Goal: Task Accomplishment & Management: Complete application form

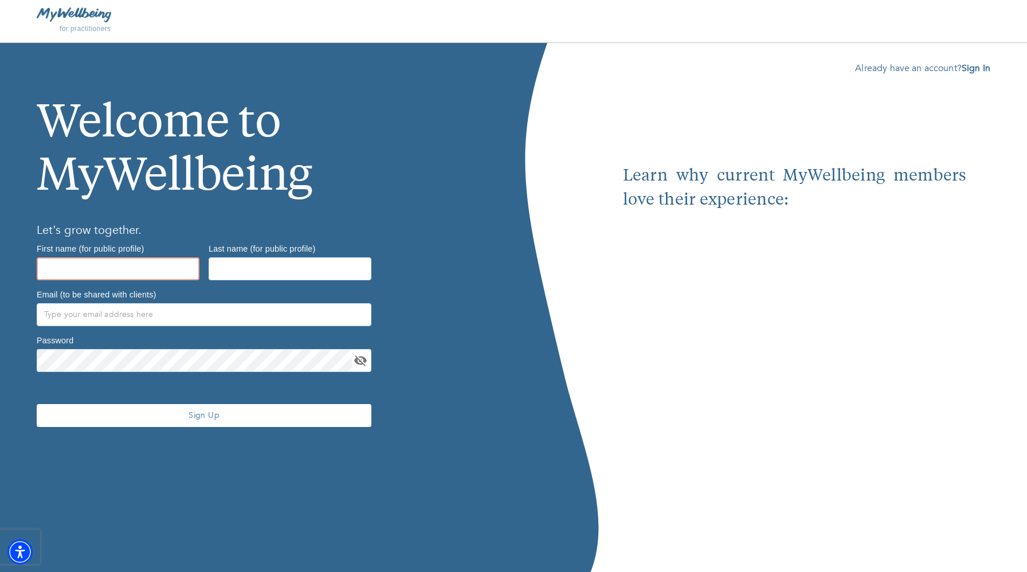
click at [69, 275] on input "text" at bounding box center [118, 268] width 163 height 23
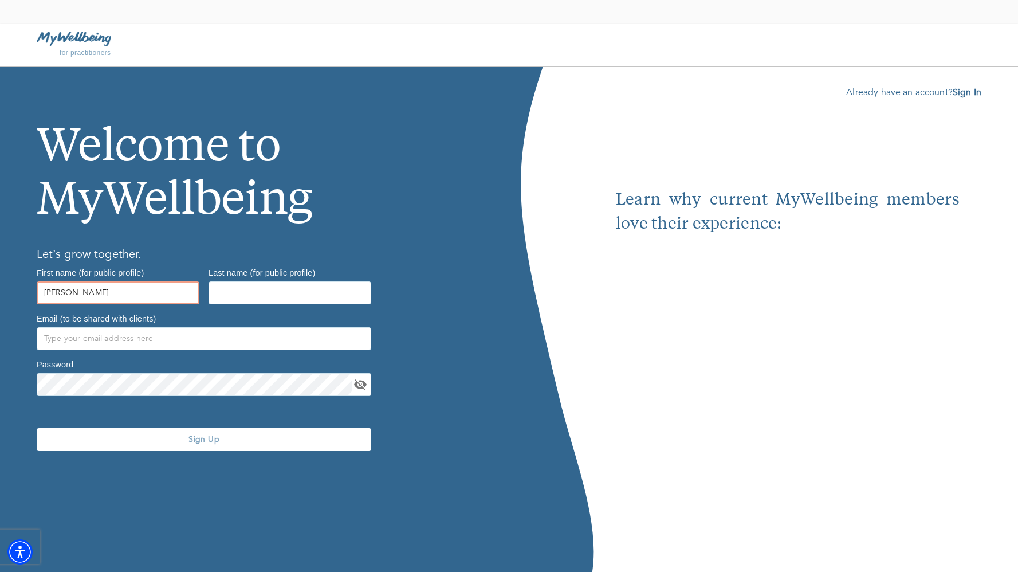
type input "[PERSON_NAME]"
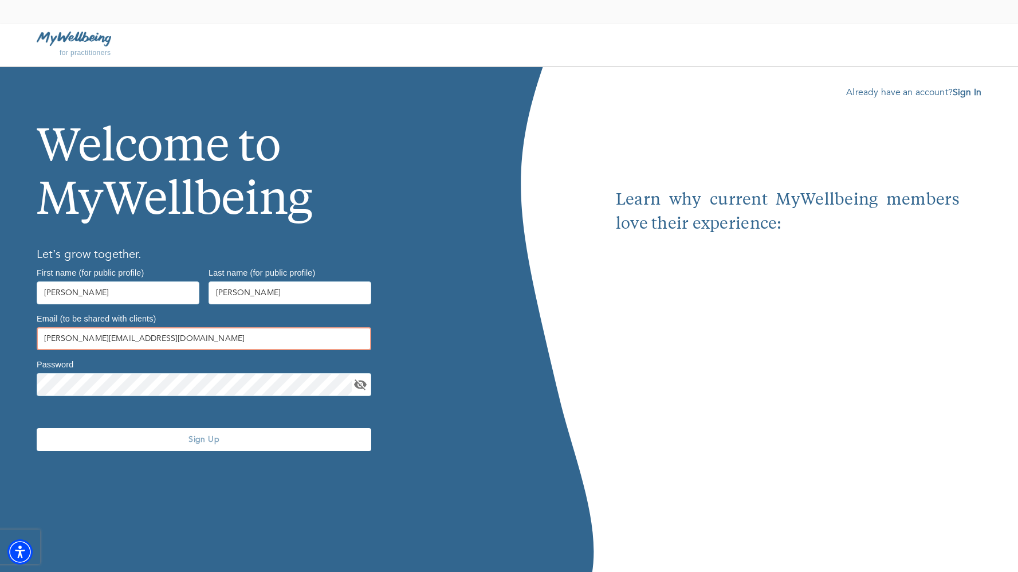
type input "[PERSON_NAME][EMAIL_ADDRESS][DOMAIN_NAME]"
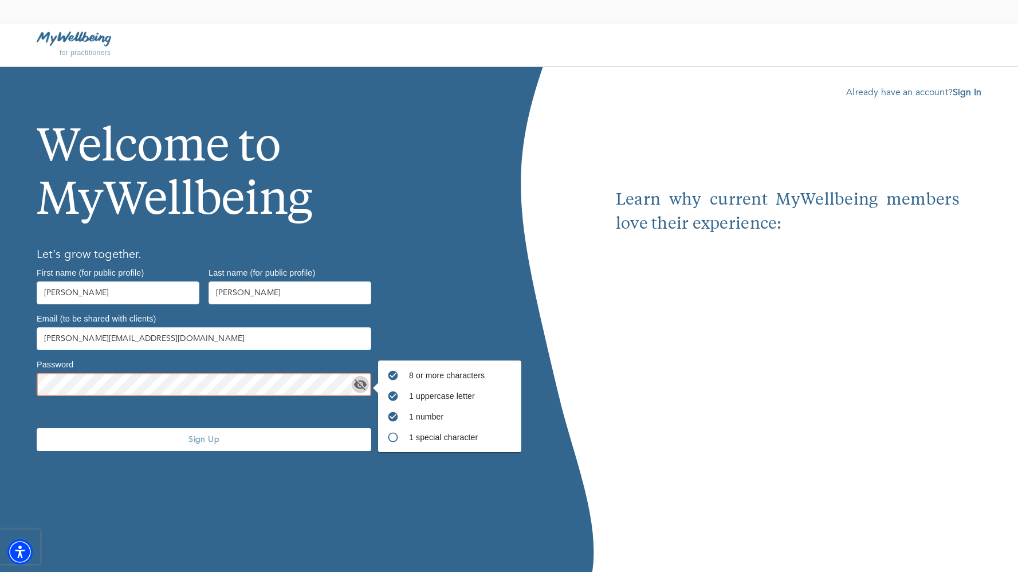
click at [357, 380] on icon "toggle password visibility" at bounding box center [360, 385] width 14 height 14
click at [301, 442] on span "Sign Up" at bounding box center [203, 439] width 325 height 11
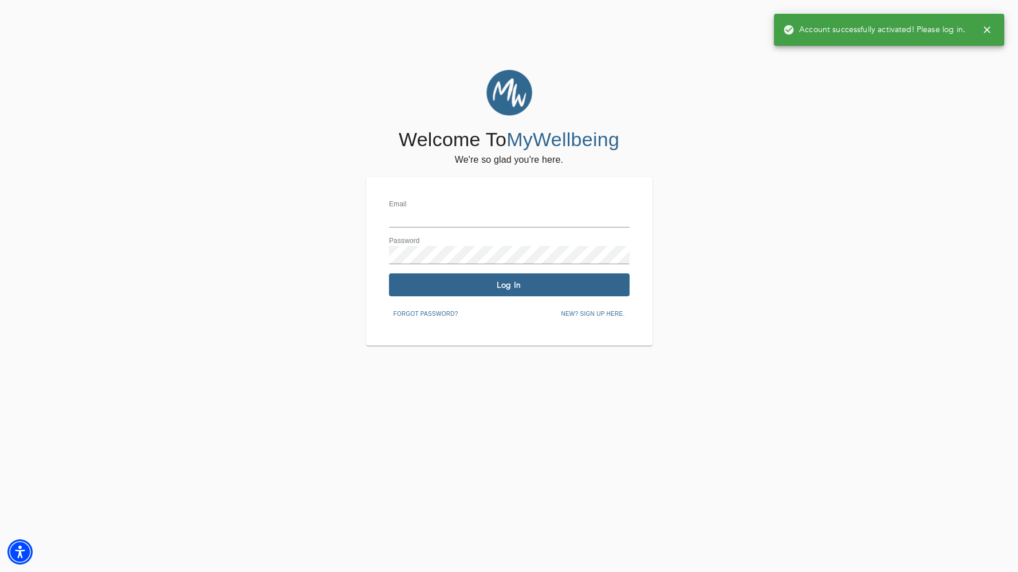
type input "[PERSON_NAME][EMAIL_ADDRESS][DOMAIN_NAME]"
click at [541, 293] on button "Log In" at bounding box center [509, 284] width 241 height 23
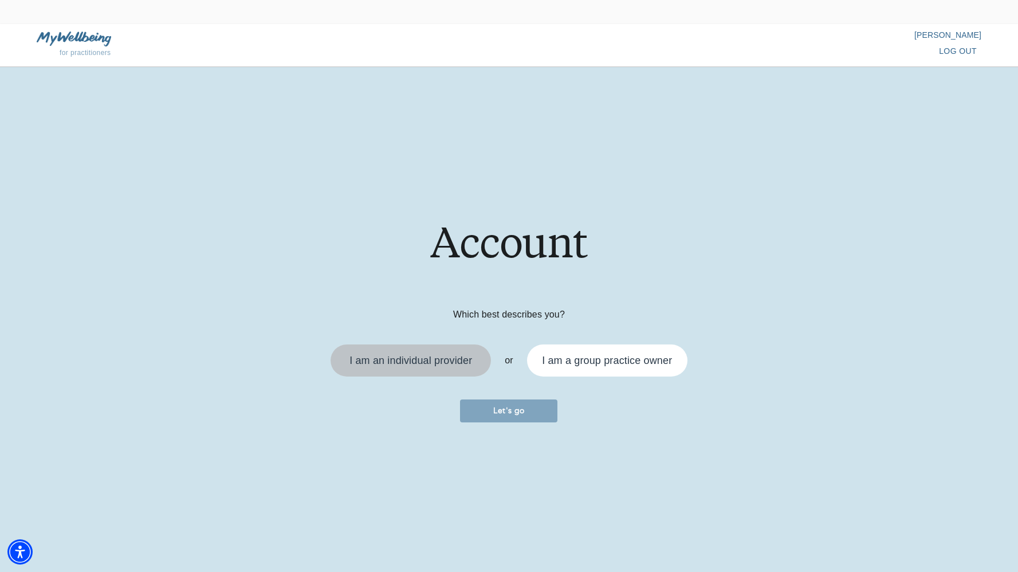
click at [426, 360] on div "I am an individual provider" at bounding box center [410, 360] width 123 height 10
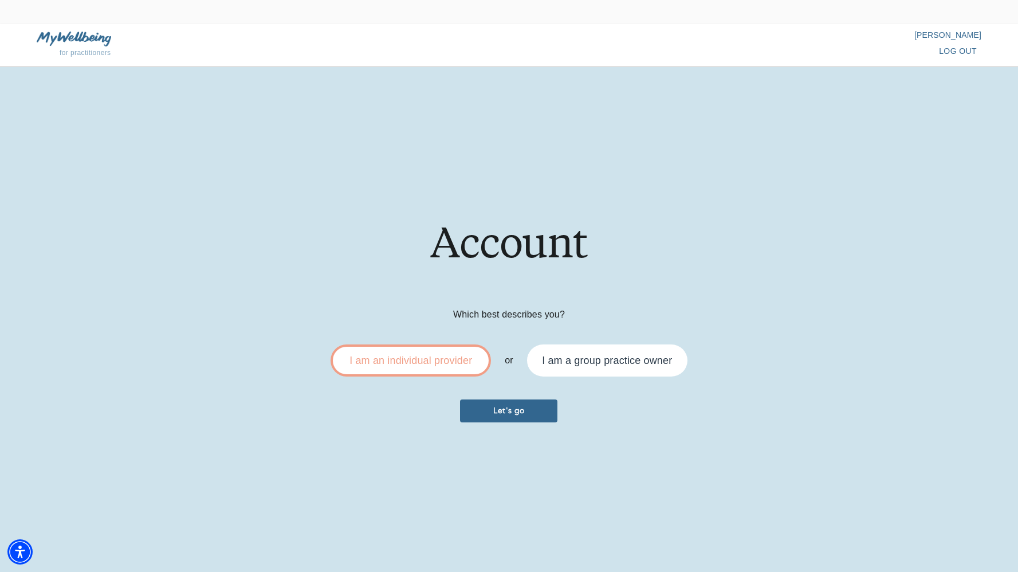
click at [526, 410] on span "Let's go" at bounding box center [509, 410] width 88 height 11
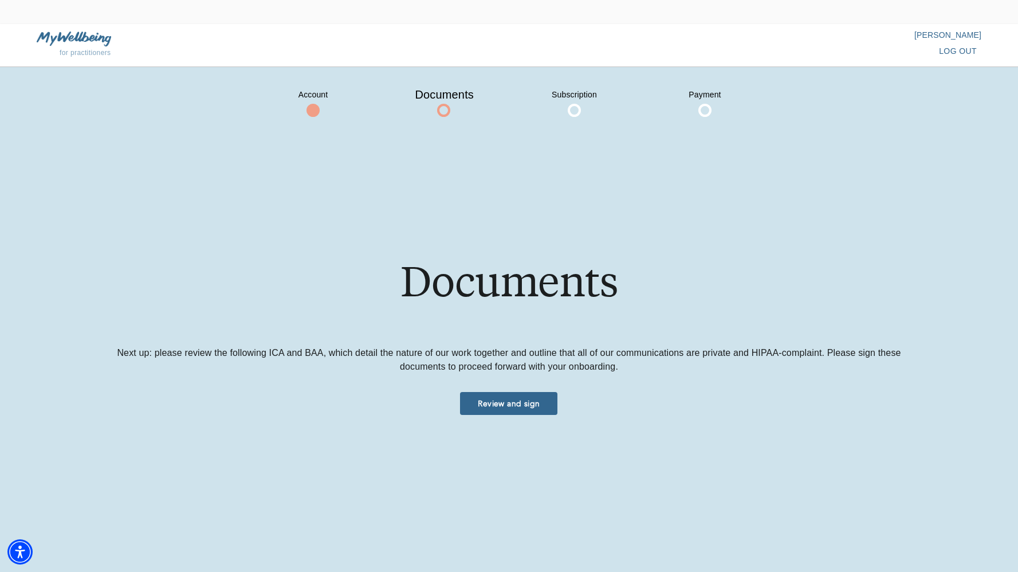
click at [532, 400] on span "Review and sign" at bounding box center [509, 403] width 88 height 11
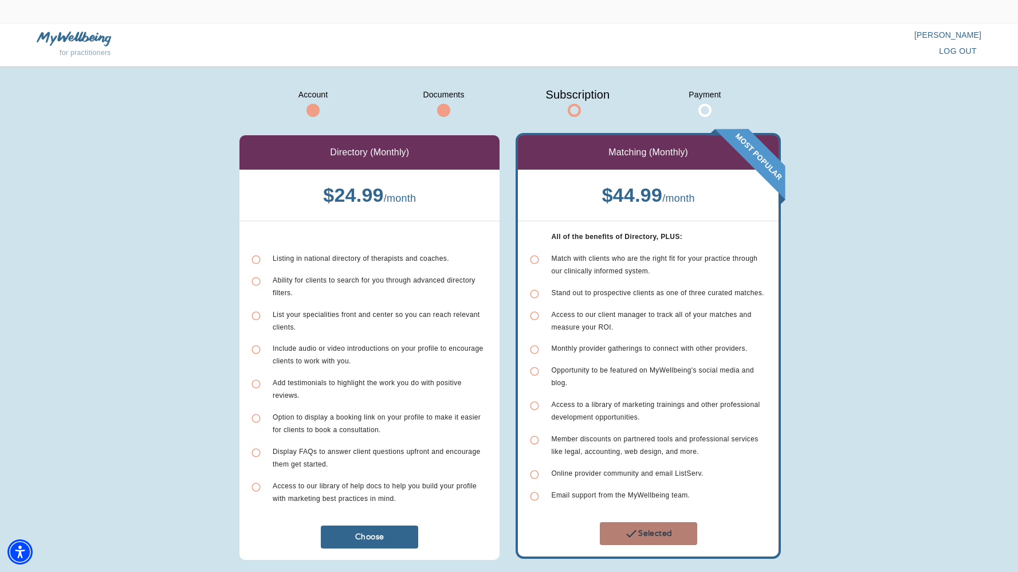
click at [652, 522] on button "Selected" at bounding box center [648, 533] width 97 height 23
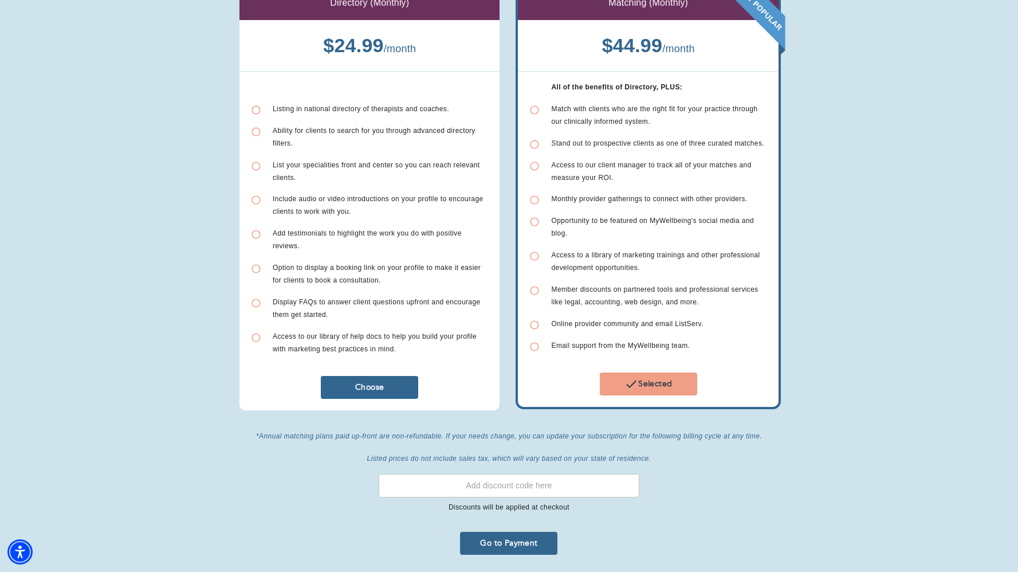
scroll to position [156, 0]
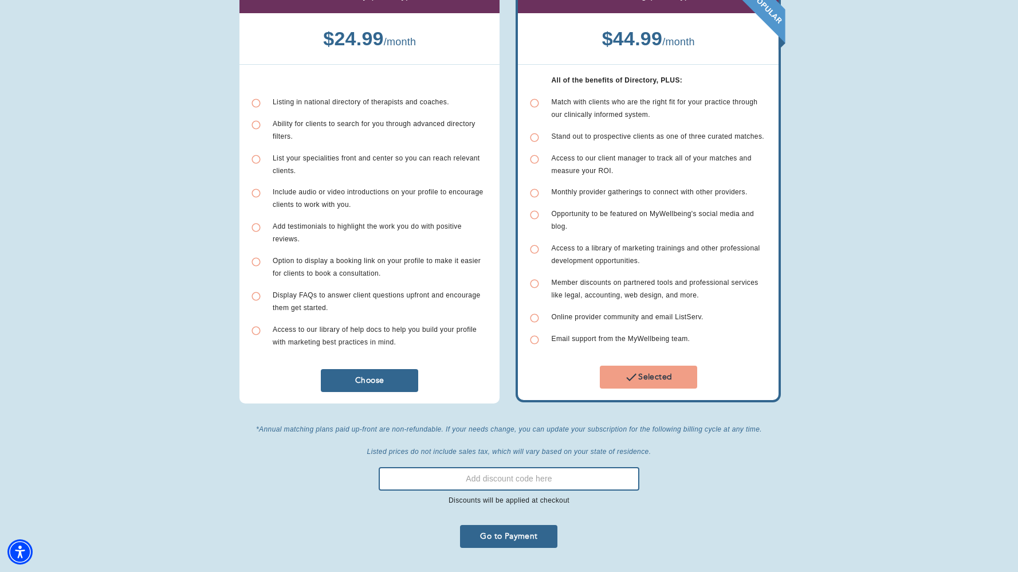
click at [565, 468] on input "text" at bounding box center [509, 478] width 260 height 23
paste input "WELLBEING"
click at [502, 520] on div "Go to Payment" at bounding box center [509, 536] width 414 height 32
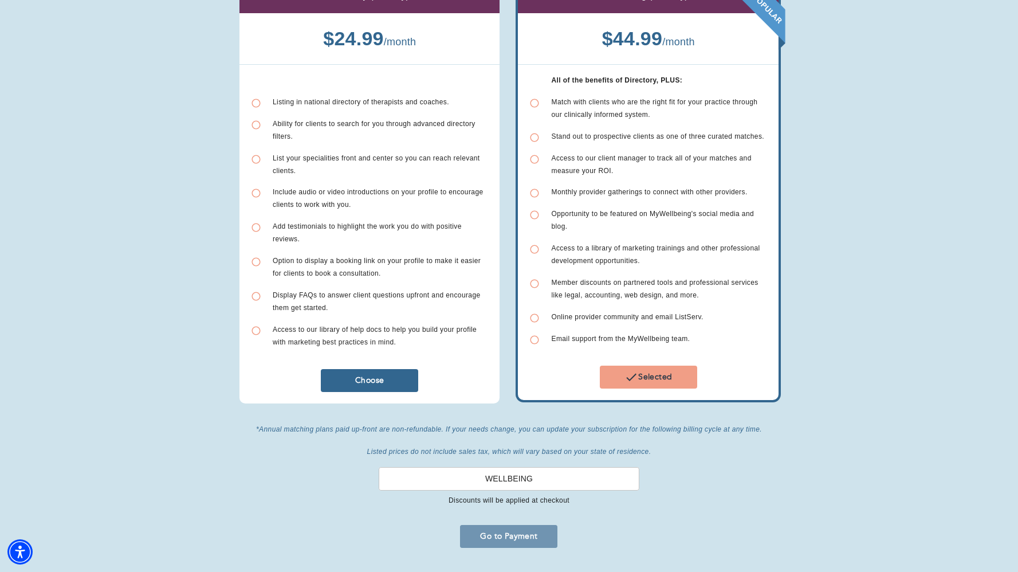
click at [501, 530] on span "Go to Payment" at bounding box center [509, 535] width 88 height 11
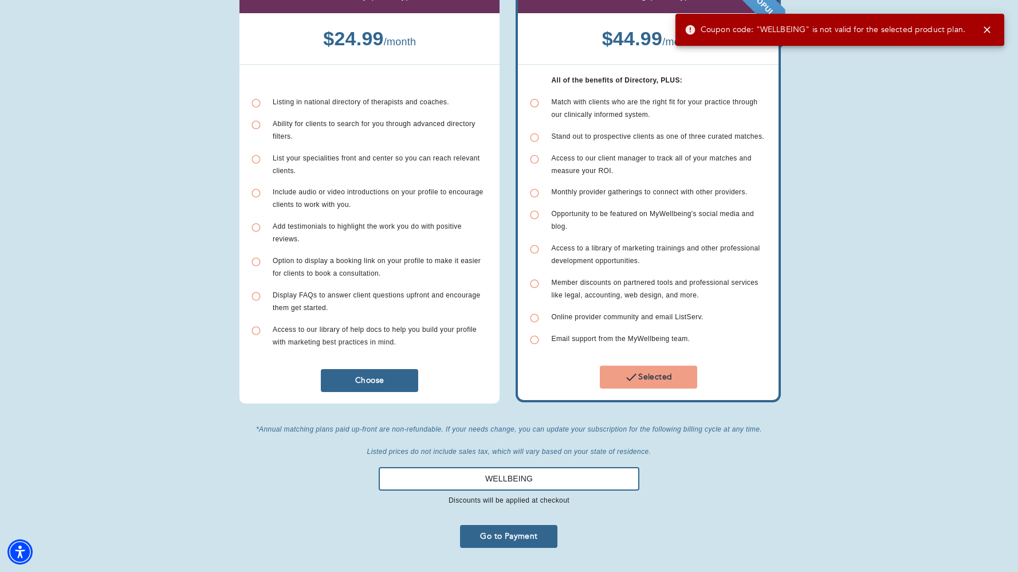
click at [544, 467] on input "WELLBEING" at bounding box center [509, 478] width 260 height 23
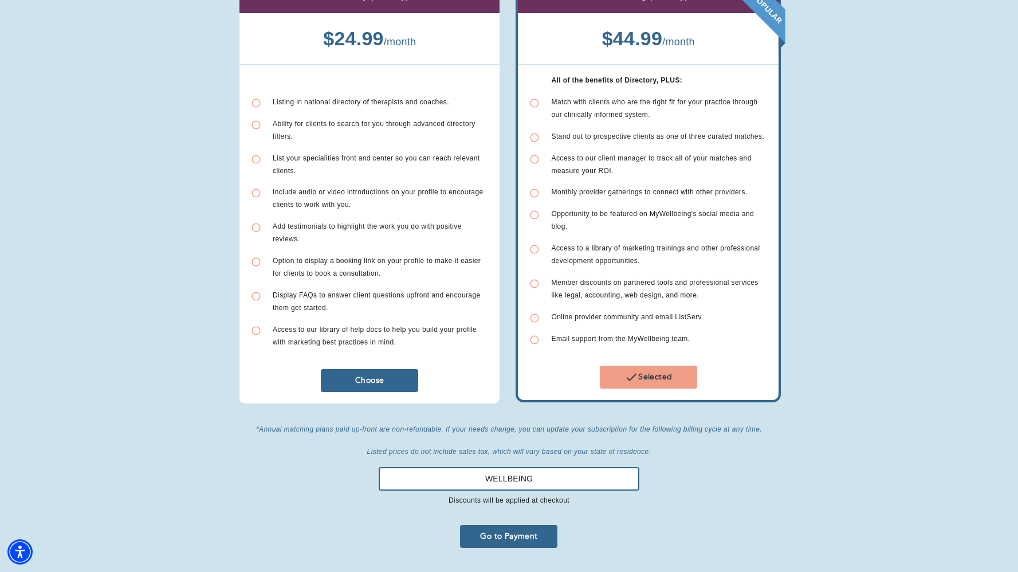
click at [544, 467] on input "WELLBEING" at bounding box center [509, 478] width 260 height 23
paste input "AFTERDARKDOTW"
type input "AFTERDARKDOTW"
click at [516, 532] on span "Go to Payment" at bounding box center [509, 535] width 88 height 11
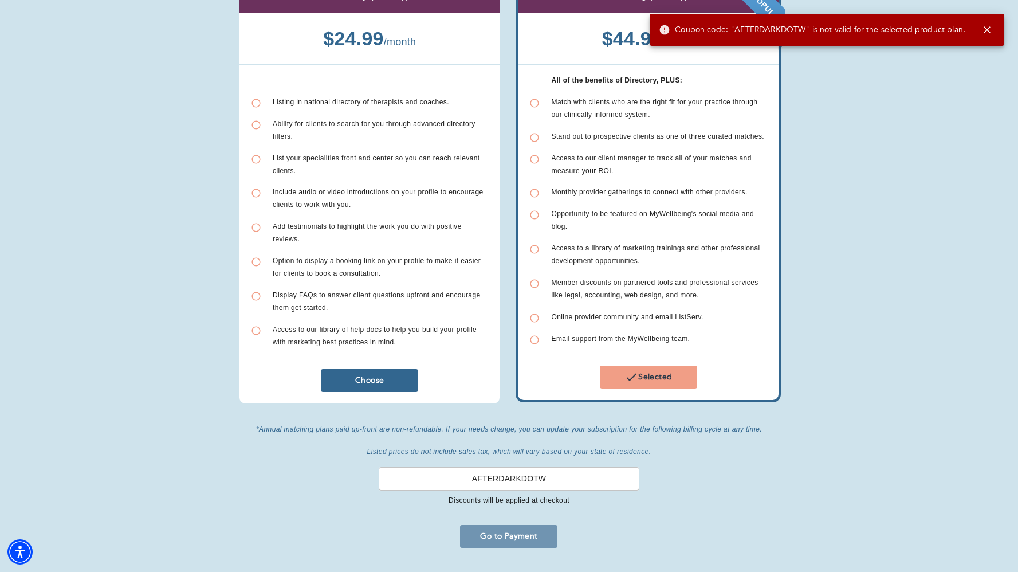
click at [532, 539] on button "Go to Payment" at bounding box center [508, 536] width 97 height 23
click at [551, 460] on div "AFTERDARKDOTW ​ Discounts will be applied at checkout" at bounding box center [508, 487] width 278 height 58
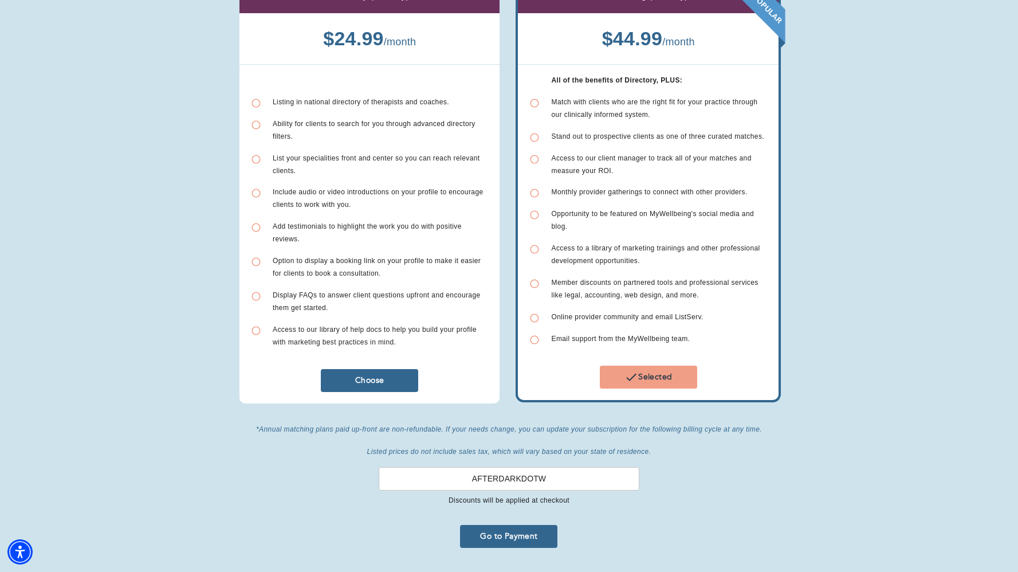
click at [551, 461] on div "AFTERDARKDOTW ​ Discounts will be applied at checkout" at bounding box center [508, 487] width 278 height 58
click at [551, 464] on div "AFTERDARKDOTW ​ Discounts will be applied at checkout" at bounding box center [508, 487] width 278 height 58
click at [551, 467] on input "AFTERDARKDOTW" at bounding box center [509, 478] width 260 height 23
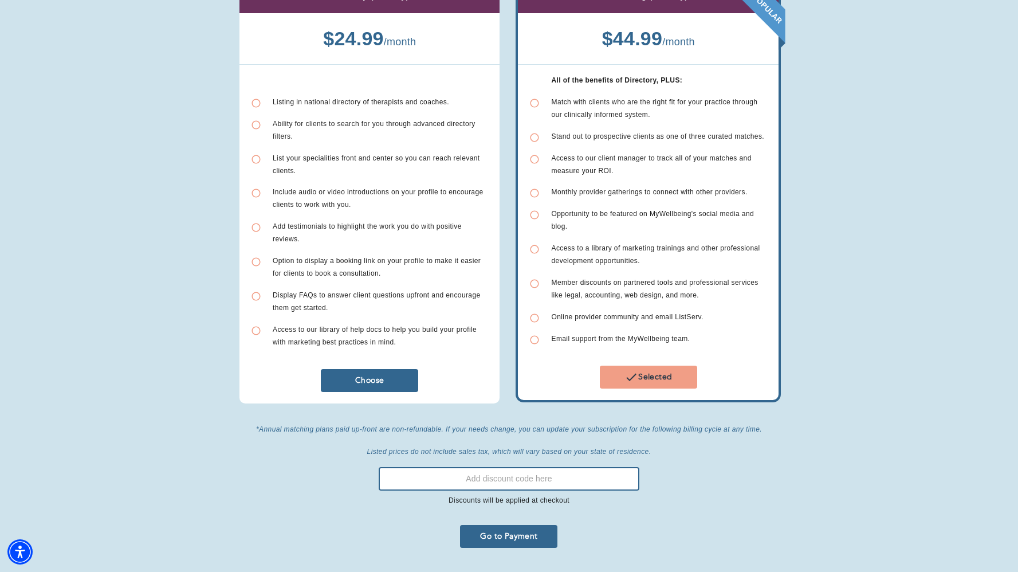
click at [508, 520] on div "Go to Payment" at bounding box center [509, 536] width 414 height 32
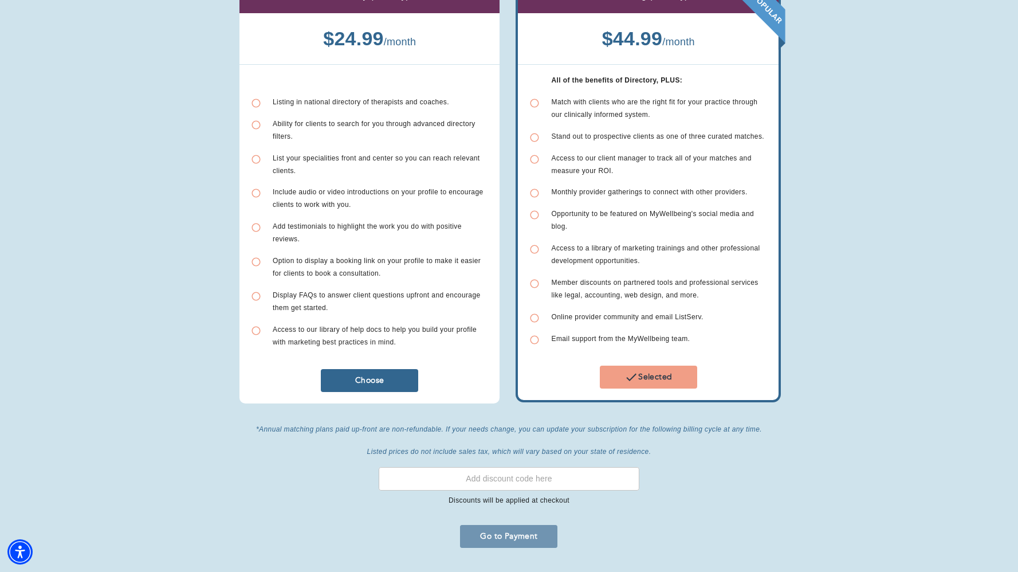
click at [508, 530] on span "Go to Payment" at bounding box center [509, 535] width 88 height 11
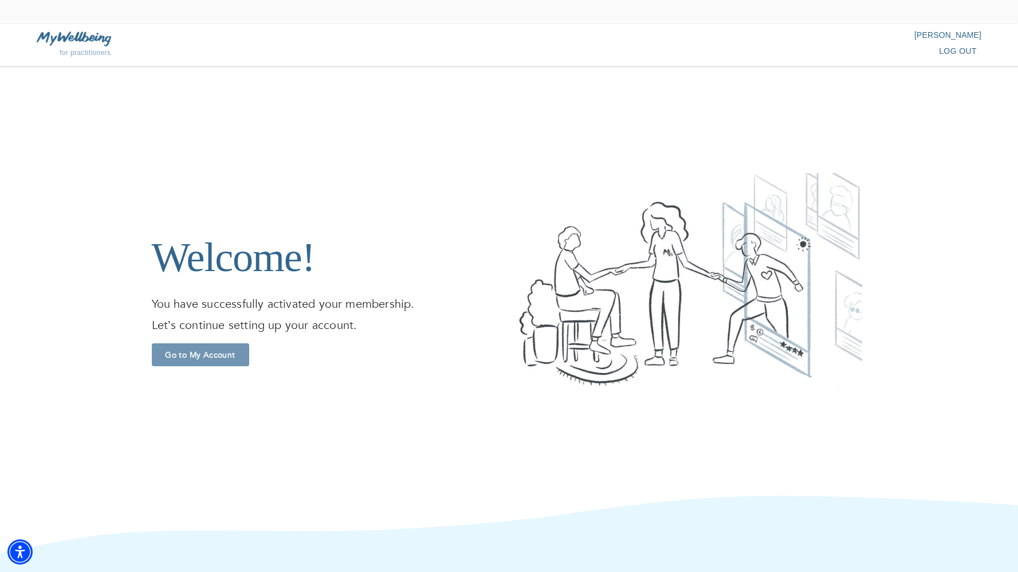
click at [179, 348] on button "Go to My Account" at bounding box center [200, 354] width 97 height 23
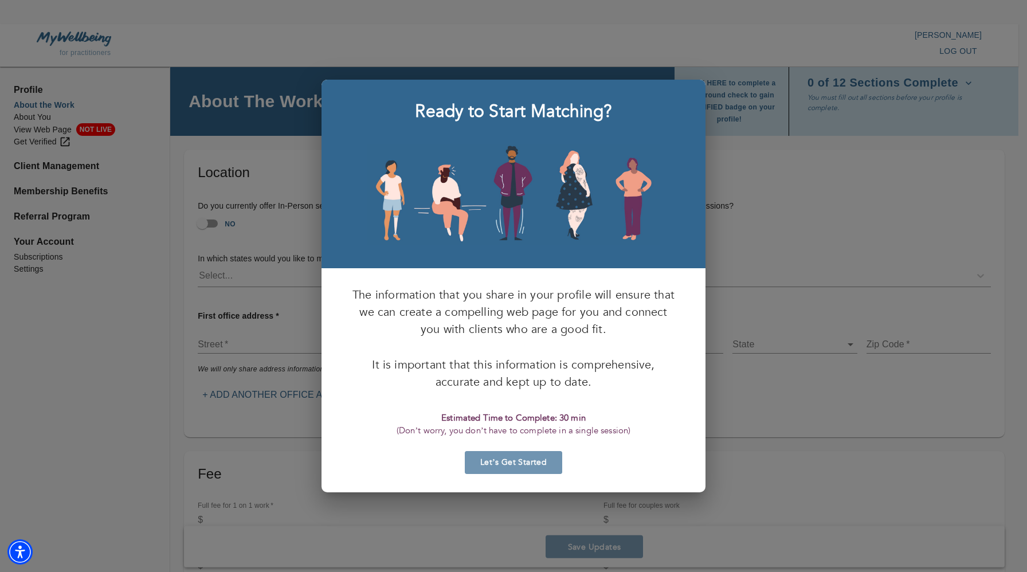
click at [537, 456] on button "Let’s Get Started" at bounding box center [513, 462] width 97 height 23
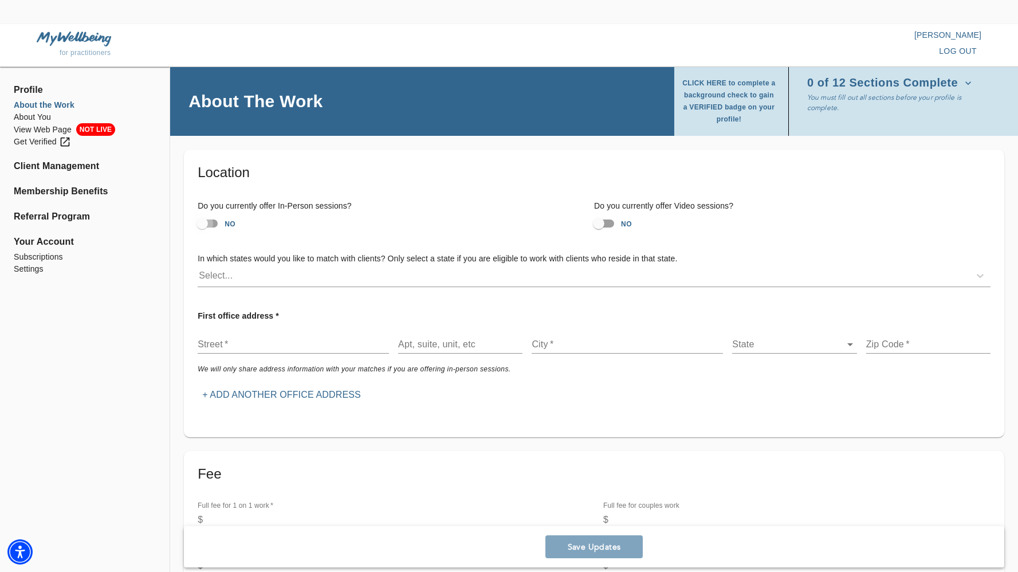
click at [207, 225] on input "NO" at bounding box center [202, 224] width 65 height 22
checkbox input "true"
click at [601, 227] on input "NO" at bounding box center [598, 224] width 65 height 22
checkbox input "true"
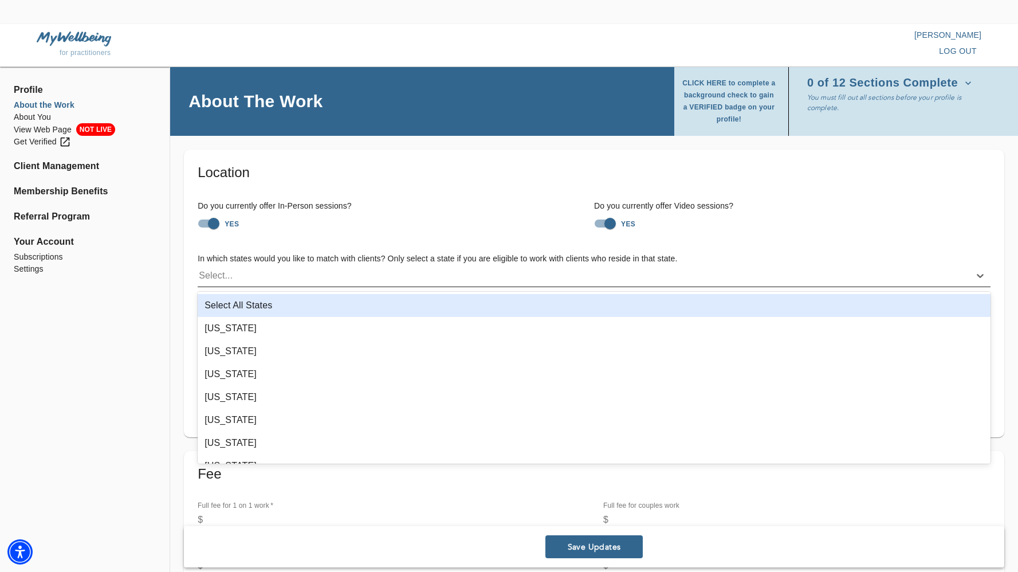
click at [331, 285] on div "Select..." at bounding box center [594, 276] width 793 height 22
click at [314, 298] on div "Select All States" at bounding box center [594, 305] width 793 height 23
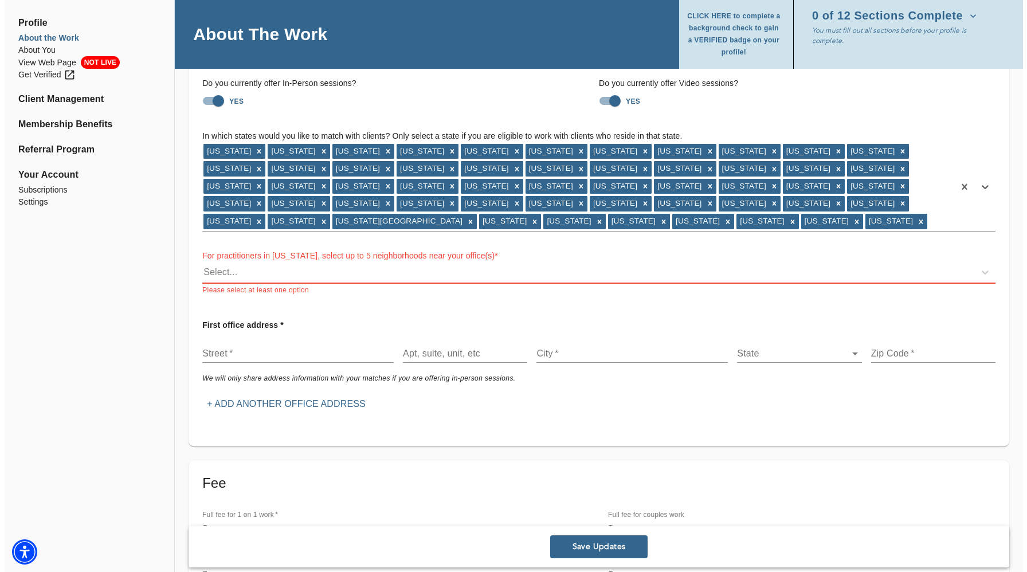
scroll to position [125, 0]
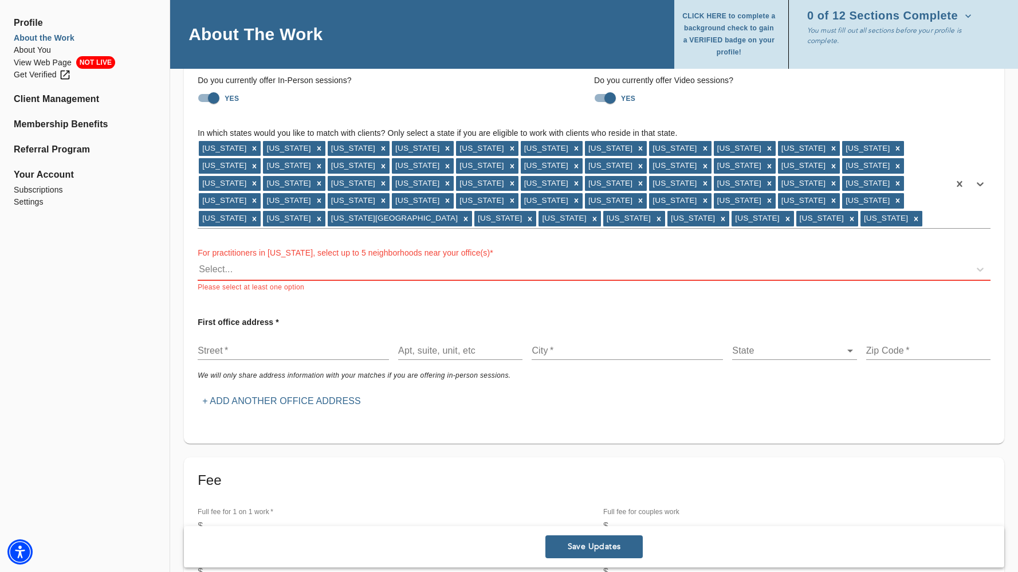
click at [295, 347] on input "text" at bounding box center [293, 350] width 191 height 18
type input "1401 N Central Expy"
type input "#100-113B"
type input "[PERSON_NAME]"
type input "75080"
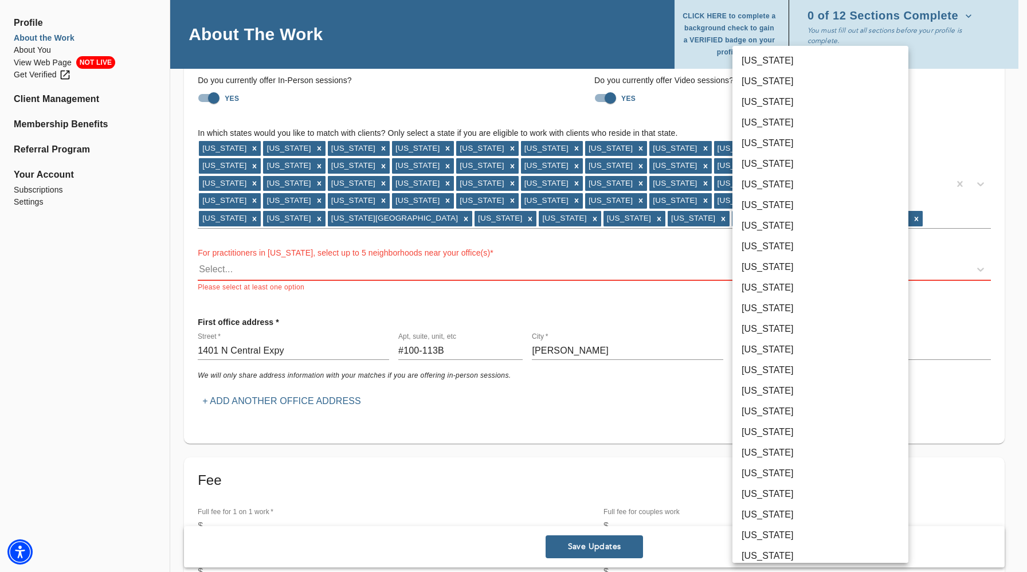
click at [805, 349] on body "for practitioners [PERSON_NAME] log out Profile About the Work About You View W…" at bounding box center [513, 161] width 1027 height 572
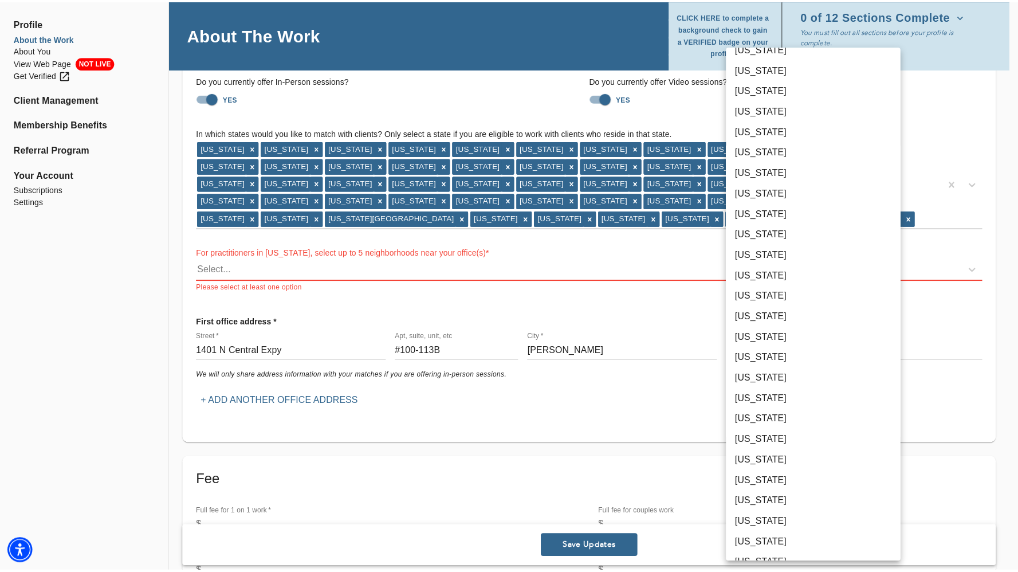
scroll to position [606, 0]
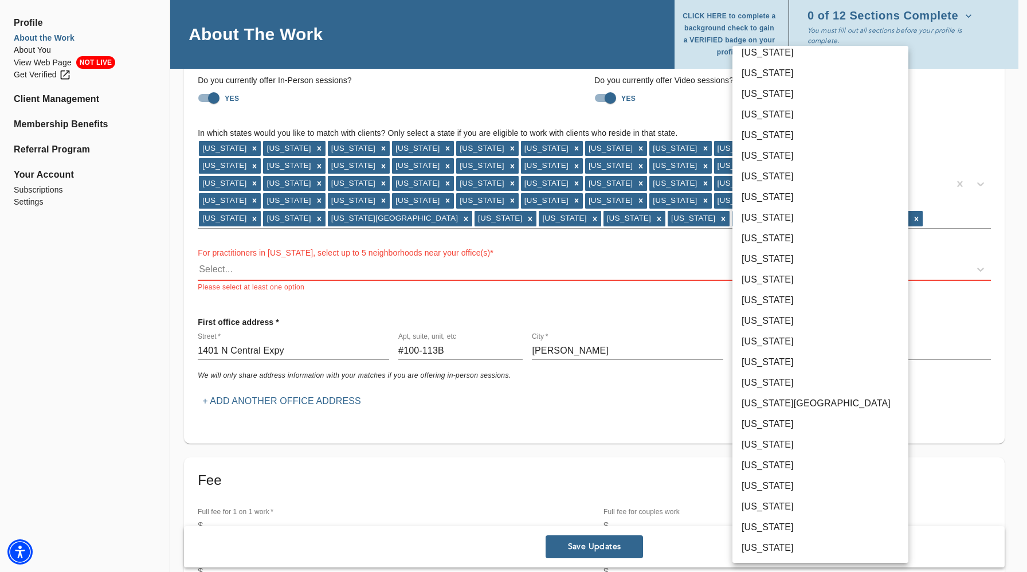
click at [791, 377] on li "[US_STATE]" at bounding box center [820, 382] width 176 height 21
type input "46"
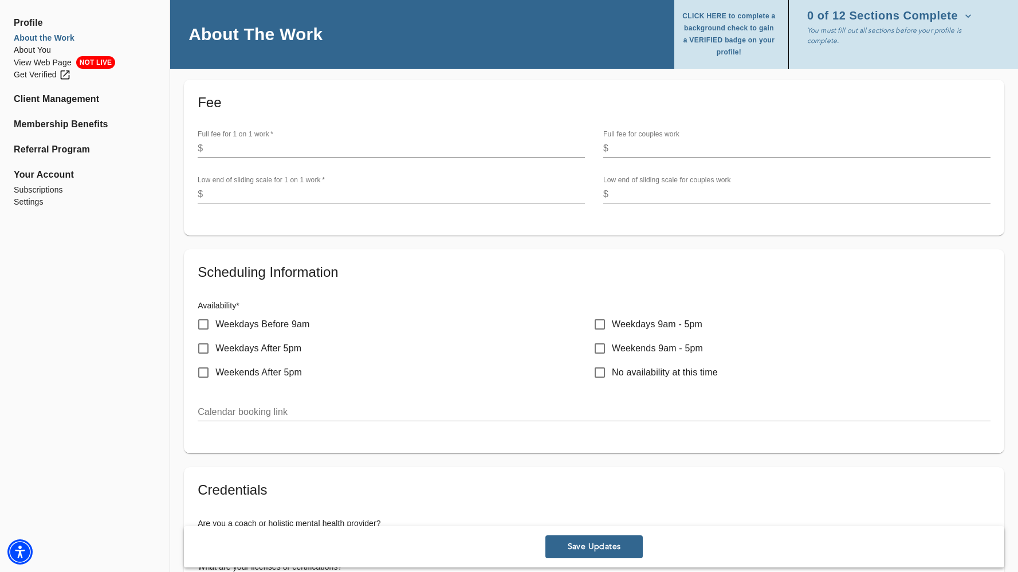
scroll to position [502, 0]
click at [602, 323] on input "Weekdays 9am - 5pm" at bounding box center [600, 325] width 24 height 24
checkbox input "true"
click at [600, 343] on input "Weekends 9am - 5pm" at bounding box center [600, 349] width 24 height 24
checkbox input "true"
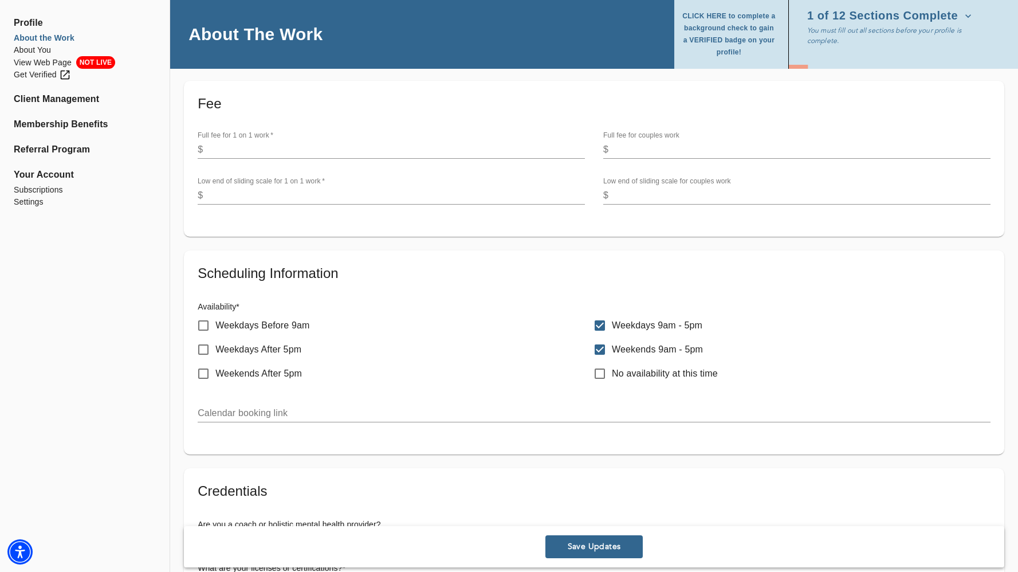
click at [206, 347] on input "Weekdays After 5pm" at bounding box center [203, 349] width 24 height 24
checkbox input "true"
click at [326, 412] on input "text" at bounding box center [594, 413] width 793 height 18
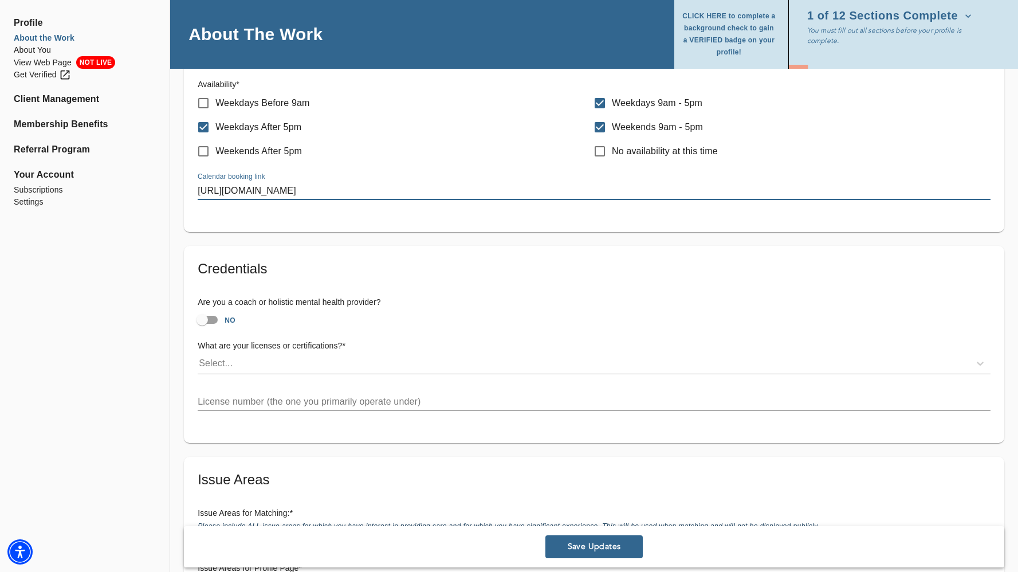
scroll to position [730, 0]
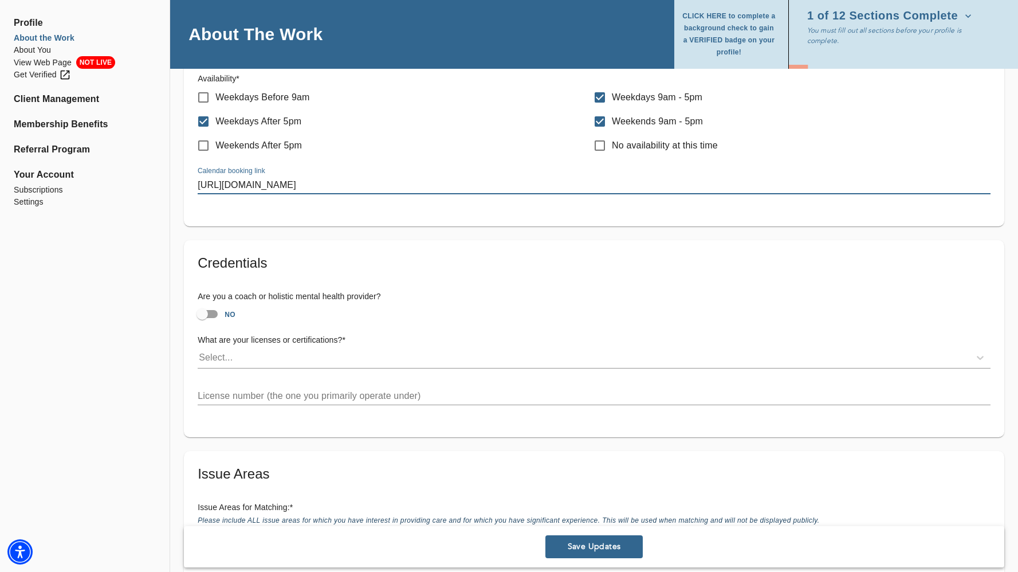
type input "[URL][DOMAIN_NAME]"
click at [206, 312] on input "NO" at bounding box center [202, 314] width 65 height 22
checkbox input "true"
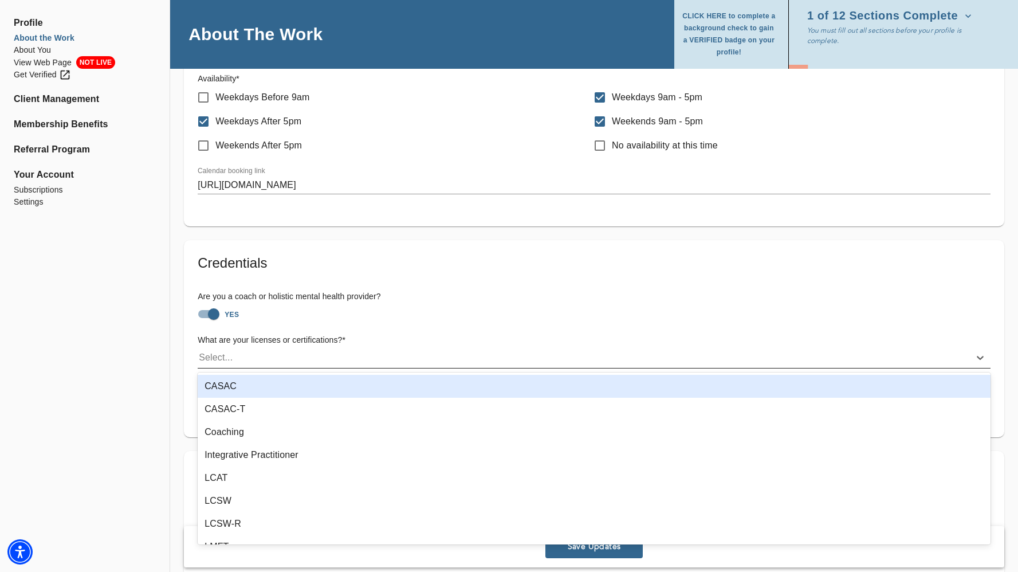
click at [262, 356] on div "Select..." at bounding box center [584, 357] width 772 height 18
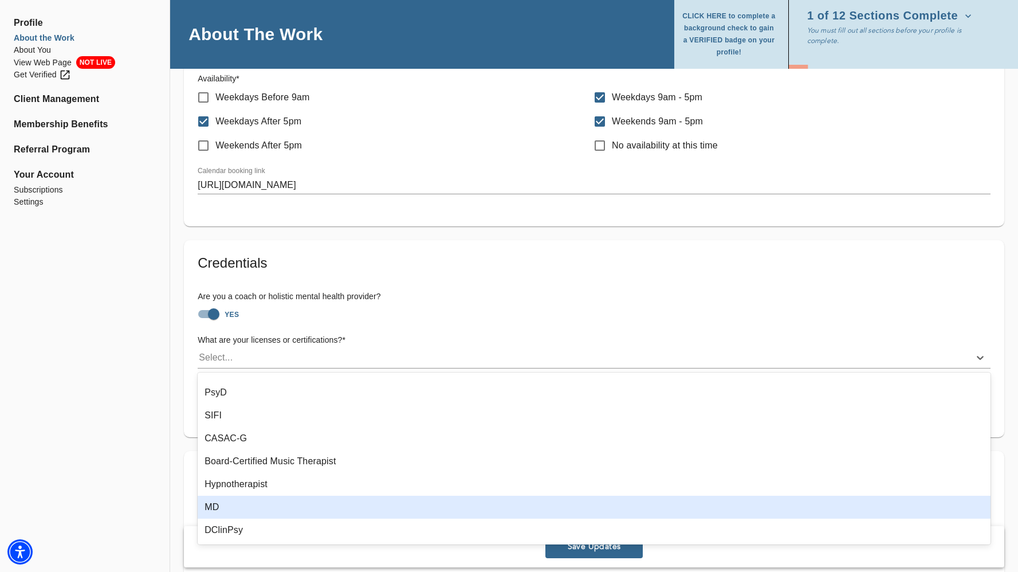
scroll to position [291, 0]
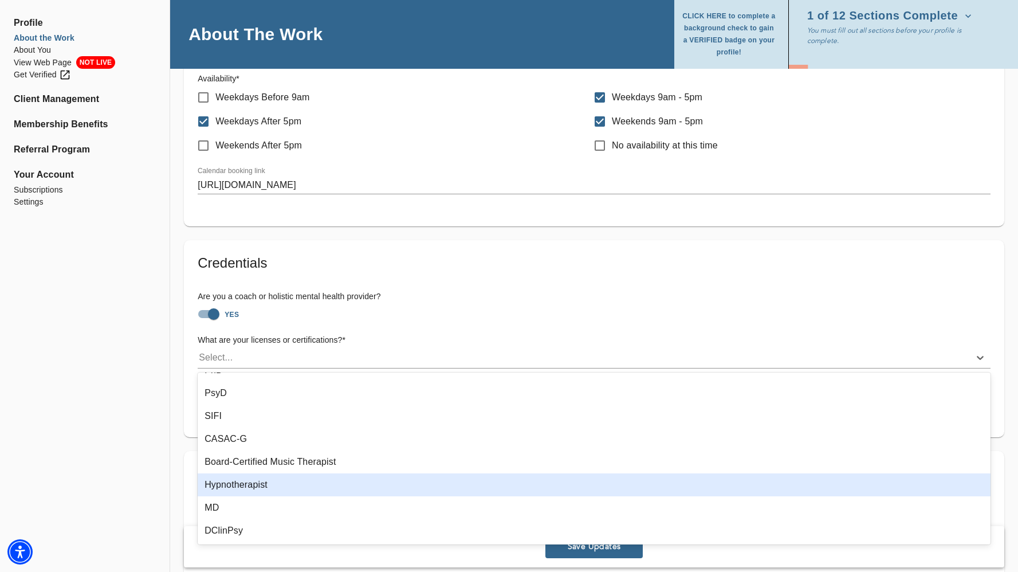
click at [278, 481] on div "Hypnotherapist" at bounding box center [594, 484] width 793 height 23
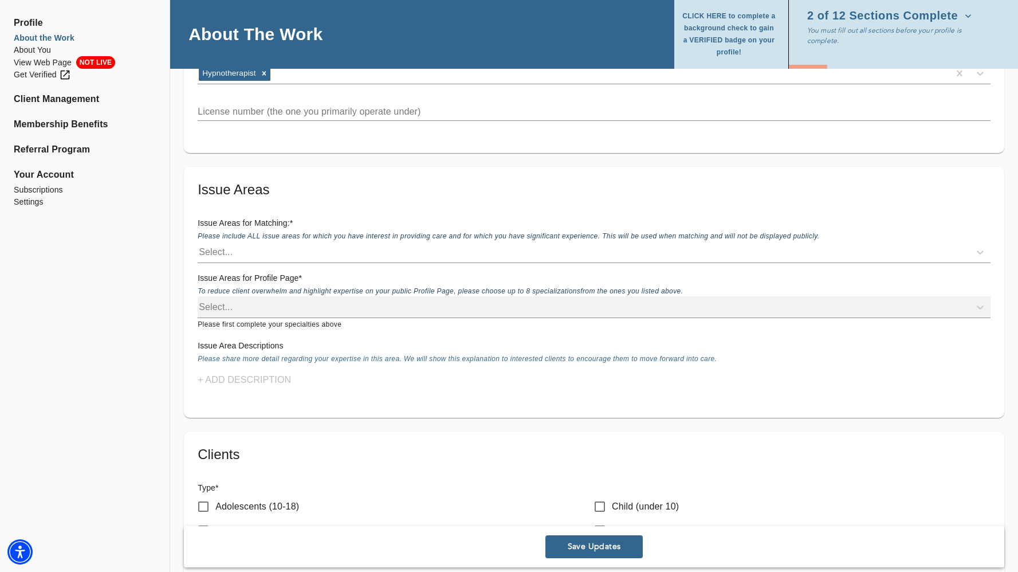
scroll to position [1016, 0]
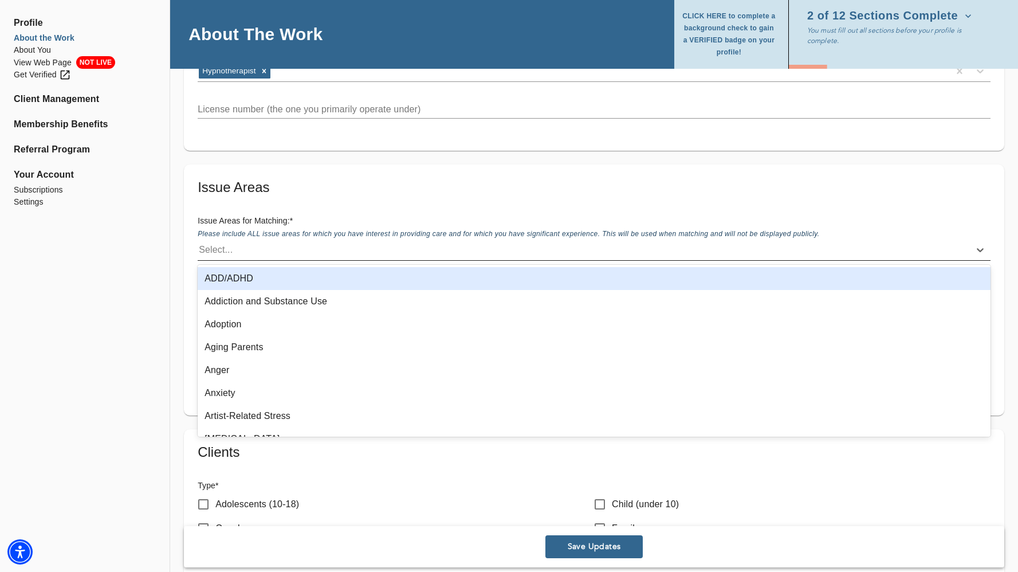
click at [369, 248] on div "Select..." at bounding box center [584, 250] width 772 height 18
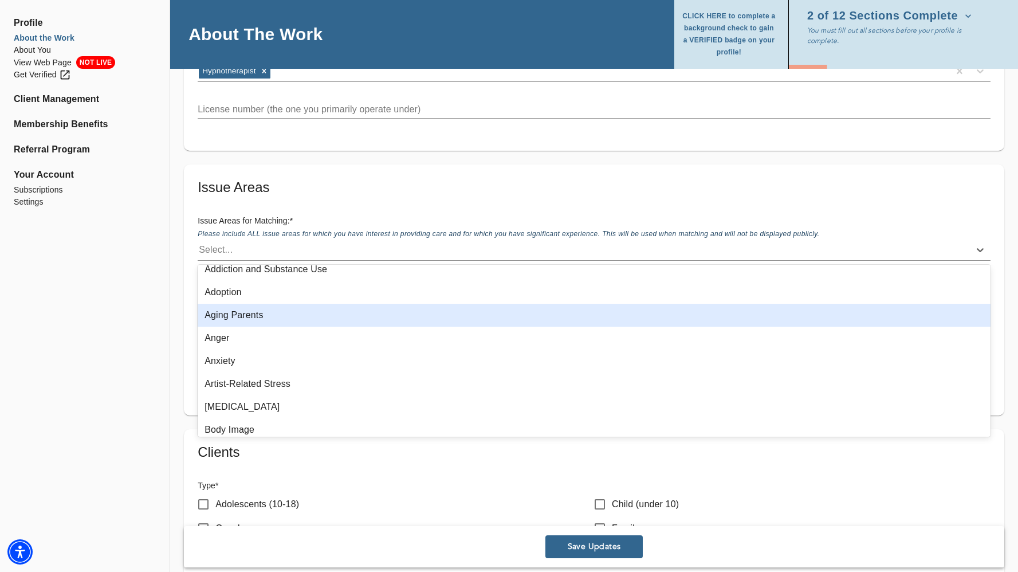
scroll to position [33, 0]
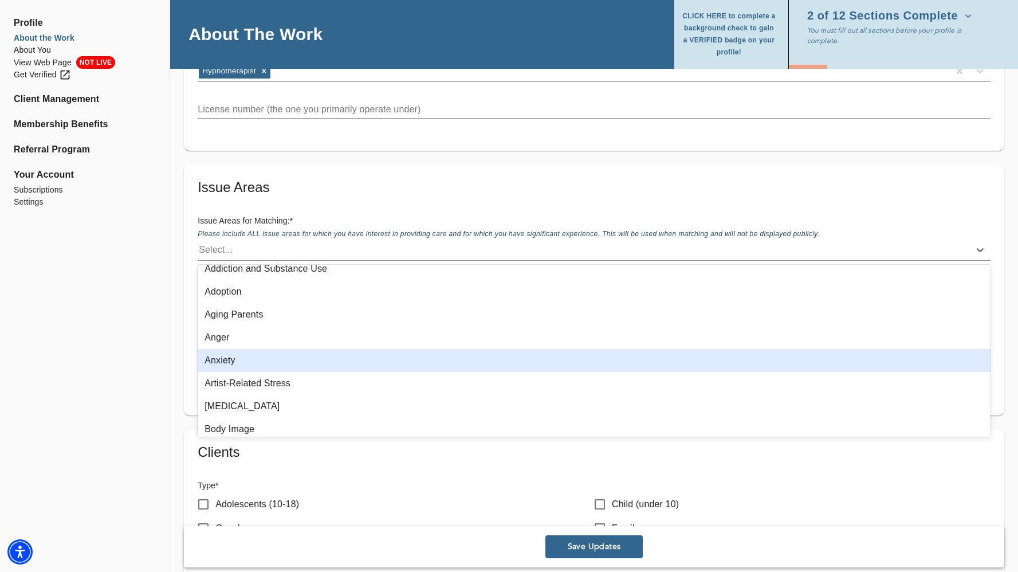
click at [328, 354] on div "Anxiety" at bounding box center [594, 360] width 793 height 23
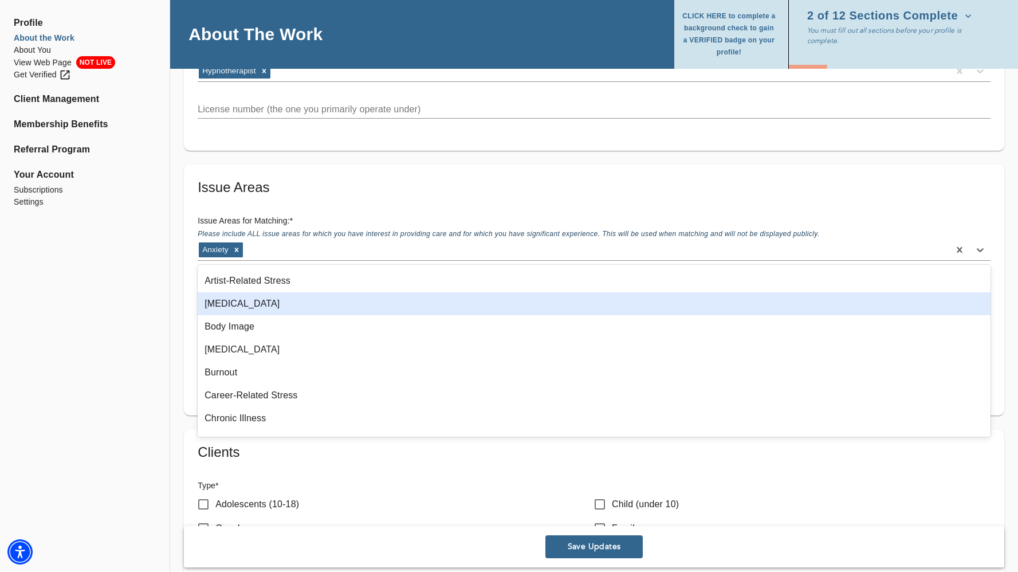
scroll to position [113, 0]
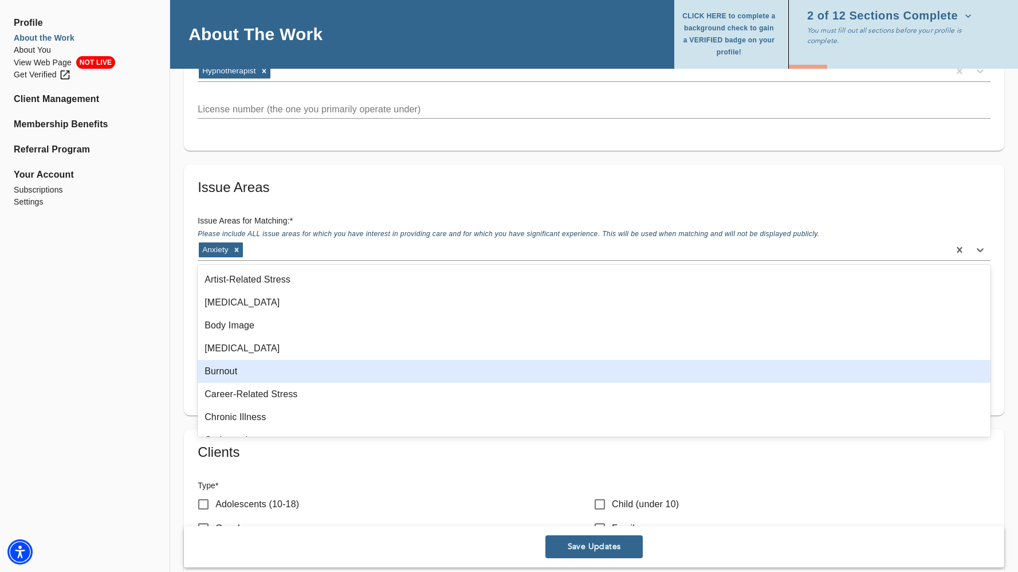
click at [300, 376] on div "Burnout" at bounding box center [594, 371] width 793 height 23
click at [302, 369] on div "Career-Related Stress" at bounding box center [594, 371] width 793 height 23
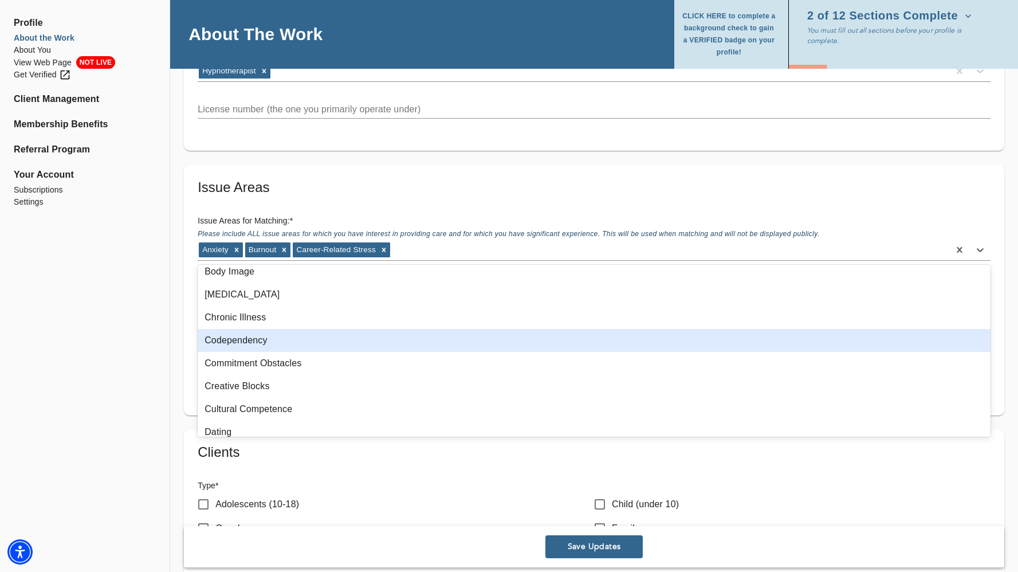
scroll to position [171, 0]
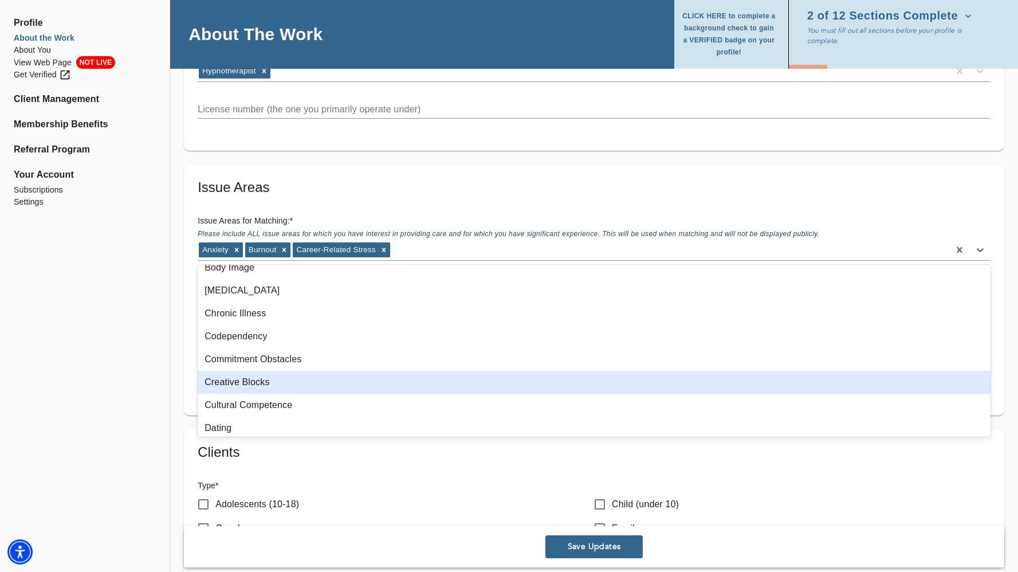
click at [302, 390] on div "Creative Blocks" at bounding box center [594, 382] width 793 height 23
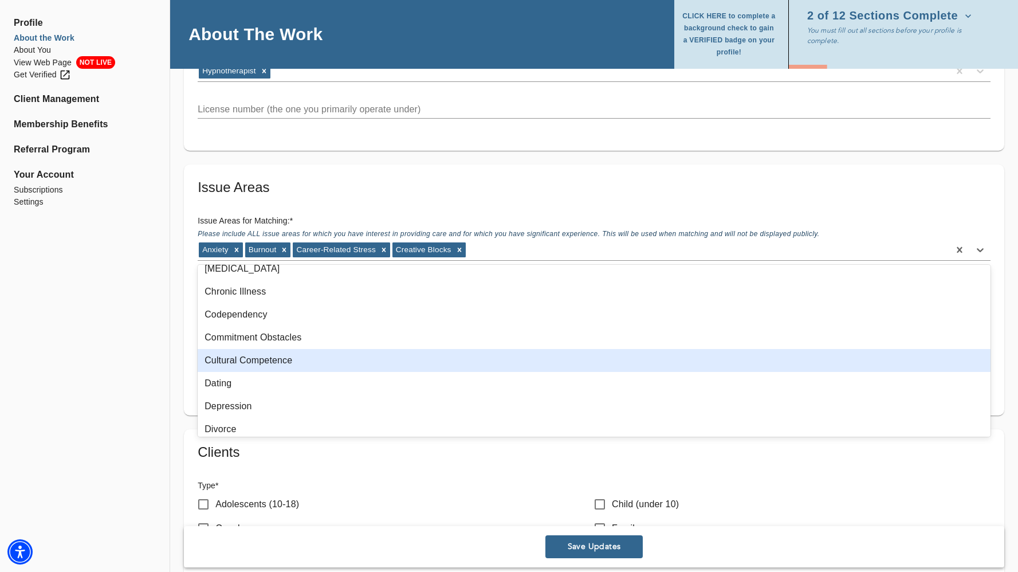
scroll to position [195, 0]
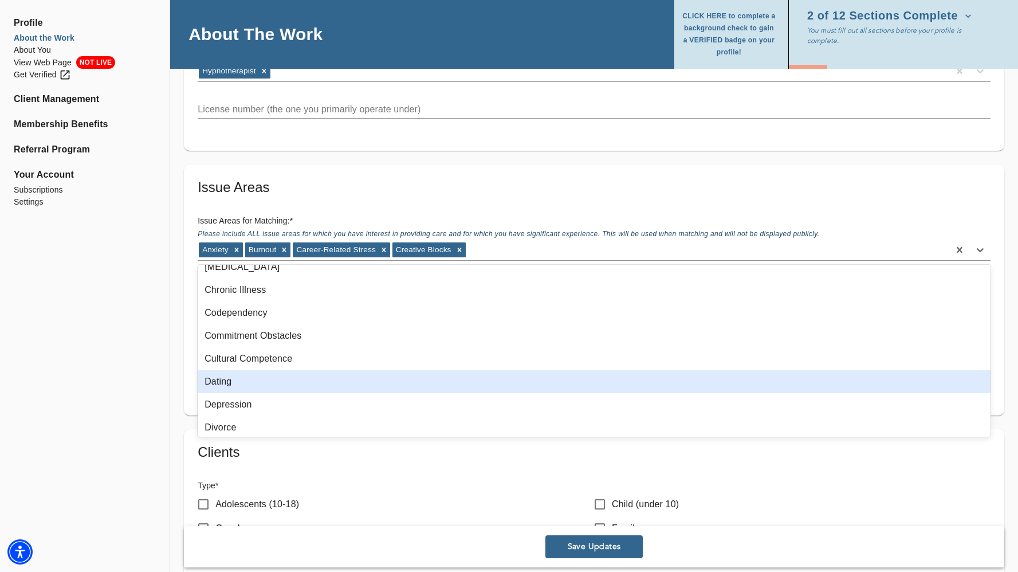
click at [303, 390] on div "Dating" at bounding box center [594, 381] width 793 height 23
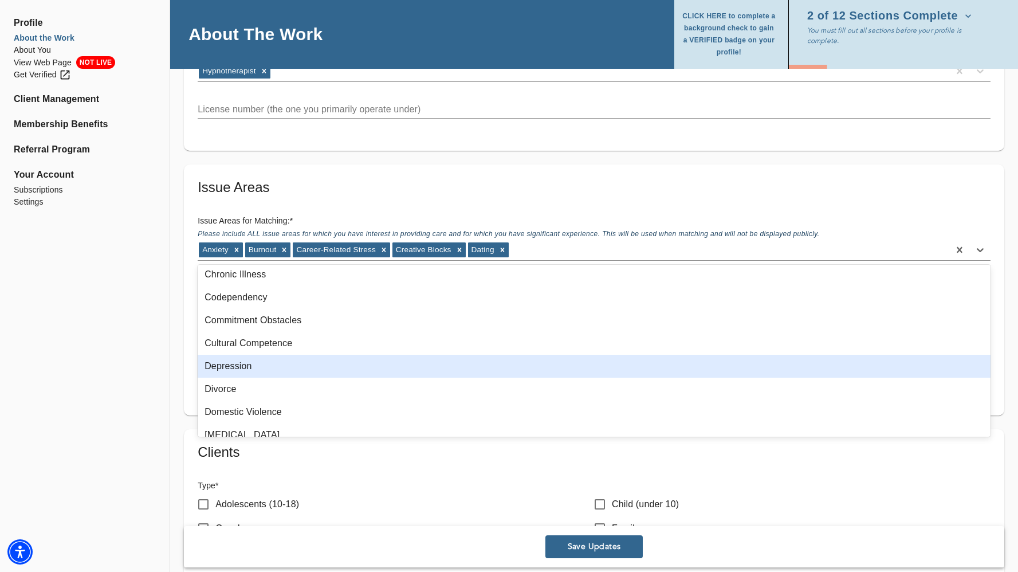
scroll to position [213, 0]
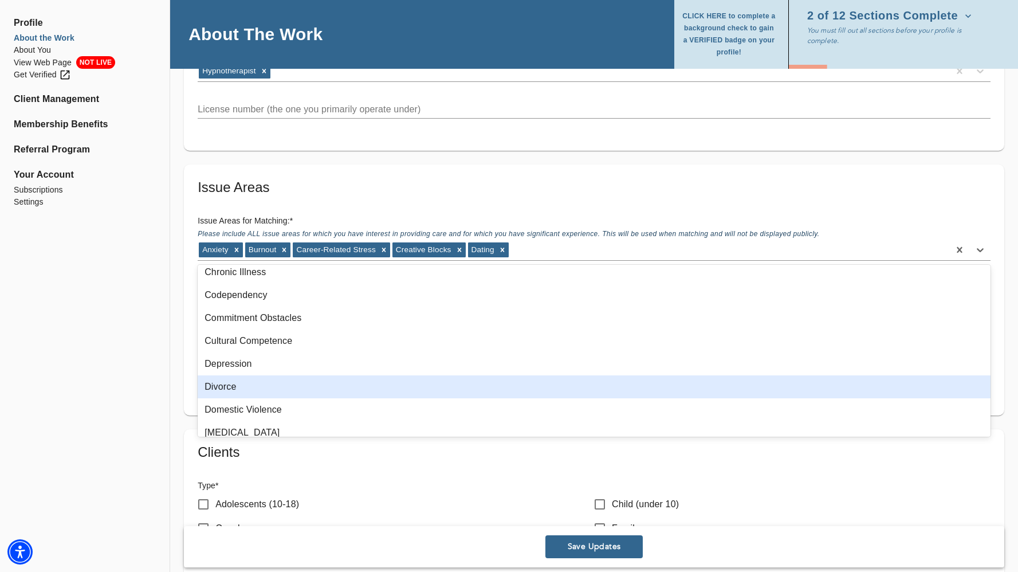
click at [303, 391] on div "Divorce" at bounding box center [594, 386] width 793 height 23
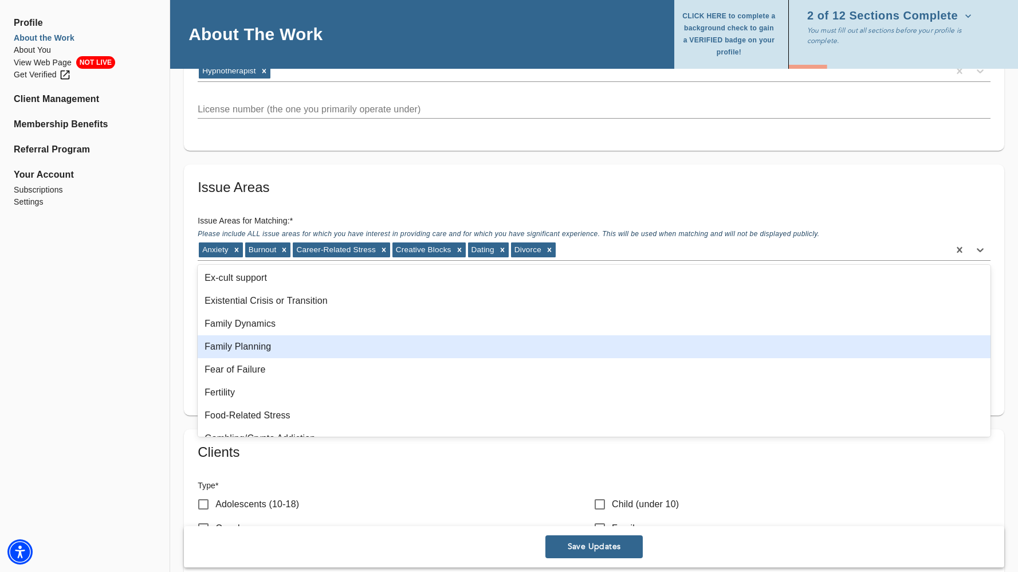
scroll to position [376, 0]
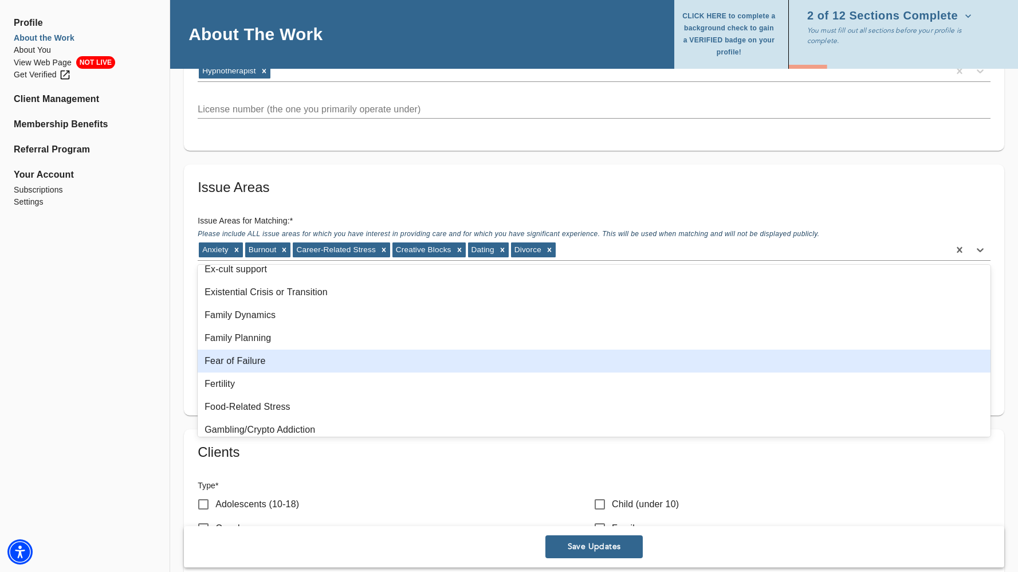
click at [303, 364] on div "Fear of Failure" at bounding box center [594, 360] width 793 height 23
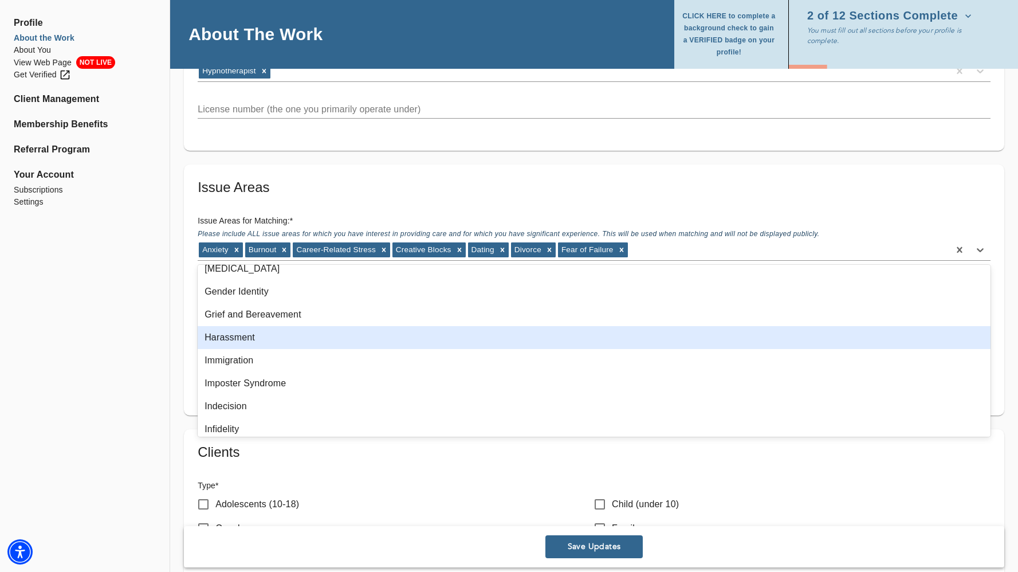
scroll to position [540, 0]
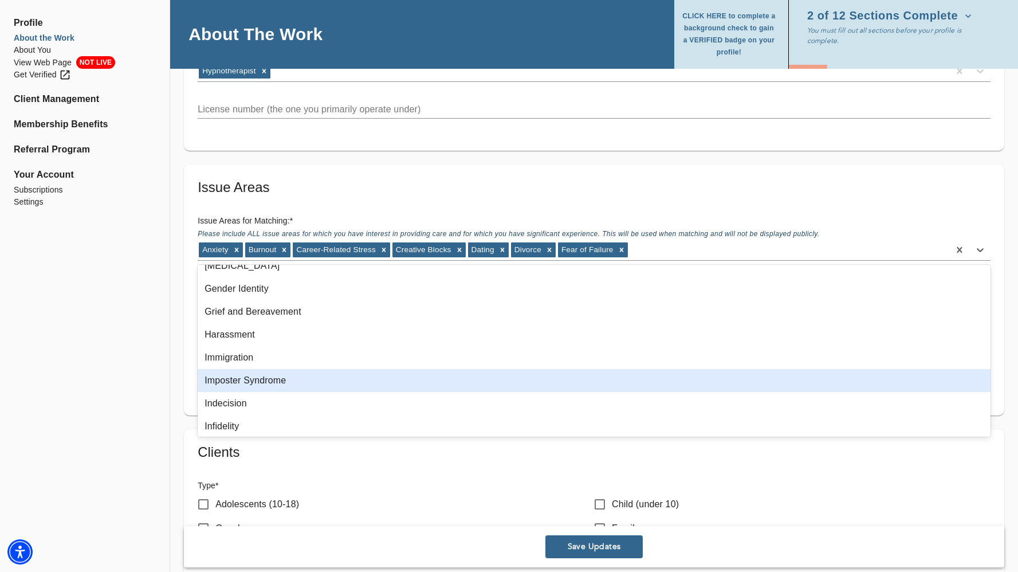
click at [298, 384] on div "Imposter Syndrome" at bounding box center [594, 380] width 793 height 23
click at [298, 384] on div "Indecision" at bounding box center [594, 380] width 793 height 23
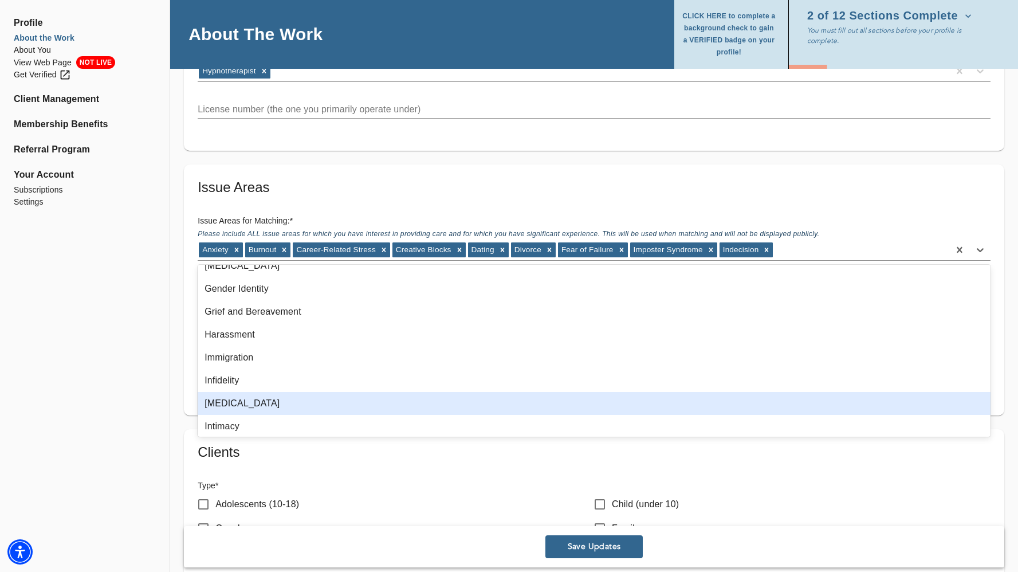
click at [299, 402] on div "[MEDICAL_DATA]" at bounding box center [594, 403] width 793 height 23
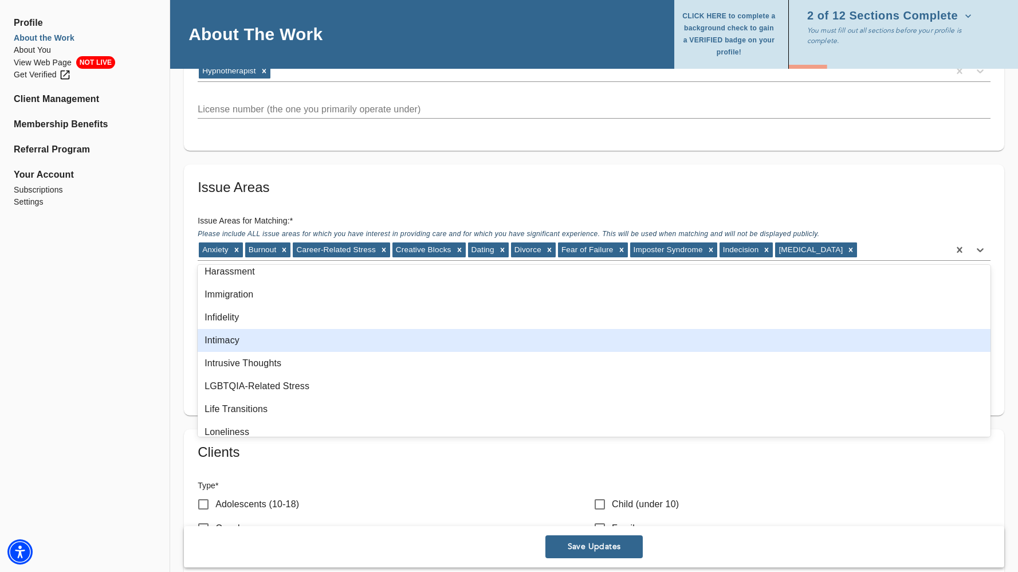
scroll to position [603, 0]
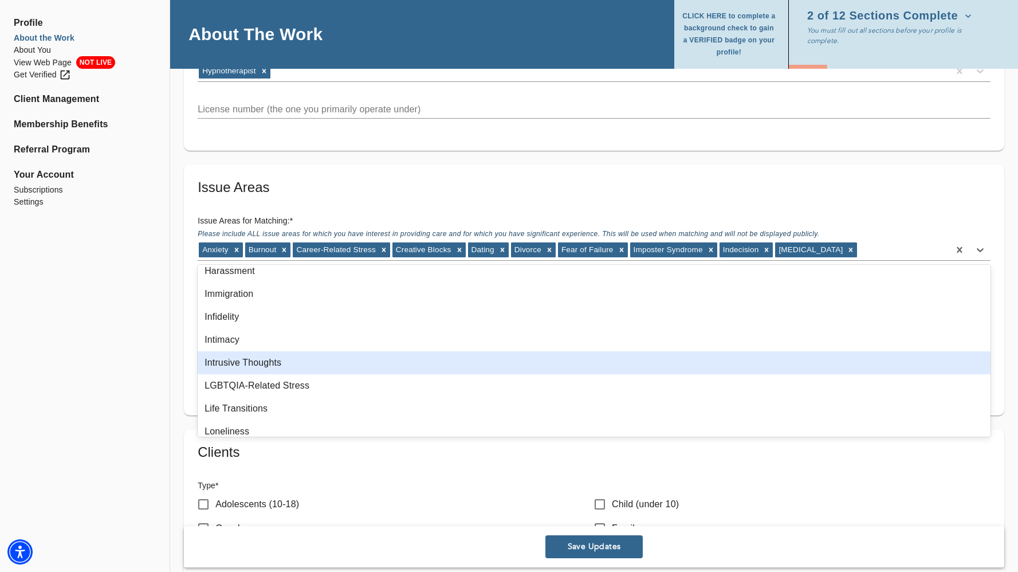
click at [307, 364] on div "Intrusive Thoughts" at bounding box center [594, 362] width 793 height 23
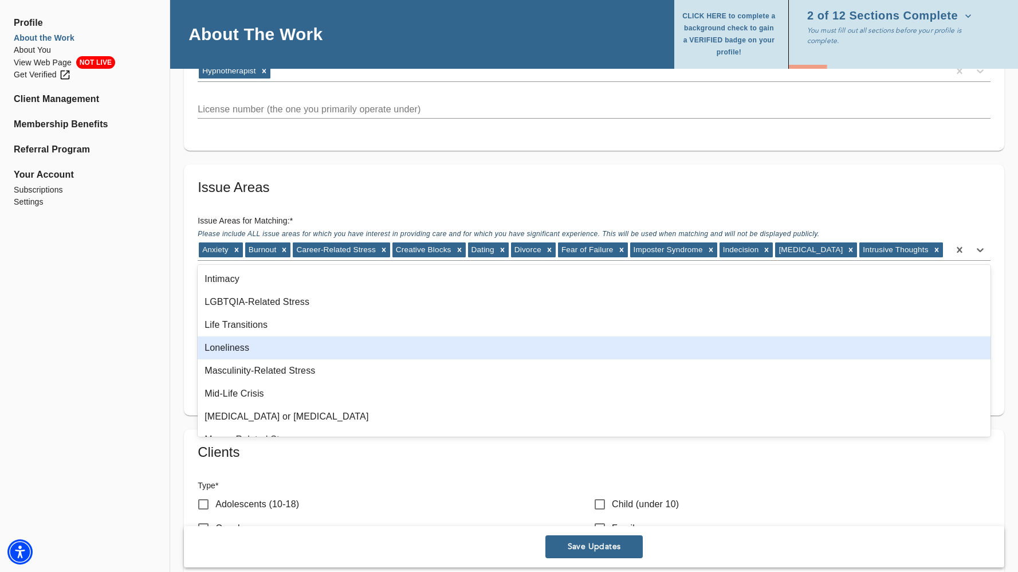
scroll to position [665, 0]
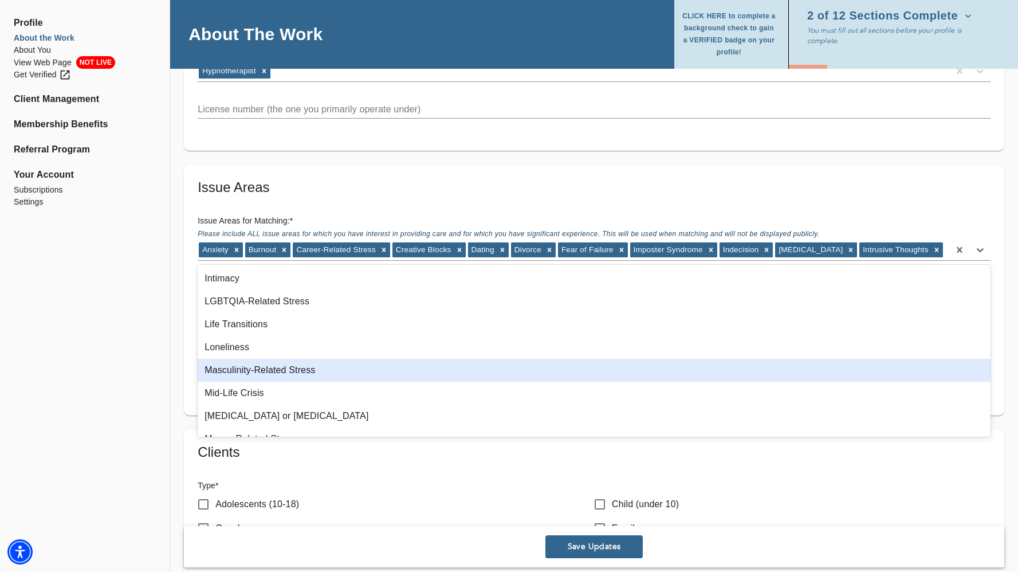
click at [306, 372] on div "Masculinity-Related Stress" at bounding box center [594, 370] width 793 height 23
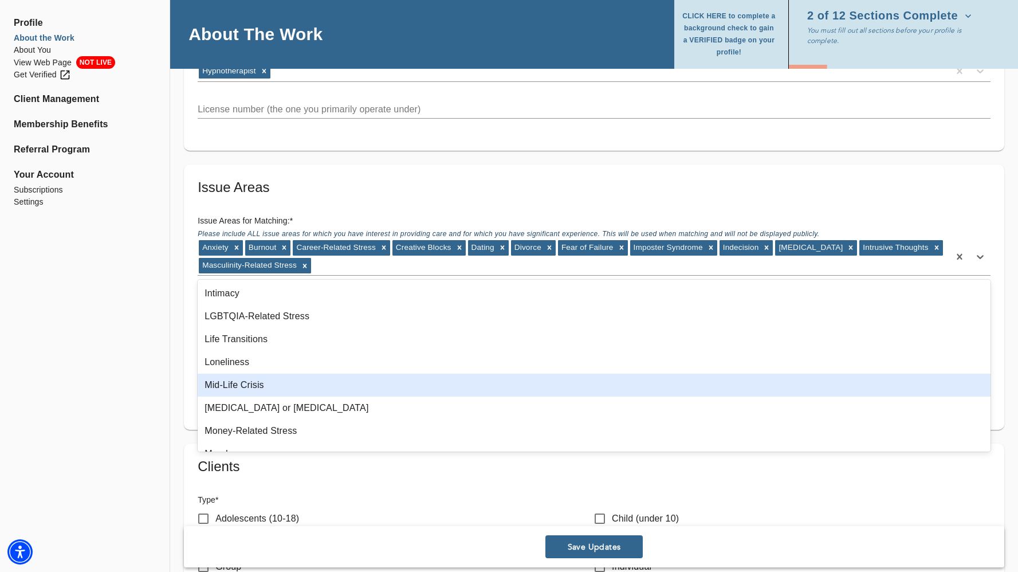
click at [305, 379] on div "Mid-Life Crisis" at bounding box center [594, 384] width 793 height 23
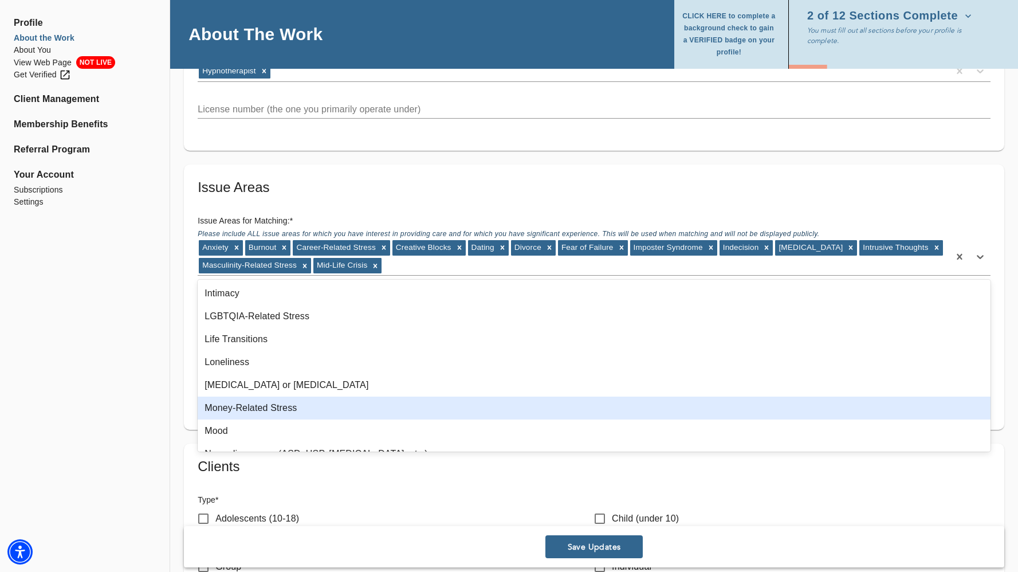
click at [304, 403] on div "Money-Related Stress" at bounding box center [594, 407] width 793 height 23
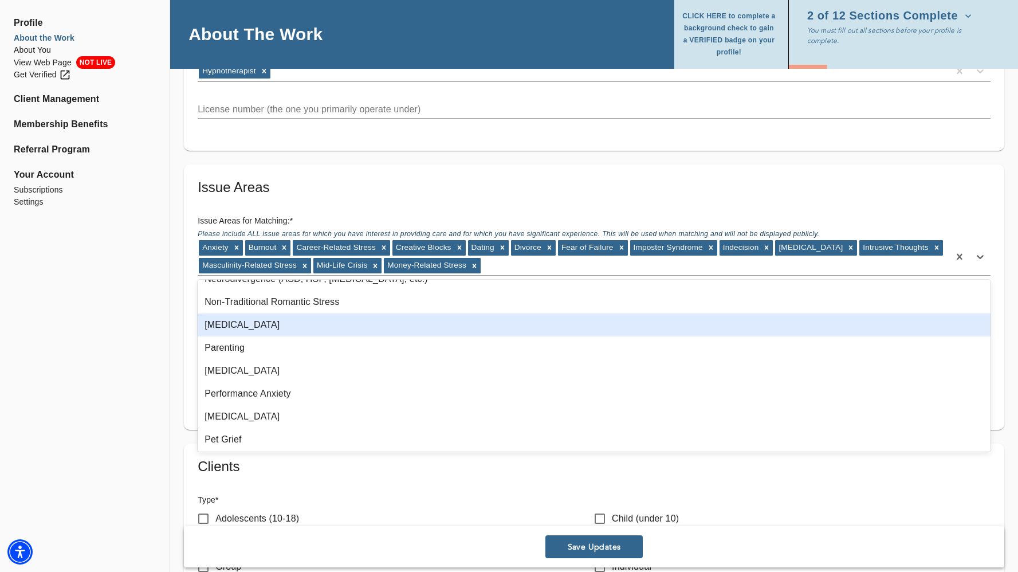
scroll to position [819, 0]
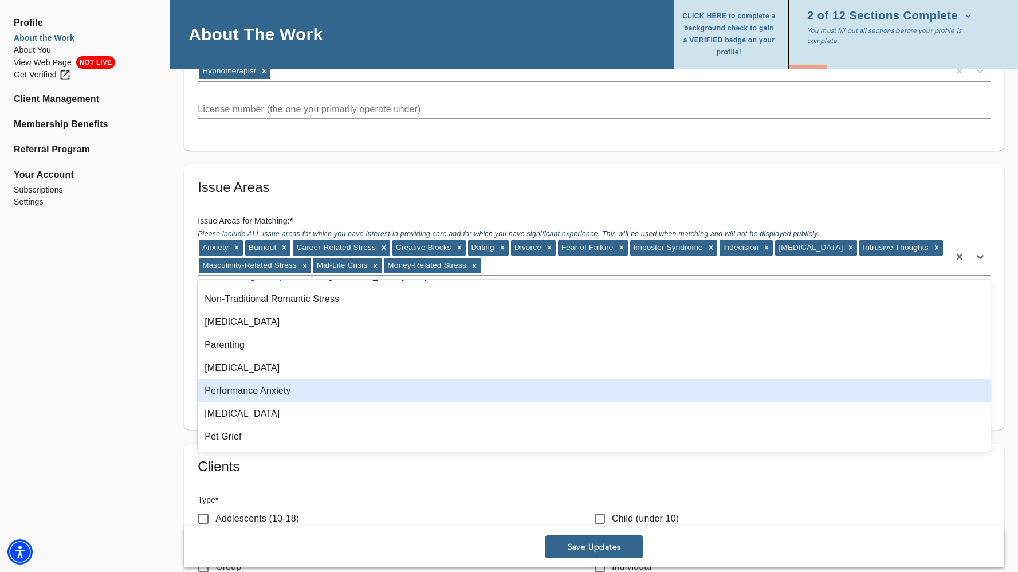
click at [308, 386] on div "Performance Anxiety" at bounding box center [594, 390] width 793 height 23
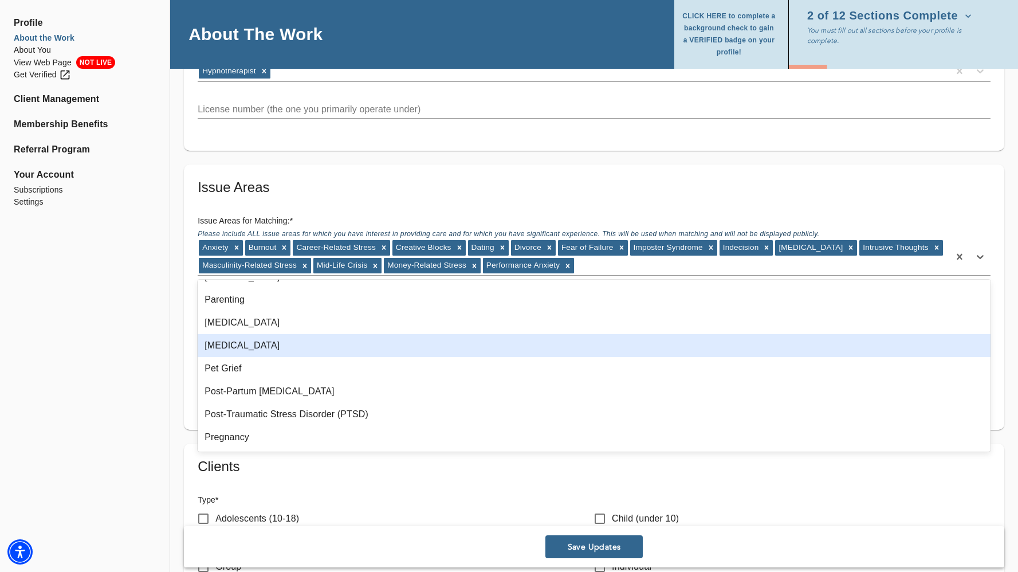
scroll to position [874, 0]
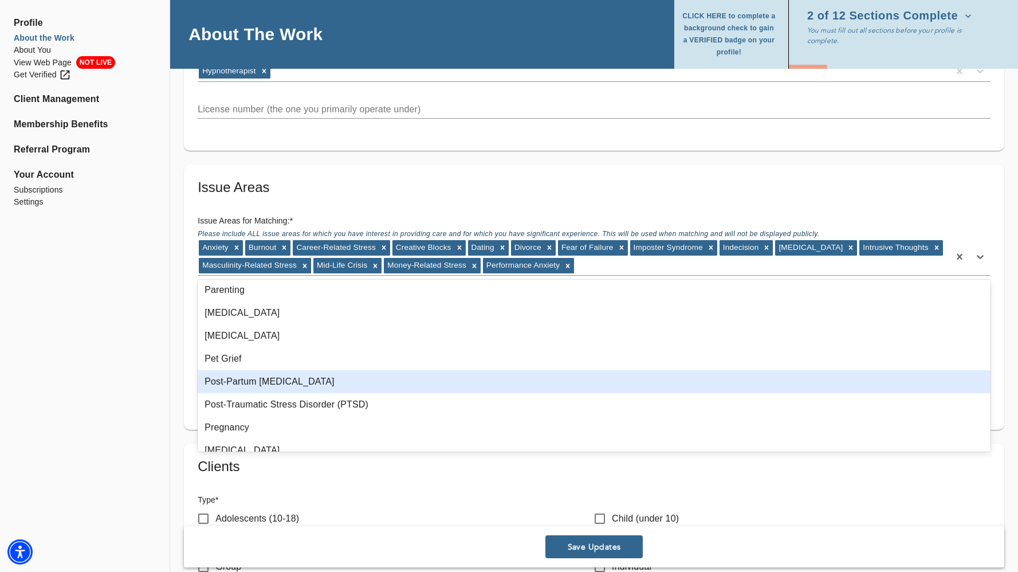
click at [305, 382] on div "Post-Partum [MEDICAL_DATA]" at bounding box center [594, 381] width 793 height 23
click at [305, 383] on div "Post-Traumatic Stress Disorder (PTSD)" at bounding box center [594, 381] width 793 height 23
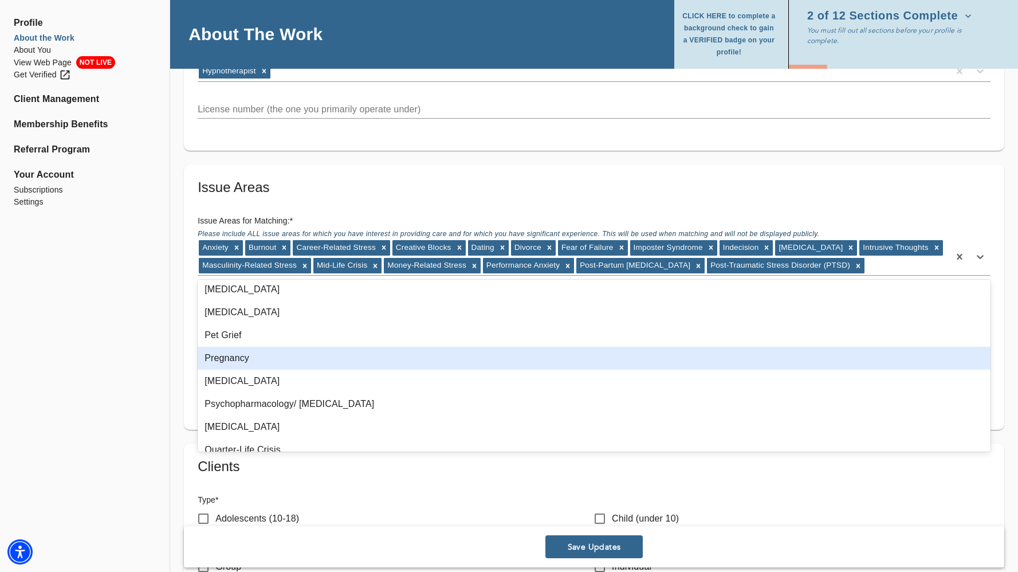
scroll to position [898, 0]
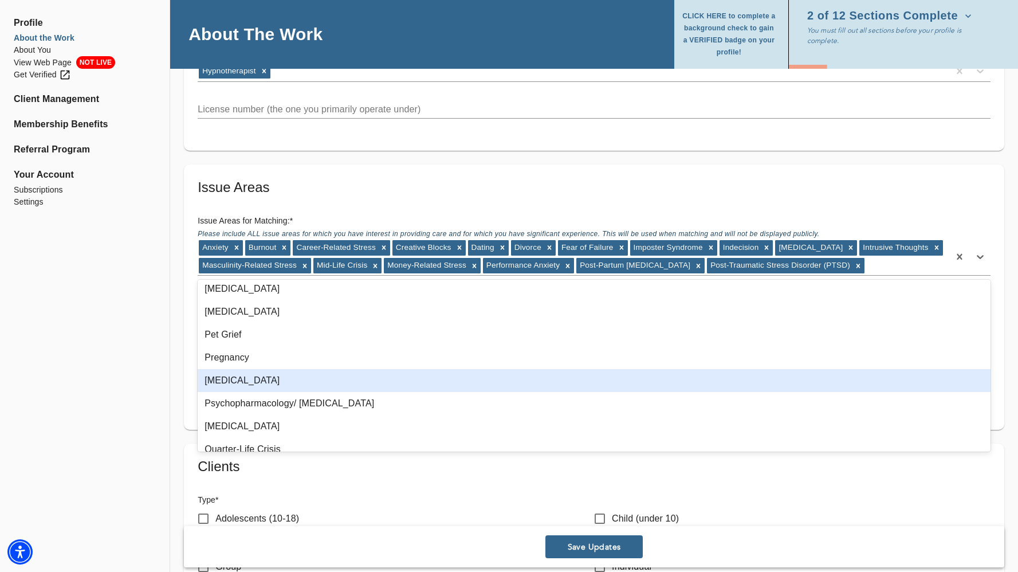
click at [304, 383] on div "[MEDICAL_DATA]" at bounding box center [594, 380] width 793 height 23
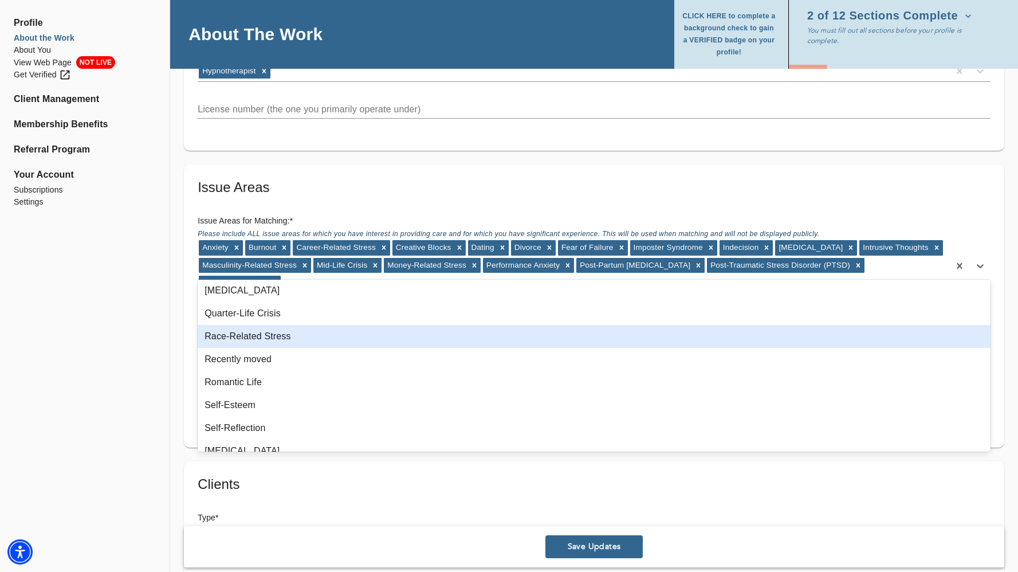
scroll to position [1023, 0]
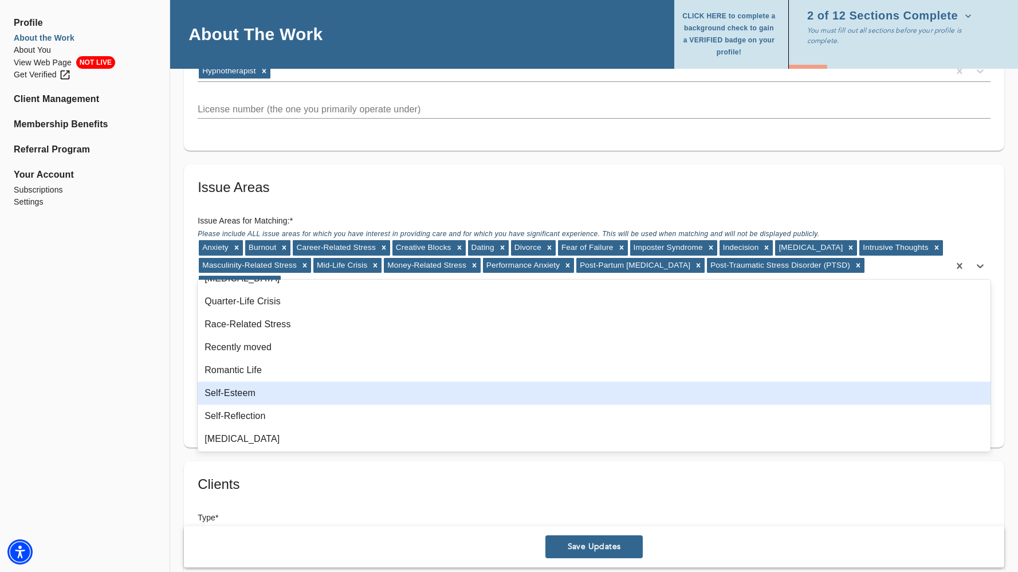
click at [304, 383] on div "Self-Esteem" at bounding box center [594, 393] width 793 height 23
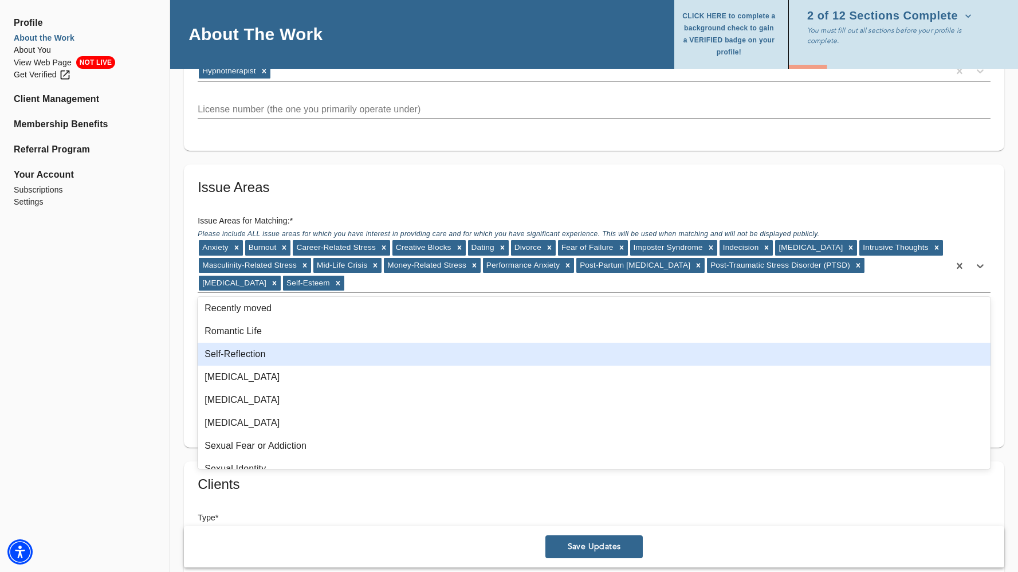
scroll to position [1081, 0]
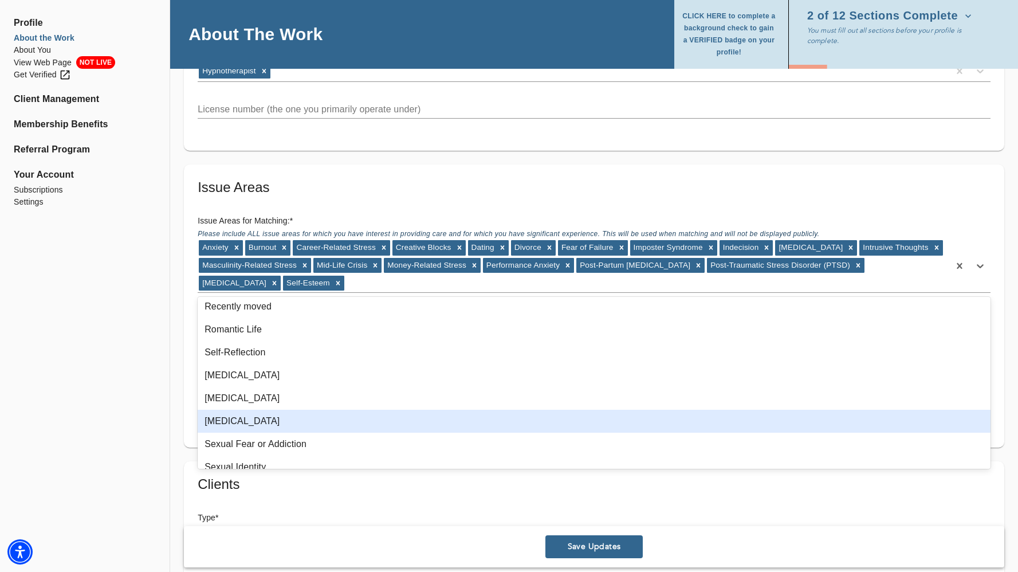
click at [301, 410] on div "[MEDICAL_DATA]" at bounding box center [594, 421] width 793 height 23
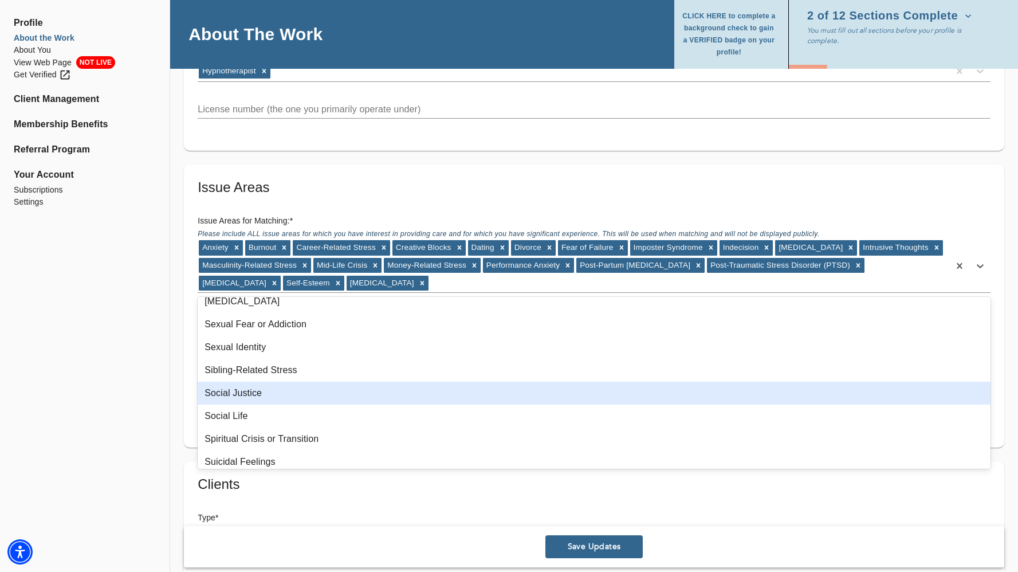
scroll to position [1178, 0]
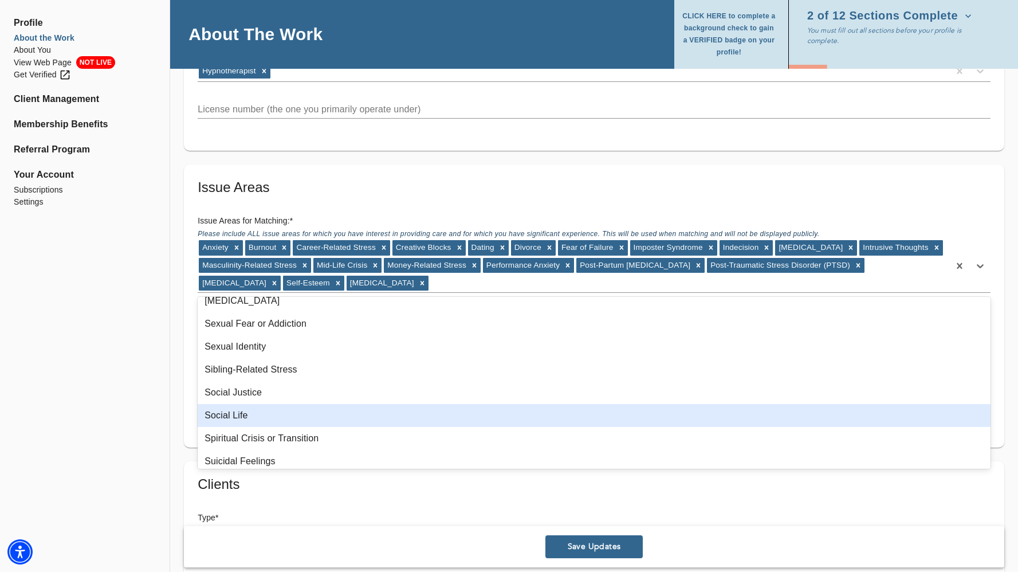
click at [301, 418] on div "Social Life" at bounding box center [594, 415] width 793 height 23
click at [301, 418] on div "Spiritual Crisis or Transition" at bounding box center [594, 415] width 793 height 23
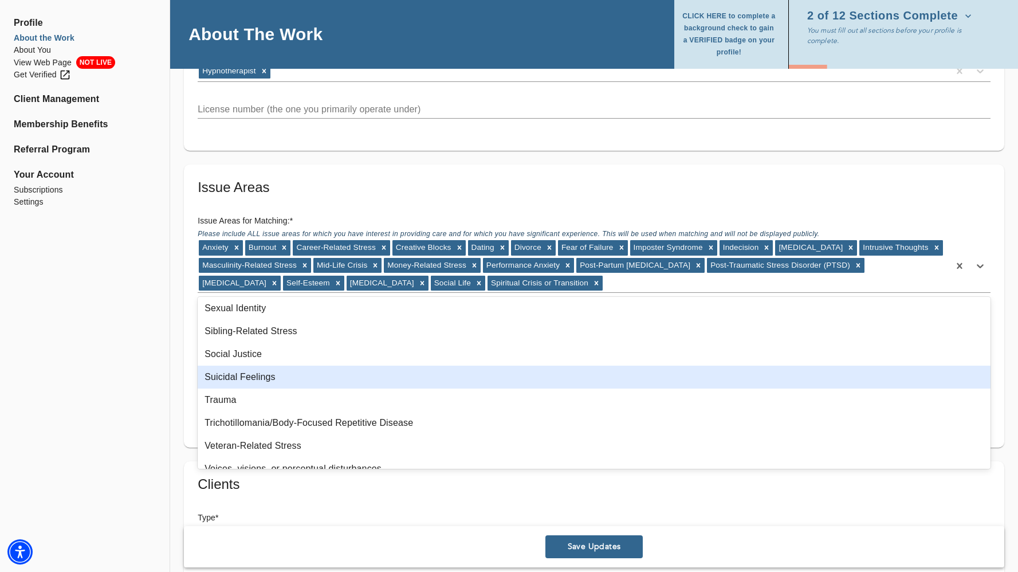
scroll to position [1221, 0]
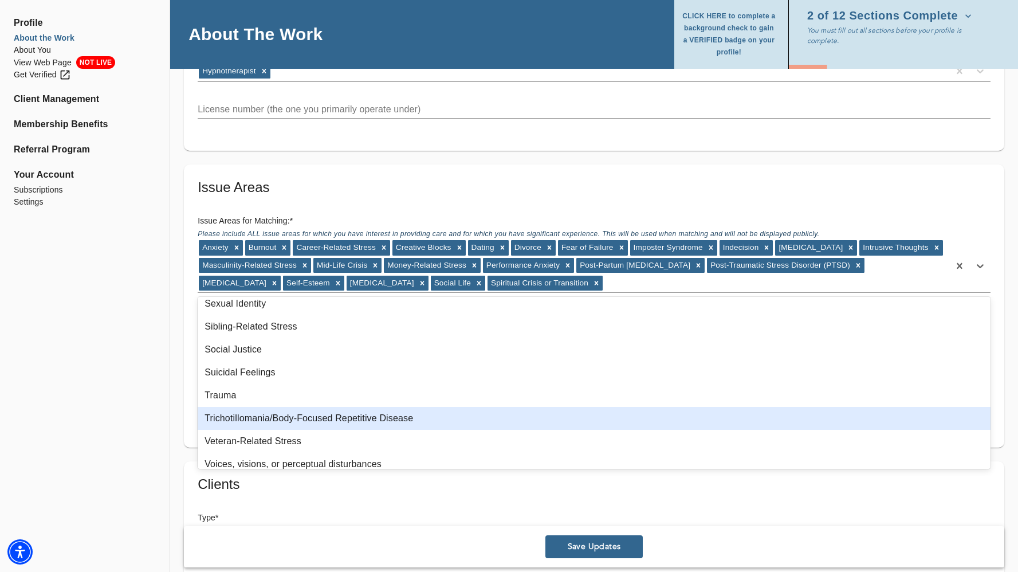
click at [301, 418] on div "Trichotillomania/Body-Focused Repetitive Disease" at bounding box center [594, 418] width 793 height 23
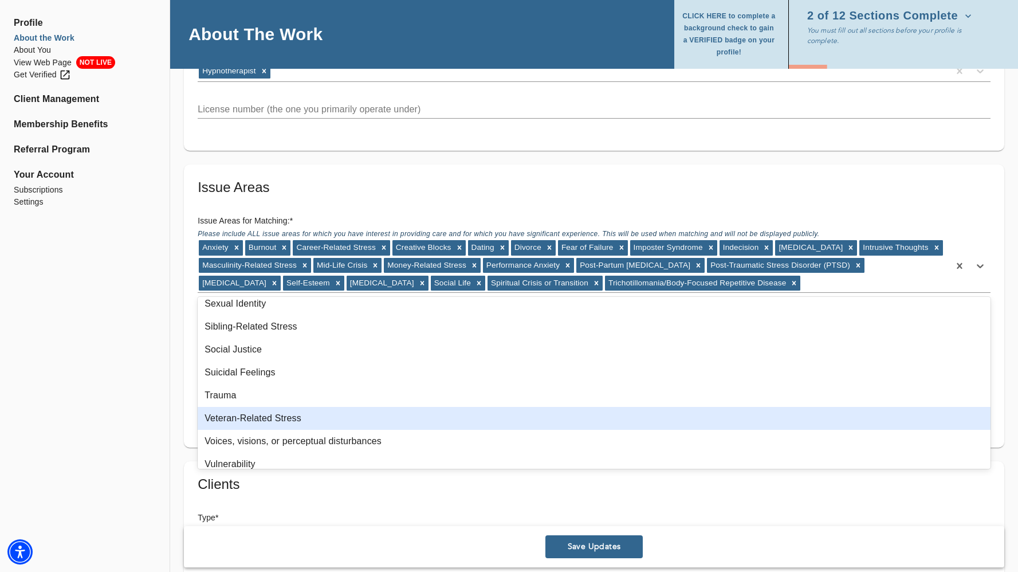
click at [301, 418] on div "Veteran-Related Stress" at bounding box center [594, 418] width 793 height 23
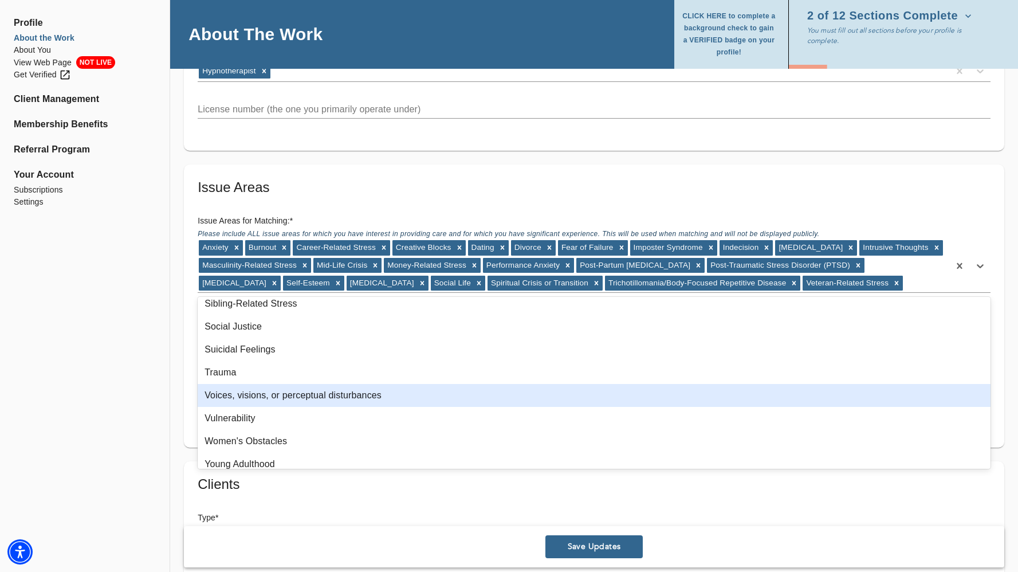
scroll to position [1253, 0]
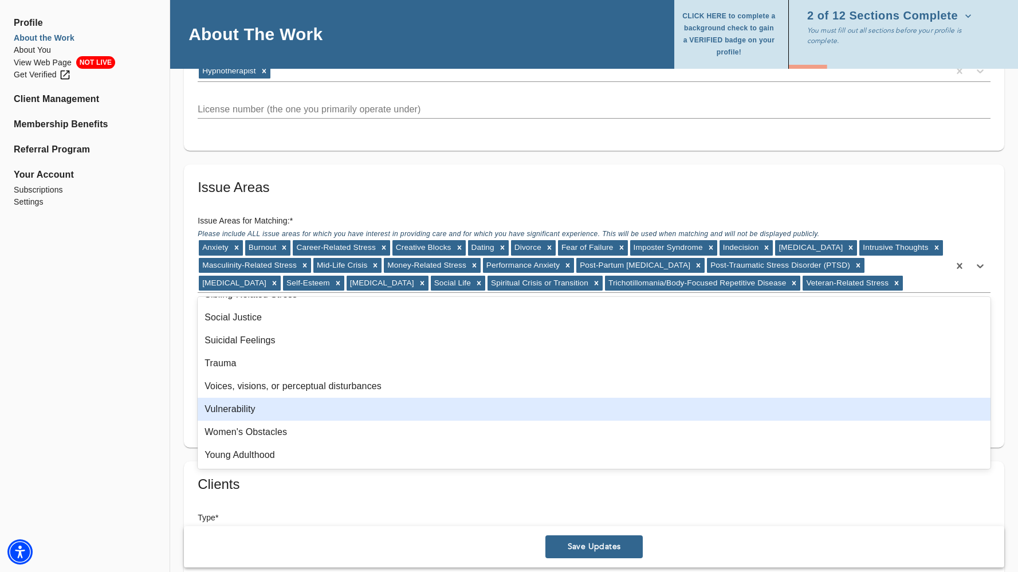
click at [301, 414] on div "Vulnerability" at bounding box center [594, 409] width 793 height 23
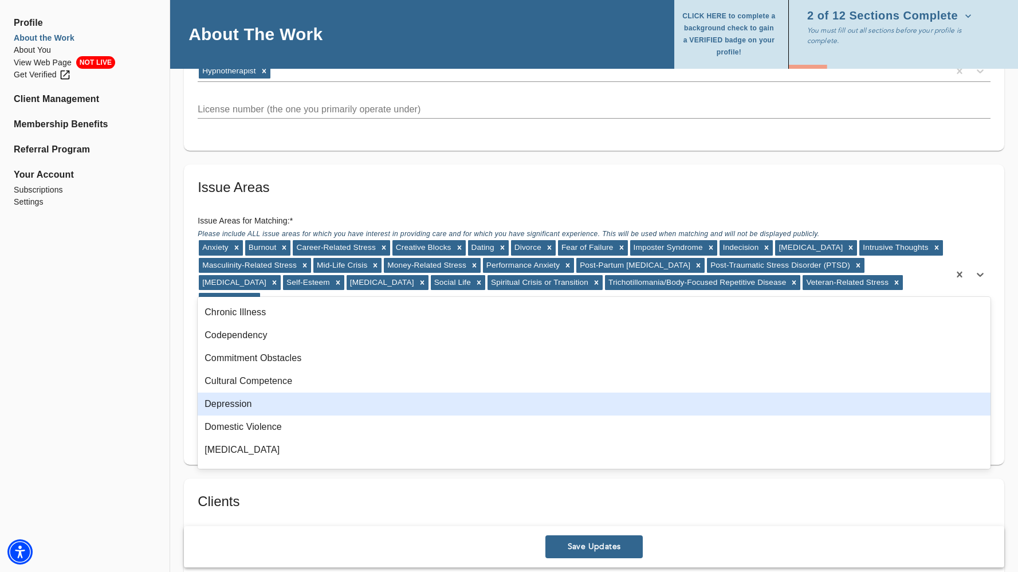
scroll to position [0, 0]
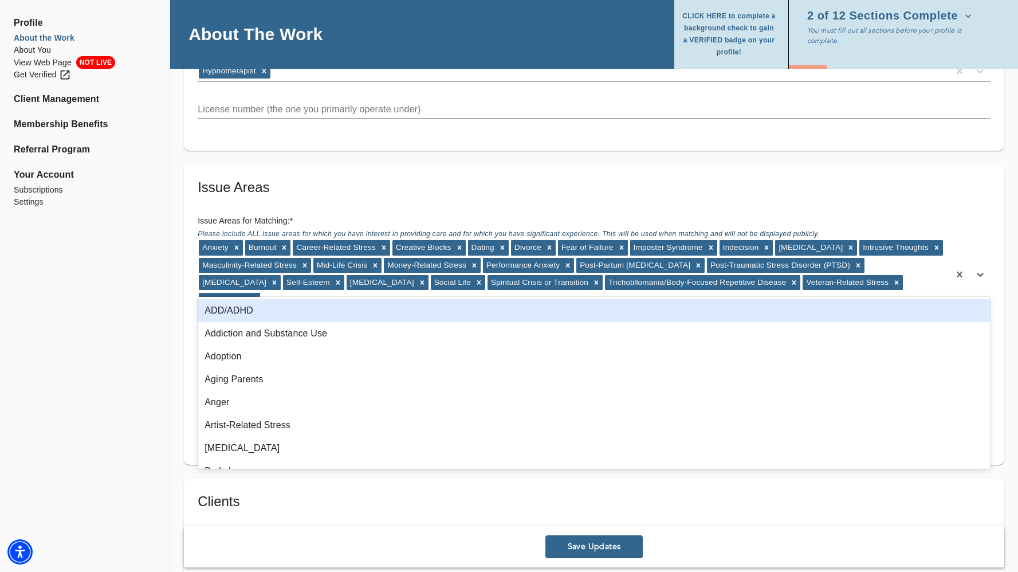
click at [312, 308] on div "ADD/ADHD" at bounding box center [594, 310] width 793 height 23
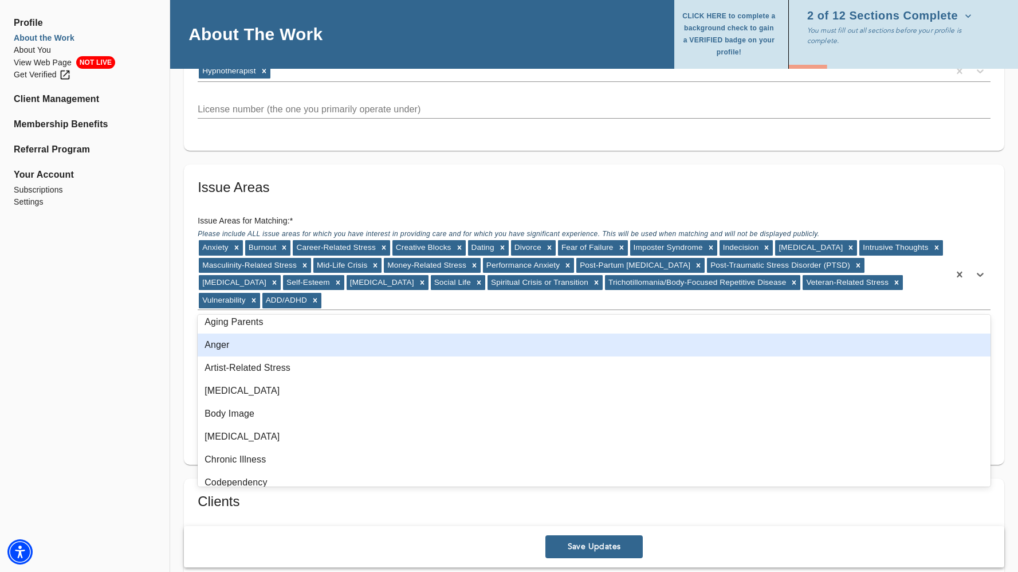
scroll to position [61, 0]
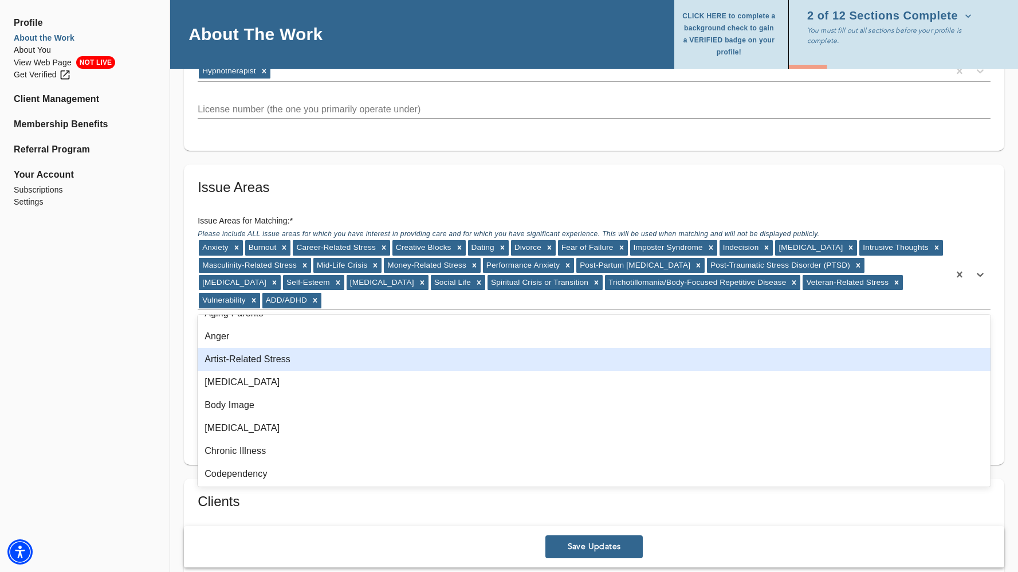
click at [309, 361] on div "Artist-Related Stress" at bounding box center [594, 359] width 793 height 23
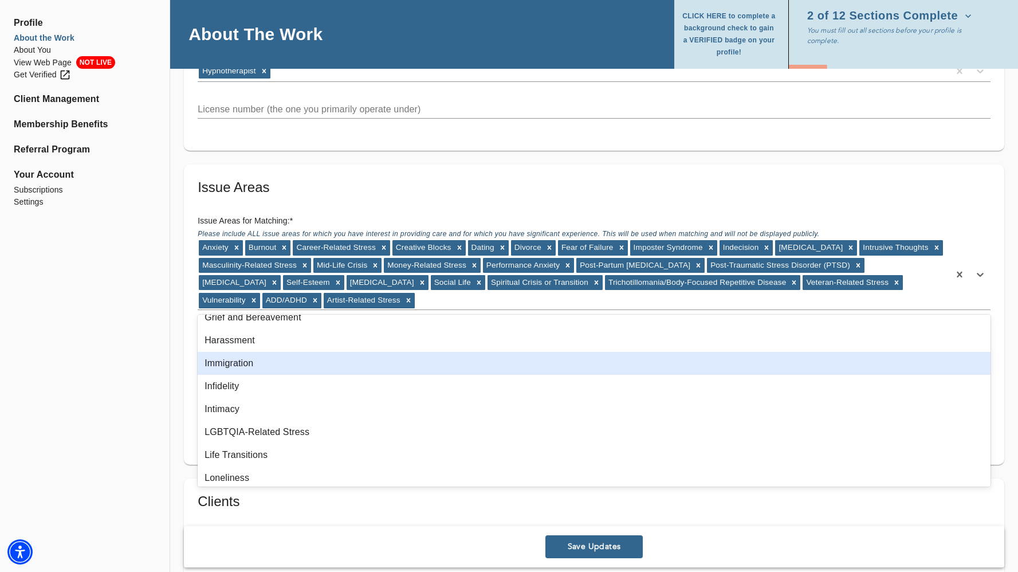
scroll to position [542, 0]
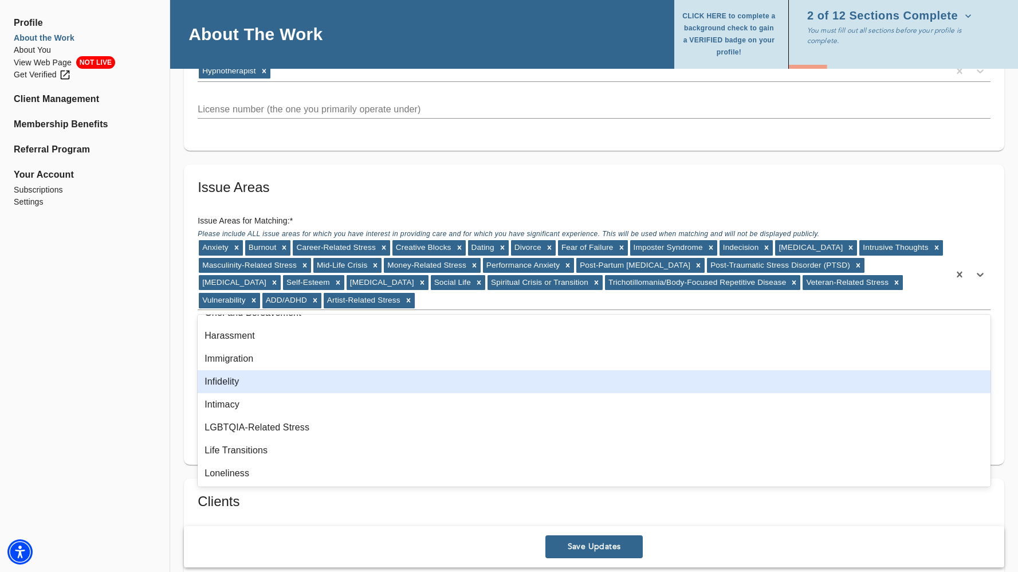
click at [194, 379] on div "Issue Areas for Profile Page * To reduce client overwhelm and highlight experti…" at bounding box center [594, 348] width 802 height 68
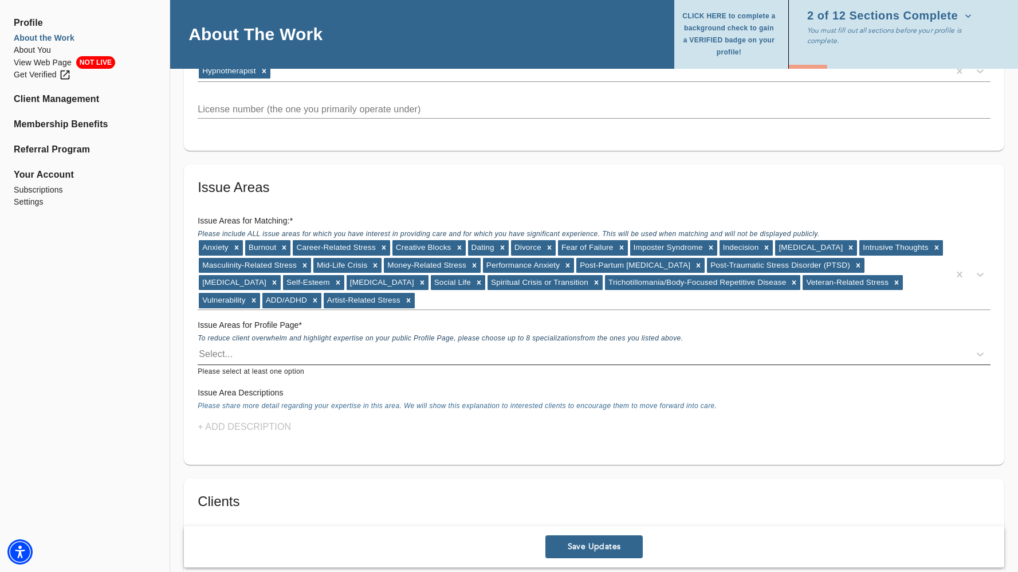
click at [257, 352] on div "Select..." at bounding box center [584, 354] width 772 height 18
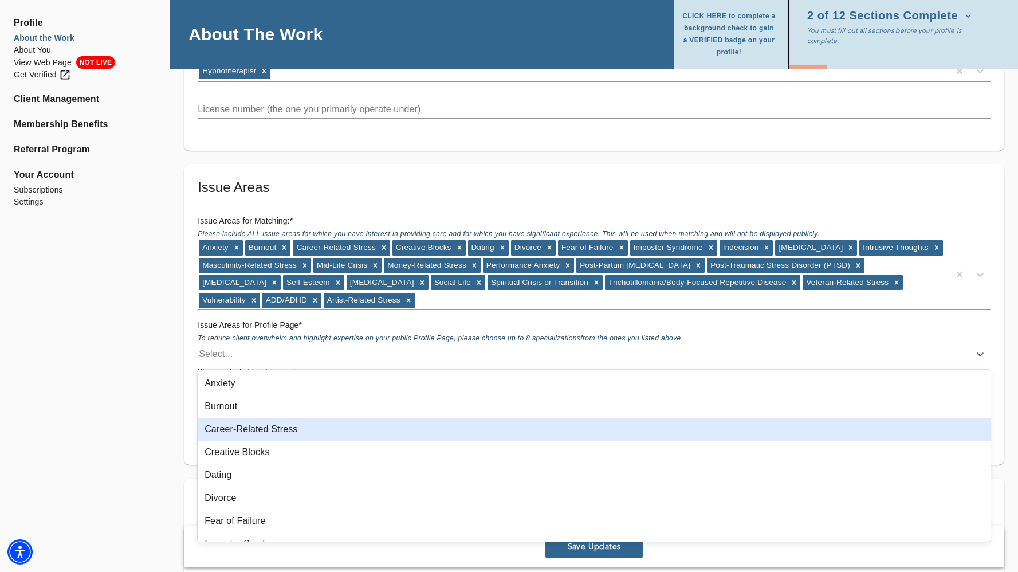
click at [250, 434] on div "Career-Related Stress" at bounding box center [594, 429] width 793 height 23
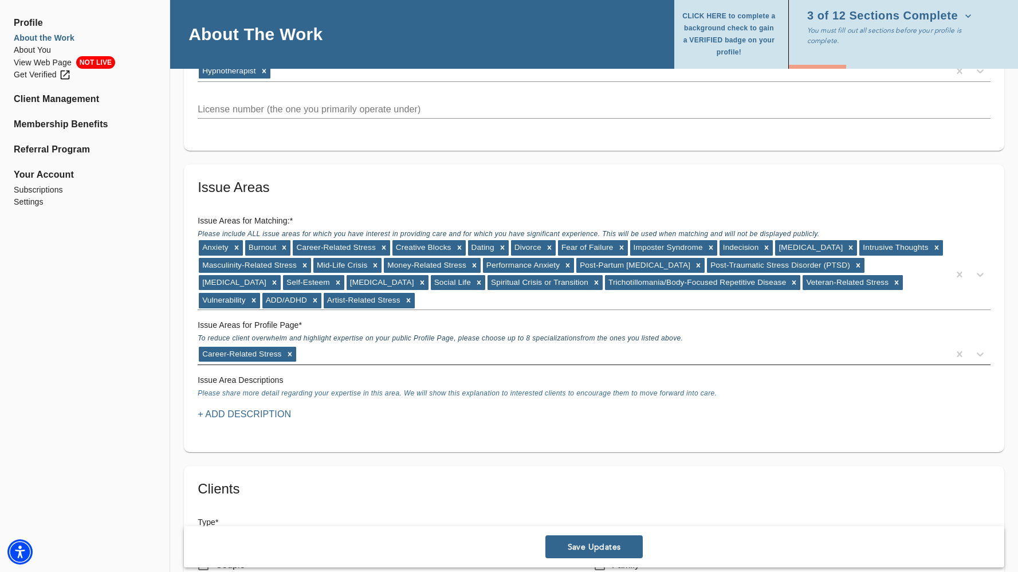
click at [324, 348] on div "Career-Related Stress" at bounding box center [574, 354] width 752 height 18
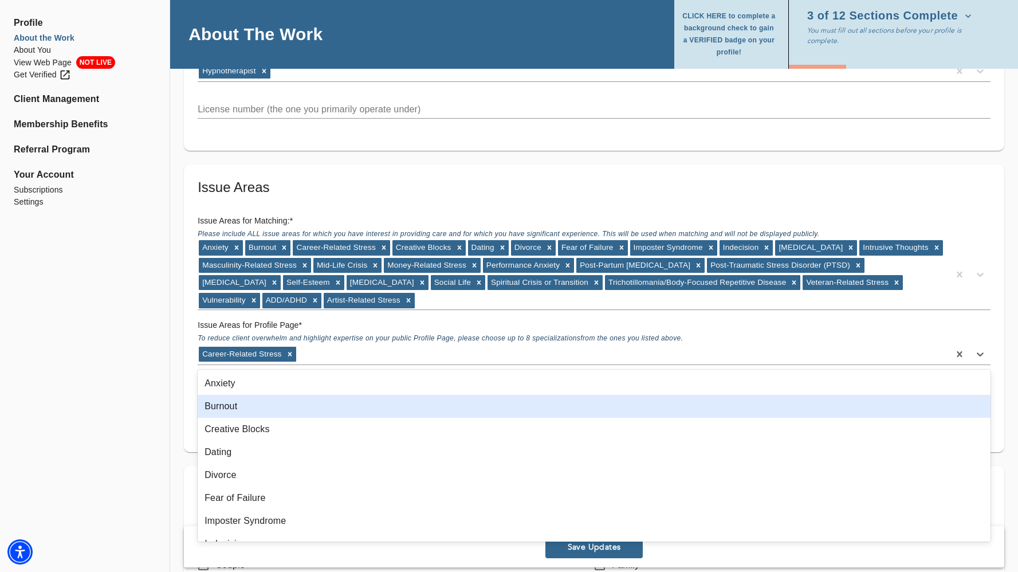
click at [278, 399] on div "Burnout" at bounding box center [594, 406] width 793 height 23
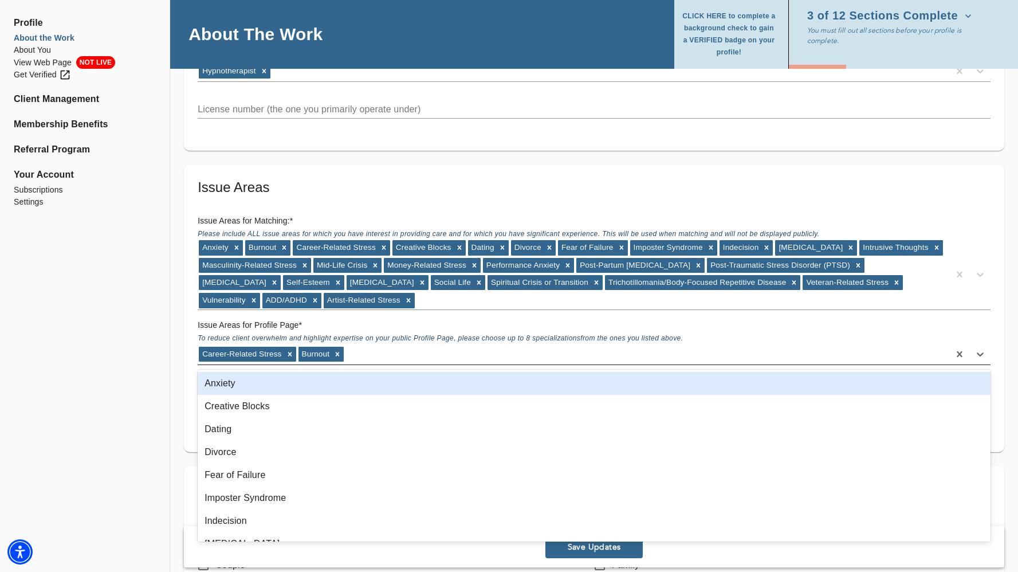
click at [365, 353] on div "Career-Related Stress Burnout" at bounding box center [574, 354] width 752 height 18
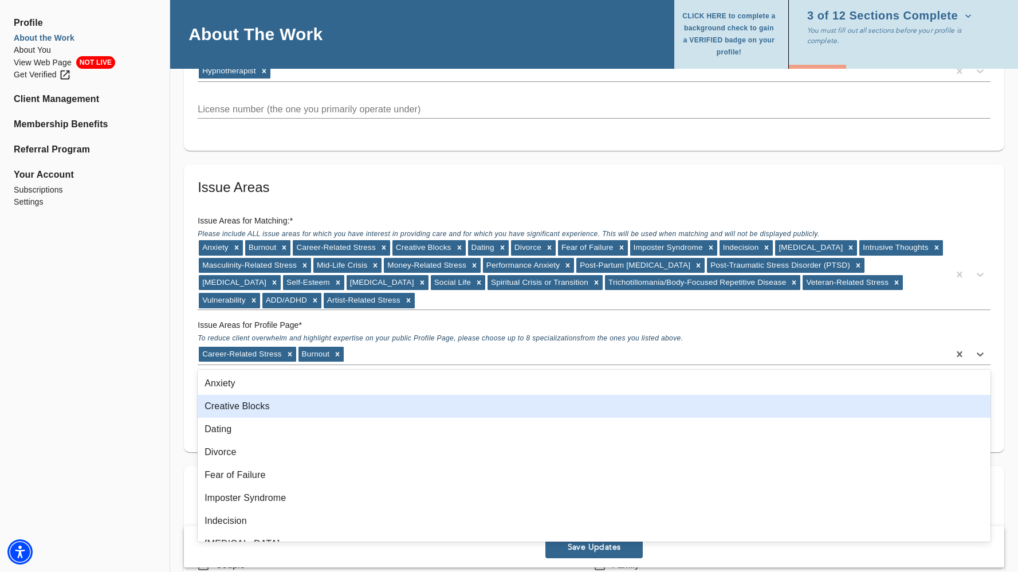
click at [339, 402] on div "Creative Blocks" at bounding box center [594, 406] width 793 height 23
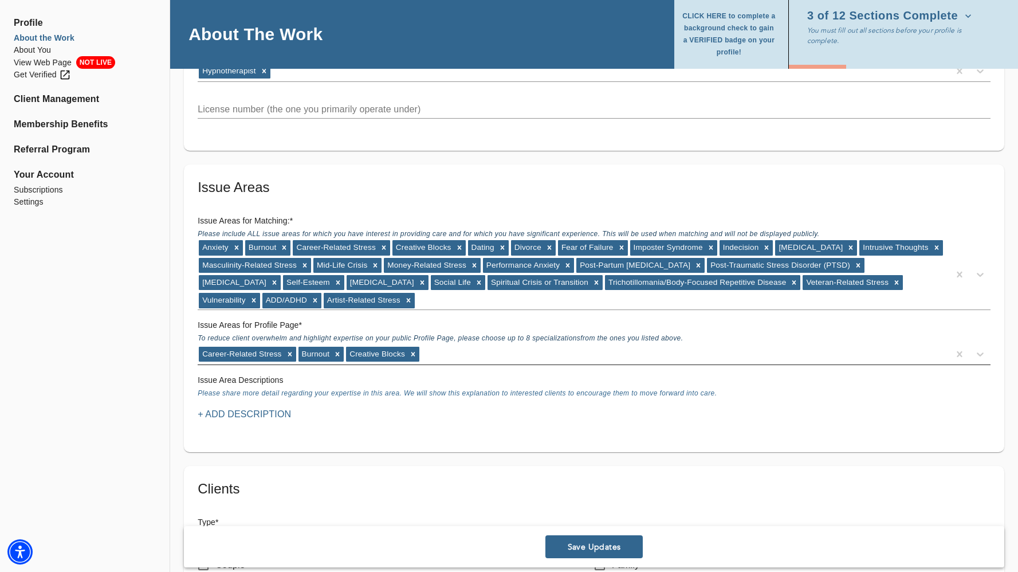
click at [450, 358] on div "Career-Related Stress Burnout Creative Blocks" at bounding box center [574, 354] width 752 height 18
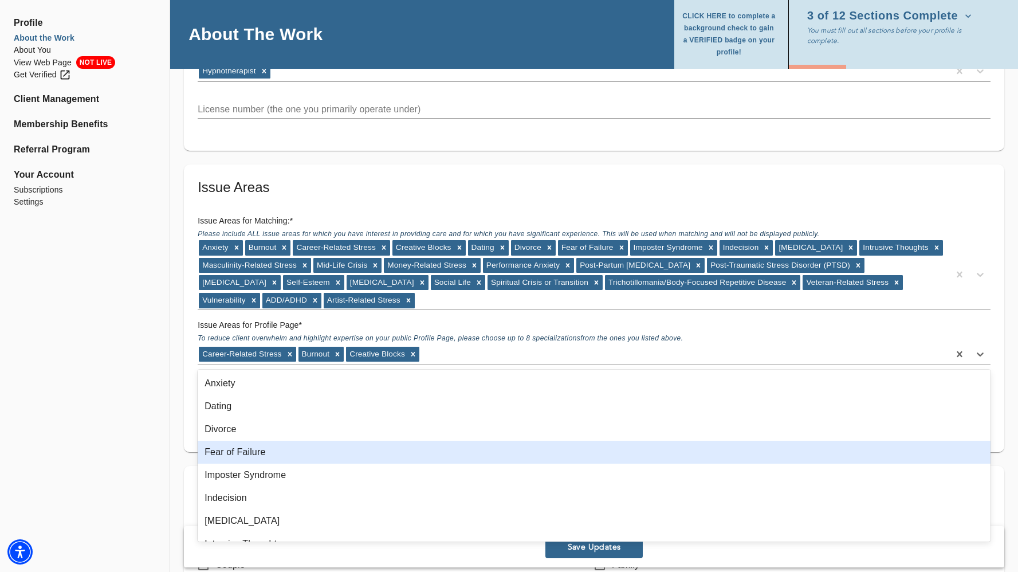
click at [418, 453] on div "Fear of Failure" at bounding box center [594, 452] width 793 height 23
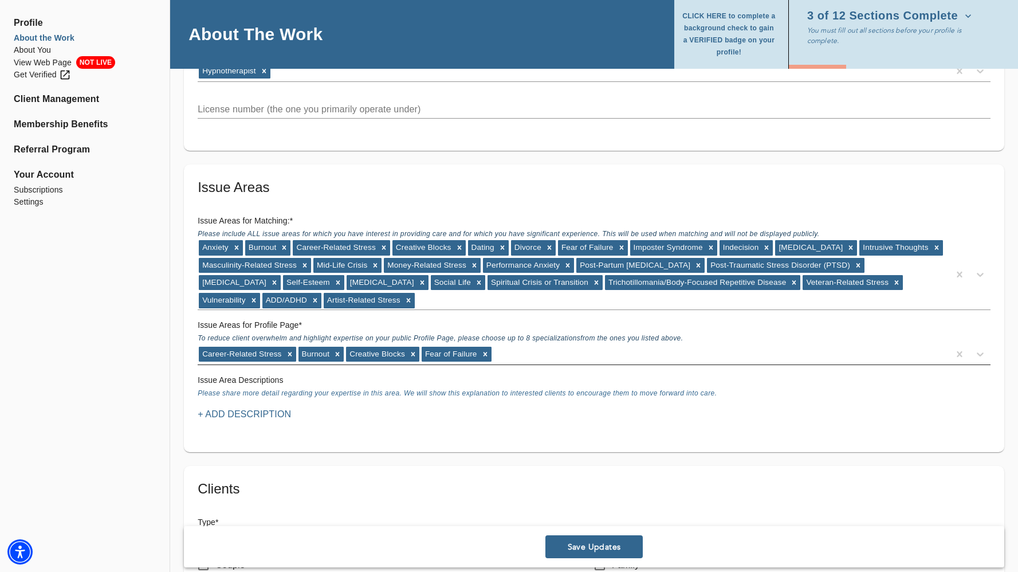
click at [540, 349] on div "Career-Related Stress Burnout Creative Blocks Fear of Failure" at bounding box center [574, 354] width 752 height 18
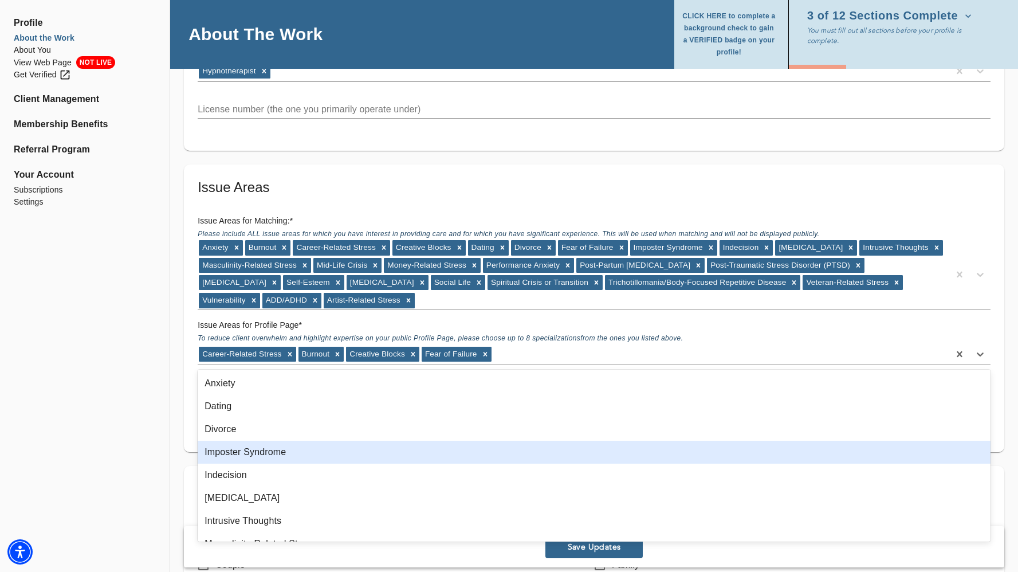
click at [435, 451] on div "Imposter Syndrome" at bounding box center [594, 452] width 793 height 23
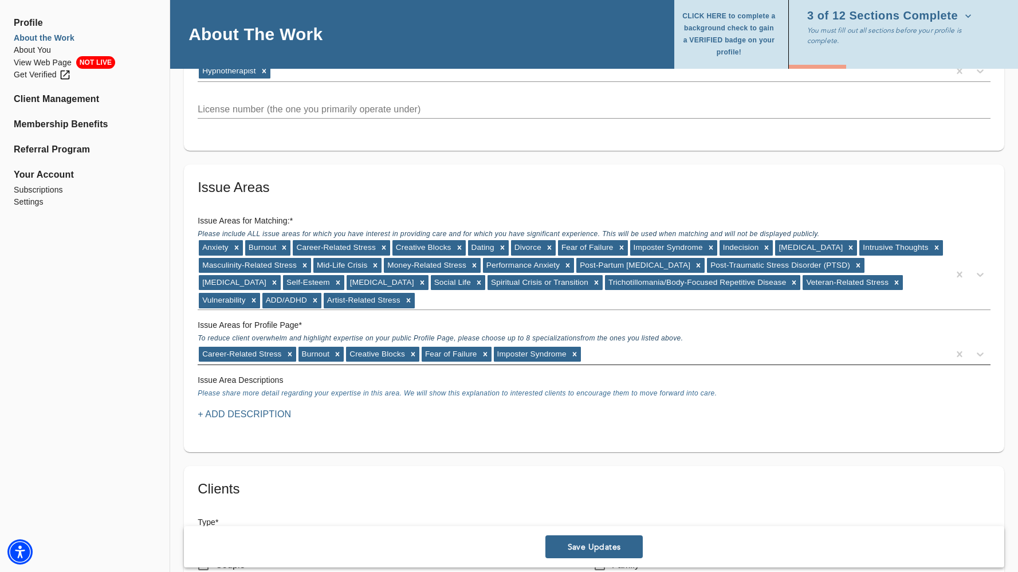
click at [632, 351] on div "Career-Related Stress Burnout Creative Blocks Fear of Failure Imposter Syndrome" at bounding box center [574, 354] width 752 height 18
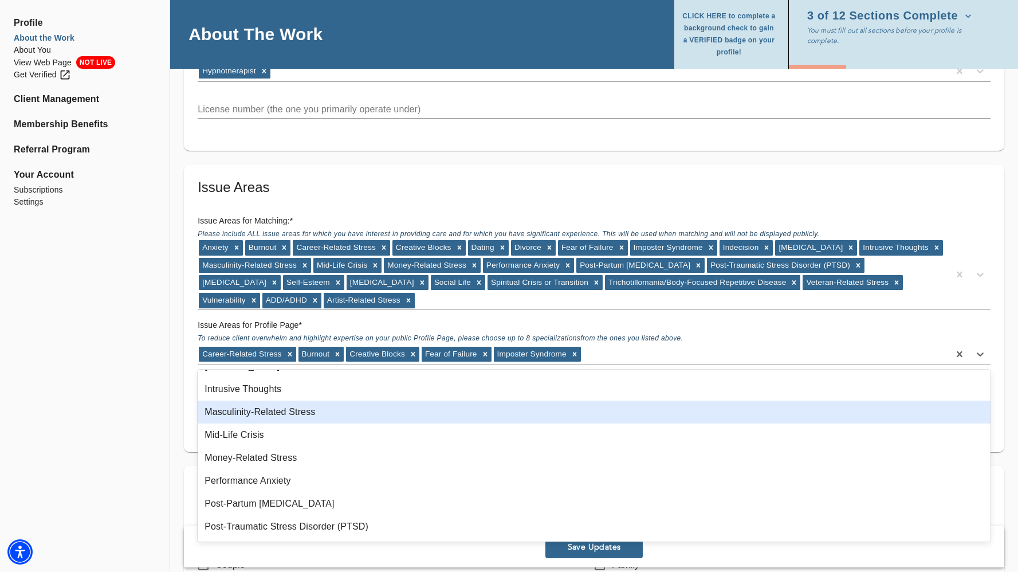
scroll to position [112, 0]
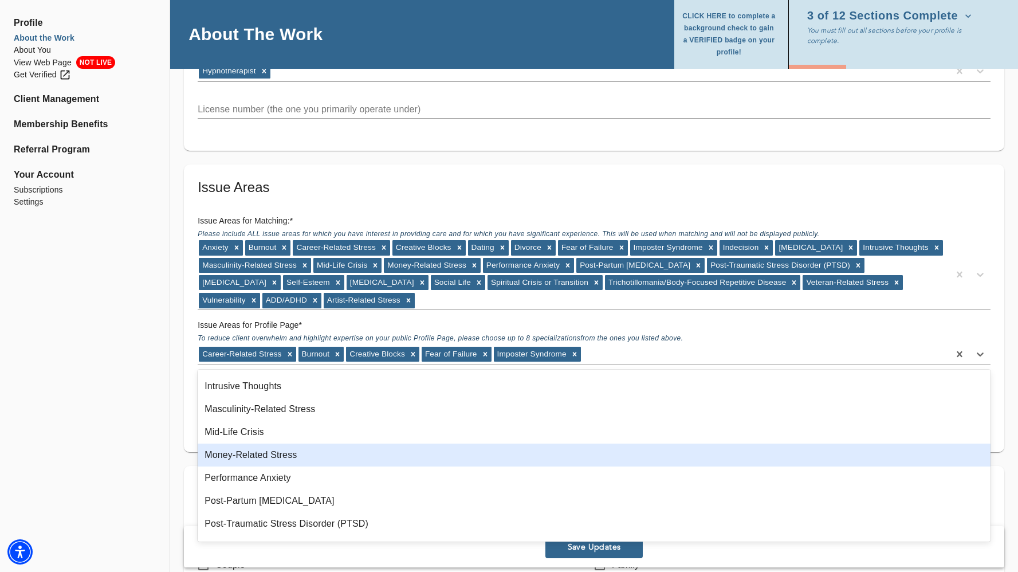
click at [478, 455] on div "Money-Related Stress" at bounding box center [594, 454] width 793 height 23
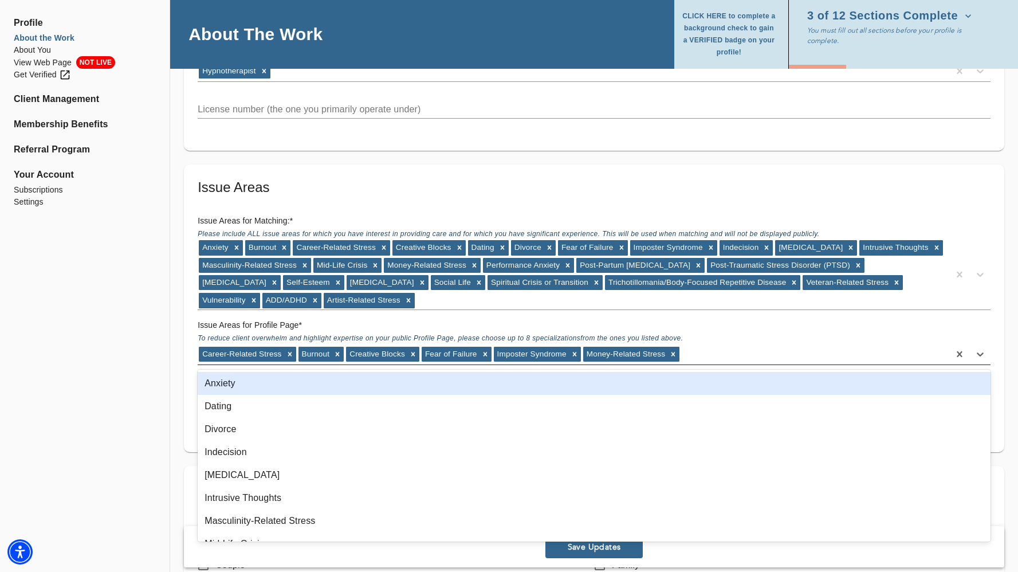
click at [707, 349] on div "Career-Related Stress Burnout Creative Blocks Fear of Failure Imposter Syndrome…" at bounding box center [574, 354] width 752 height 18
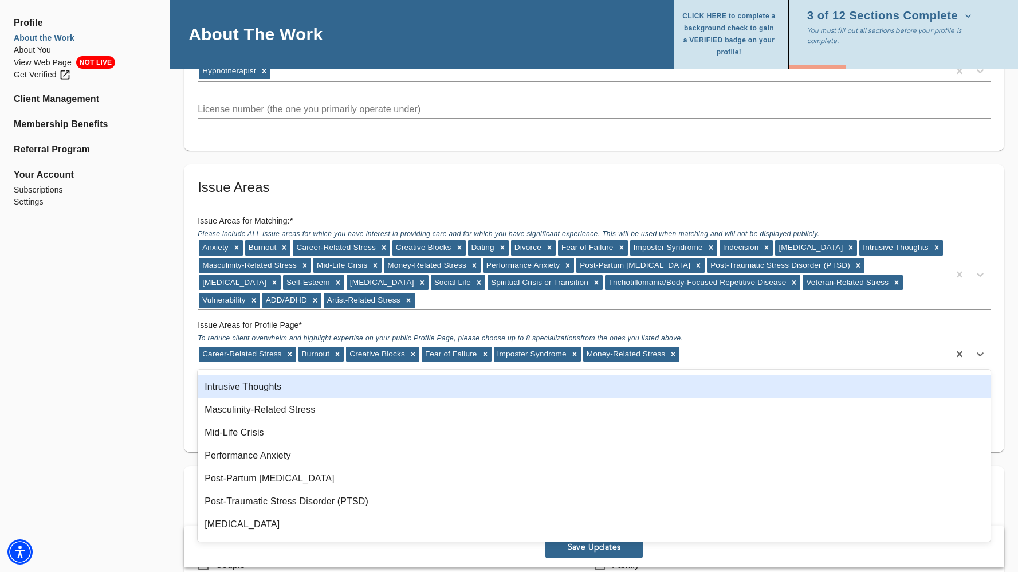
scroll to position [115, 0]
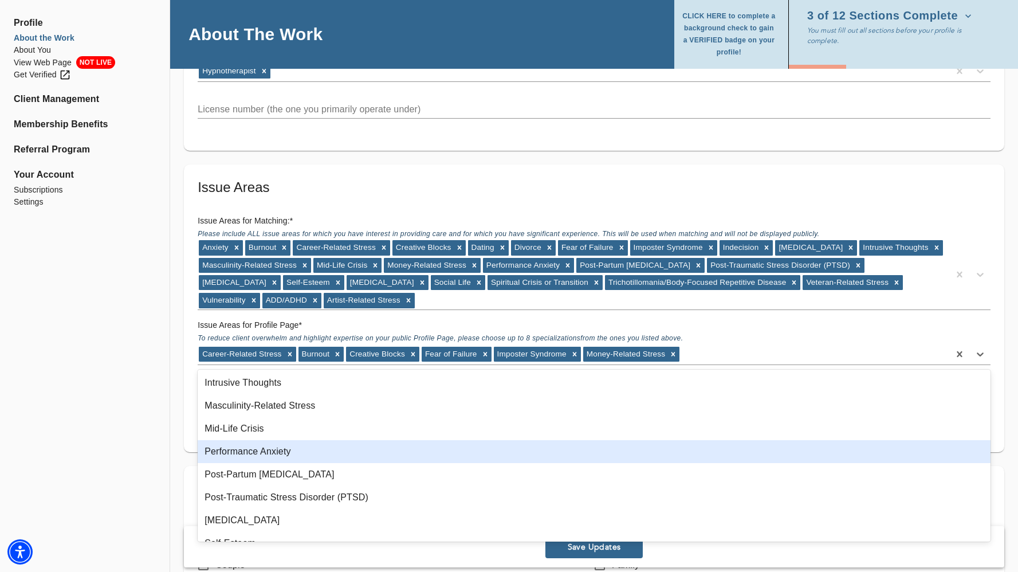
click at [522, 449] on div "Performance Anxiety" at bounding box center [594, 451] width 793 height 23
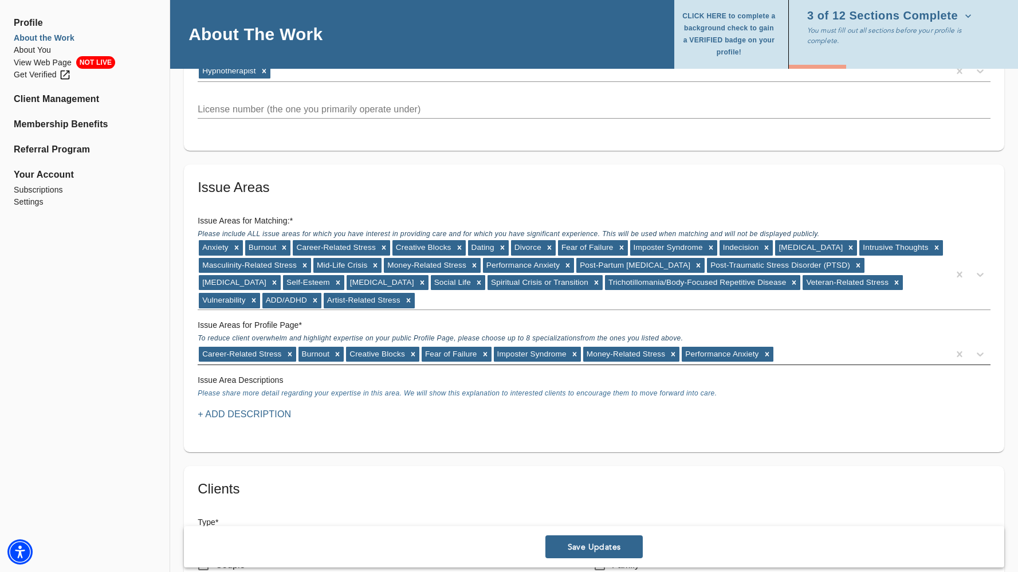
click at [818, 356] on div "Career-Related Stress Burnout Creative Blocks Fear of Failure Imposter Syndrome…" at bounding box center [574, 354] width 752 height 18
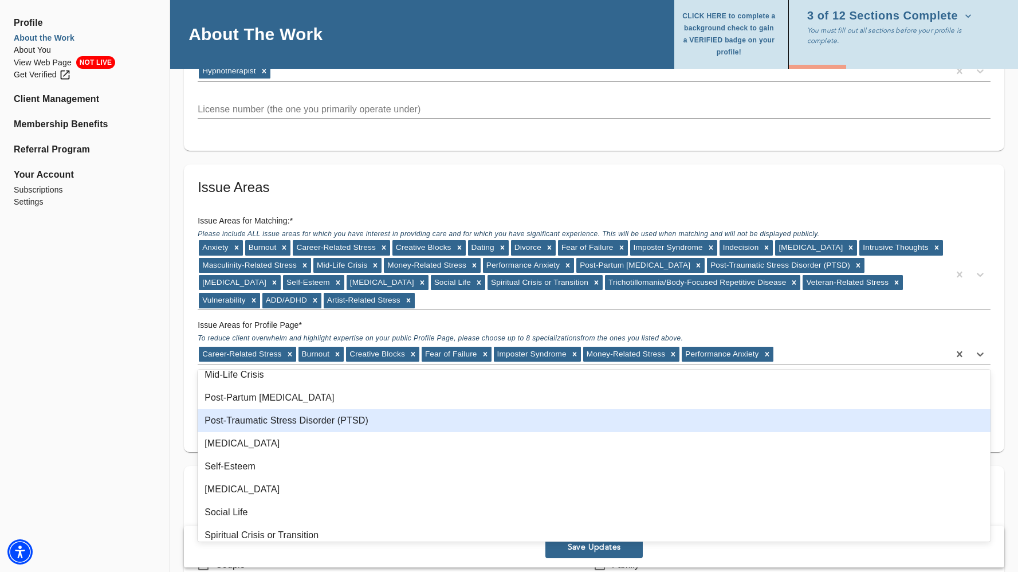
scroll to position [170, 0]
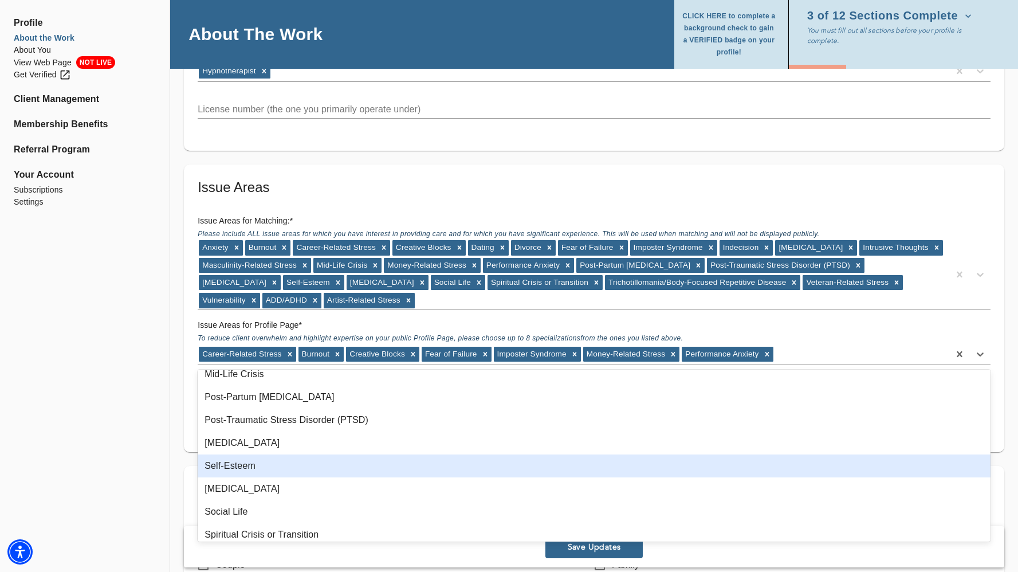
click at [650, 472] on div "Self-Esteem" at bounding box center [594, 465] width 793 height 23
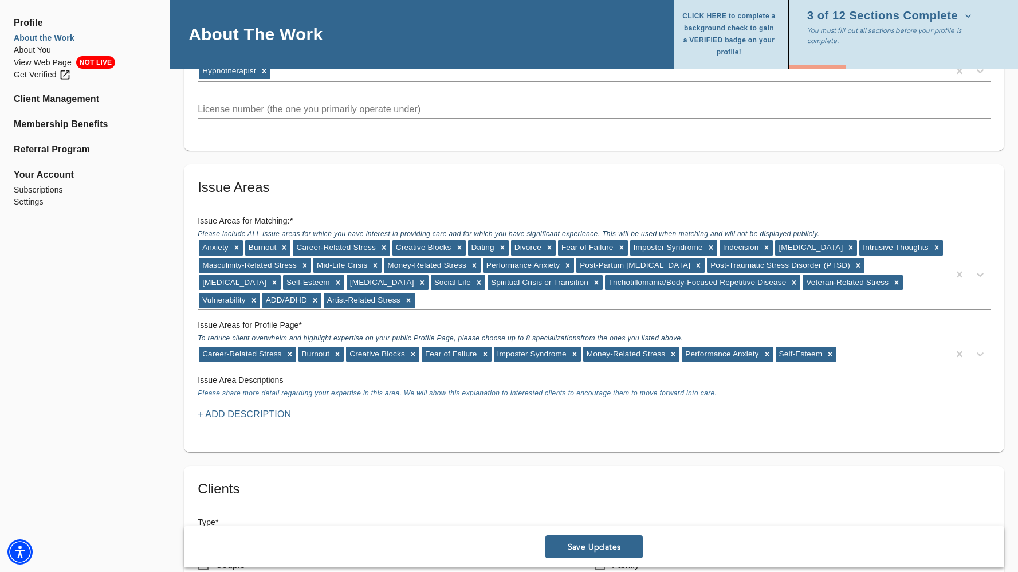
click at [872, 355] on div "Career-Related Stress Burnout Creative Blocks Fear of Failure Imposter Syndrome…" at bounding box center [574, 354] width 752 height 18
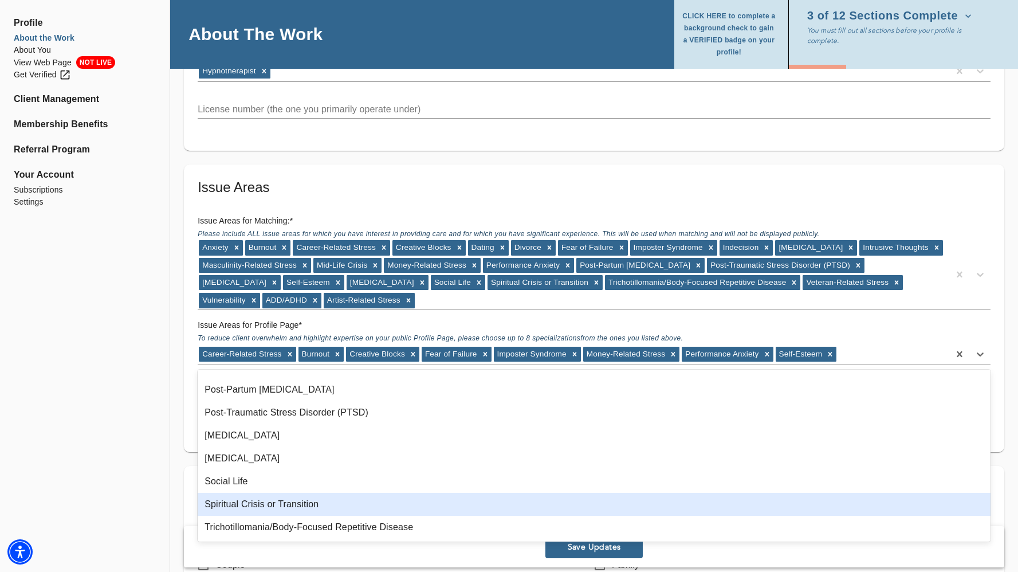
scroll to position [175, 0]
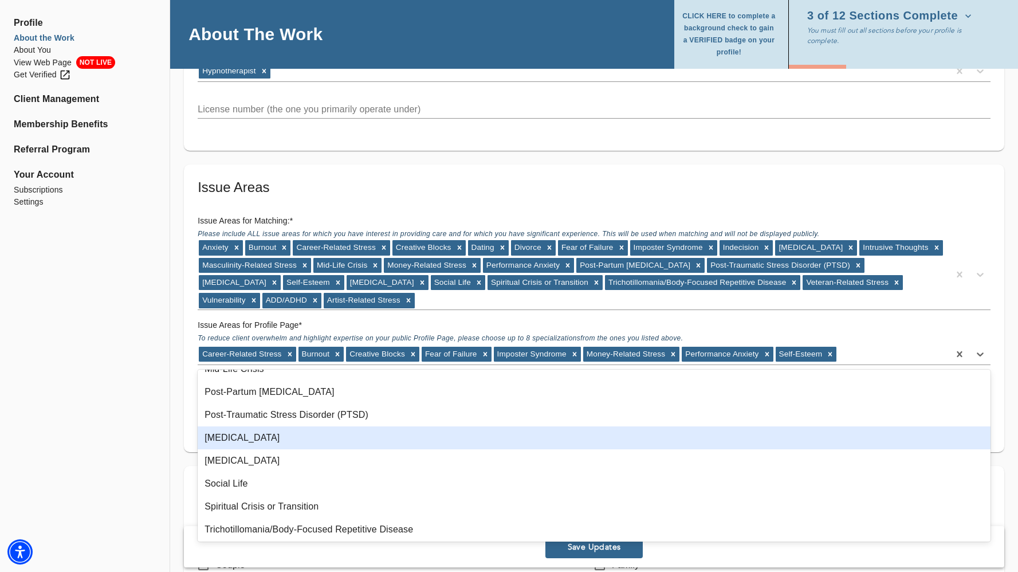
click at [690, 434] on div "[MEDICAL_DATA]" at bounding box center [594, 437] width 793 height 23
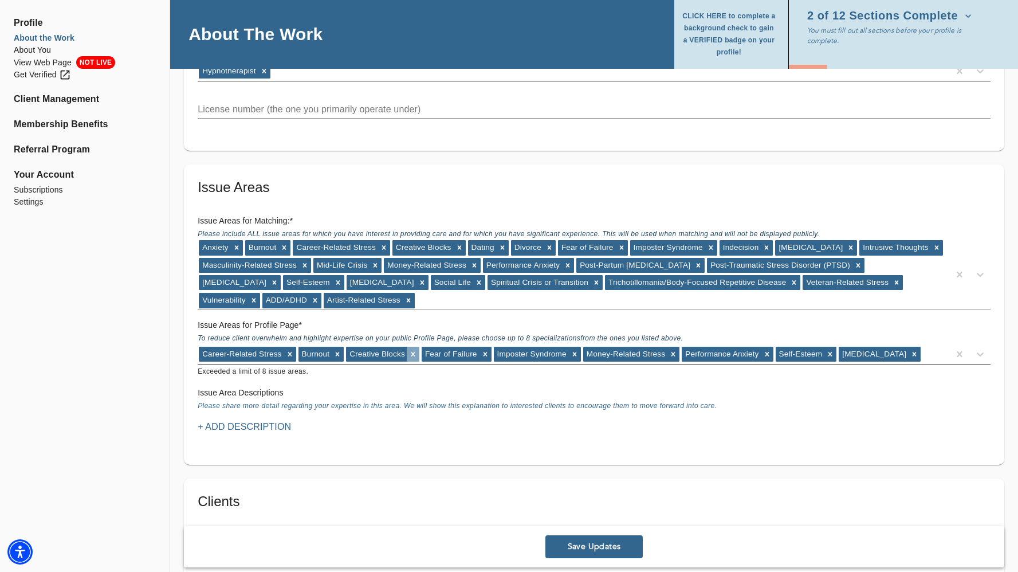
click at [412, 356] on icon at bounding box center [413, 354] width 8 height 8
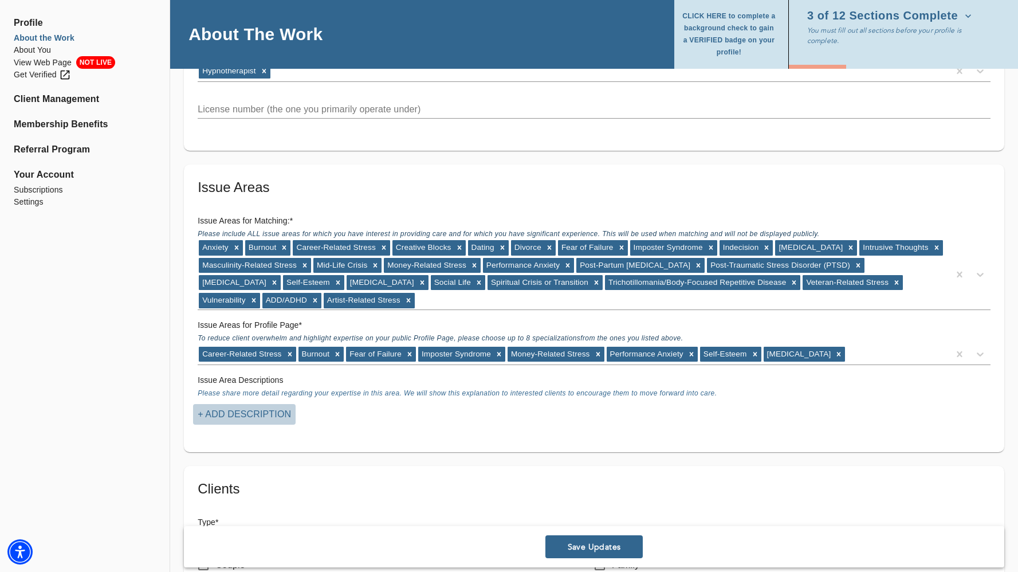
click at [276, 415] on p "+ Add Description" at bounding box center [244, 414] width 93 height 14
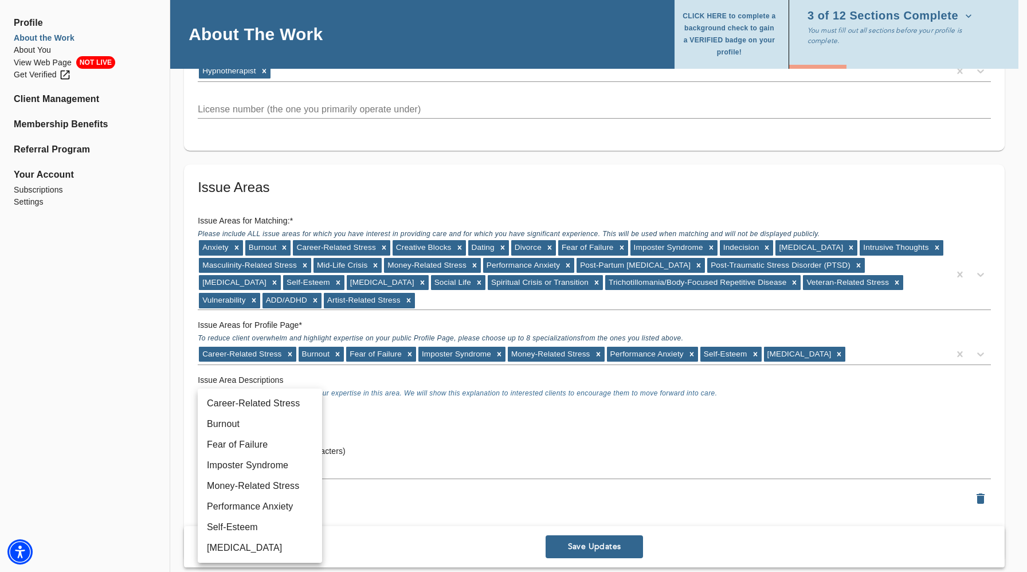
click at [392, 410] on div at bounding box center [513, 286] width 1027 height 572
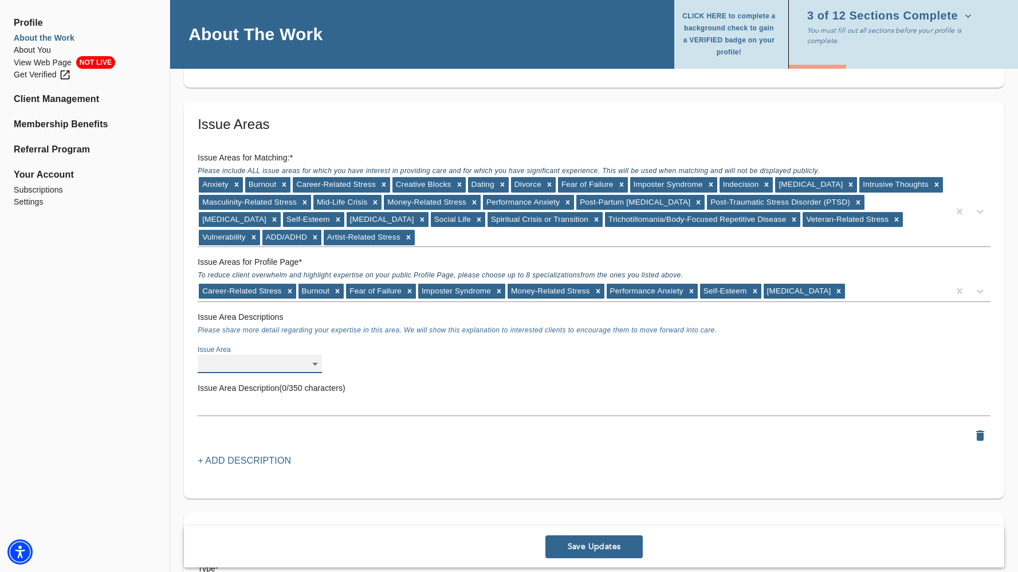
scroll to position [1080, 0]
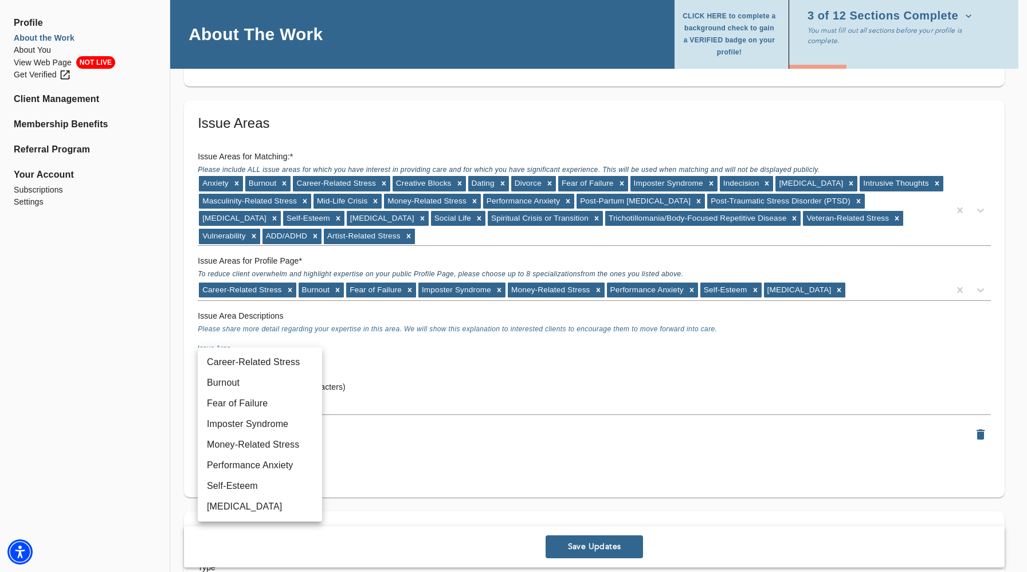
click at [296, 361] on li "Career-Related Stress" at bounding box center [260, 362] width 124 height 21
type input "9"
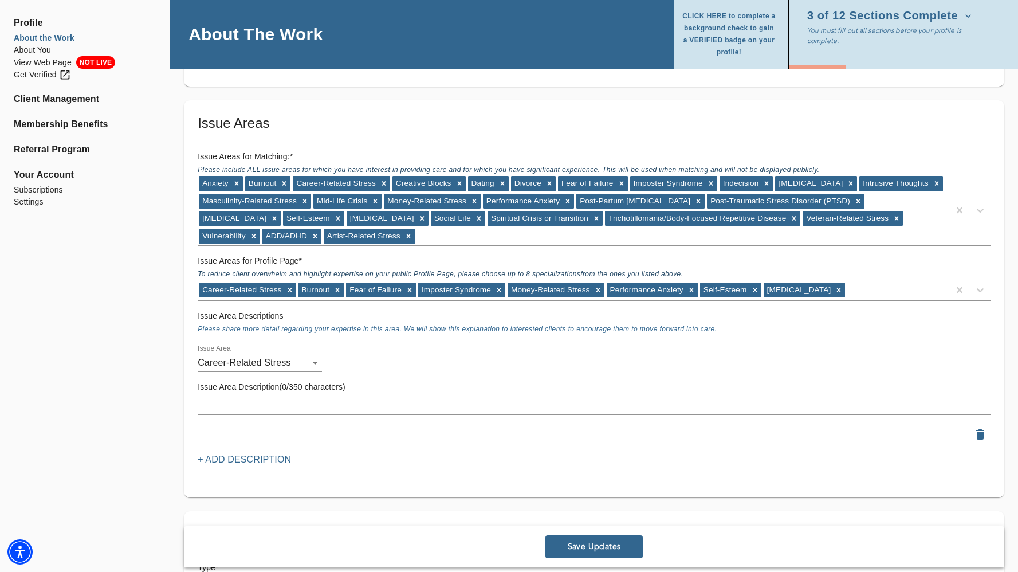
click at [299, 397] on div "x" at bounding box center [594, 405] width 793 height 18
paste textarea "Work pressures can feel overwhelming and spill into every part of life. I help …"
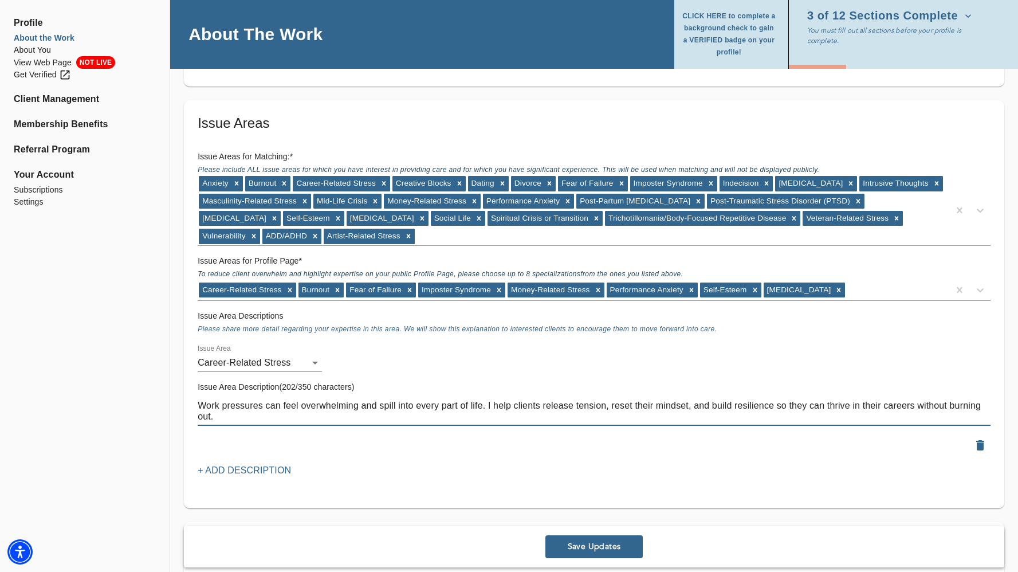
type textarea "Work pressures can feel overwhelming and spill into every part of life. I help …"
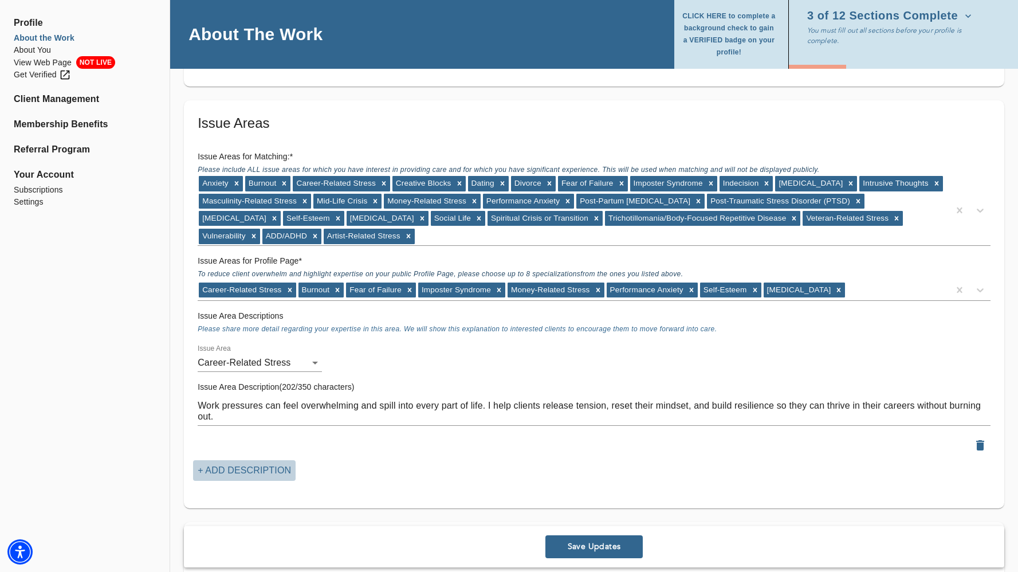
click at [278, 464] on p "+ Add Description" at bounding box center [244, 470] width 93 height 14
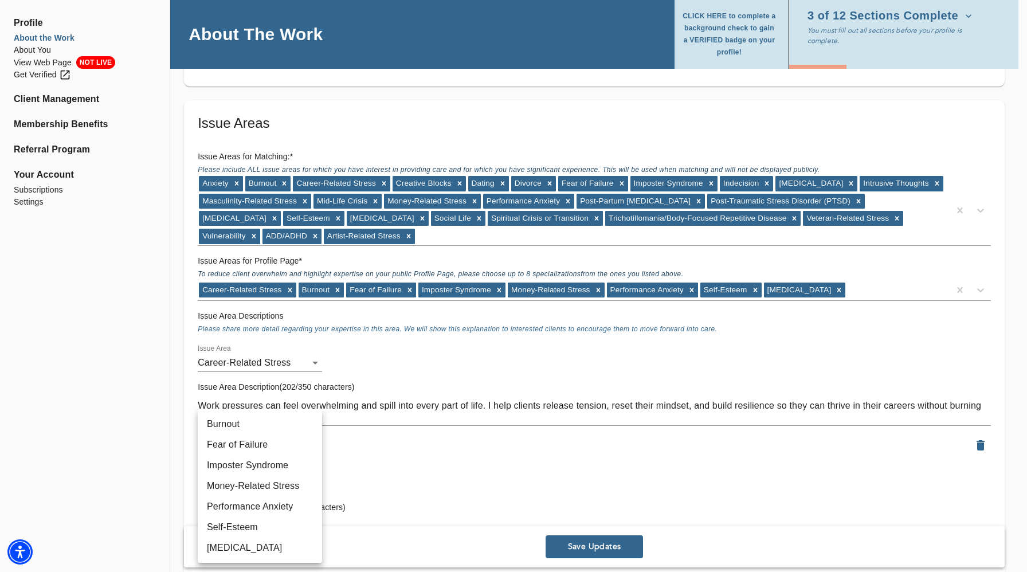
click at [263, 428] on li "Burnout" at bounding box center [260, 424] width 124 height 21
type input "77"
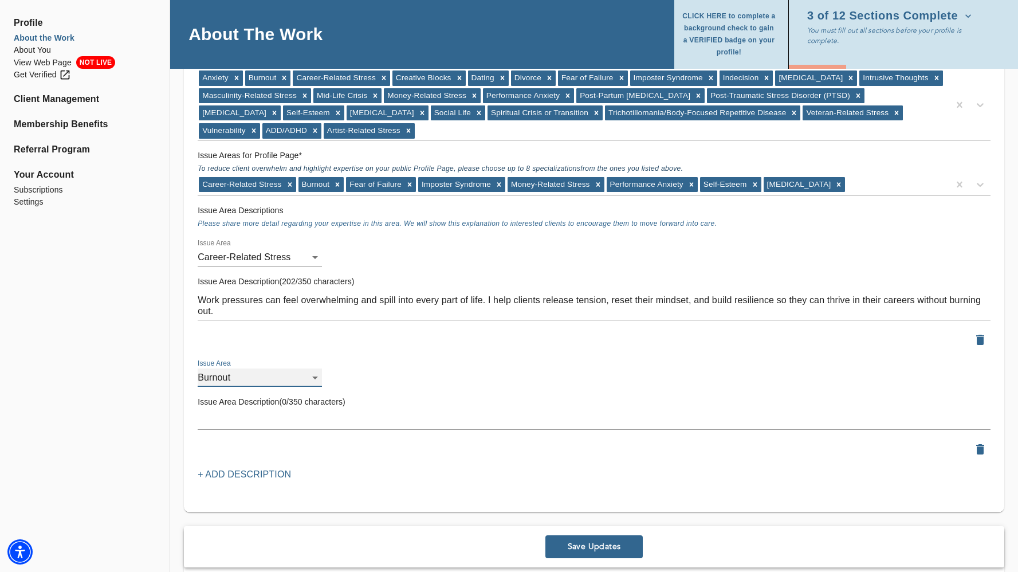
scroll to position [1186, 0]
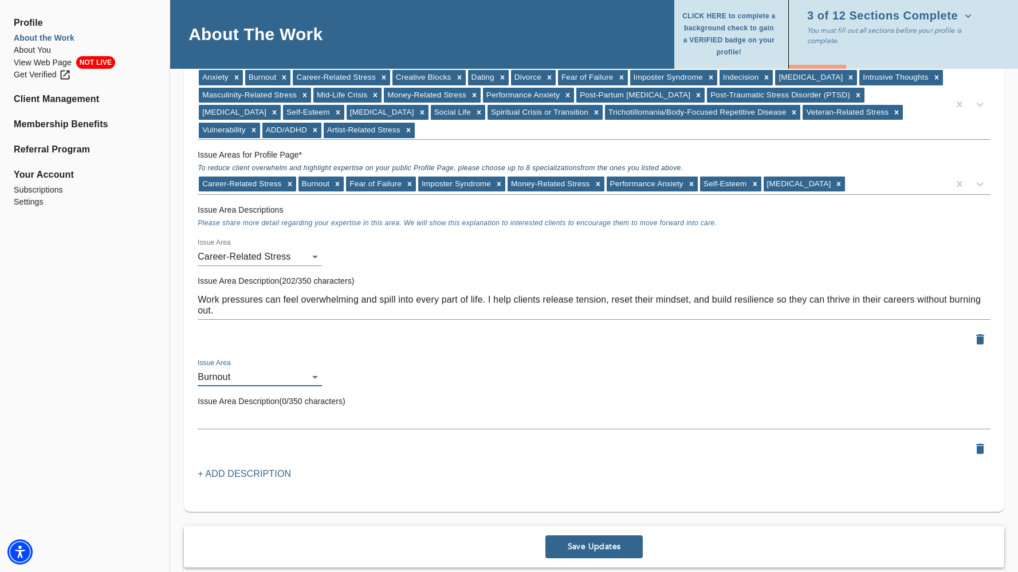
click at [291, 418] on textarea at bounding box center [594, 419] width 793 height 11
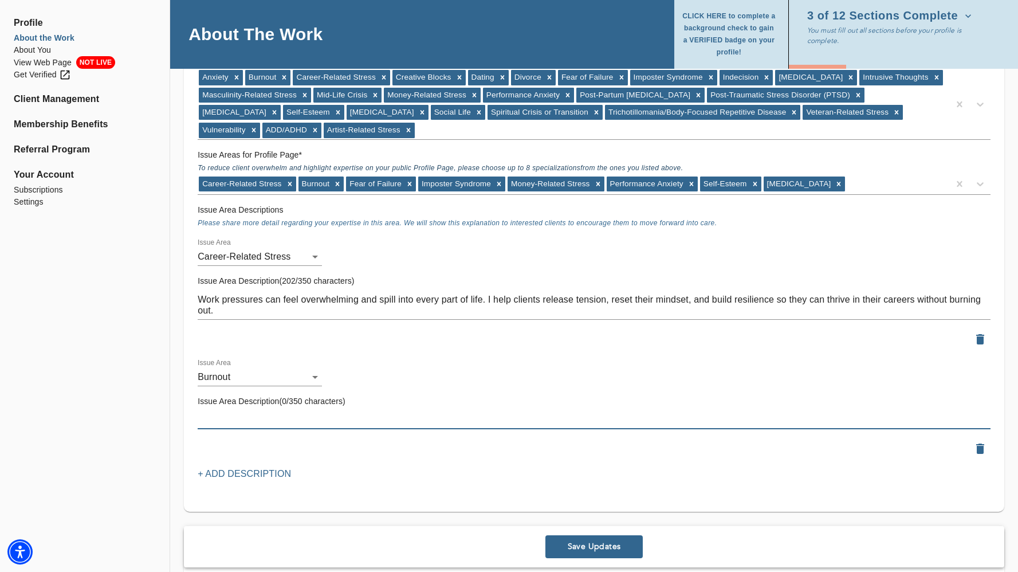
paste textarea "When exhaustion, stress, and disconnection take over, it can feel like you’ve l…"
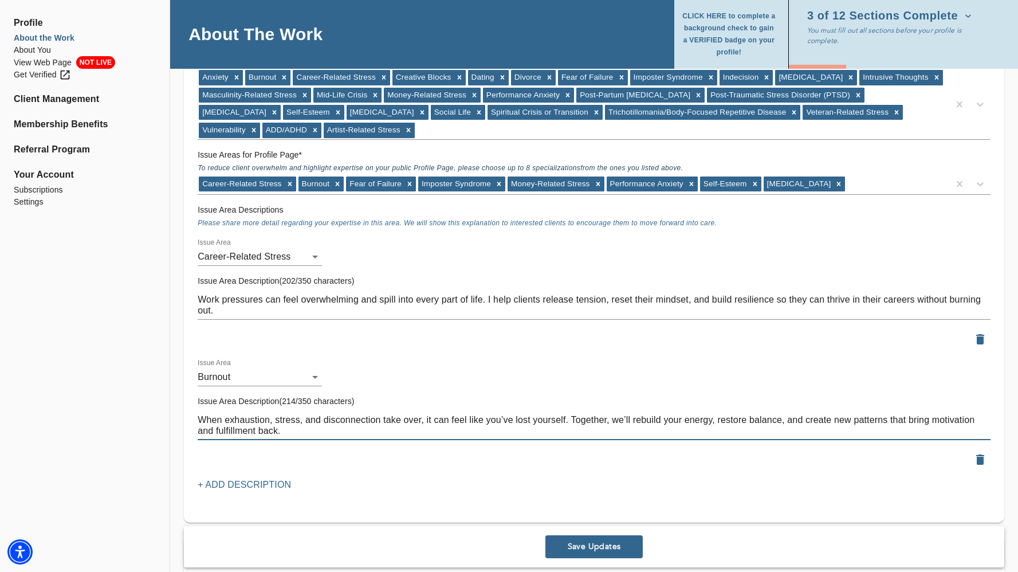
type textarea "When exhaustion, stress, and disconnection take over, it can feel like you’ve l…"
click at [273, 487] on p "+ Add Description" at bounding box center [244, 485] width 93 height 14
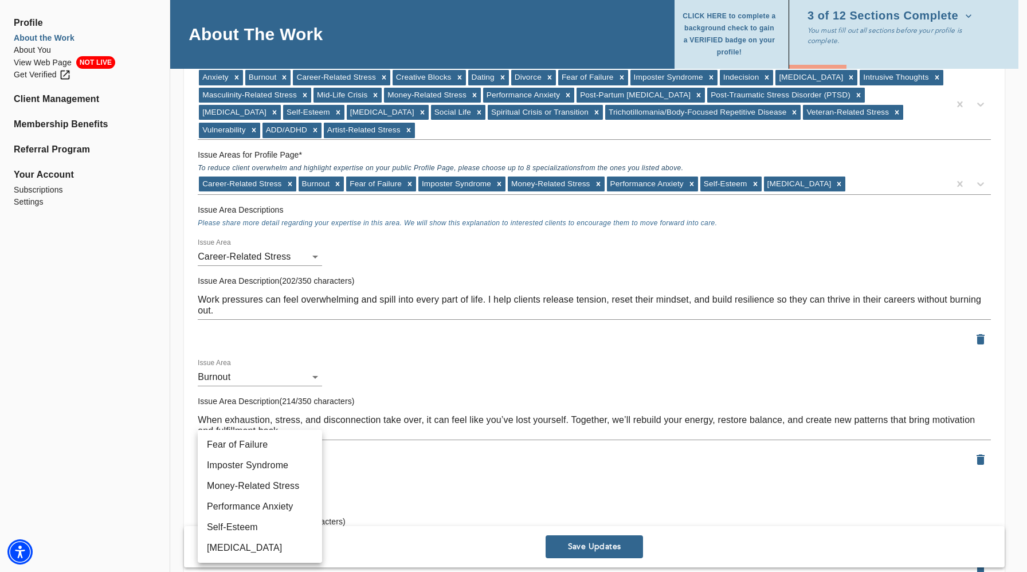
click at [274, 449] on li "Fear of Failure" at bounding box center [260, 444] width 124 height 21
type input "20"
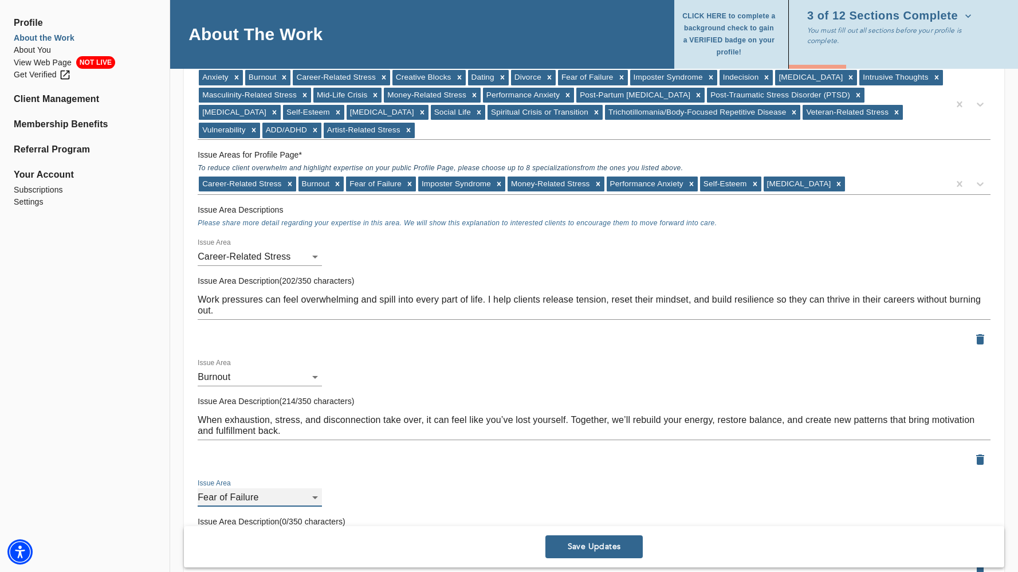
scroll to position [1288, 0]
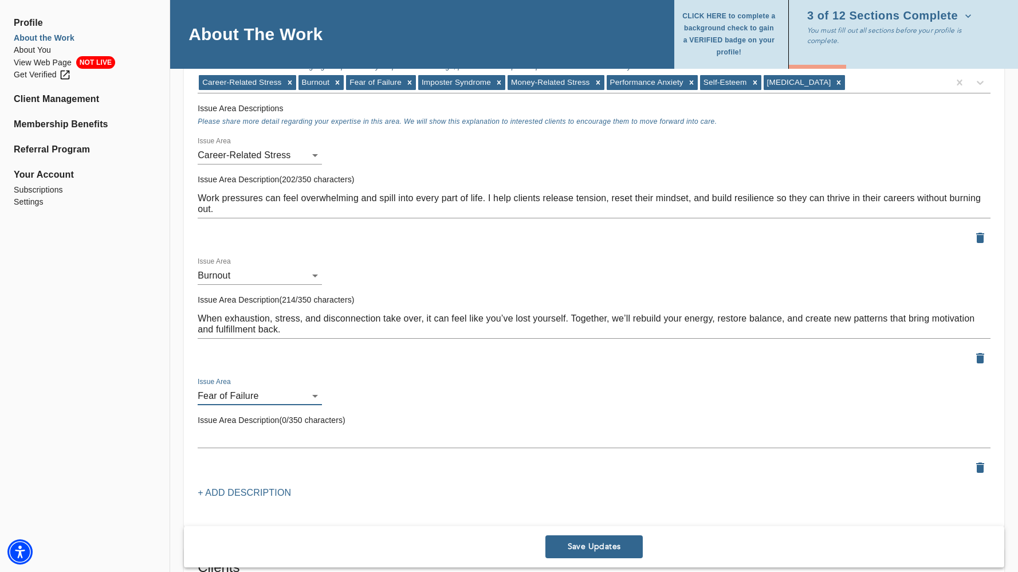
click at [282, 439] on textarea at bounding box center [594, 438] width 793 height 11
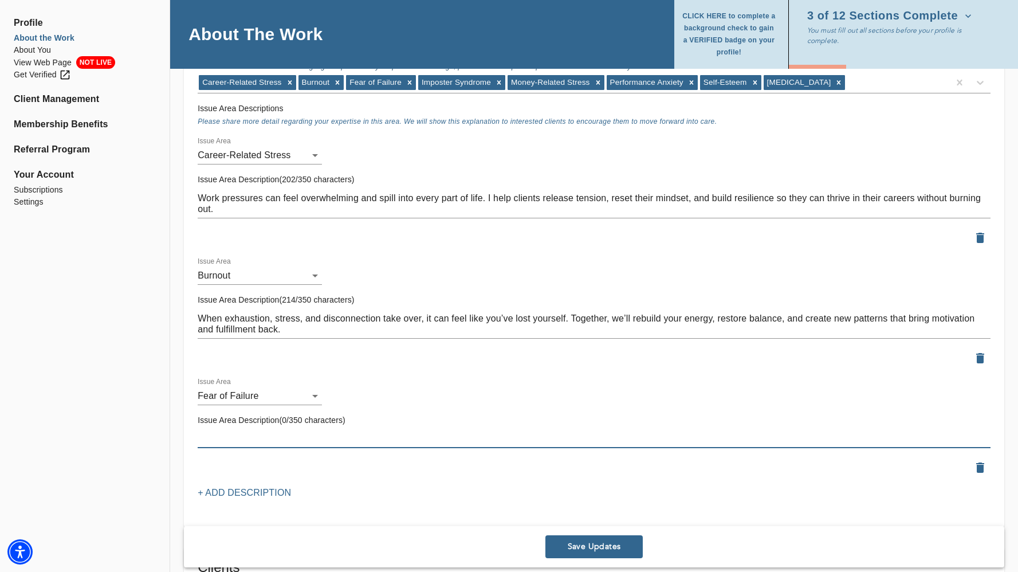
paste textarea "Fear of failure often keeps talented people stuck. Using proven mind-body tools…"
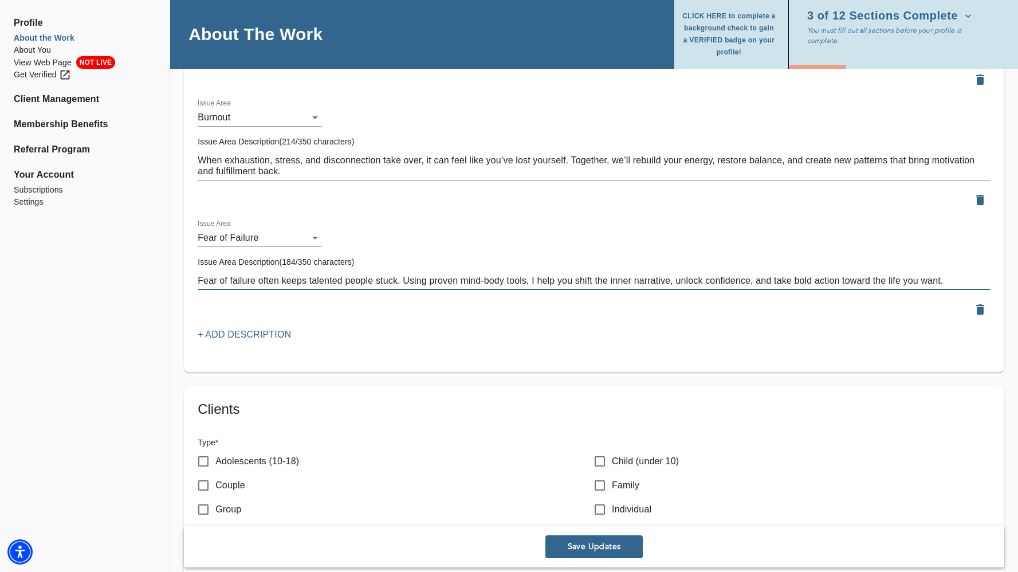
scroll to position [1456, 0]
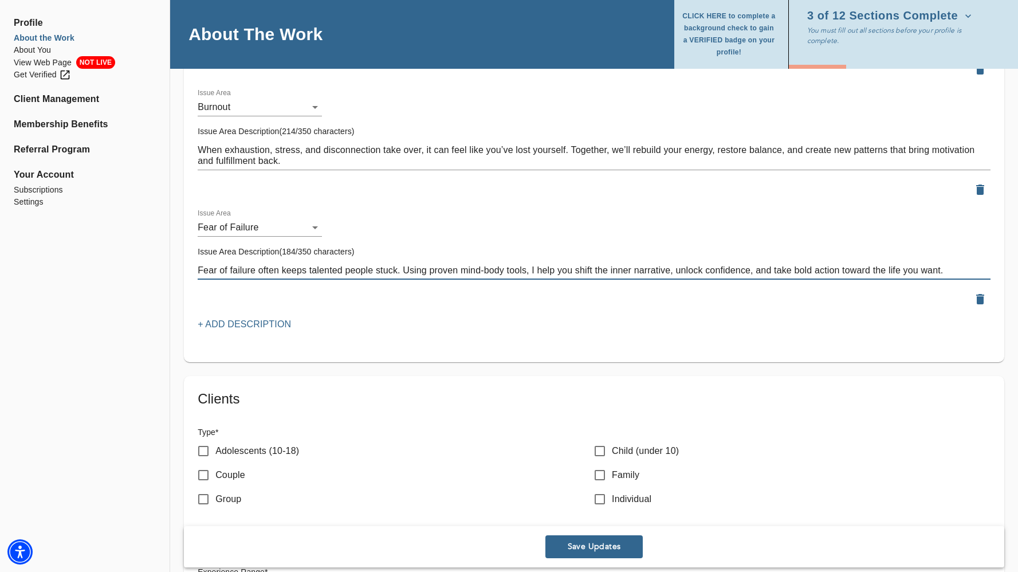
type textarea "Fear of failure often keeps talented people stuck. Using proven mind-body tools…"
click at [278, 324] on p "+ Add Description" at bounding box center [244, 324] width 93 height 14
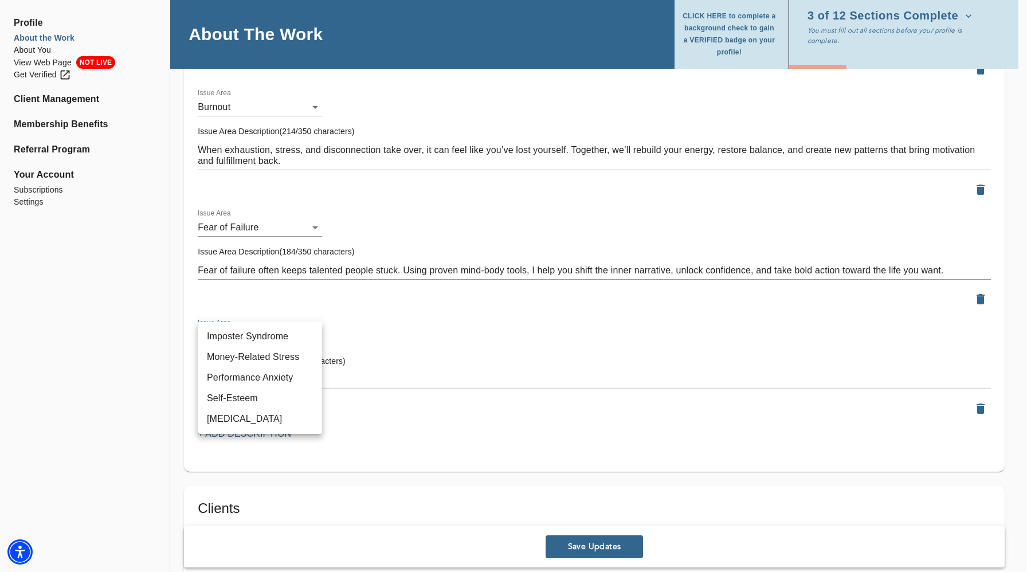
click at [265, 329] on li "Imposter Syndrome" at bounding box center [260, 336] width 124 height 21
type input "72"
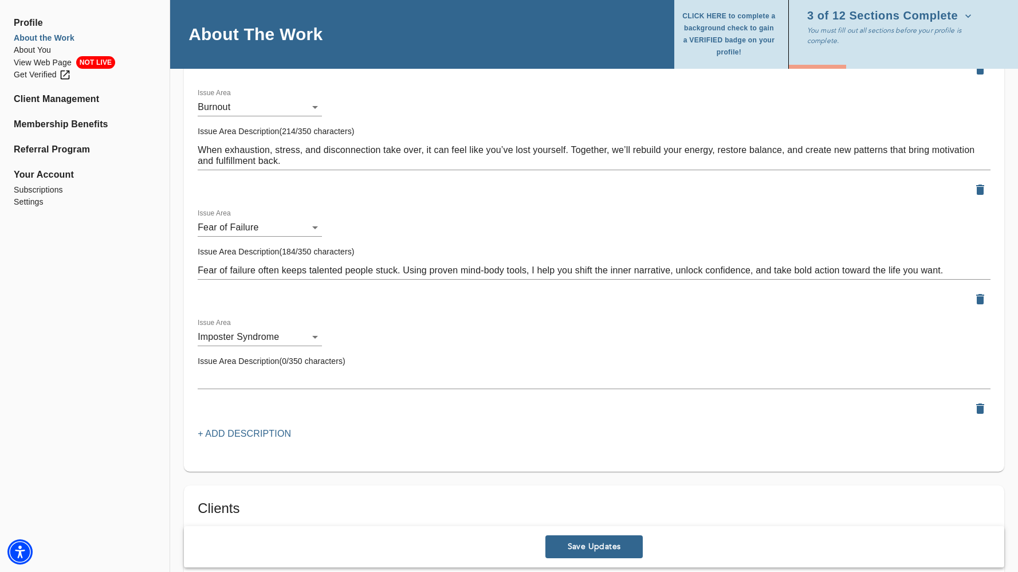
click at [258, 372] on div "x" at bounding box center [594, 380] width 793 height 18
paste textarea "Even the most accomplished professionals can feel like frauds. I work with clie…"
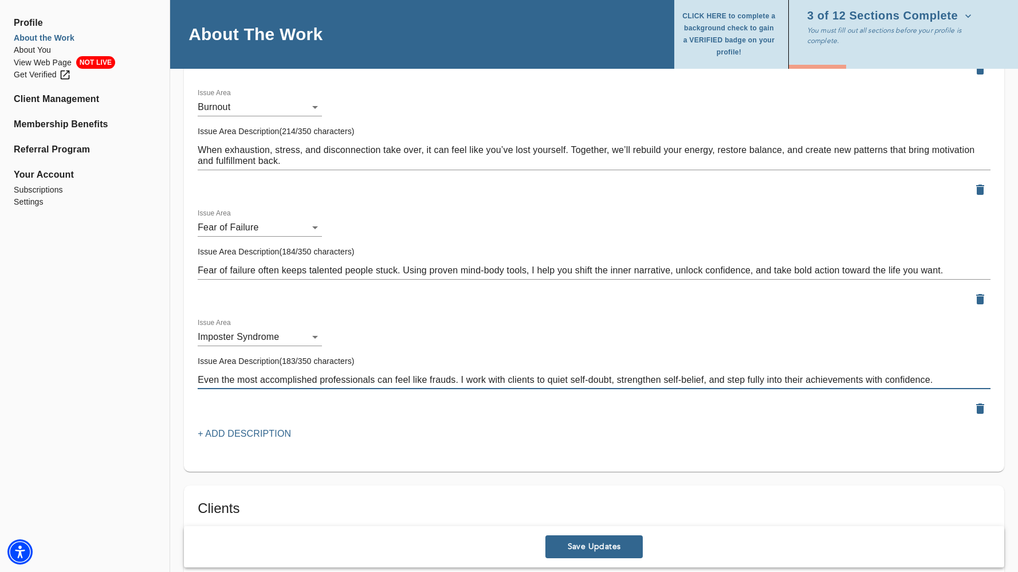
type textarea "Even the most accomplished professionals can feel like frauds. I work with clie…"
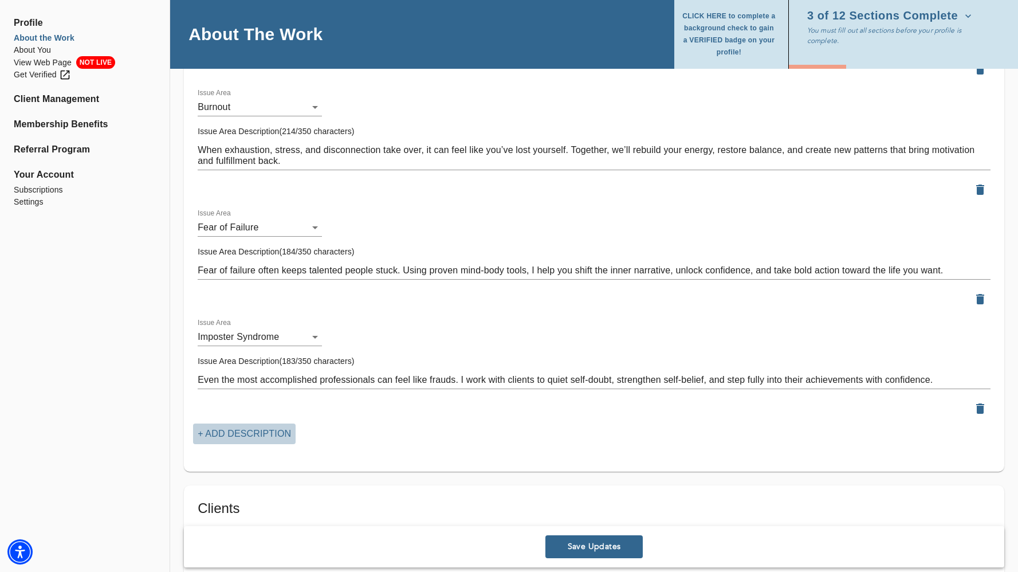
click at [255, 436] on p "+ Add Description" at bounding box center [244, 434] width 93 height 14
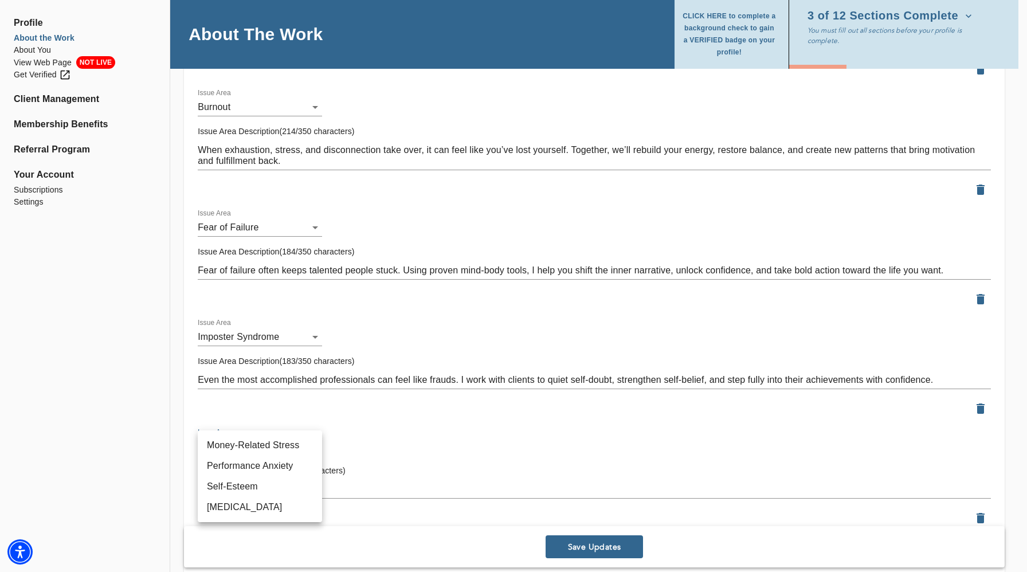
click at [253, 442] on li "Money-Related Stress" at bounding box center [260, 445] width 124 height 21
type input "71"
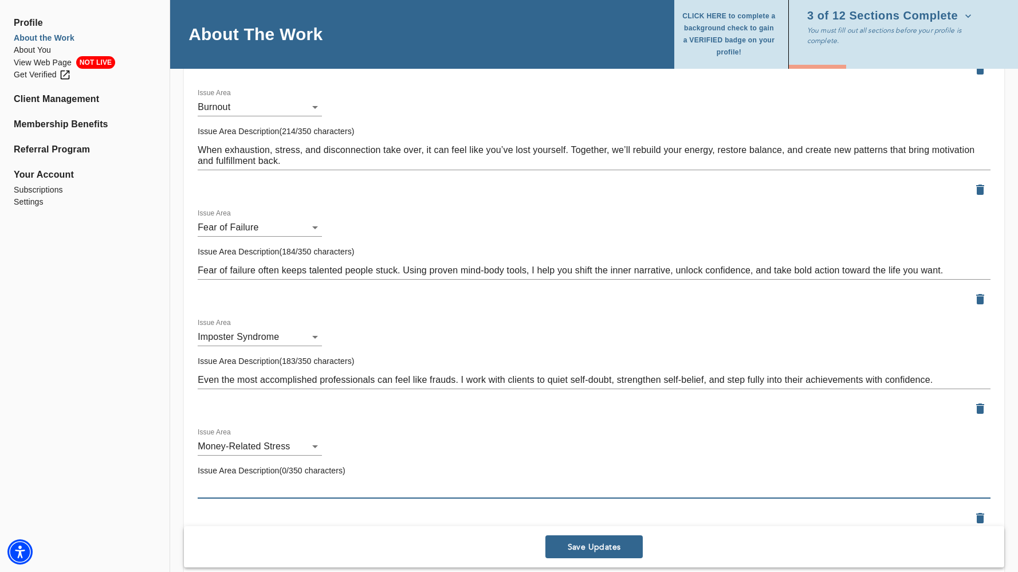
click at [326, 483] on textarea at bounding box center [594, 488] width 793 height 11
paste textarea "Financial worries can weigh heavily on mental and emotional health. I support c…"
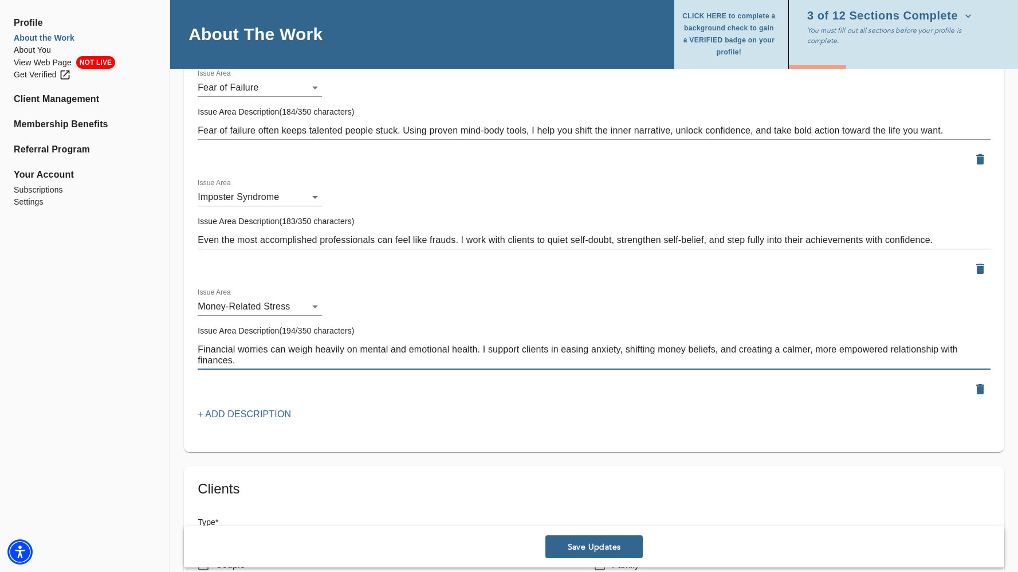
scroll to position [1597, 0]
type textarea "Financial worries can weigh heavily on mental and emotional health. I support c…"
click at [275, 407] on p "+ Add Description" at bounding box center [244, 414] width 93 height 14
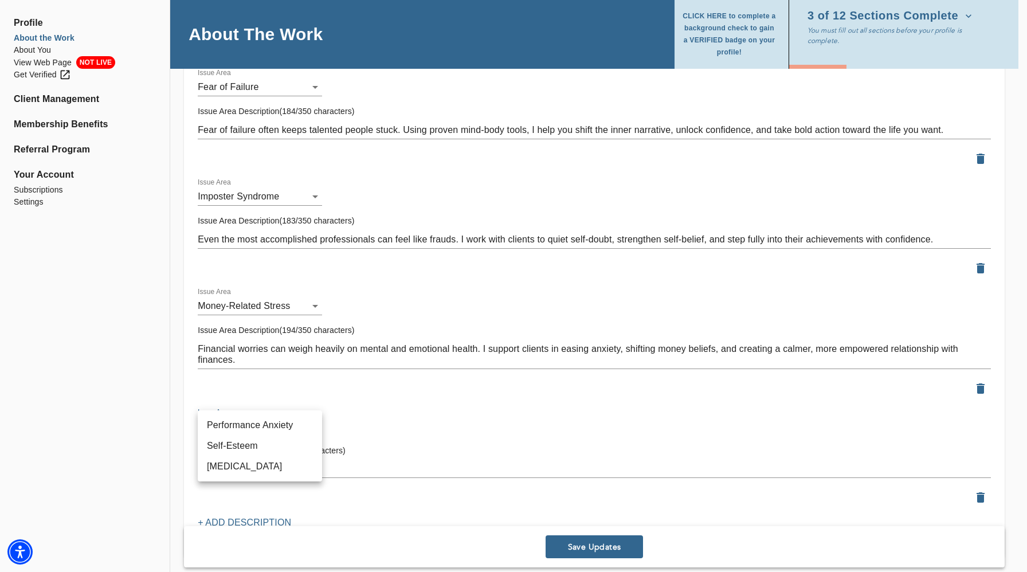
click at [275, 420] on li "Performance Anxiety" at bounding box center [260, 425] width 124 height 21
type input "79"
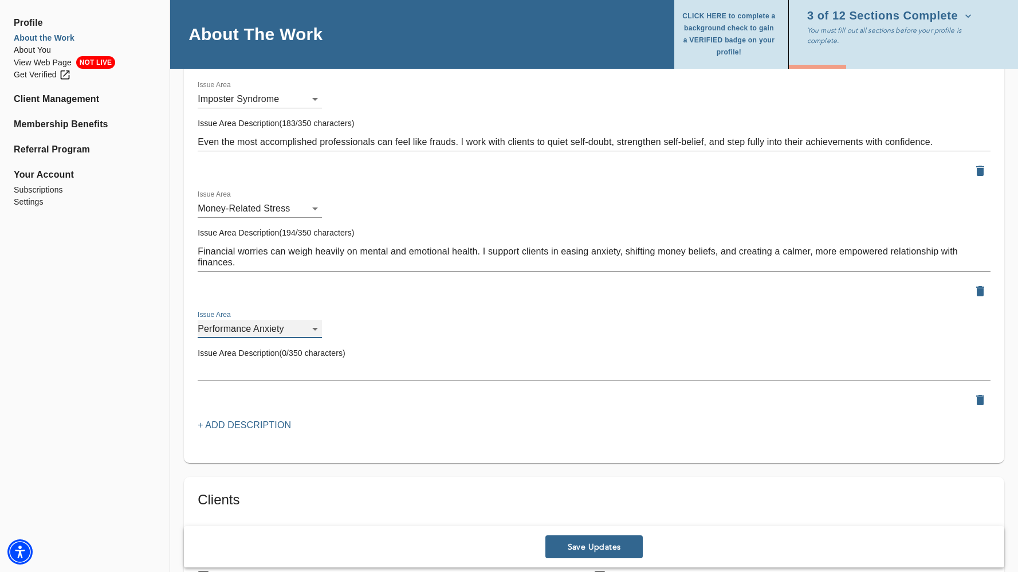
scroll to position [1714, 0]
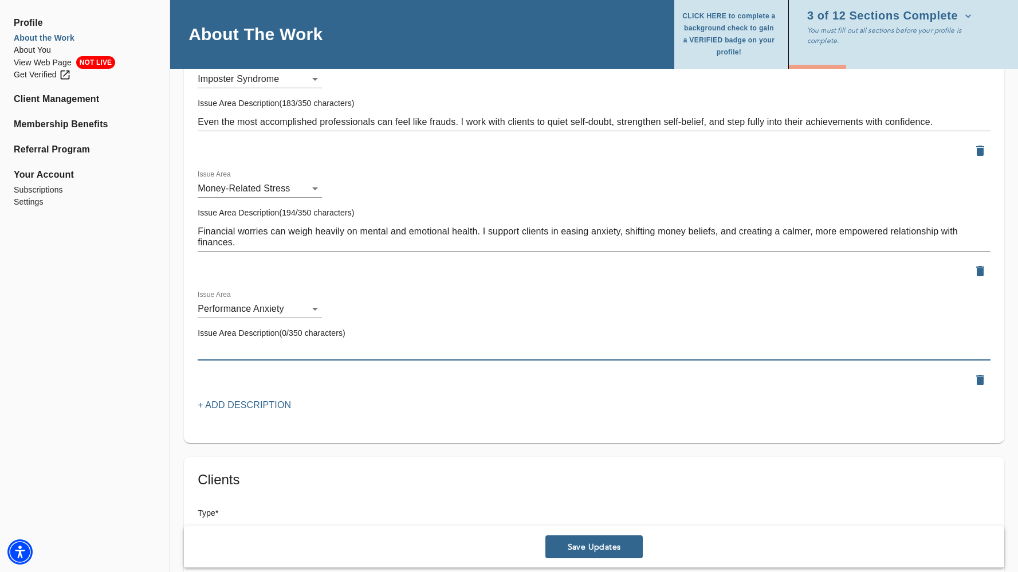
click at [320, 347] on textarea at bounding box center [594, 350] width 793 height 11
paste textarea "Whether it’s at work, on stage, or in relationships, performance pressure can b…"
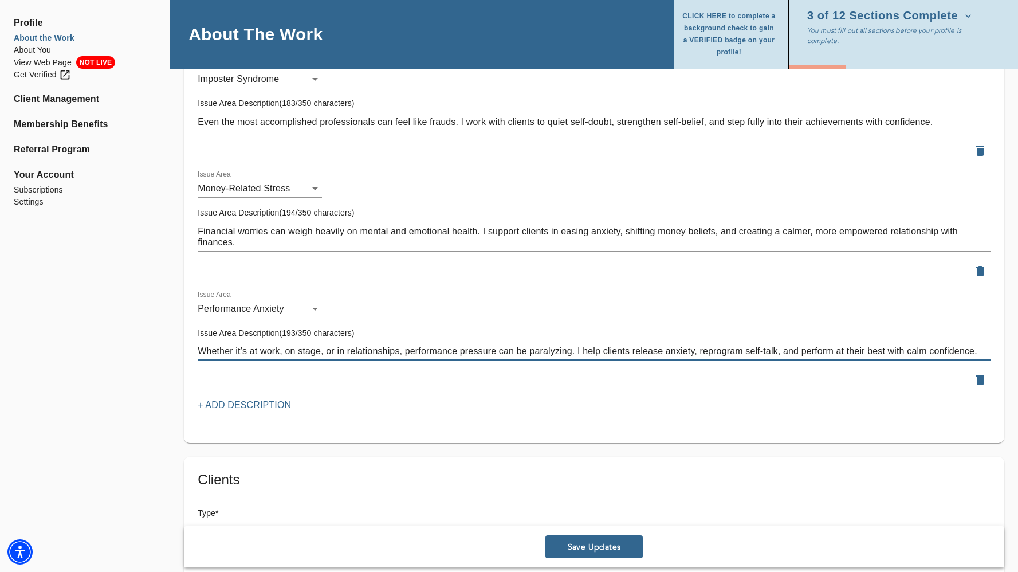
type textarea "Whether it’s at work, on stage, or in relationships, performance pressure can b…"
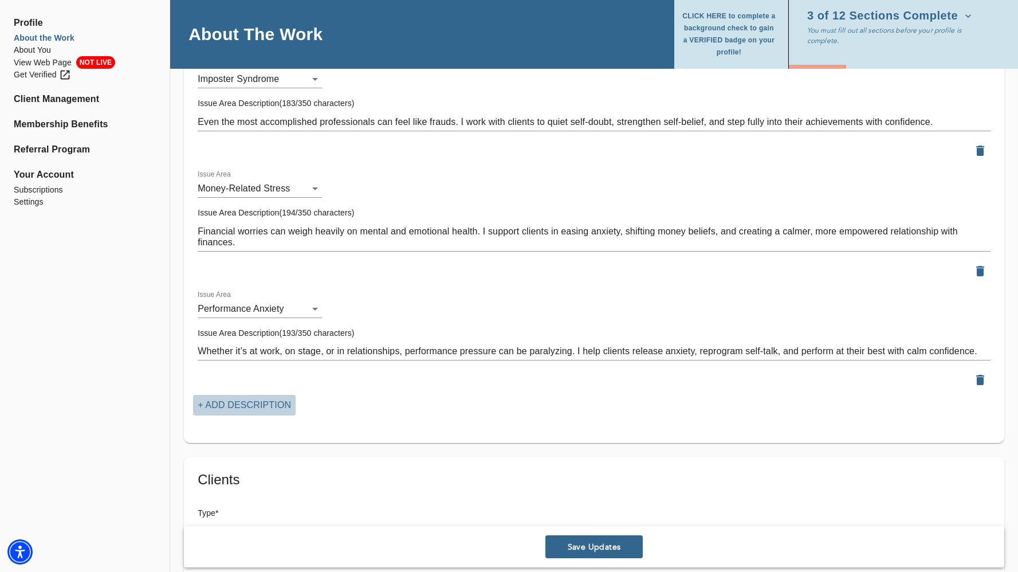
click at [246, 398] on p "+ Add Description" at bounding box center [244, 405] width 93 height 14
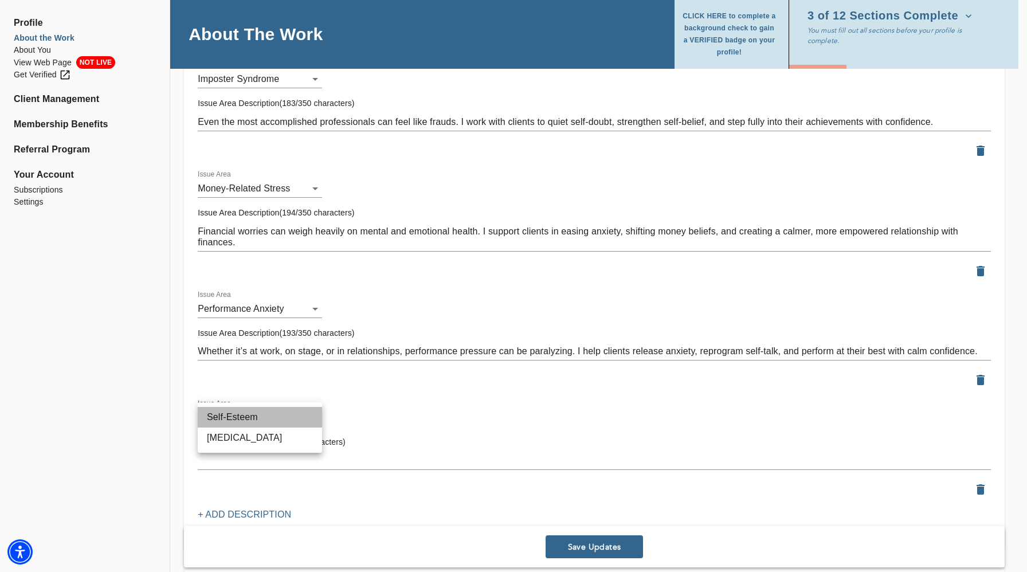
click at [272, 424] on li "Self-Esteem" at bounding box center [260, 417] width 124 height 21
type input "48"
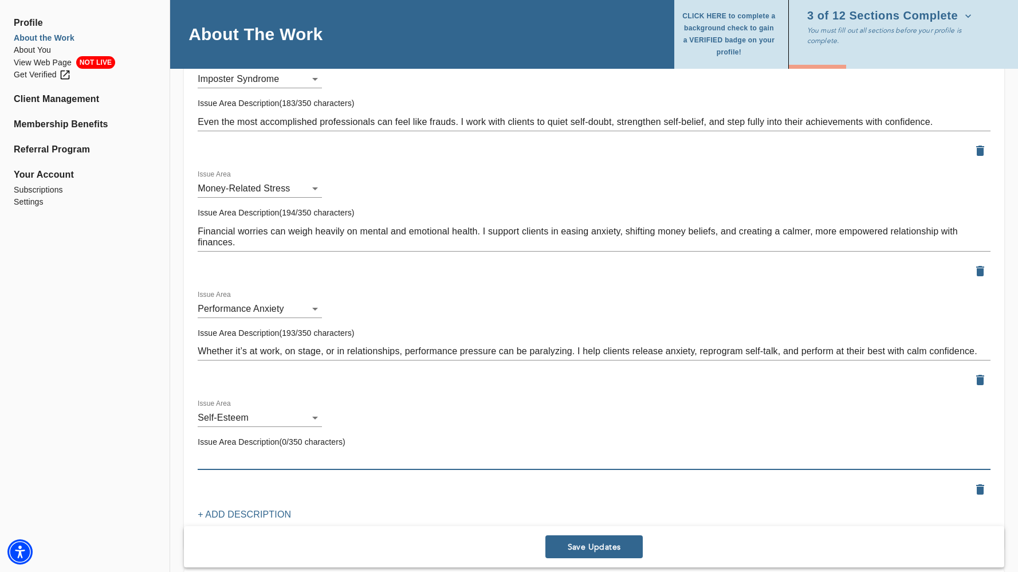
click at [285, 458] on textarea at bounding box center [594, 460] width 793 height 11
paste textarea "[MEDICAL_DATA] can quietly shape every decision and relationship. I guide clien…"
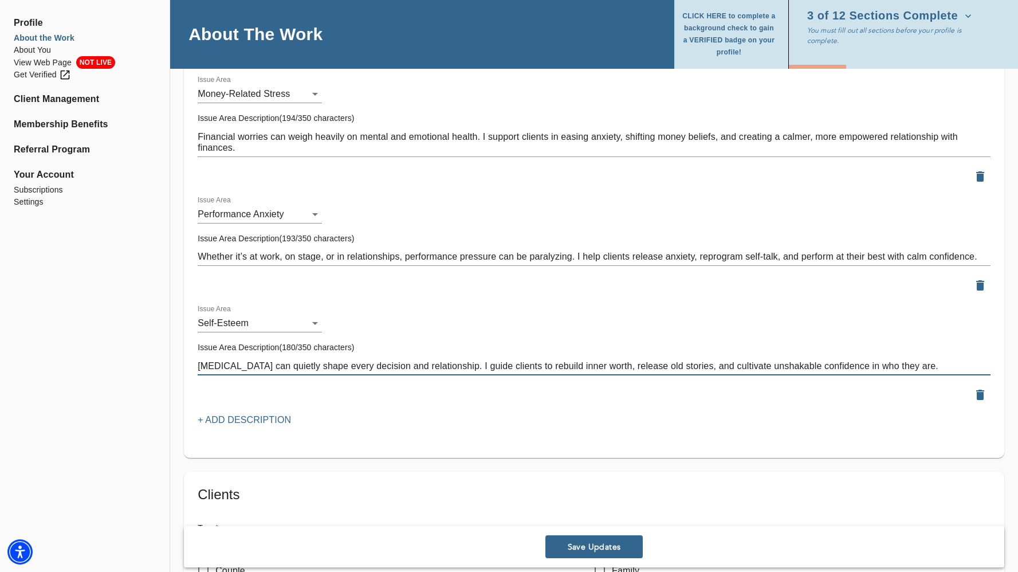
scroll to position [1806, 0]
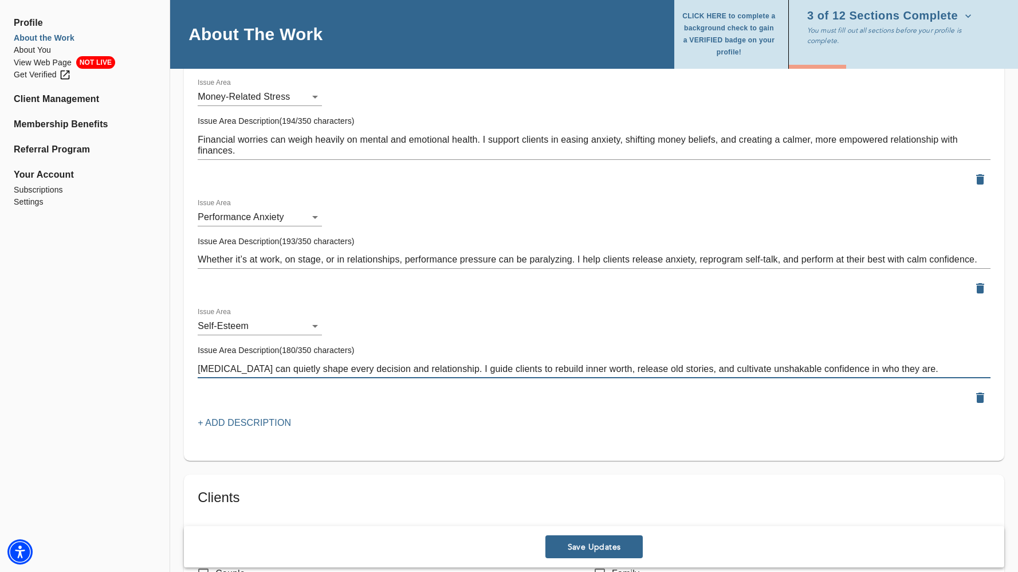
type textarea "[MEDICAL_DATA] can quietly shape every decision and relationship. I guide clien…"
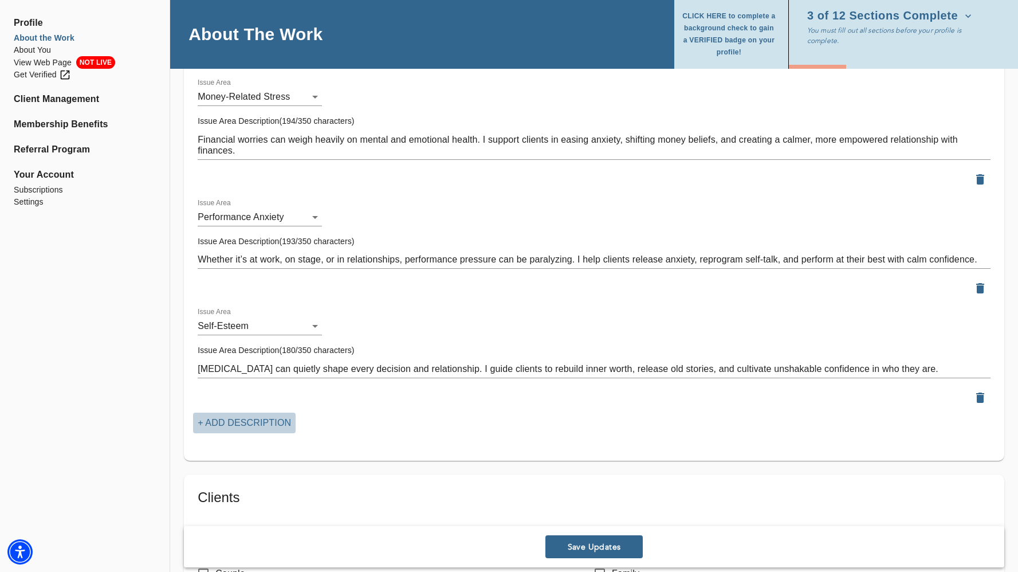
click at [258, 422] on p "+ Add Description" at bounding box center [244, 423] width 93 height 14
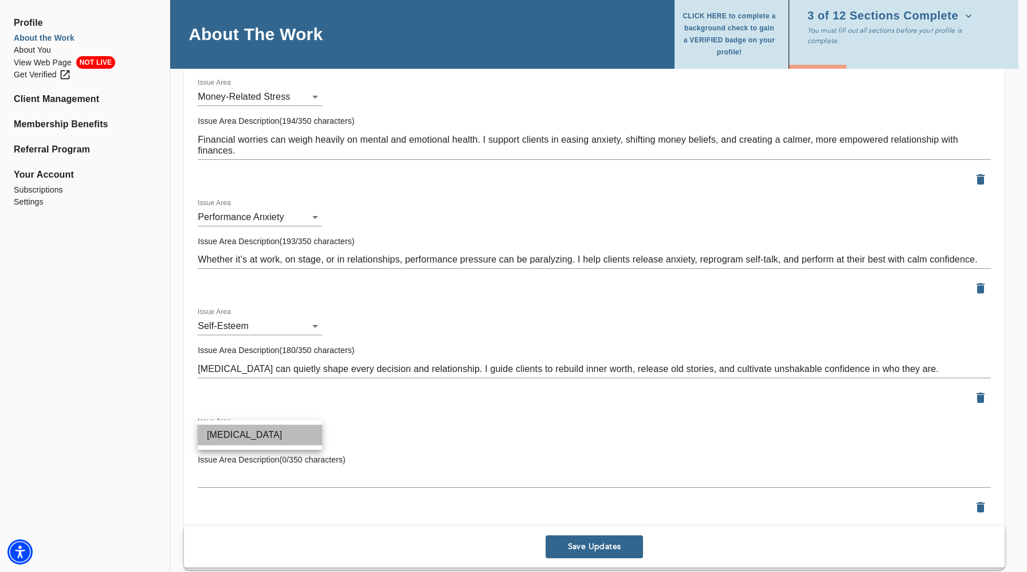
click at [266, 435] on li "[MEDICAL_DATA]" at bounding box center [260, 434] width 124 height 21
type input "44"
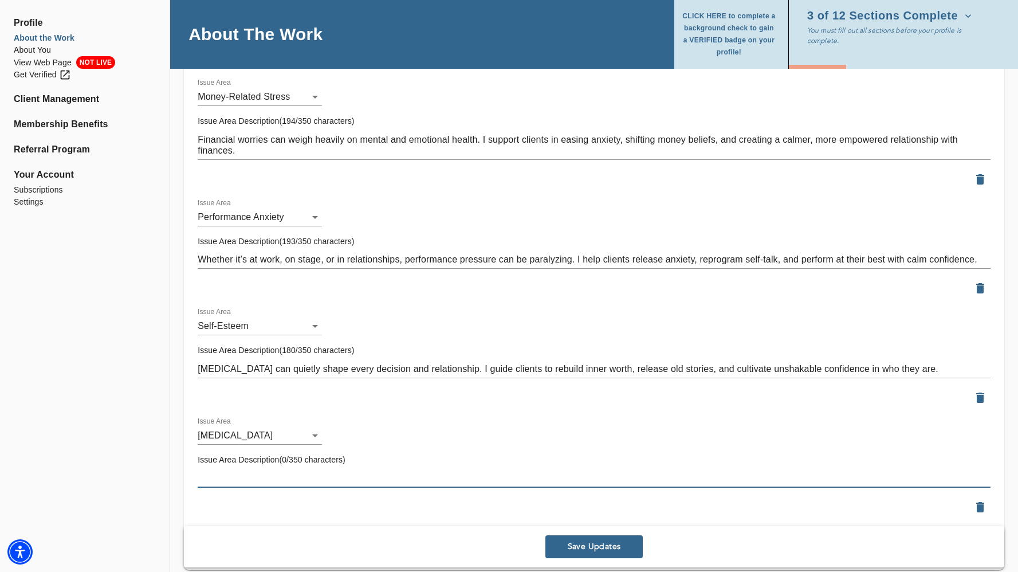
click at [260, 477] on textarea at bounding box center [594, 478] width 793 height 11
paste textarea "[MEDICAL_DATA] often masks deeper fears and stress. I help clients uncover the …"
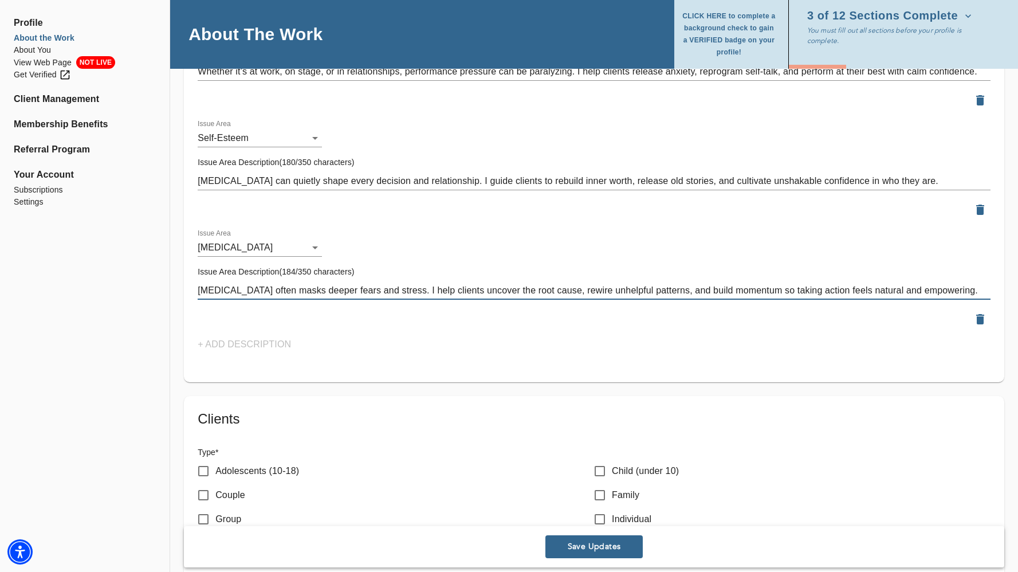
scroll to position [2007, 0]
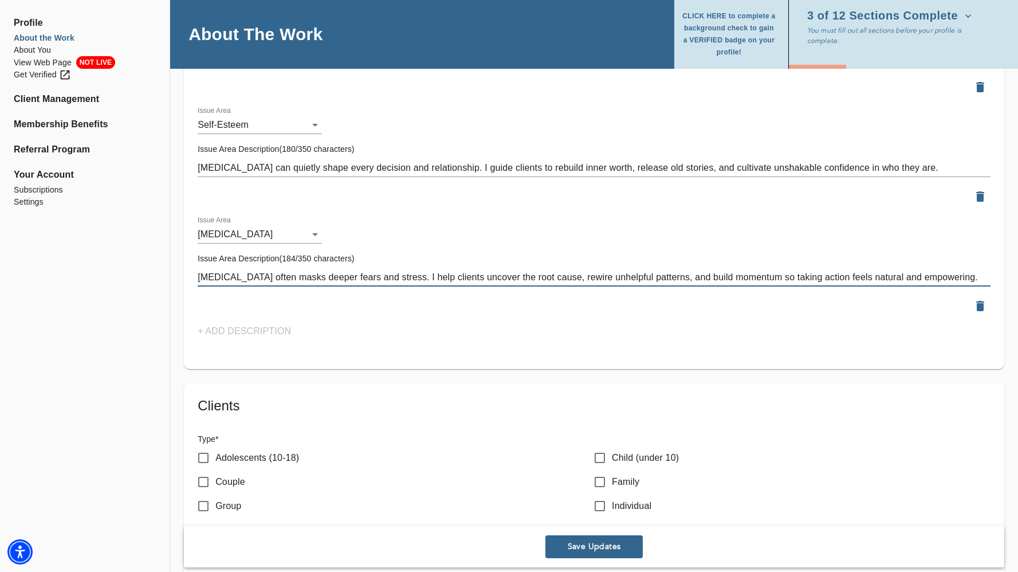
type textarea "[MEDICAL_DATA] often masks deeper fears and stress. I help clients uncover the …"
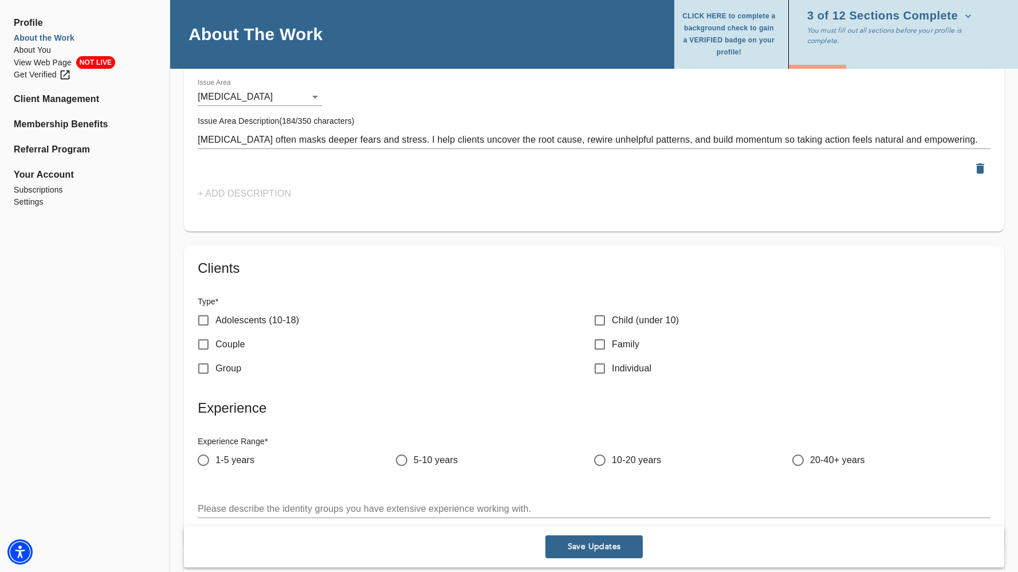
scroll to position [2150, 0]
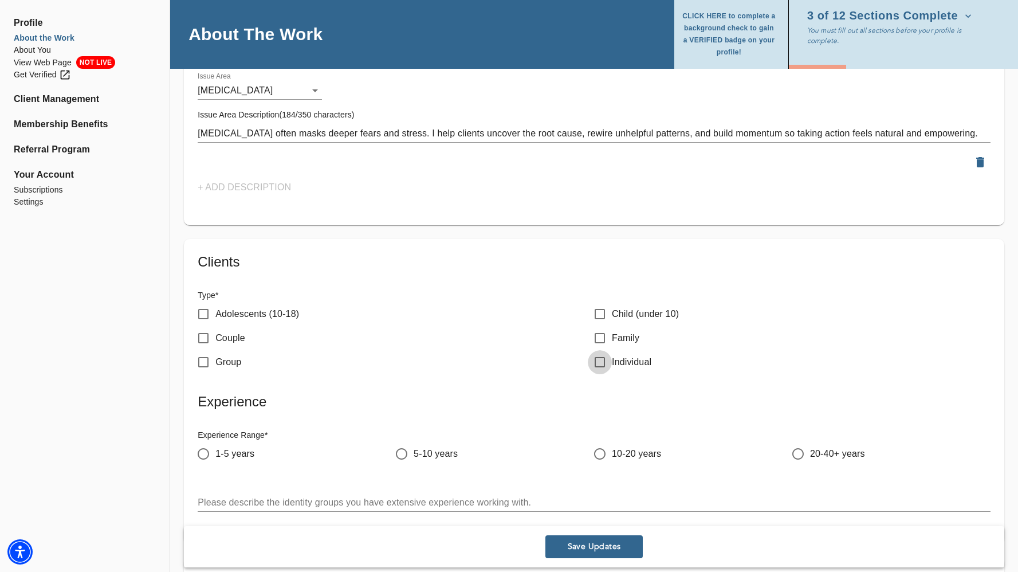
click at [592, 365] on input "Individual" at bounding box center [600, 362] width 24 height 24
checkbox input "true"
click at [596, 452] on input "10-20 years" at bounding box center [600, 454] width 24 height 24
radio input "true"
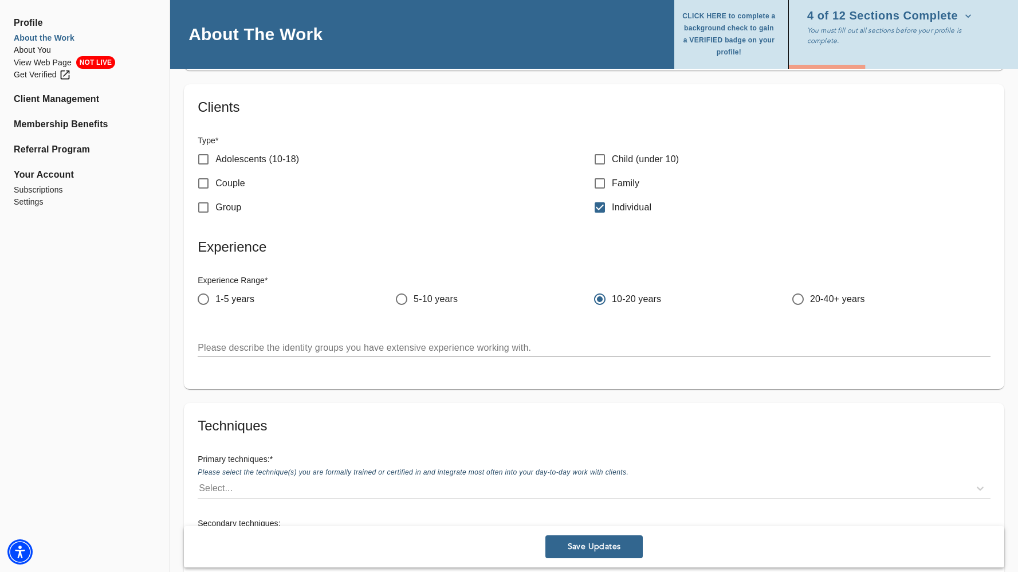
scroll to position [2302, 0]
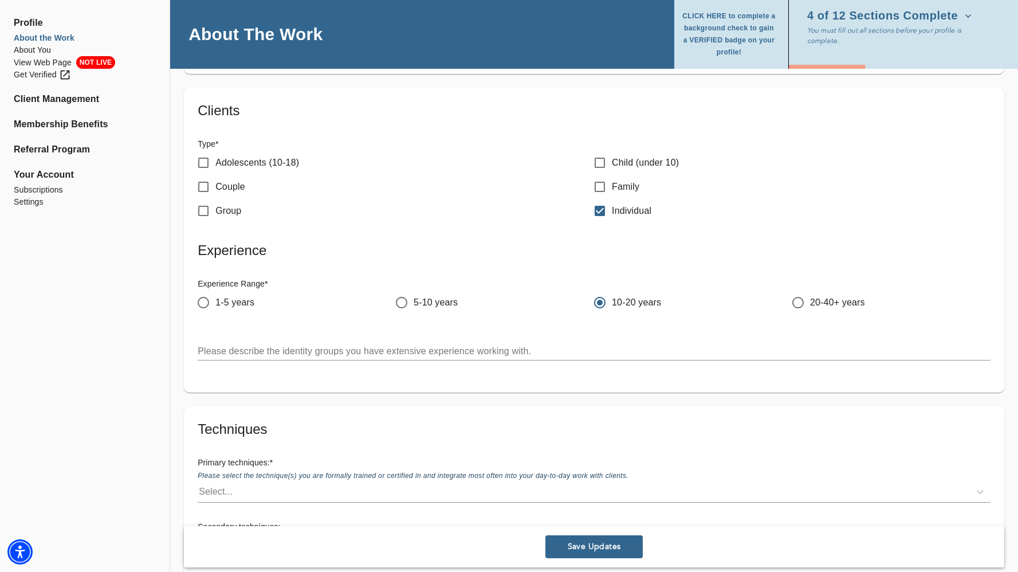
click at [540, 234] on div "Clients Type * Adolescents (10-18) Child (under 10) Couple Family Group Individ…" at bounding box center [594, 240] width 820 height 305
click at [797, 298] on input "20-40+ years" at bounding box center [798, 302] width 24 height 24
radio input "true"
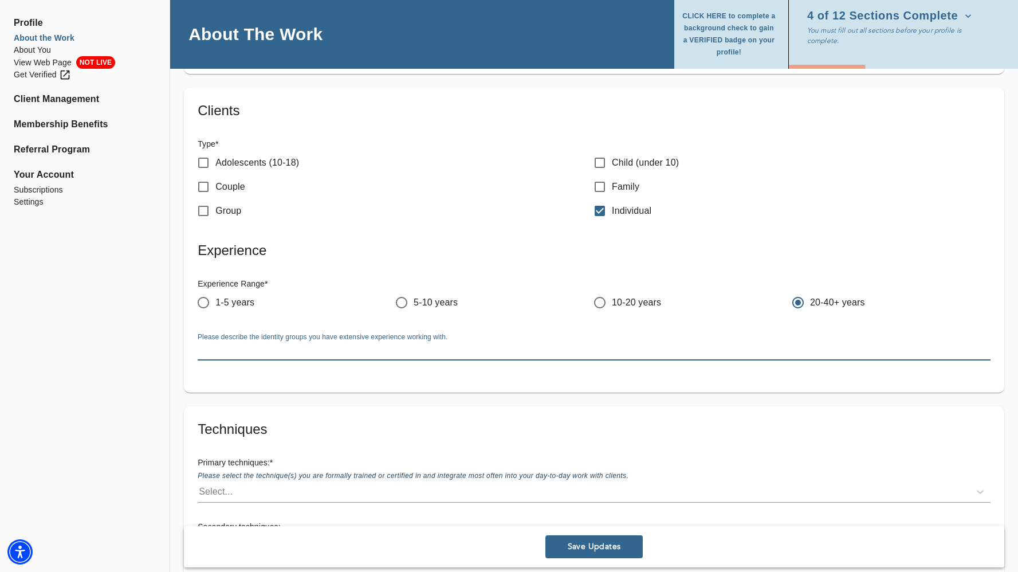
click at [713, 348] on textarea at bounding box center [594, 350] width 793 height 11
click at [597, 300] on input "10-20 years" at bounding box center [600, 302] width 24 height 24
radio input "true"
radio input "false"
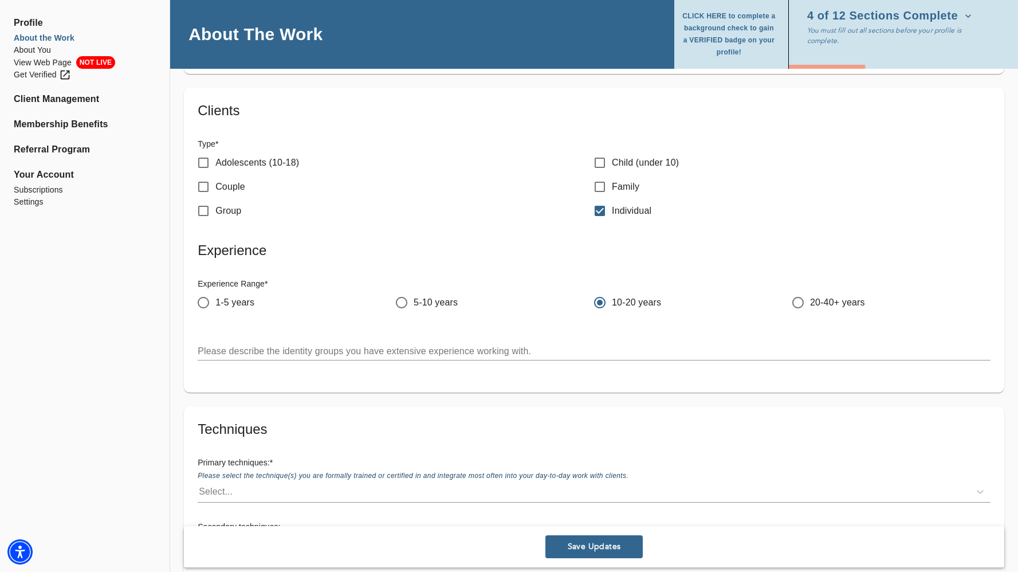
click at [326, 356] on div "x" at bounding box center [594, 351] width 793 height 18
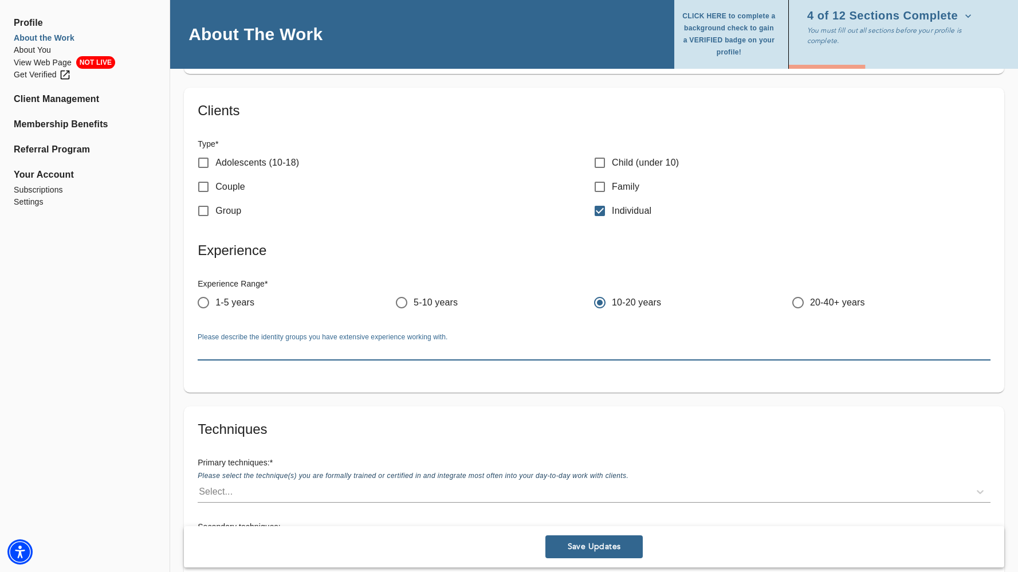
paste textarea "With nearly 20 years of experience, I bring the unique perspective of a seasone…"
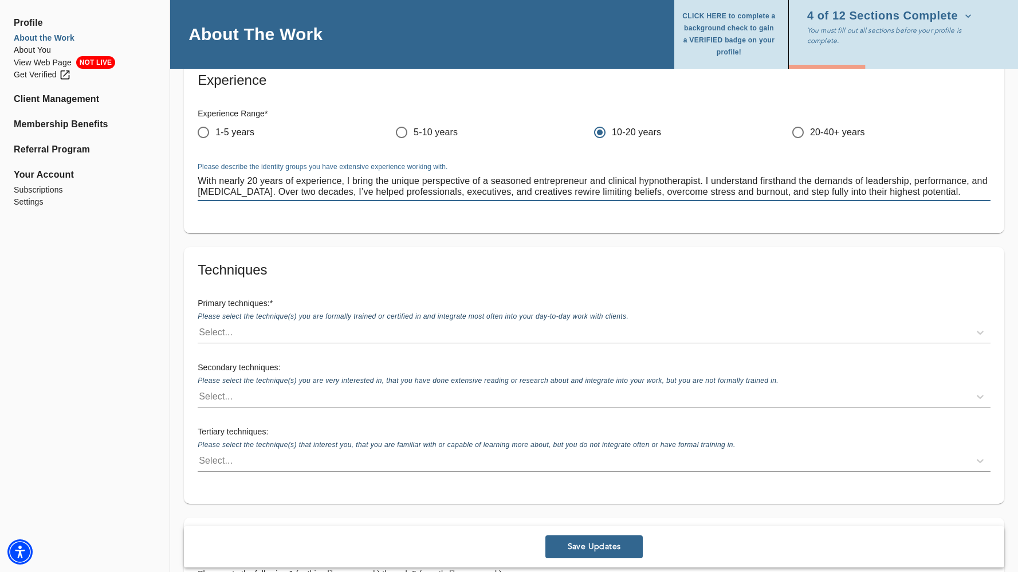
scroll to position [2473, 0]
type textarea "With nearly 20 years of experience, I bring the unique perspective of a seasone…"
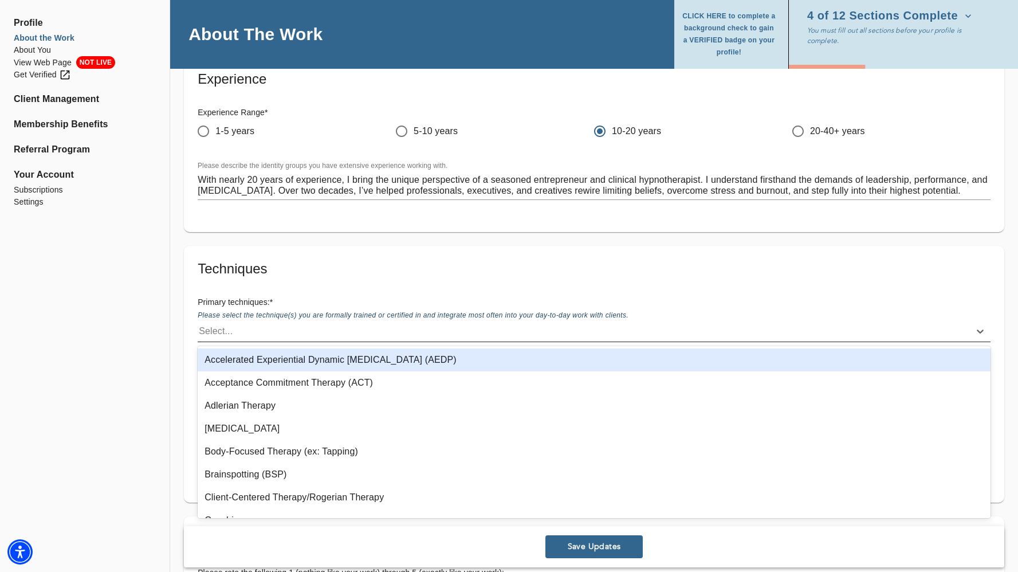
click at [338, 330] on div "Select..." at bounding box center [584, 331] width 772 height 18
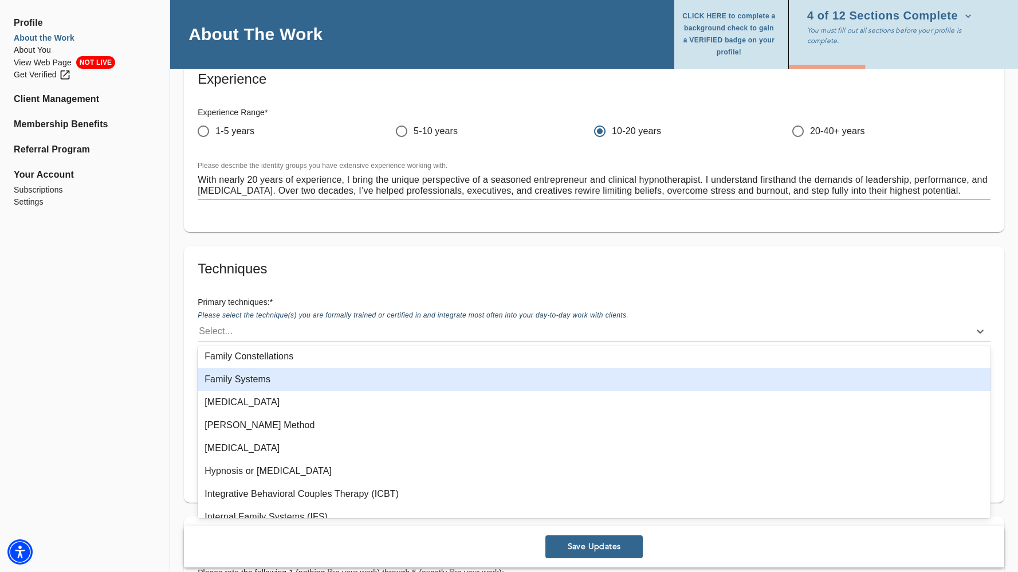
scroll to position [459, 0]
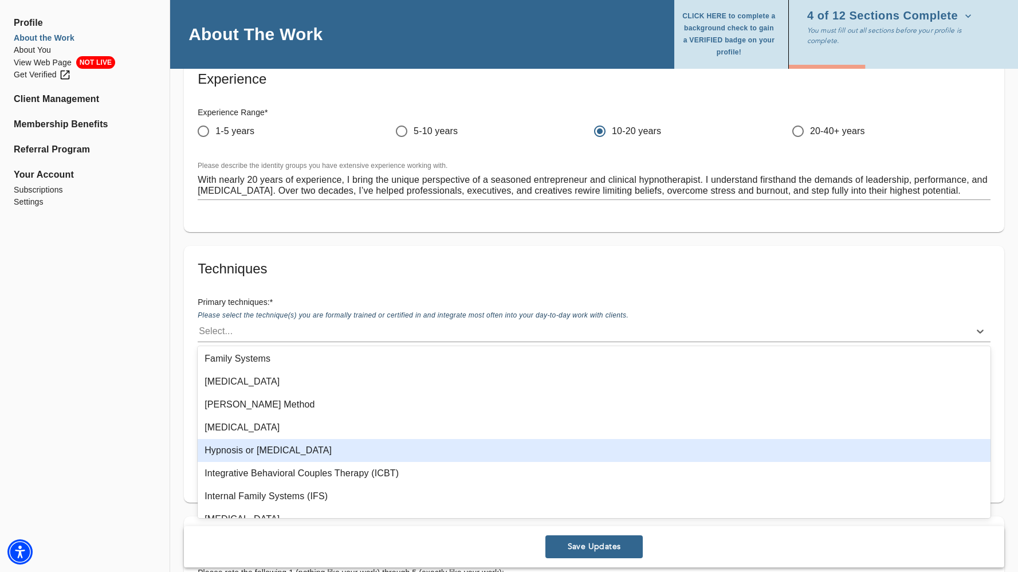
click at [323, 447] on div "Hypnosis or [MEDICAL_DATA]" at bounding box center [594, 450] width 793 height 23
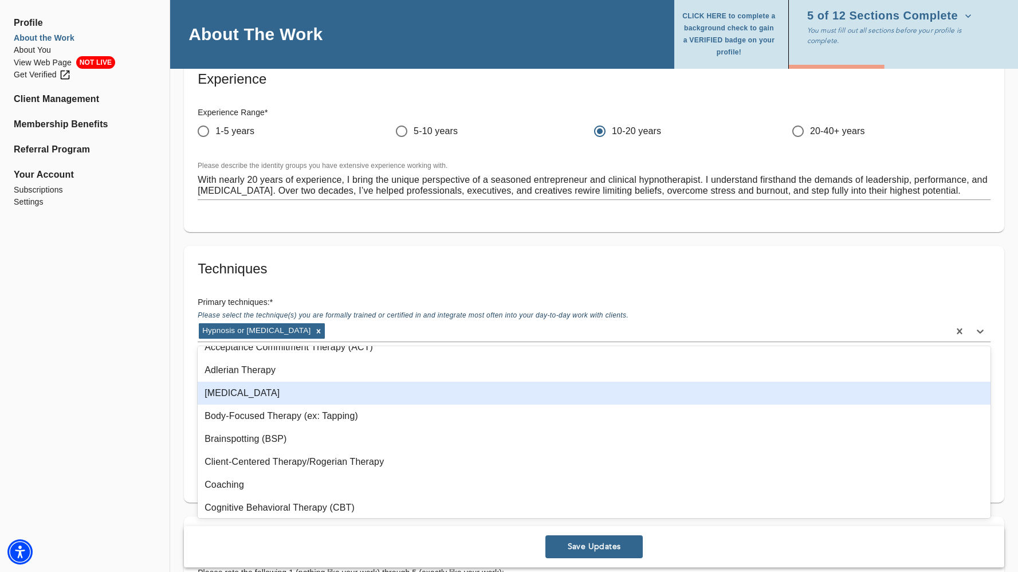
scroll to position [67, 0]
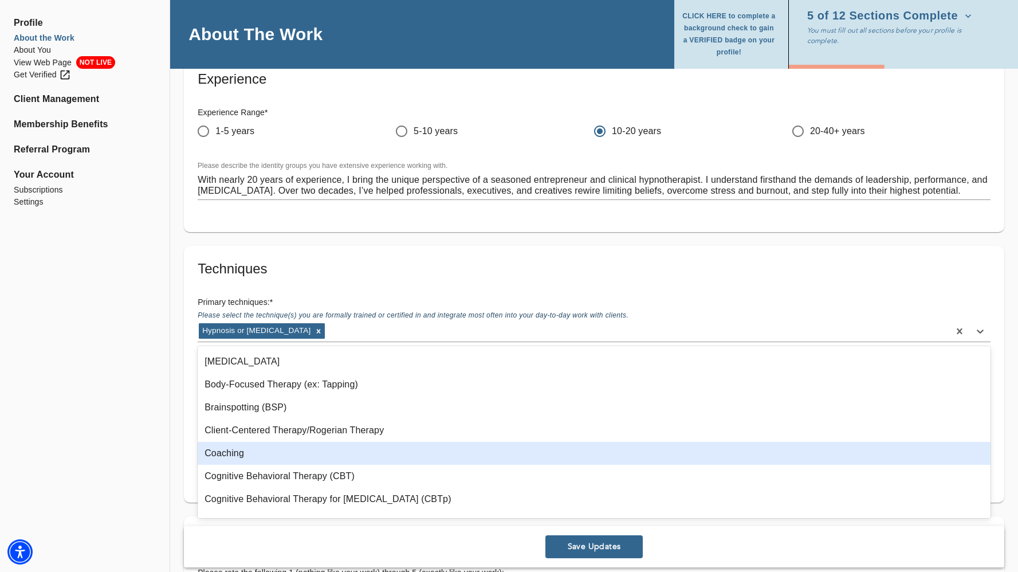
click at [360, 447] on div "Coaching" at bounding box center [594, 453] width 793 height 23
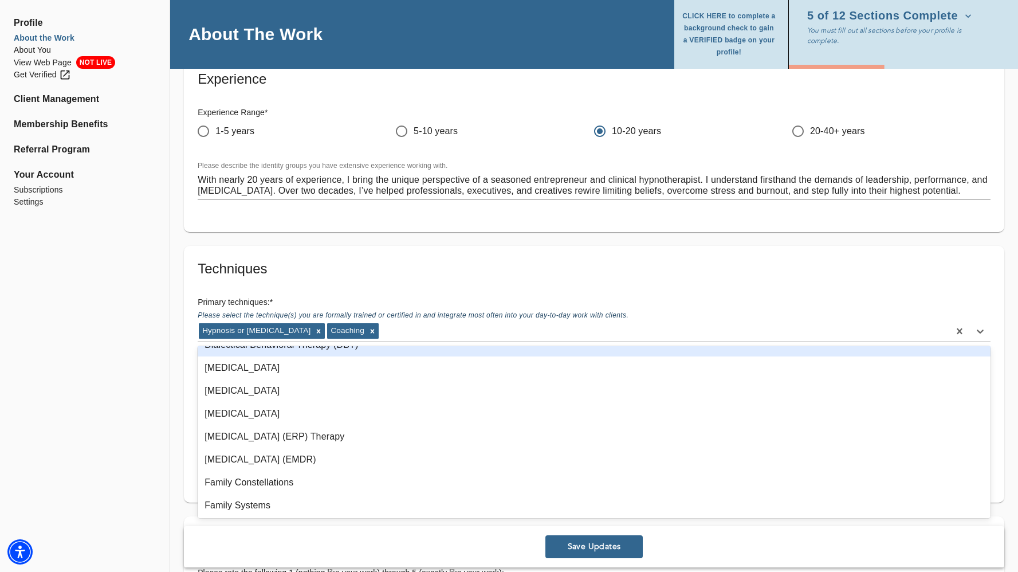
scroll to position [292, 0]
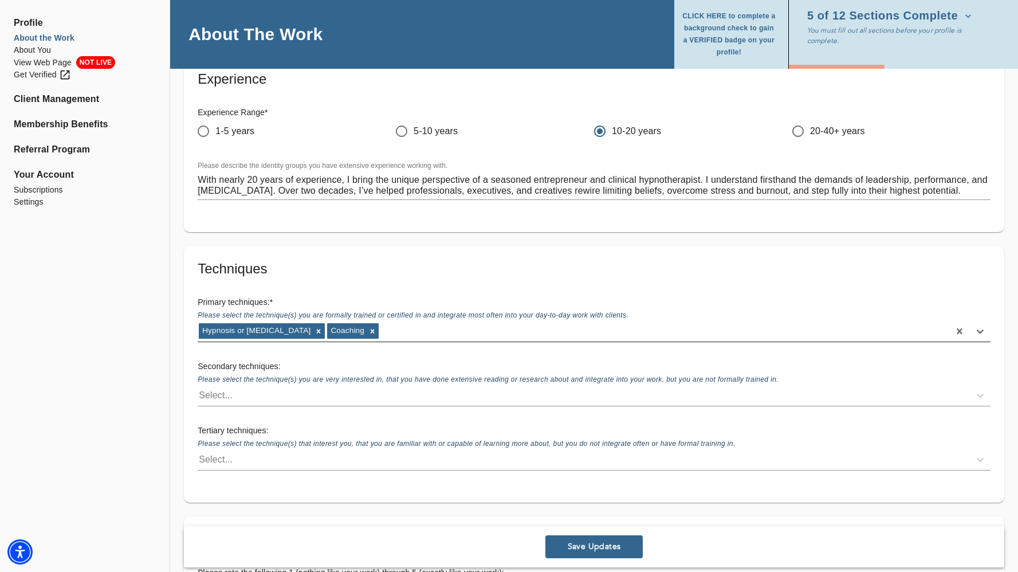
click at [396, 332] on div "Hypnosis or [MEDICAL_DATA] Coaching" at bounding box center [574, 331] width 752 height 18
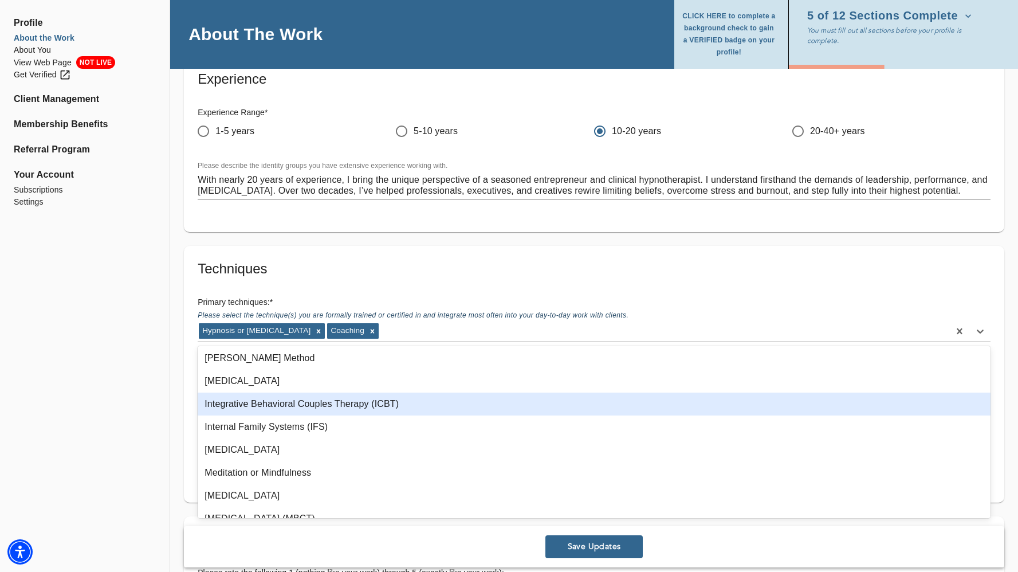
scroll to position [549, 0]
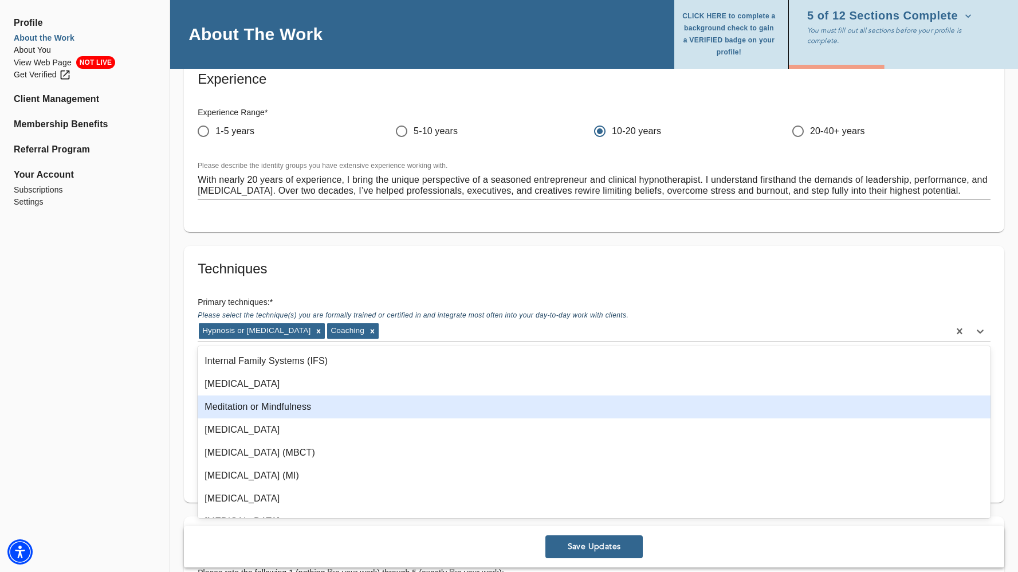
click at [389, 397] on div "Meditation or Mindfulness" at bounding box center [594, 406] width 793 height 23
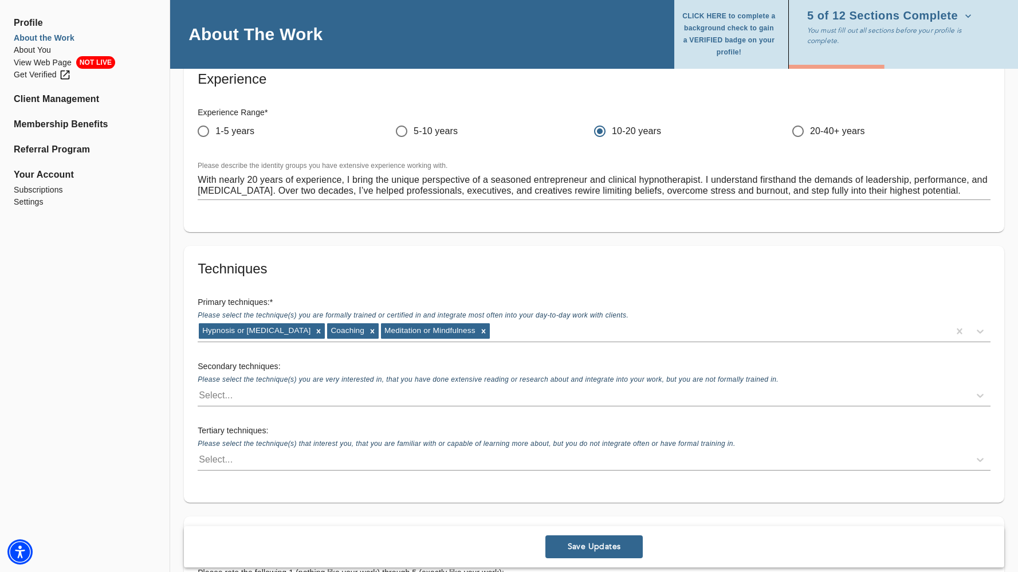
click at [443, 297] on h6 "Primary techniques: *" at bounding box center [594, 302] width 793 height 13
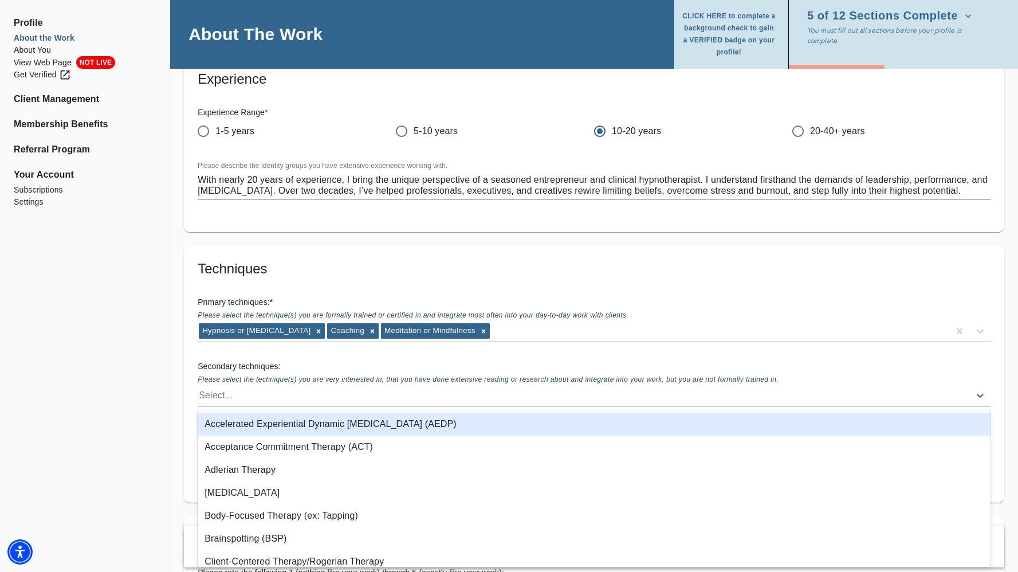
click at [398, 396] on div "Select..." at bounding box center [584, 395] width 772 height 18
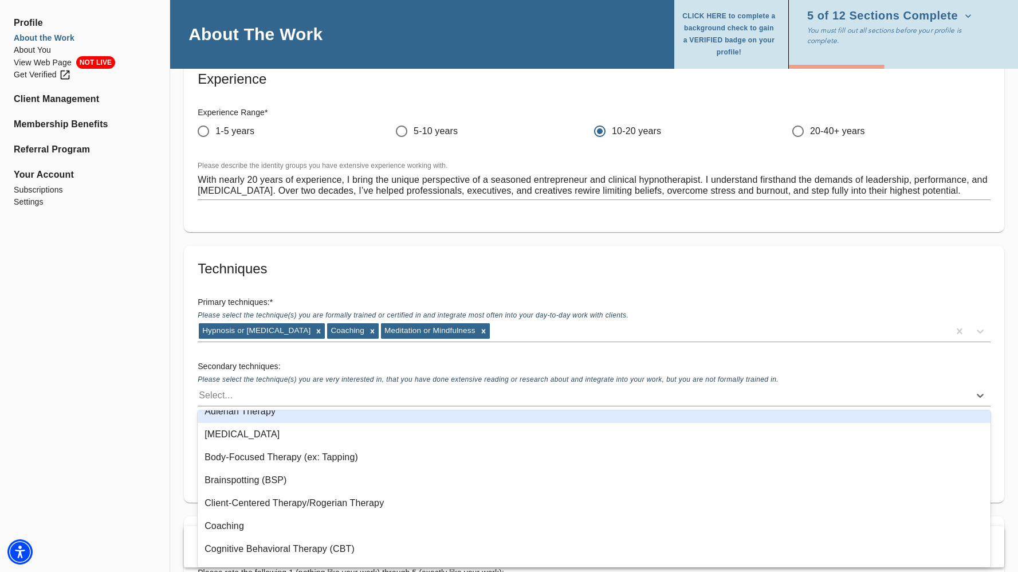
scroll to position [62, 0]
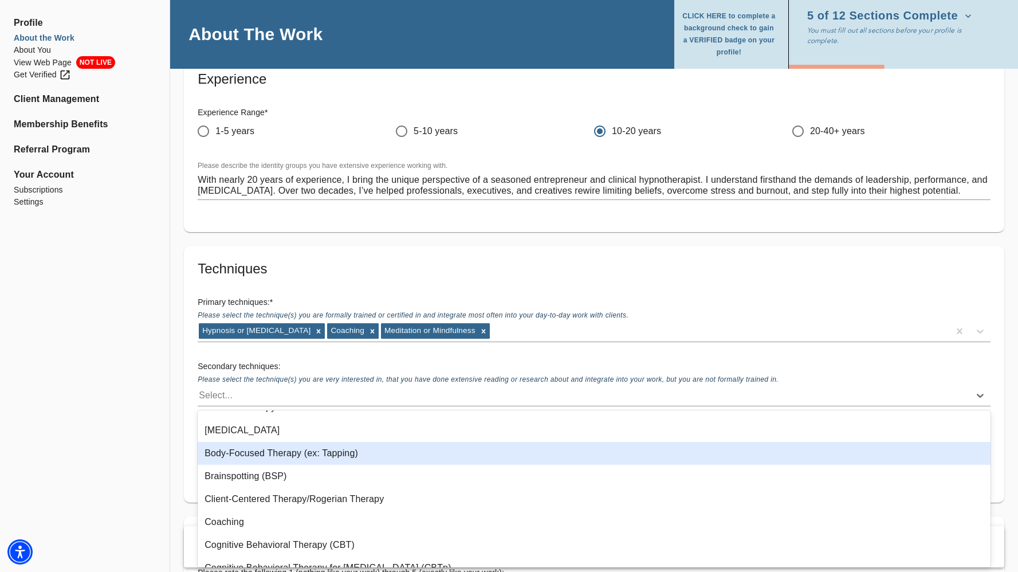
click at [352, 463] on div "Body-Focused Therapy (ex: Tapping)" at bounding box center [594, 453] width 793 height 23
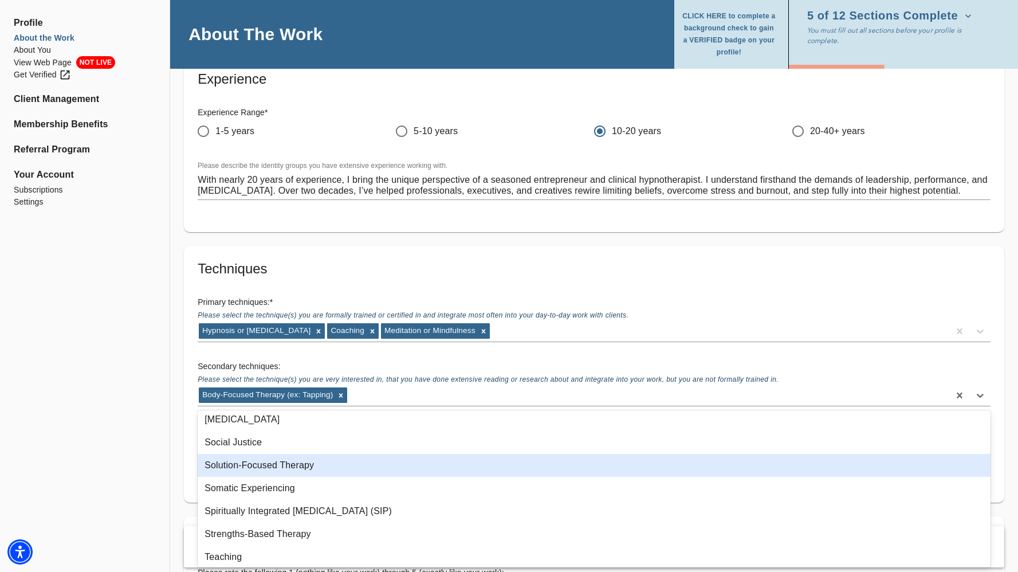
scroll to position [1039, 0]
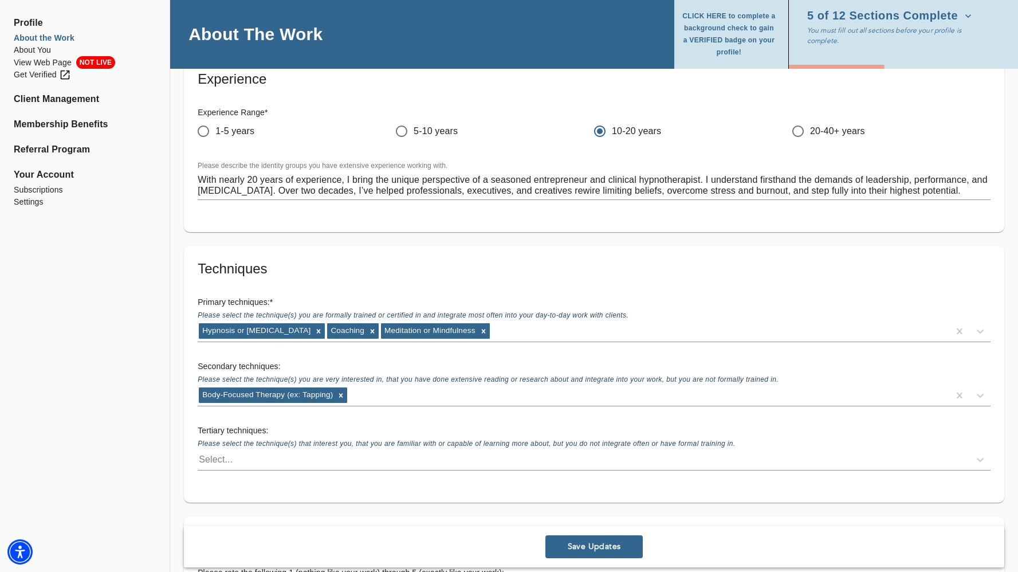
click at [246, 452] on div "Select..." at bounding box center [584, 459] width 772 height 18
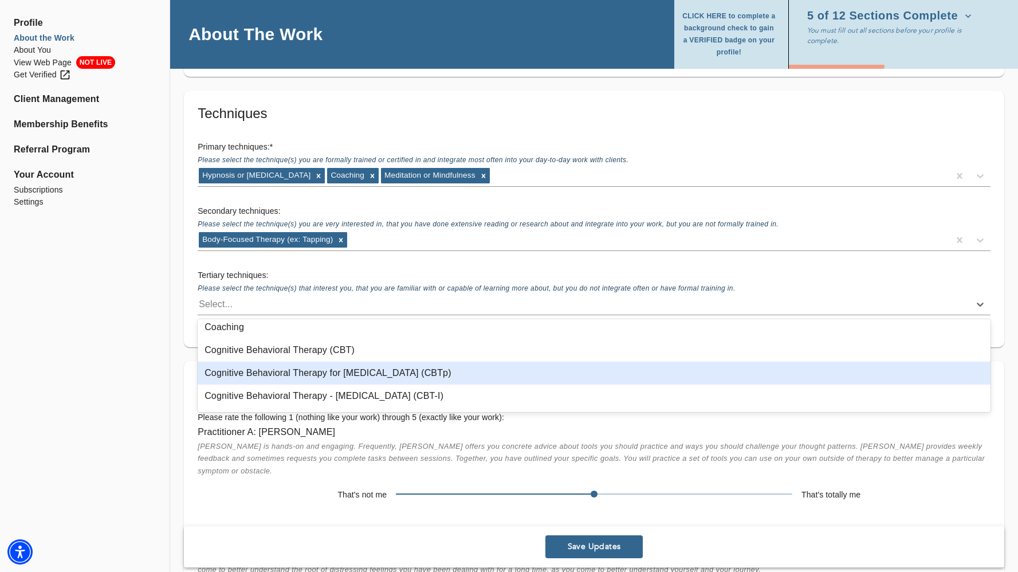
scroll to position [169, 0]
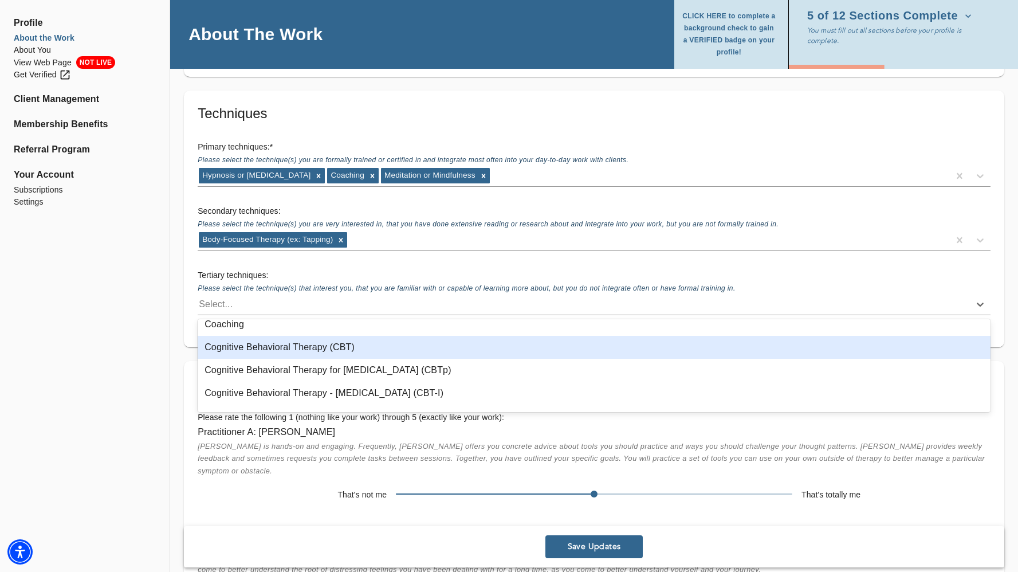
click at [336, 351] on div "Cognitive Behavioral Therapy (CBT)" at bounding box center [594, 347] width 793 height 23
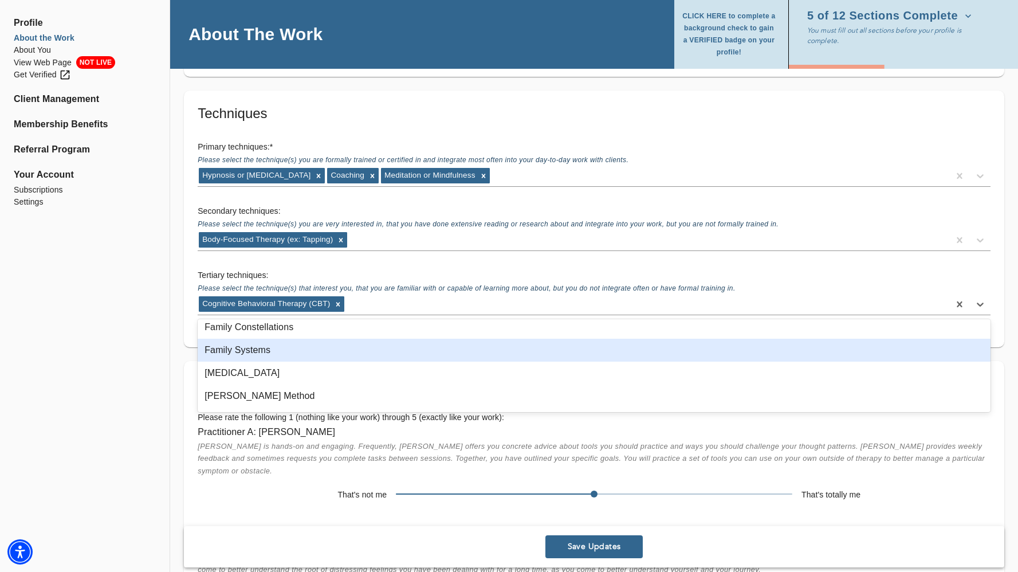
scroll to position [419, 0]
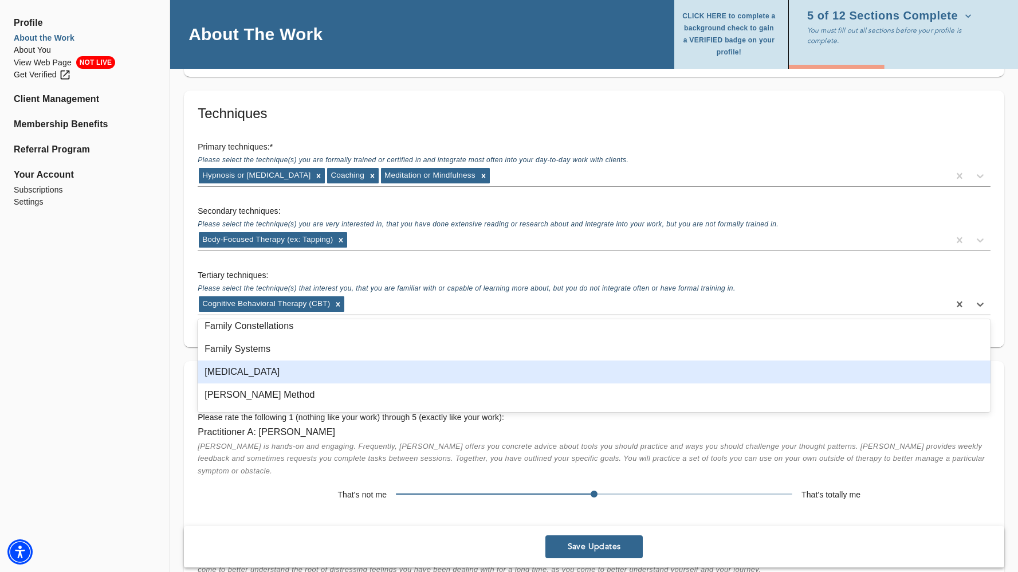
click at [345, 368] on div "[MEDICAL_DATA]" at bounding box center [594, 371] width 793 height 23
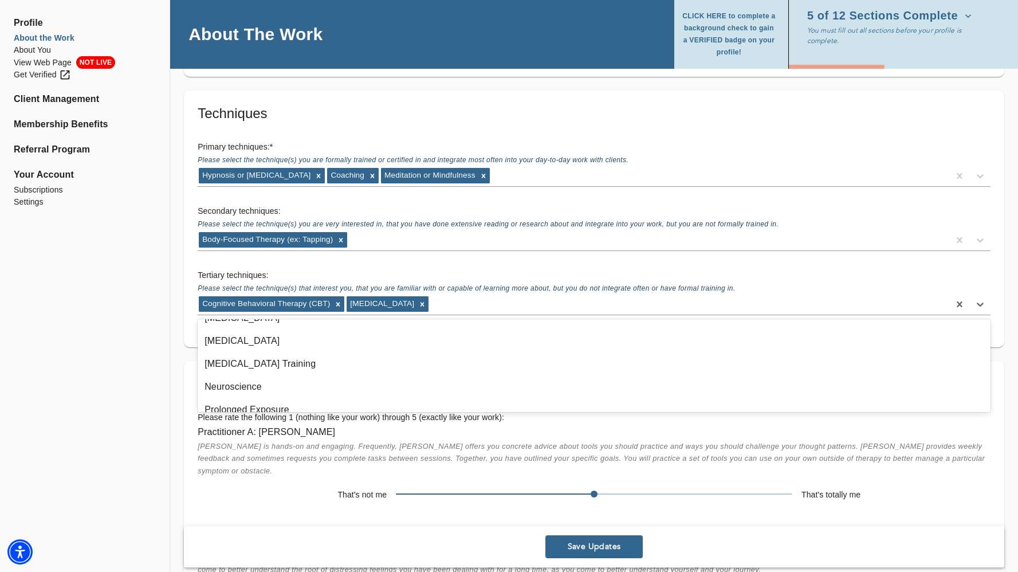
scroll to position [706, 0]
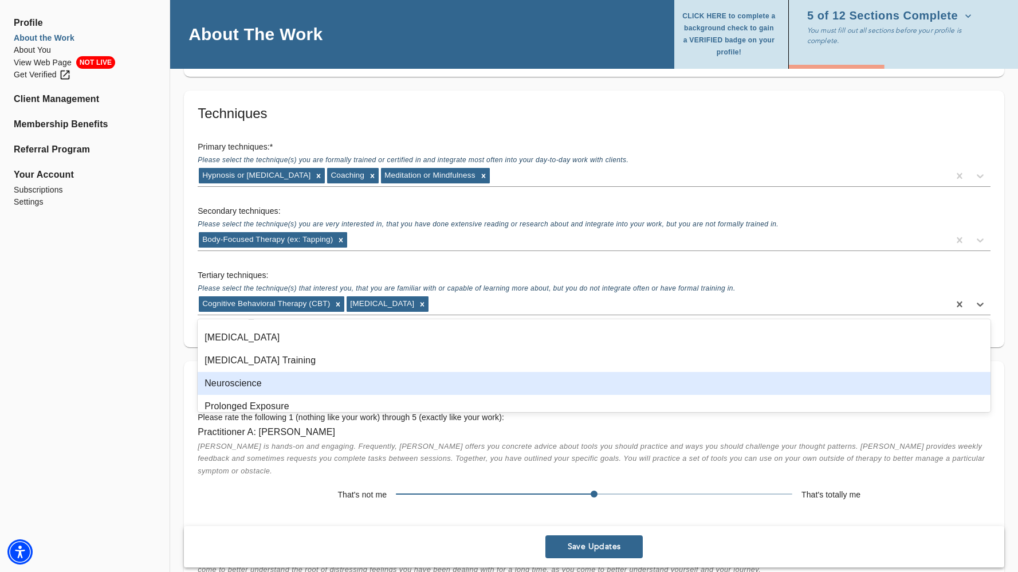
click at [342, 379] on div "Neuroscience" at bounding box center [594, 383] width 793 height 23
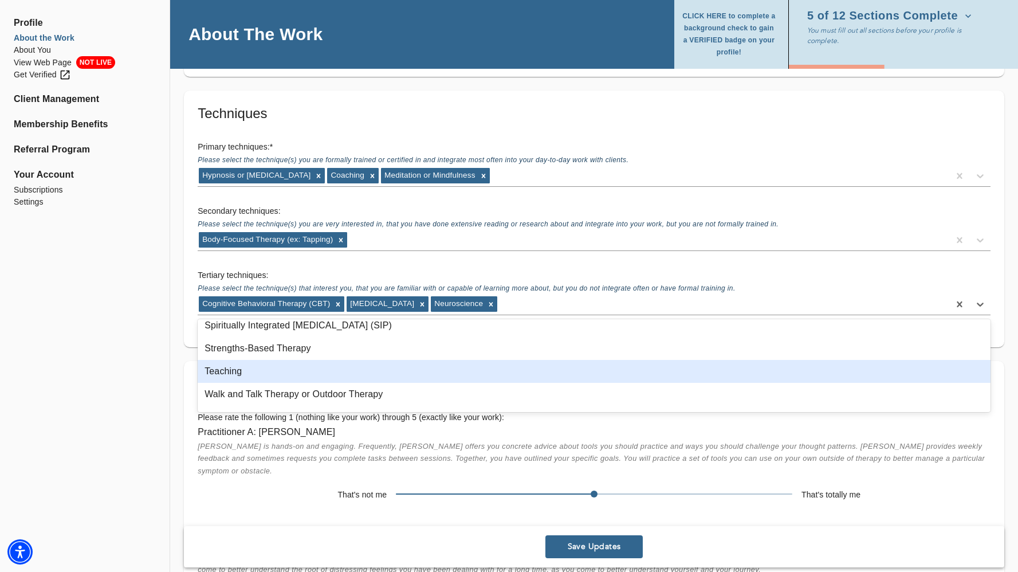
scroll to position [1057, 0]
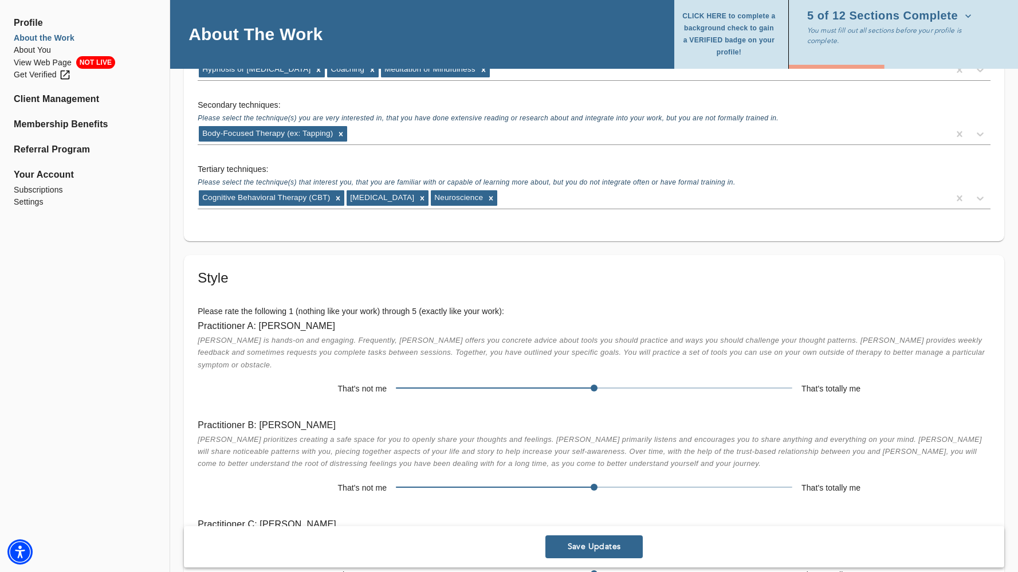
scroll to position [2742, 0]
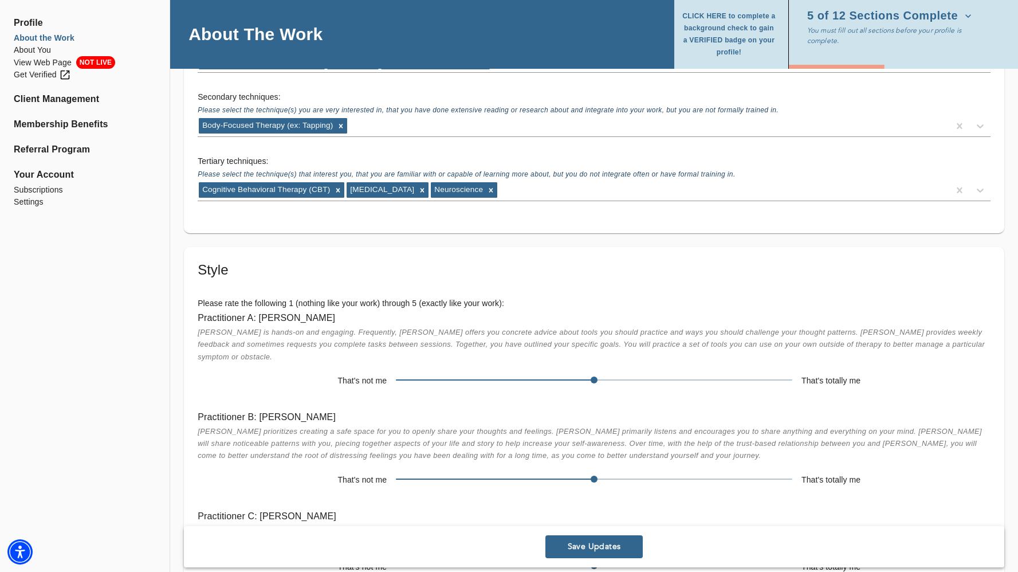
drag, startPoint x: 620, startPoint y: 377, endPoint x: 608, endPoint y: 375, distance: 12.2
click at [608, 375] on div at bounding box center [594, 381] width 396 height 19
drag, startPoint x: 596, startPoint y: 364, endPoint x: 756, endPoint y: 369, distance: 160.5
click at [756, 372] on span at bounding box center [594, 380] width 396 height 16
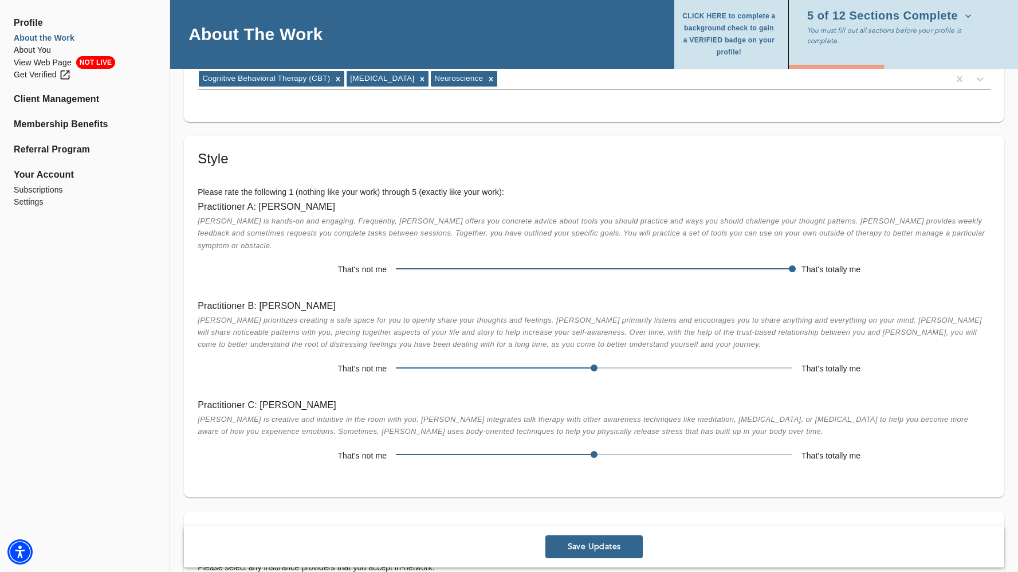
scroll to position [2859, 0]
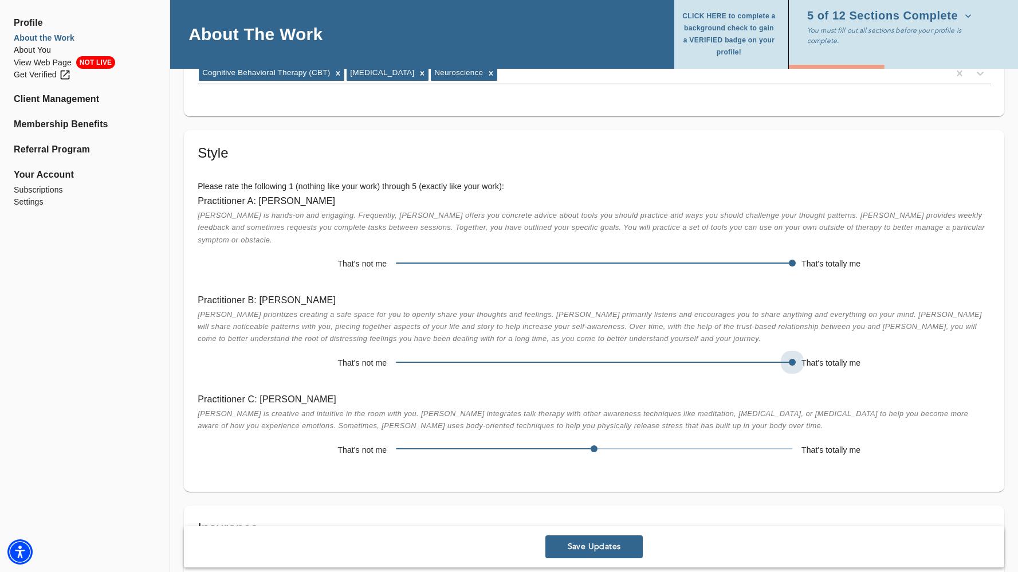
drag, startPoint x: 593, startPoint y: 346, endPoint x: 811, endPoint y: 367, distance: 218.7
click at [811, 367] on div "Practitioner B: [PERSON_NAME] prioritizes creating a safe space for you to open…" at bounding box center [593, 332] width 811 height 99
drag, startPoint x: 599, startPoint y: 440, endPoint x: 707, endPoint y: 439, distance: 107.7
click at [707, 441] on span at bounding box center [594, 449] width 396 height 16
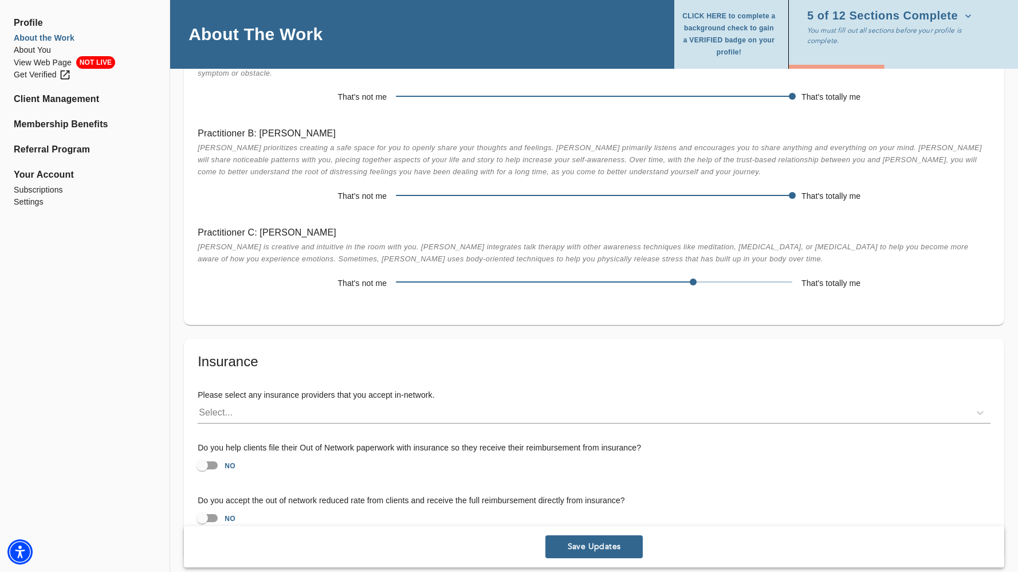
scroll to position [3075, 0]
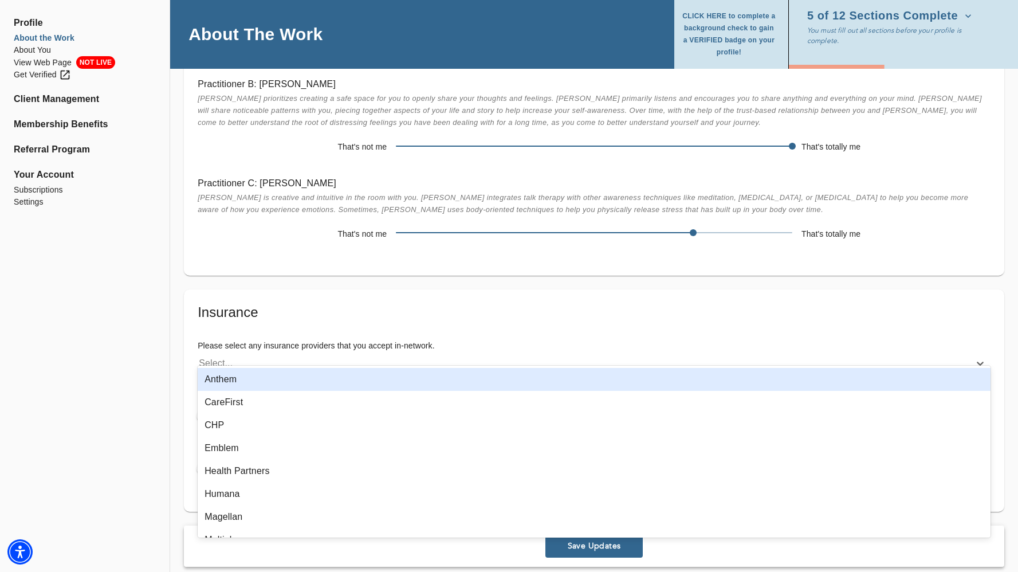
click at [596, 357] on div "Select..." at bounding box center [584, 363] width 772 height 18
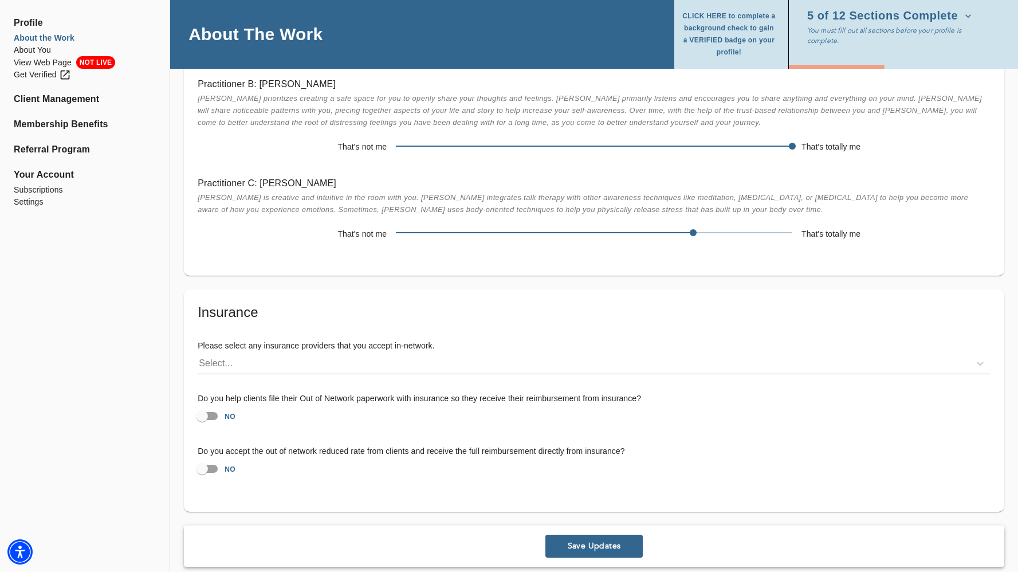
click at [618, 331] on div "Please select any insurance providers that you accept in-network. Select..." at bounding box center [593, 357] width 811 height 53
click at [202, 405] on input "NO" at bounding box center [202, 416] width 65 height 22
click at [202, 405] on input "YES" at bounding box center [213, 416] width 65 height 22
checkbox input "false"
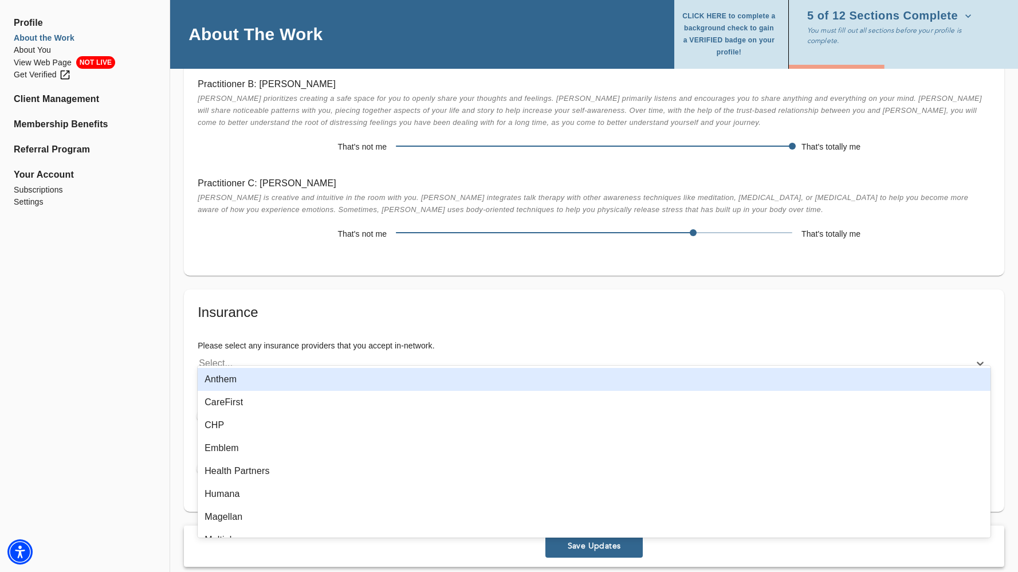
click at [315, 354] on div "Select..." at bounding box center [584, 363] width 772 height 18
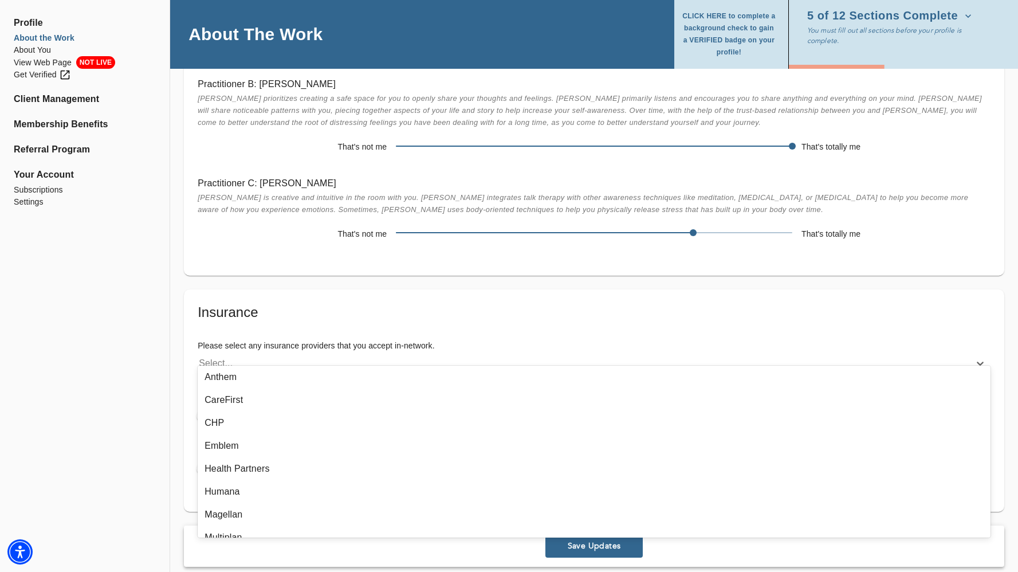
scroll to position [0, 0]
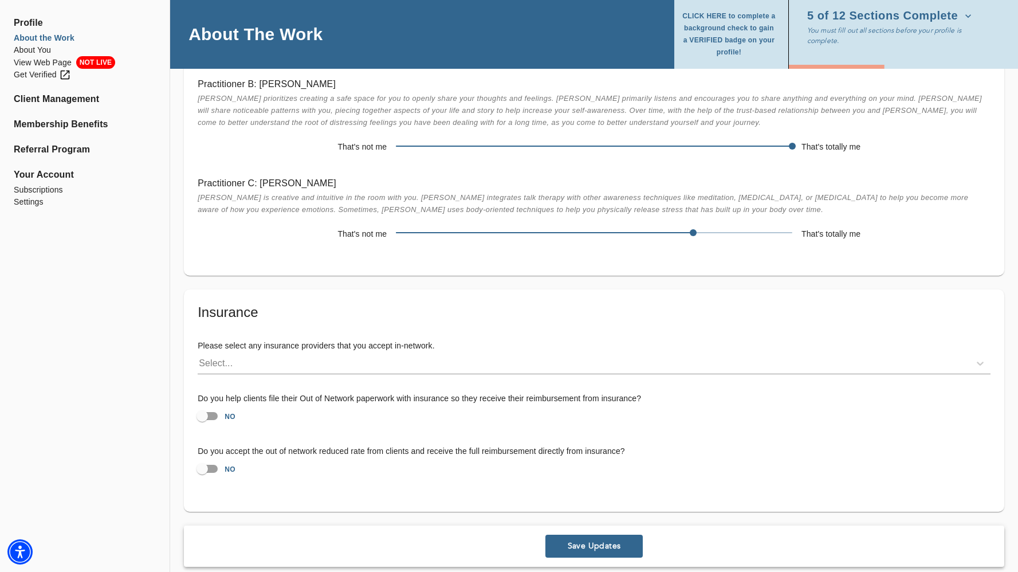
click at [460, 303] on h5 "Insurance" at bounding box center [594, 312] width 793 height 18
click at [605, 540] on span "Save Updates" at bounding box center [594, 545] width 88 height 11
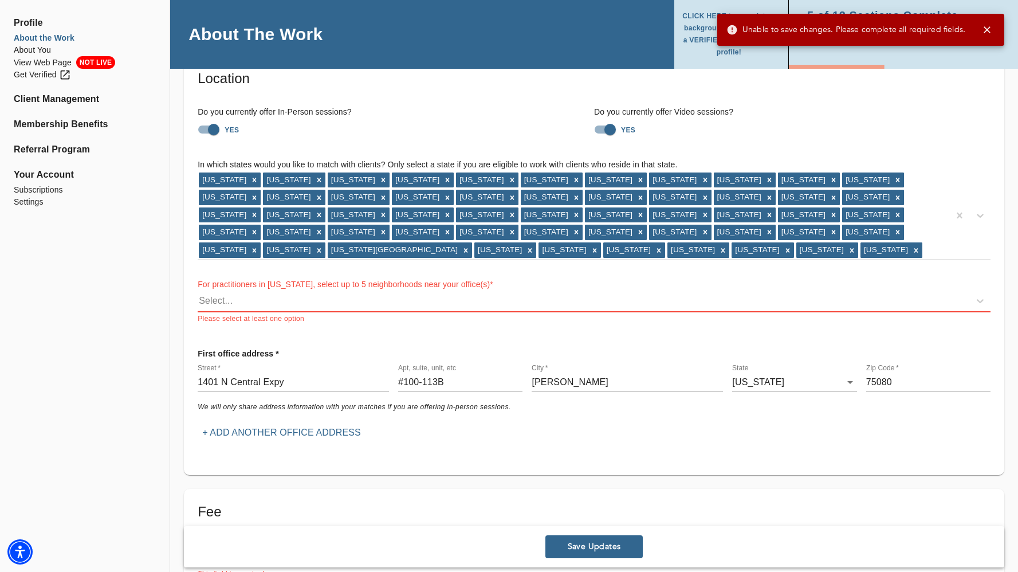
scroll to position [81, 0]
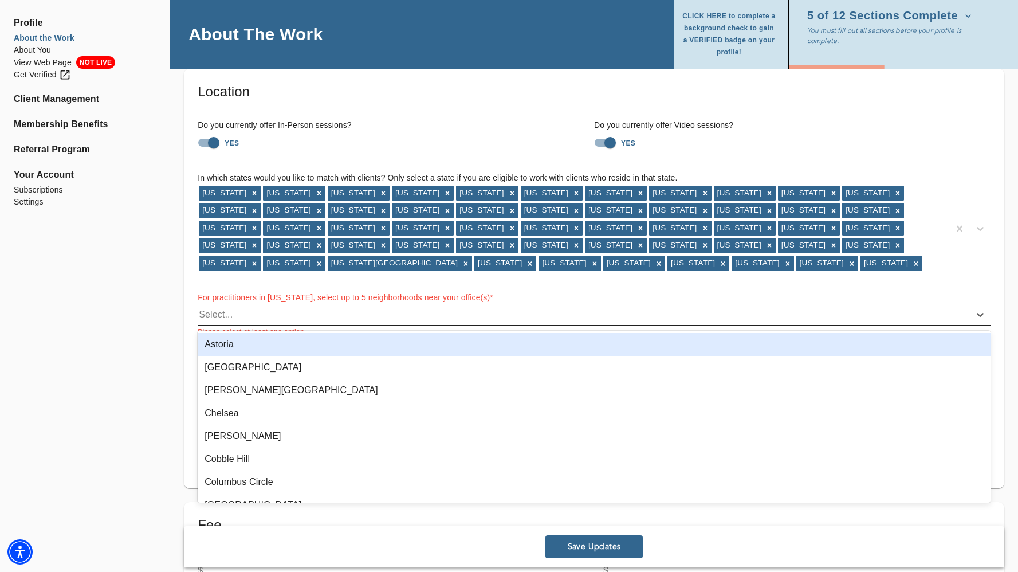
click at [389, 316] on div "Select..." at bounding box center [584, 314] width 772 height 18
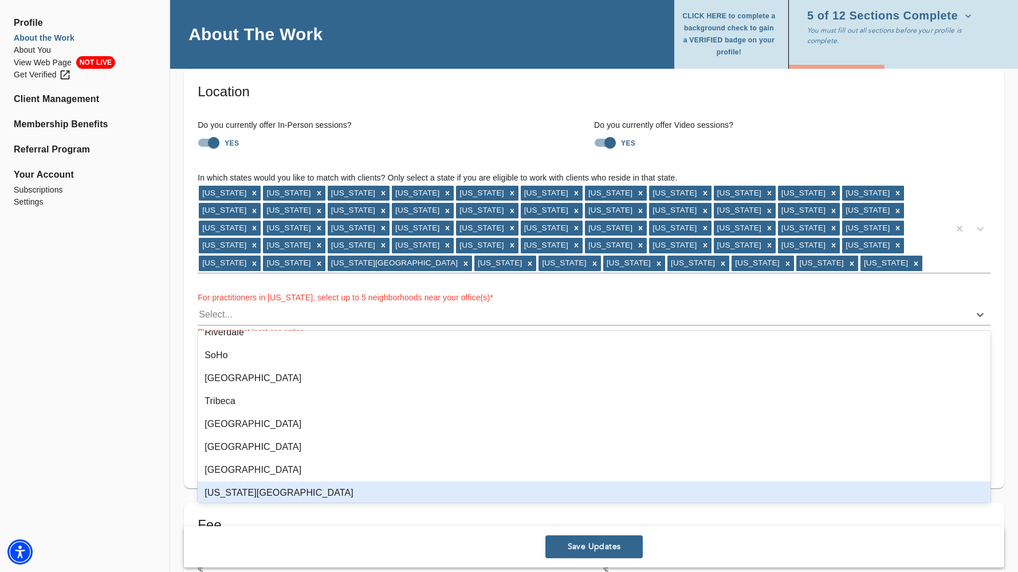
scroll to position [649, 0]
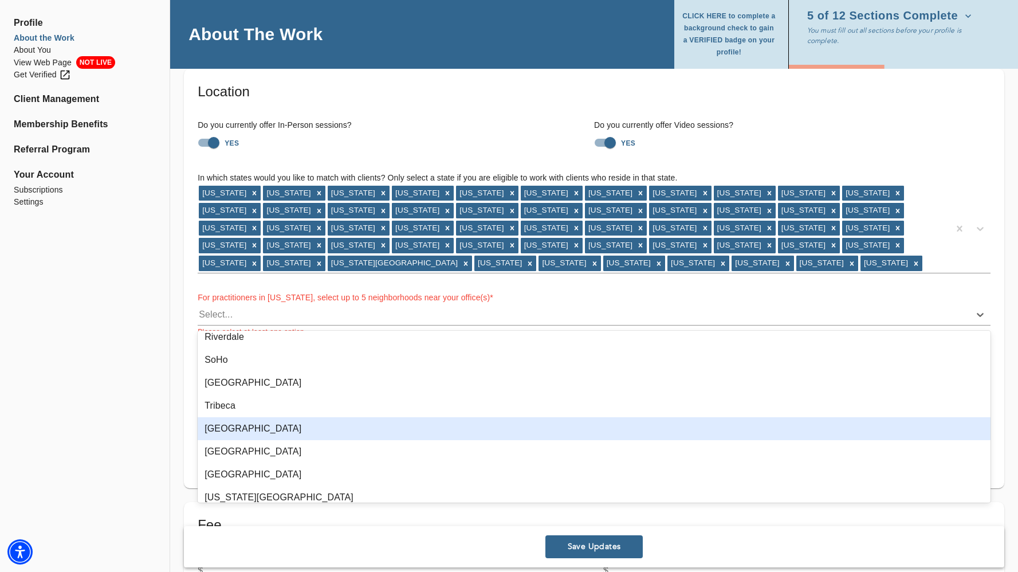
click at [349, 423] on div "[GEOGRAPHIC_DATA]" at bounding box center [594, 428] width 793 height 23
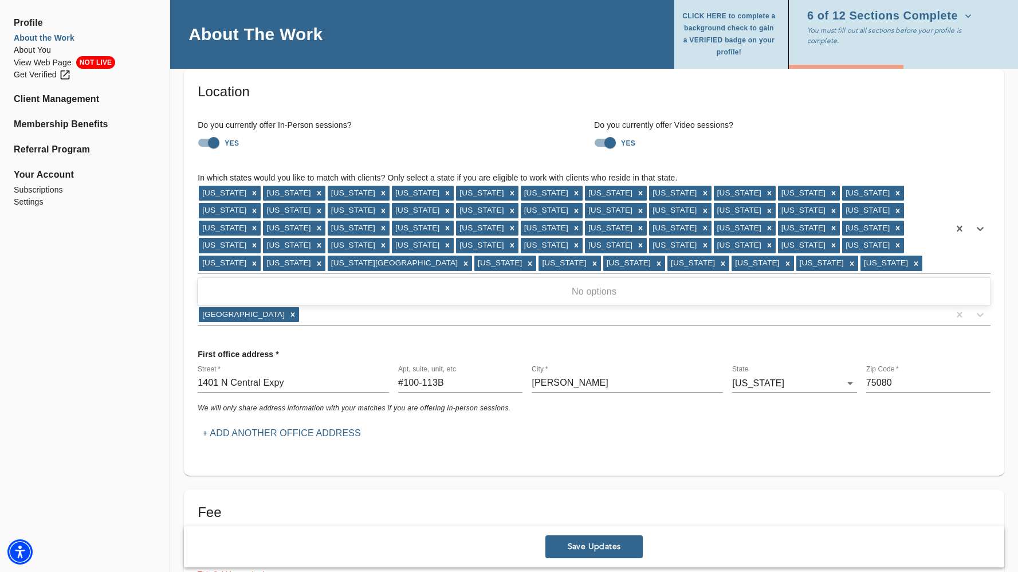
click at [504, 269] on div "[US_STATE] [US_STATE] [US_STATE] [US_STATE] [US_STATE] [US_STATE] [US_STATE] [U…" at bounding box center [574, 228] width 752 height 88
click at [508, 328] on div "In which states would you like to match with clients? Only select a state if yo…" at bounding box center [593, 249] width 811 height 172
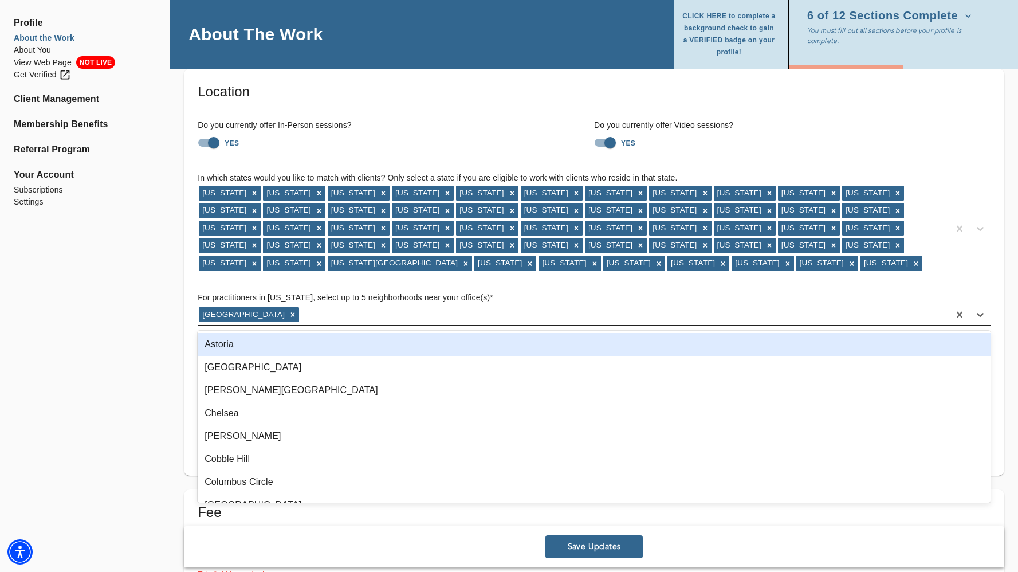
click at [509, 325] on div "[GEOGRAPHIC_DATA]" at bounding box center [594, 315] width 793 height 22
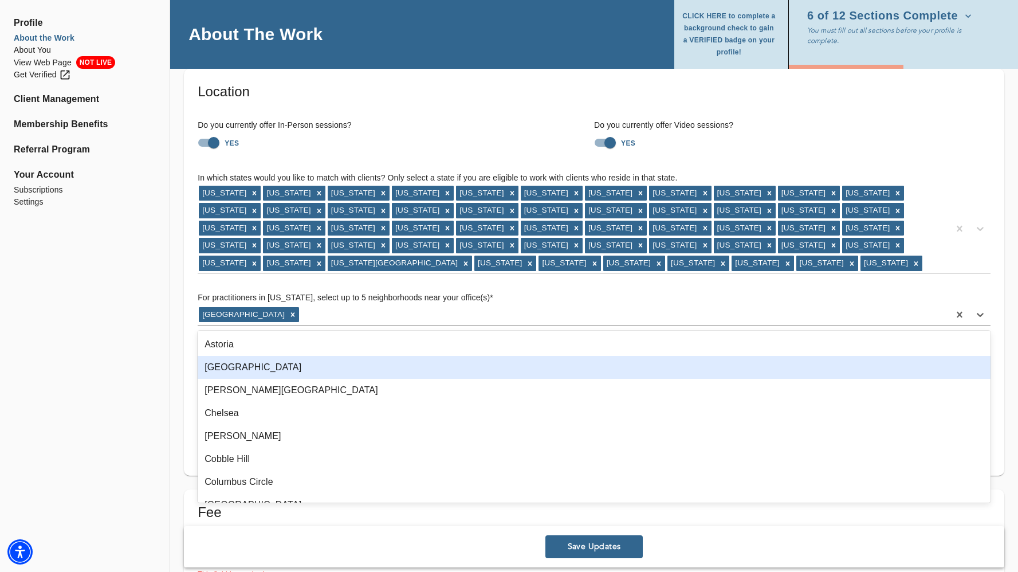
click at [380, 360] on div "[GEOGRAPHIC_DATA]" at bounding box center [594, 367] width 793 height 23
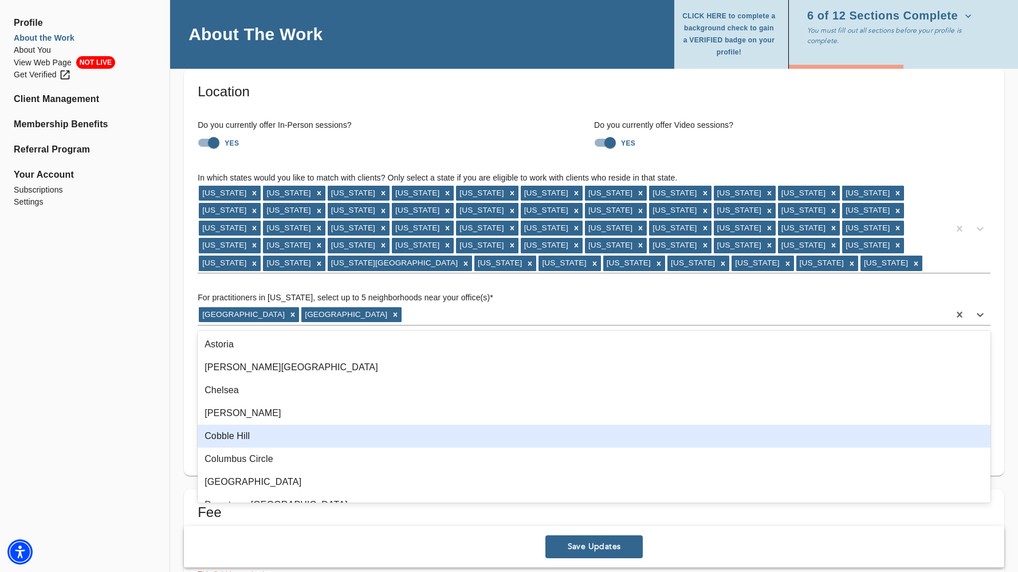
click at [345, 426] on div "Cobble Hill" at bounding box center [594, 435] width 793 height 23
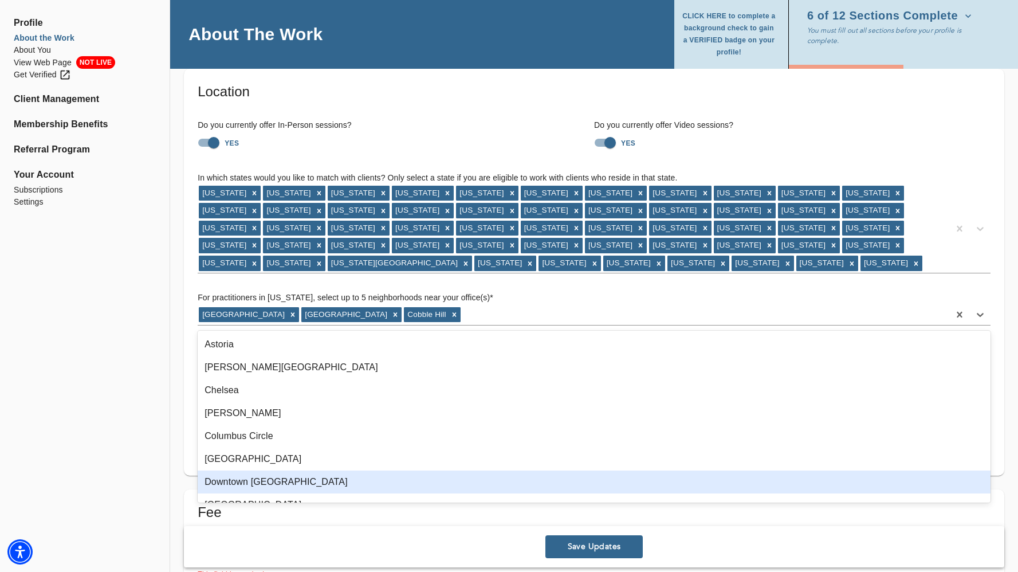
click at [333, 470] on div "Downtown [GEOGRAPHIC_DATA]" at bounding box center [594, 481] width 793 height 23
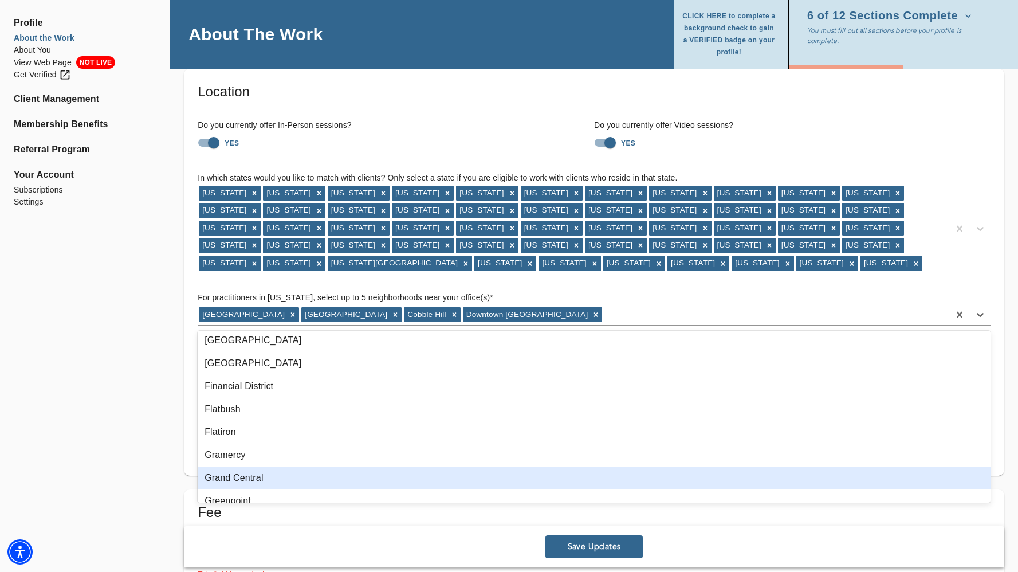
click at [333, 470] on div "Grand Central" at bounding box center [594, 477] width 793 height 23
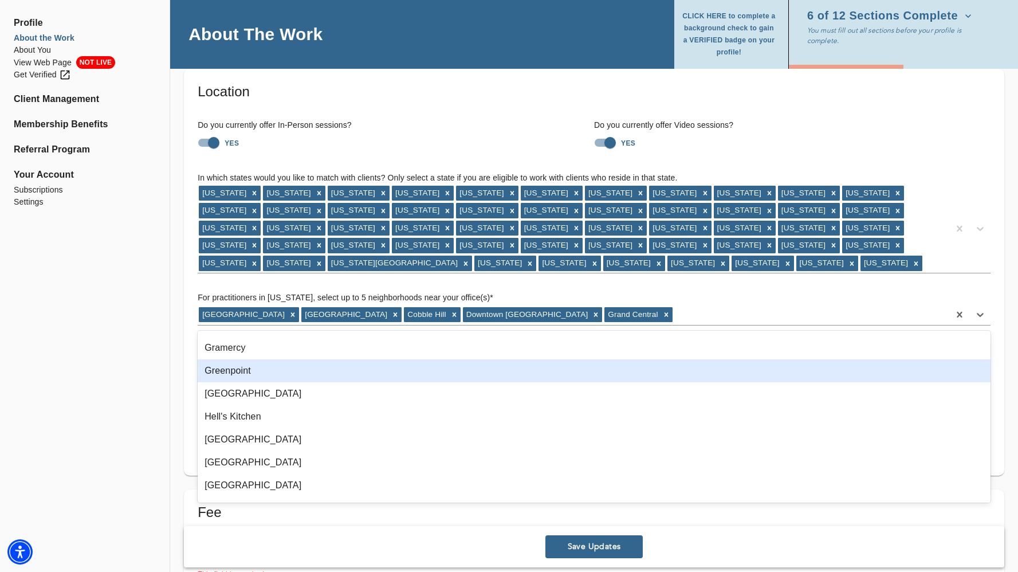
scroll to position [226, 0]
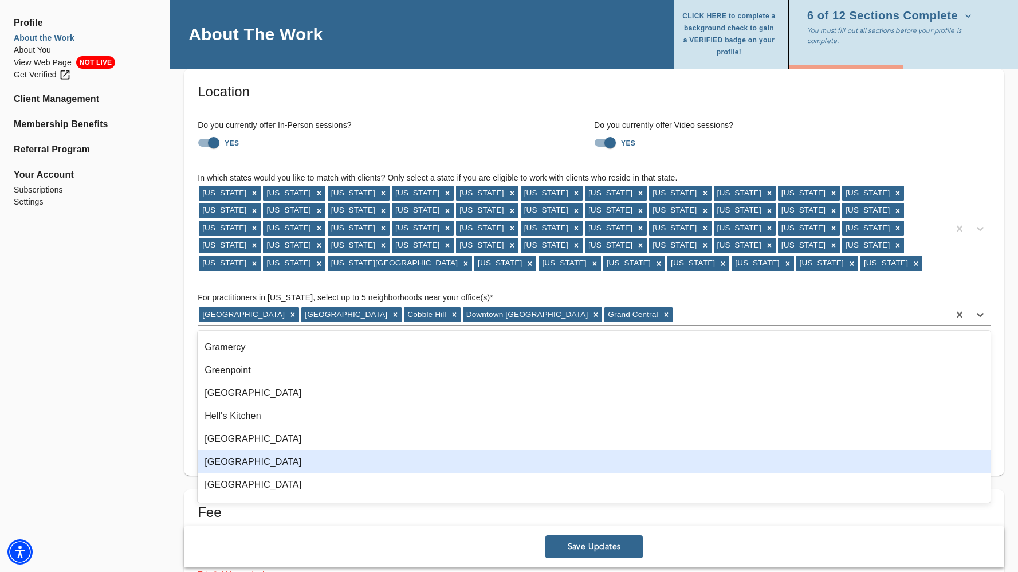
click at [333, 470] on div "[GEOGRAPHIC_DATA]" at bounding box center [594, 461] width 793 height 23
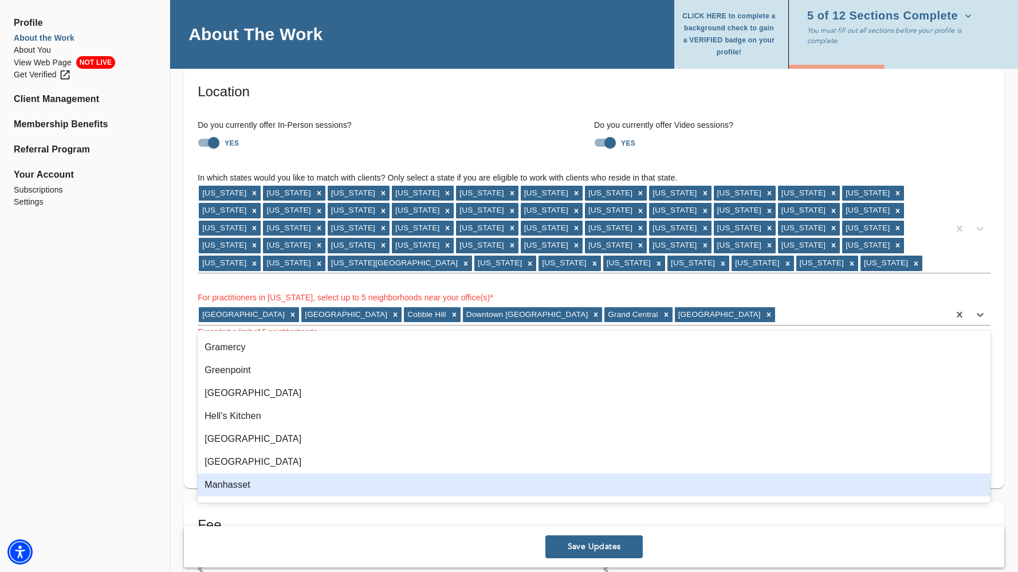
click at [331, 491] on div "Manhasset" at bounding box center [594, 484] width 793 height 23
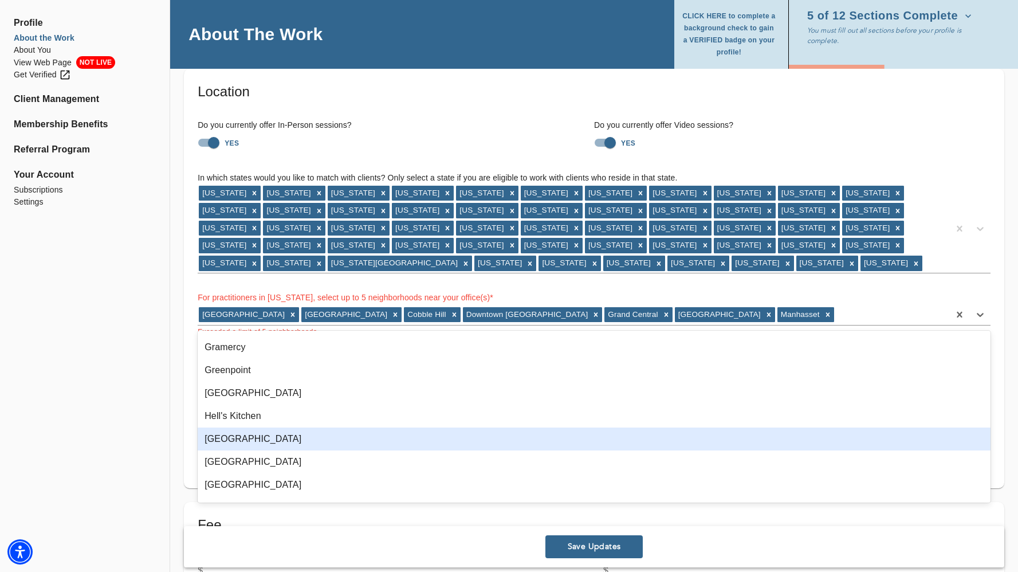
click at [260, 432] on div "[GEOGRAPHIC_DATA]" at bounding box center [594, 438] width 793 height 23
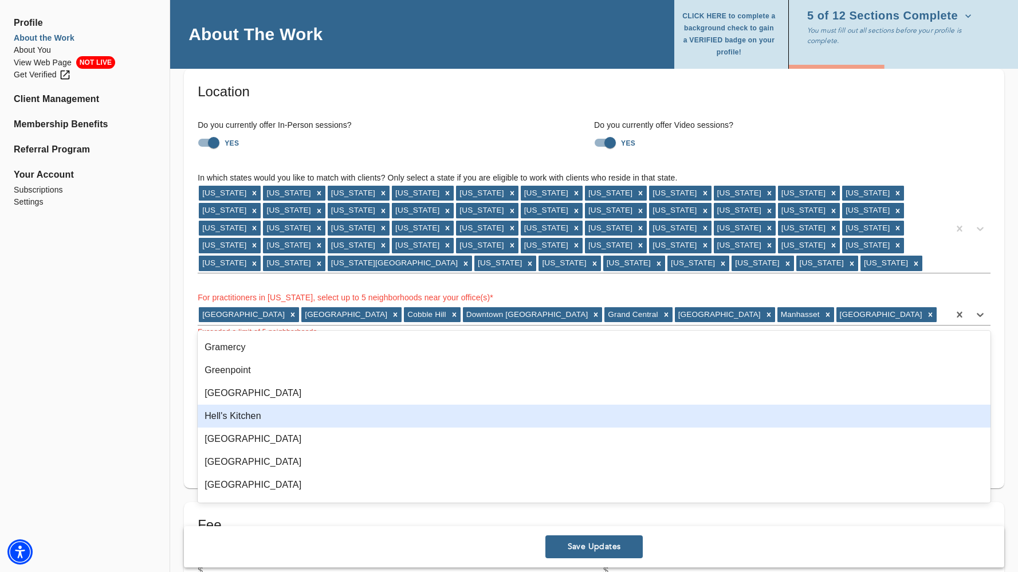
click at [253, 415] on div "Hell's Kitchen" at bounding box center [594, 415] width 793 height 23
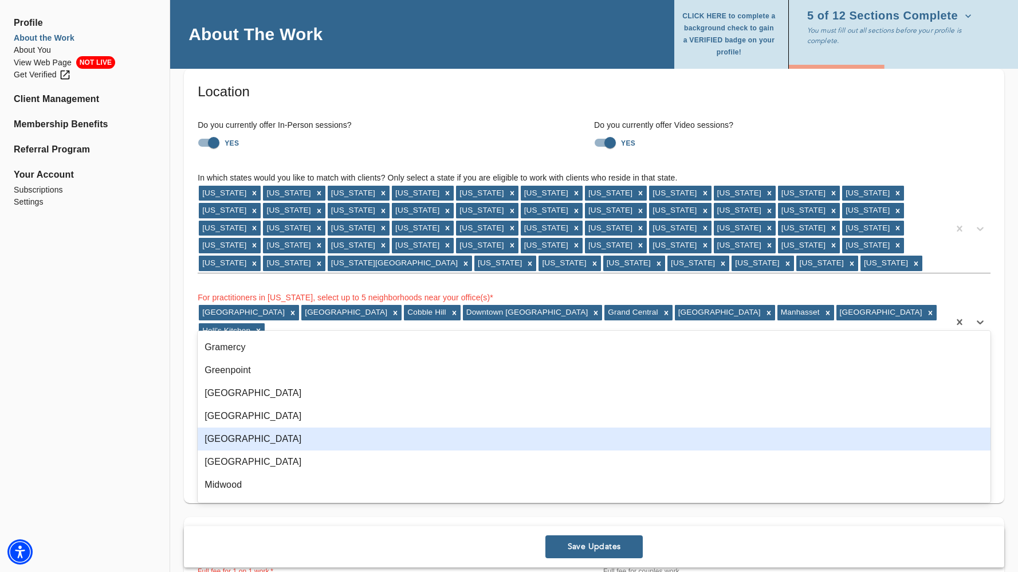
click at [247, 451] on div "[GEOGRAPHIC_DATA]" at bounding box center [594, 461] width 793 height 23
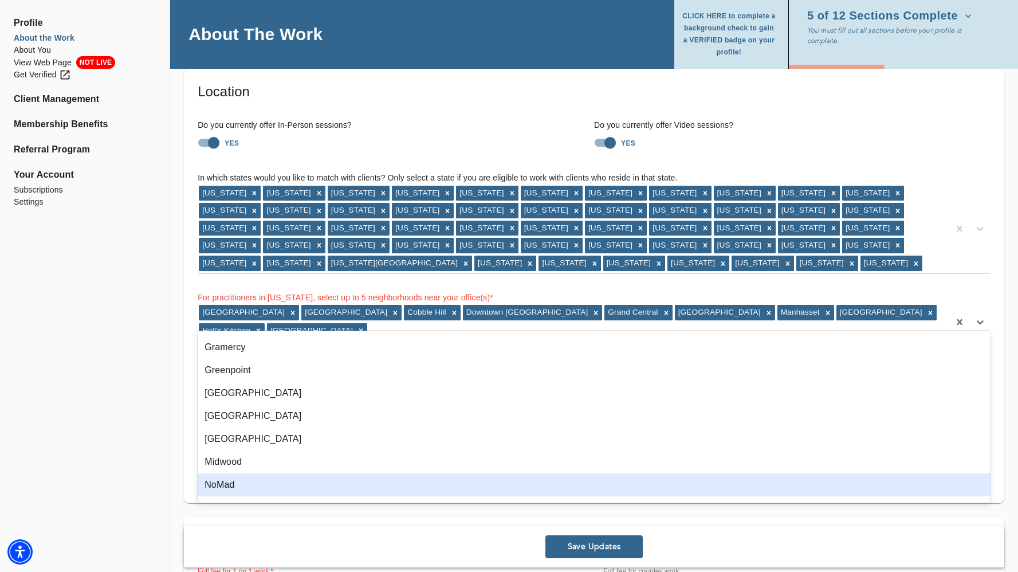
click at [237, 477] on div "NoMad" at bounding box center [594, 484] width 793 height 23
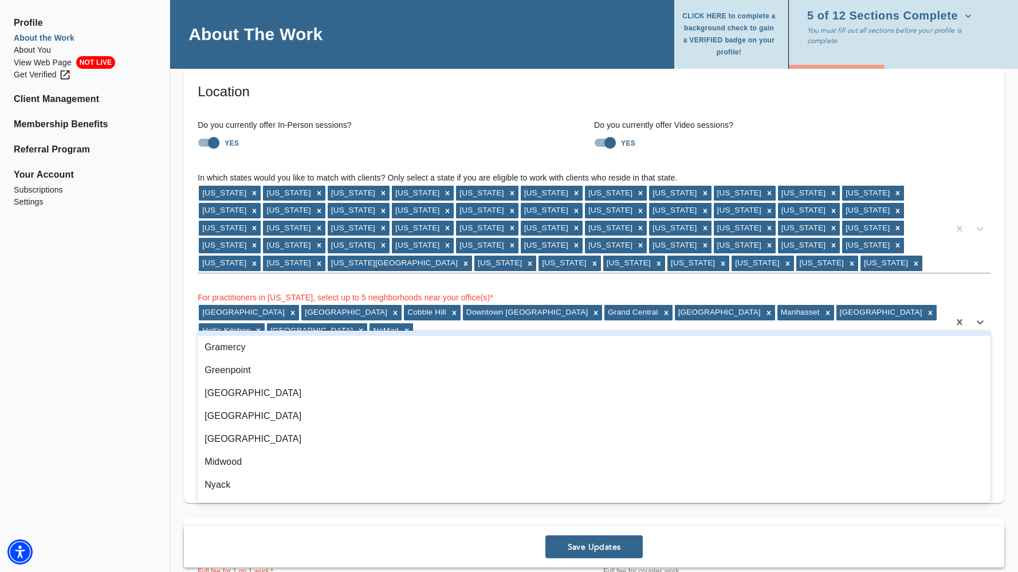
click at [582, 280] on div "For practitioners in [US_STATE], select up to 5 neighborhoods near your office(…" at bounding box center [594, 313] width 793 height 80
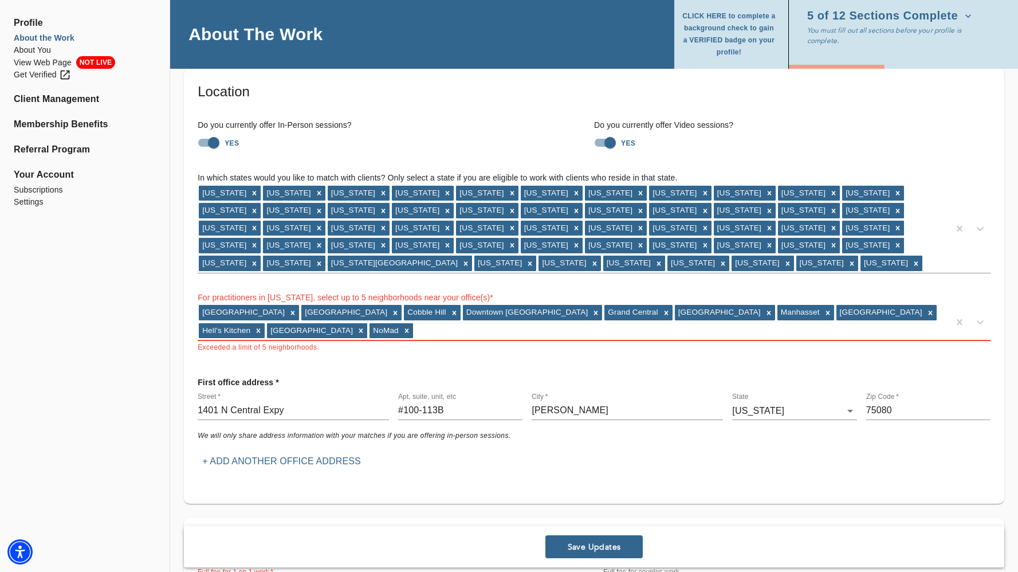
click at [563, 550] on span "Save Updates" at bounding box center [594, 546] width 88 height 11
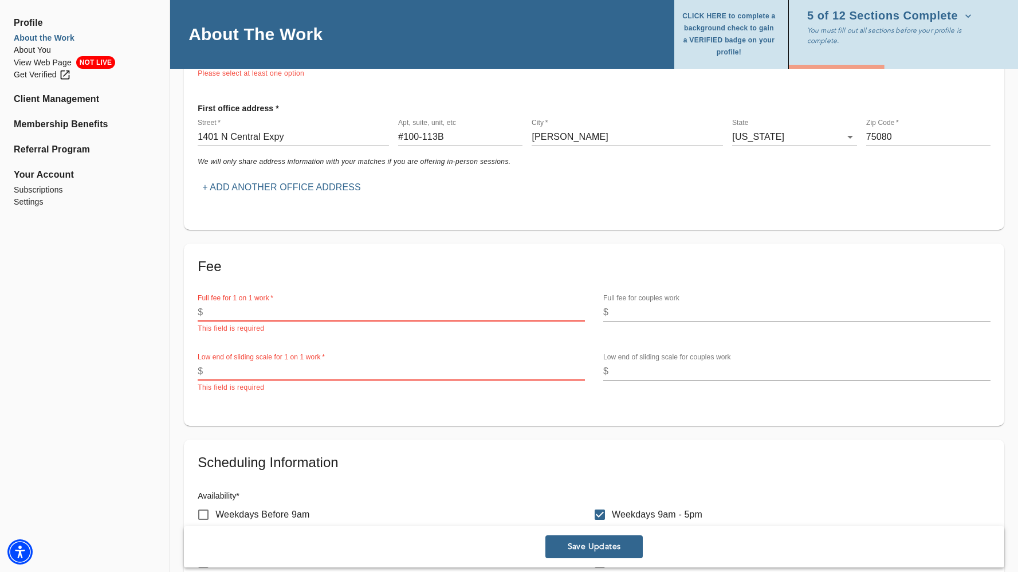
scroll to position [337, 0]
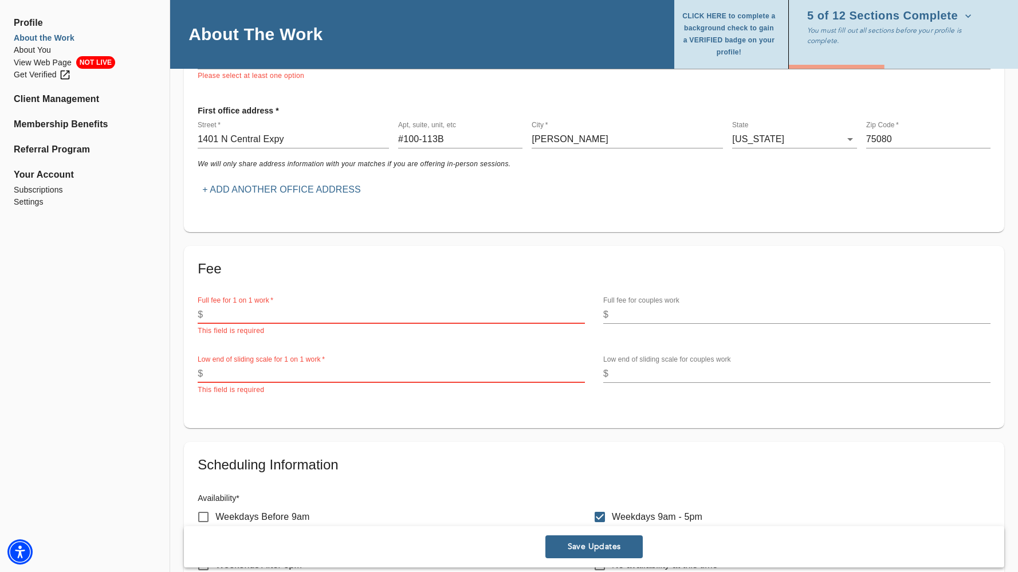
click at [403, 378] on input "number" at bounding box center [396, 373] width 378 height 18
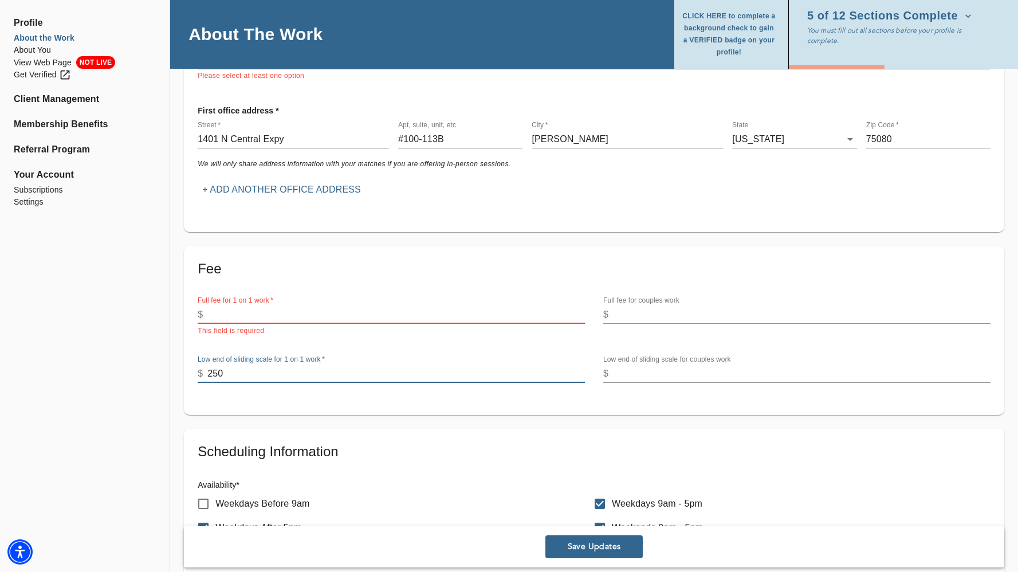
type input "250"
click at [319, 308] on input "number" at bounding box center [396, 314] width 378 height 18
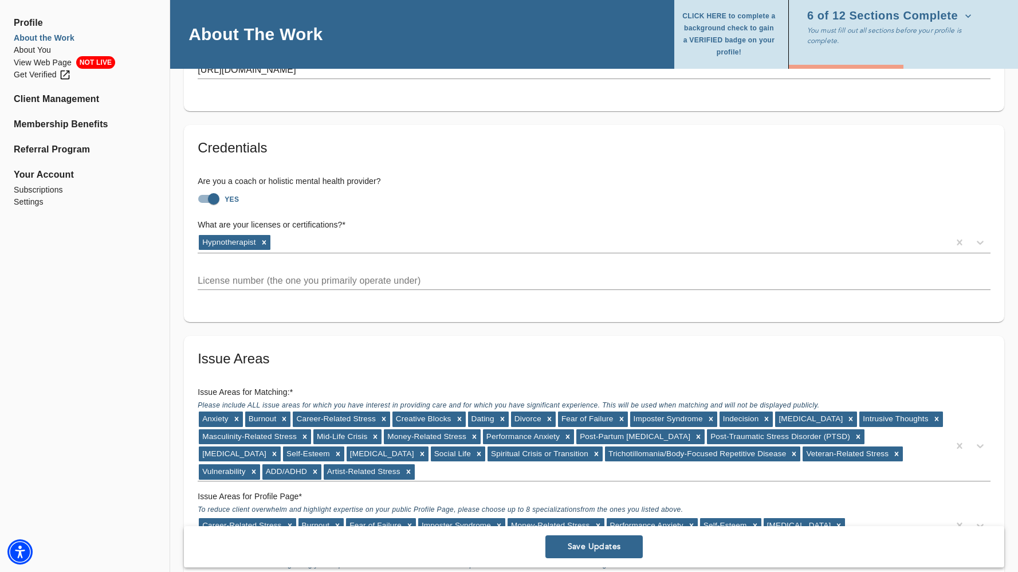
scroll to position [1058, 0]
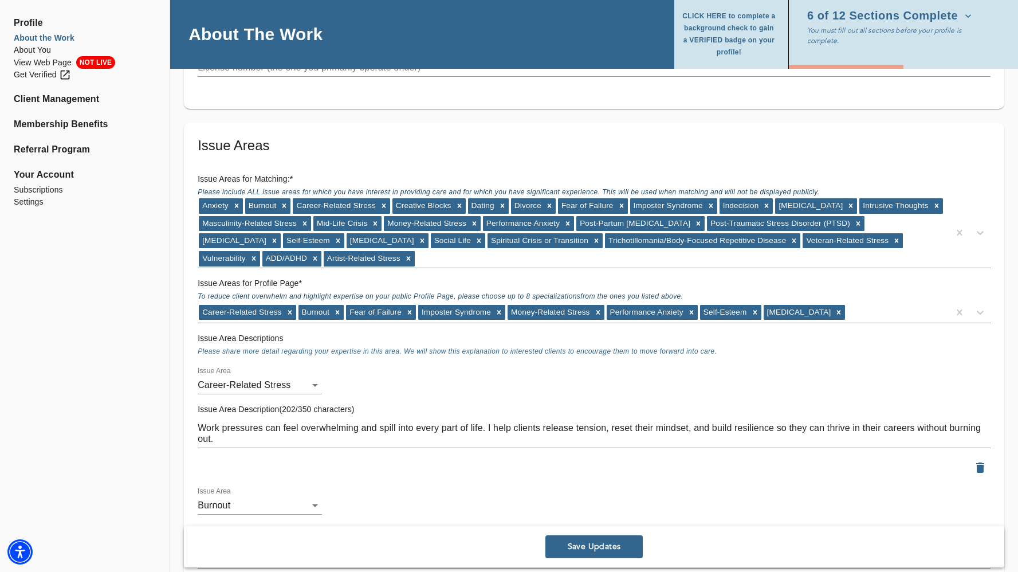
type input "750"
click at [619, 556] on button "Save Updates" at bounding box center [593, 546] width 97 height 23
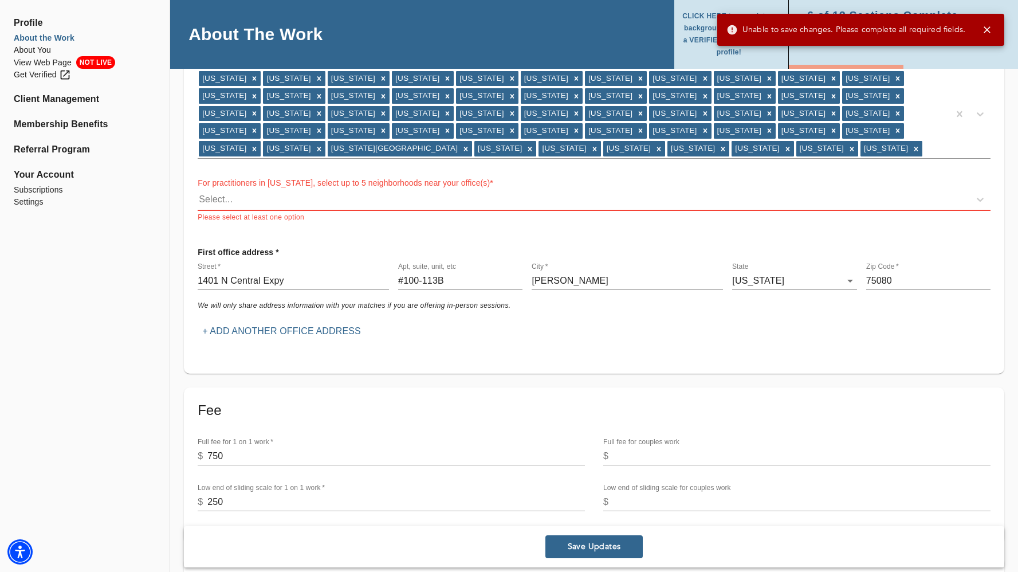
scroll to position [81, 0]
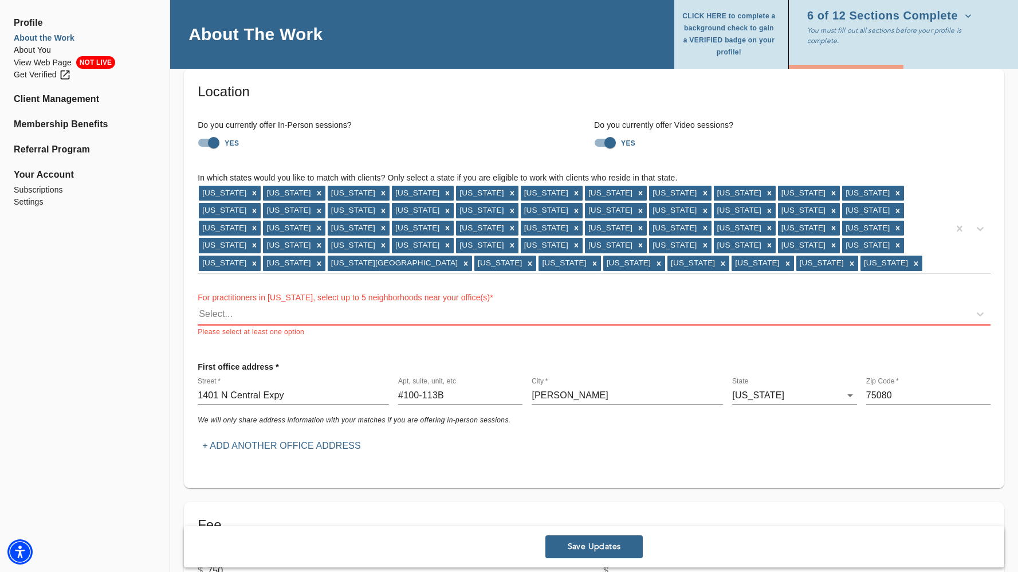
click at [523, 323] on div "Select..." at bounding box center [584, 314] width 772 height 18
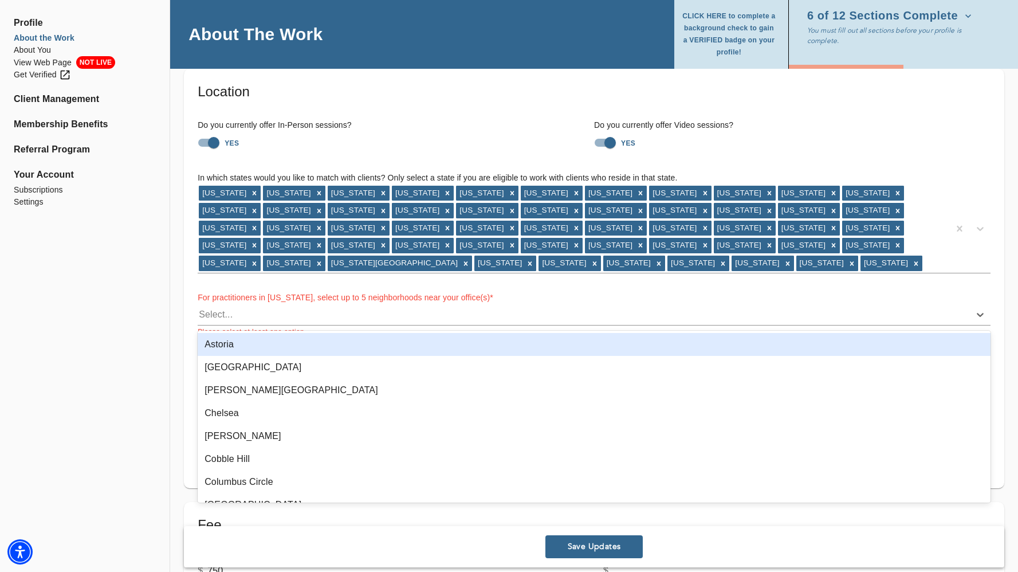
click at [473, 345] on div "Astoria" at bounding box center [594, 344] width 793 height 23
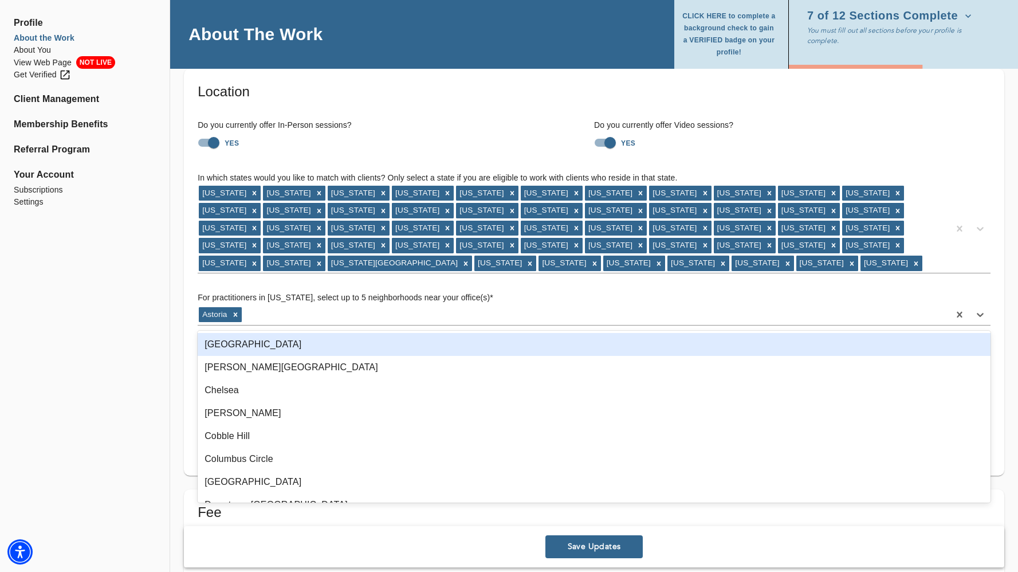
click at [473, 345] on div "[GEOGRAPHIC_DATA]" at bounding box center [594, 344] width 793 height 23
click at [473, 356] on div "[PERSON_NAME][GEOGRAPHIC_DATA]" at bounding box center [594, 367] width 793 height 23
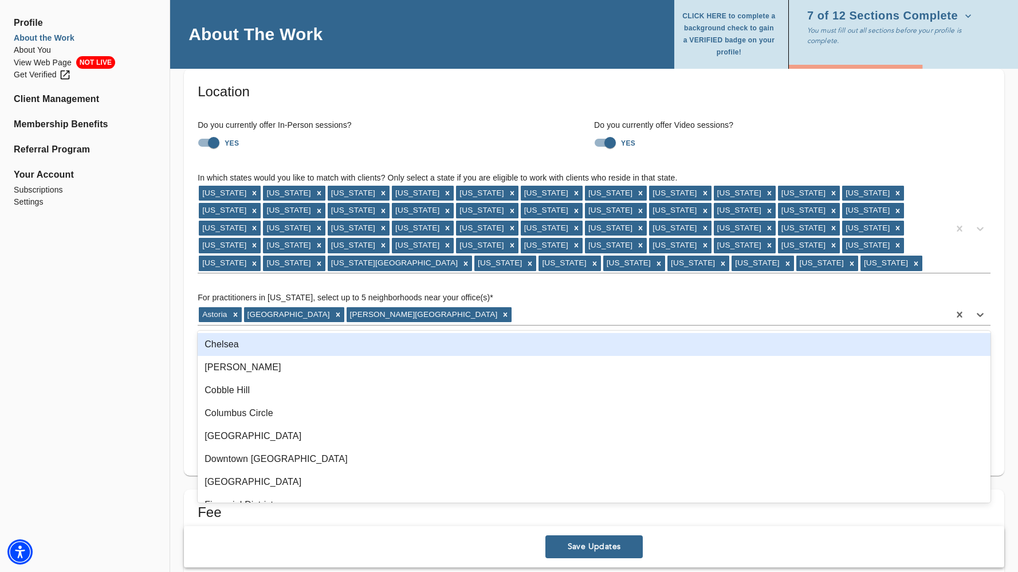
click at [473, 345] on div "Chelsea" at bounding box center [594, 344] width 793 height 23
click at [473, 345] on div "[PERSON_NAME]" at bounding box center [594, 344] width 793 height 23
click at [473, 356] on div "Cobble Hill" at bounding box center [594, 367] width 793 height 23
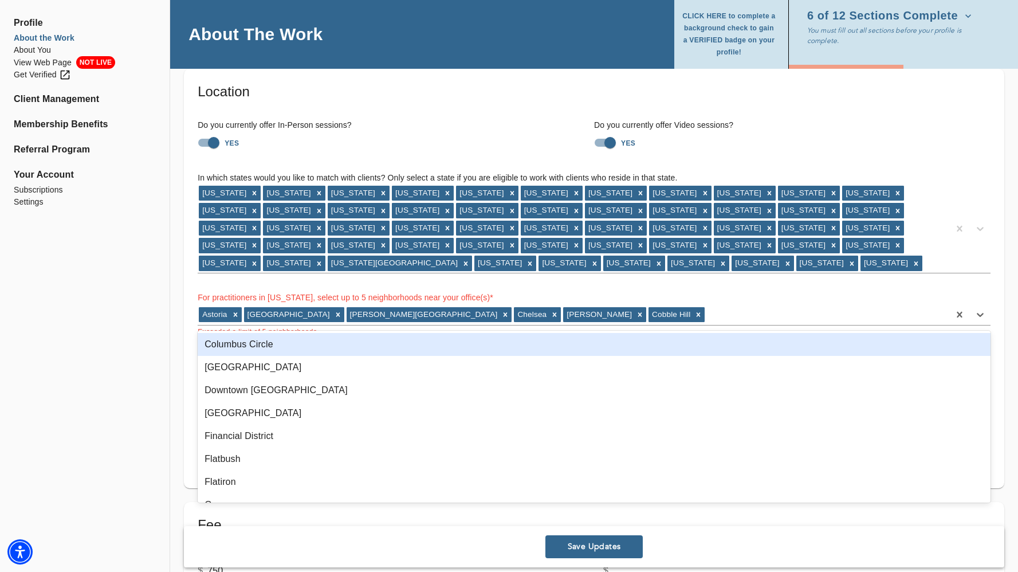
click at [473, 345] on div "Columbus Circle" at bounding box center [594, 344] width 793 height 23
click at [473, 345] on div "[GEOGRAPHIC_DATA]" at bounding box center [594, 344] width 793 height 23
click at [473, 356] on div "Downtown [GEOGRAPHIC_DATA]" at bounding box center [594, 367] width 793 height 23
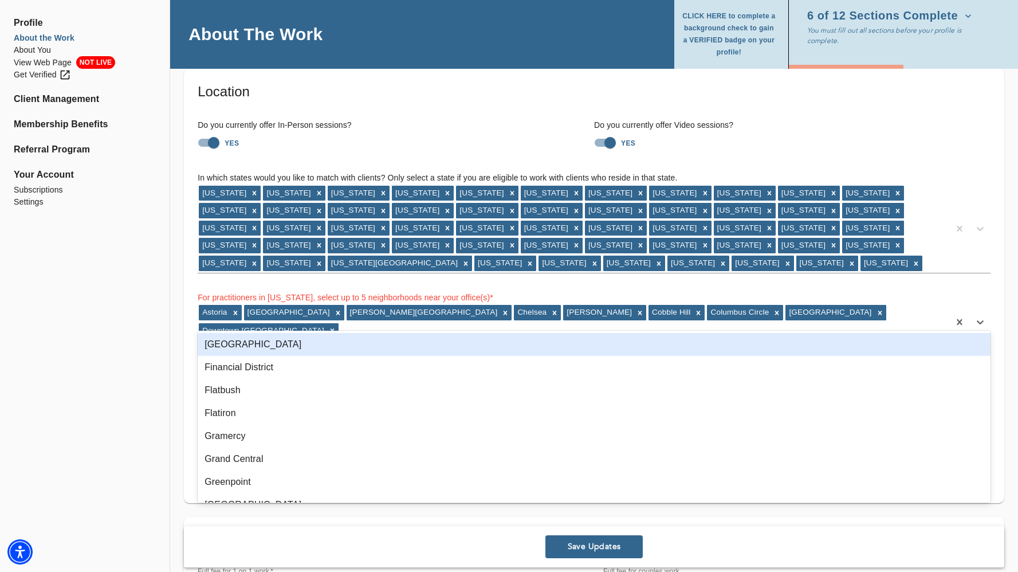
click at [473, 345] on div "[GEOGRAPHIC_DATA]" at bounding box center [594, 344] width 793 height 23
click at [473, 345] on div "Financial District" at bounding box center [594, 344] width 793 height 23
click at [473, 356] on div "Flatbush" at bounding box center [594, 367] width 793 height 23
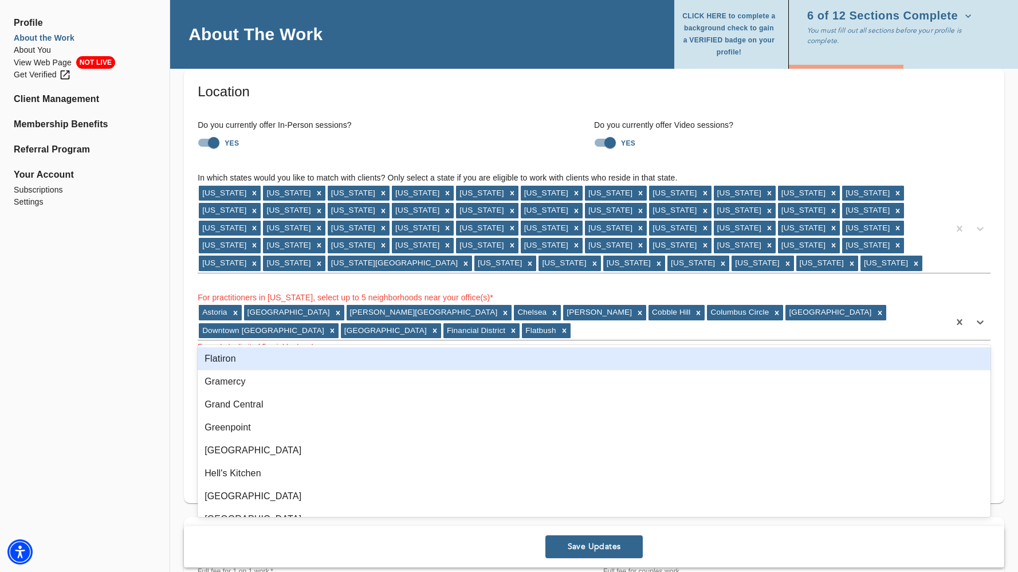
click at [473, 345] on div "Flatiron [GEOGRAPHIC_DATA] [GEOGRAPHIC_DATA] [GEOGRAPHIC_DATA] [GEOGRAPHIC_DATA…" at bounding box center [594, 431] width 793 height 172
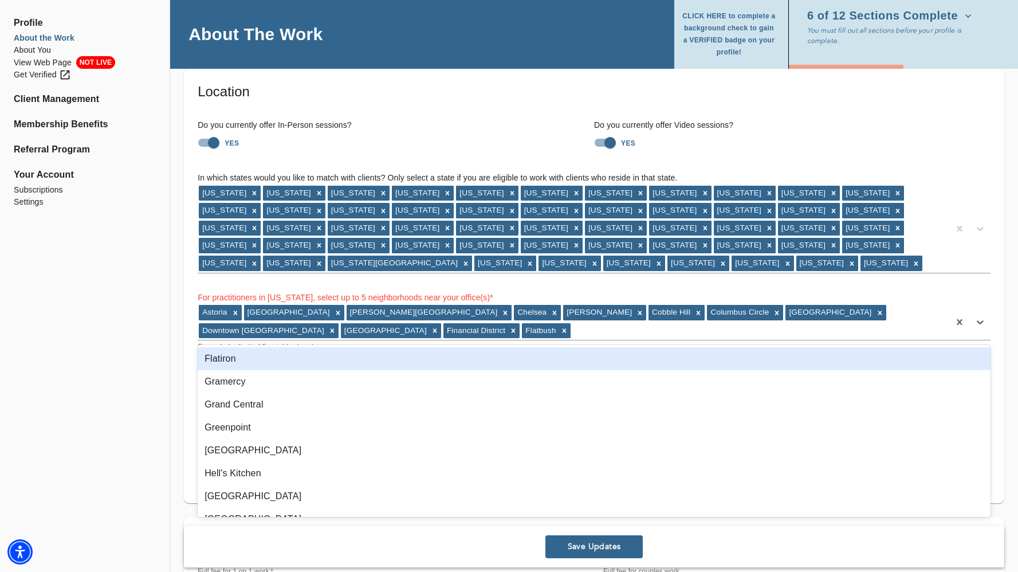
click at [473, 355] on div "Flatiron" at bounding box center [594, 358] width 793 height 23
click at [473, 370] on div "Gramercy" at bounding box center [594, 381] width 793 height 23
click at [473, 355] on div "Grand Central" at bounding box center [594, 358] width 793 height 23
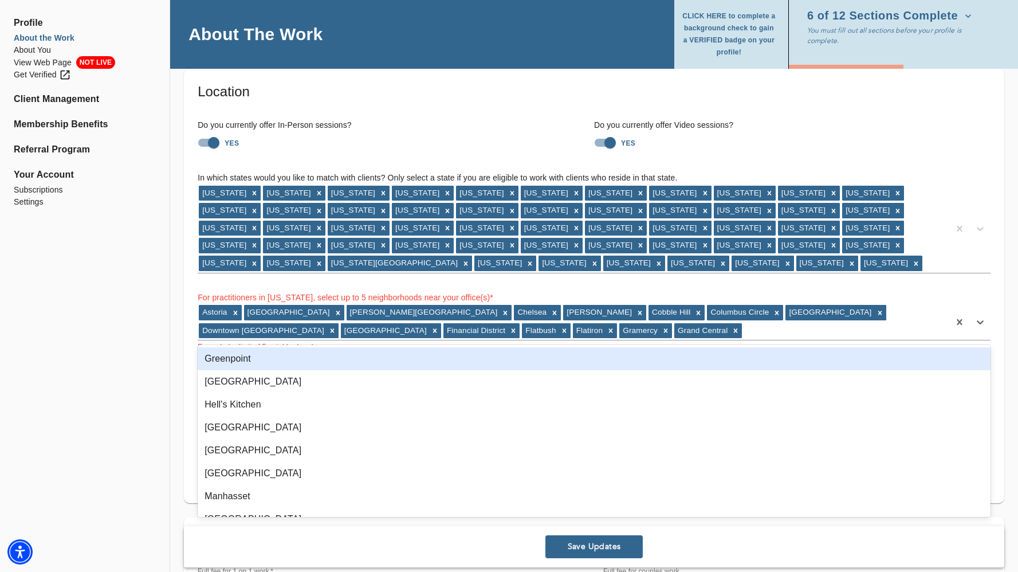
click at [473, 355] on div "Greenpoint" at bounding box center [594, 358] width 793 height 23
click at [473, 355] on div "[GEOGRAPHIC_DATA]" at bounding box center [594, 358] width 793 height 23
click at [473, 370] on div "Hell's Kitchen" at bounding box center [594, 381] width 793 height 23
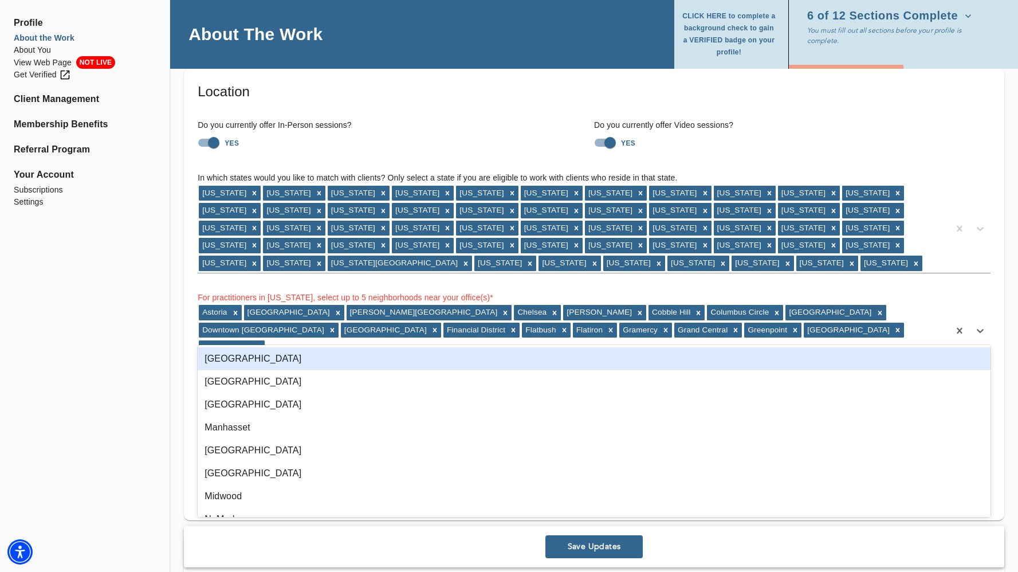
click at [473, 355] on div "[GEOGRAPHIC_DATA]" at bounding box center [594, 358] width 793 height 23
click at [473, 370] on div "Manhasset" at bounding box center [594, 381] width 793 height 23
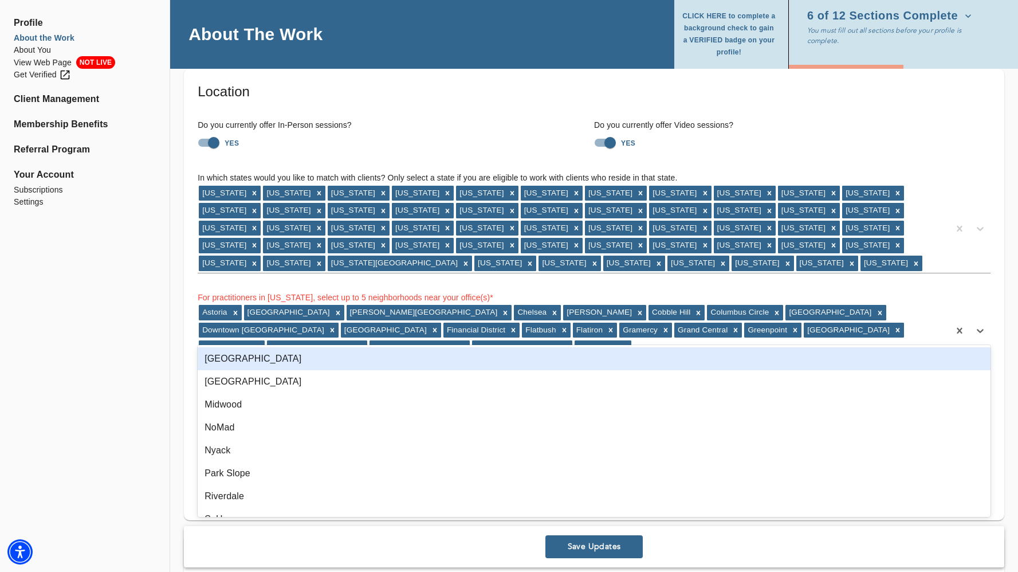
click at [473, 355] on div "[GEOGRAPHIC_DATA]" at bounding box center [594, 358] width 793 height 23
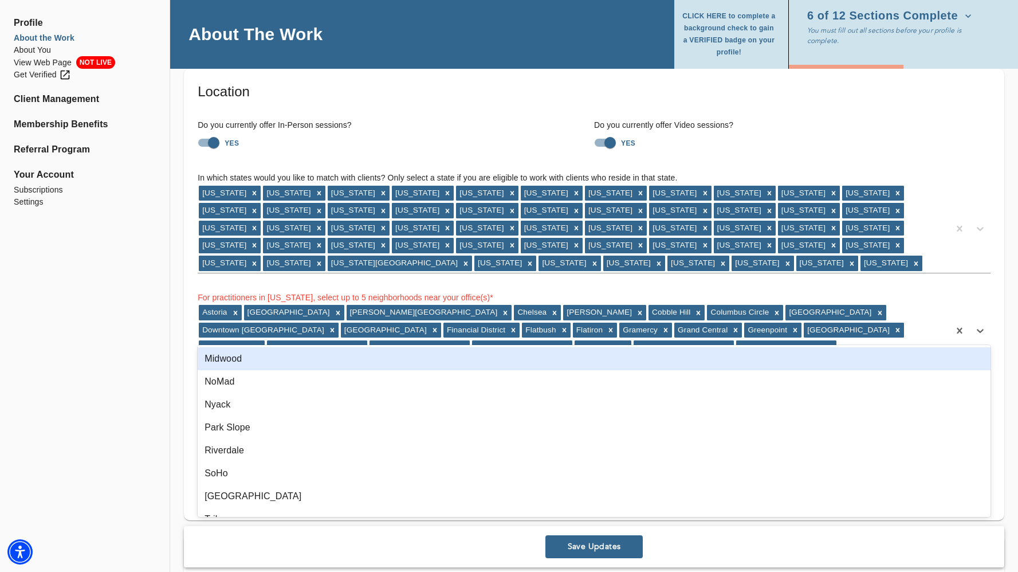
click at [473, 355] on div "Midwood" at bounding box center [594, 358] width 793 height 23
click at [473, 355] on div "Astoria [GEOGRAPHIC_DATA] [PERSON_NAME][GEOGRAPHIC_DATA] [GEOGRAPHIC_DATA][PERS…" at bounding box center [574, 330] width 752 height 53
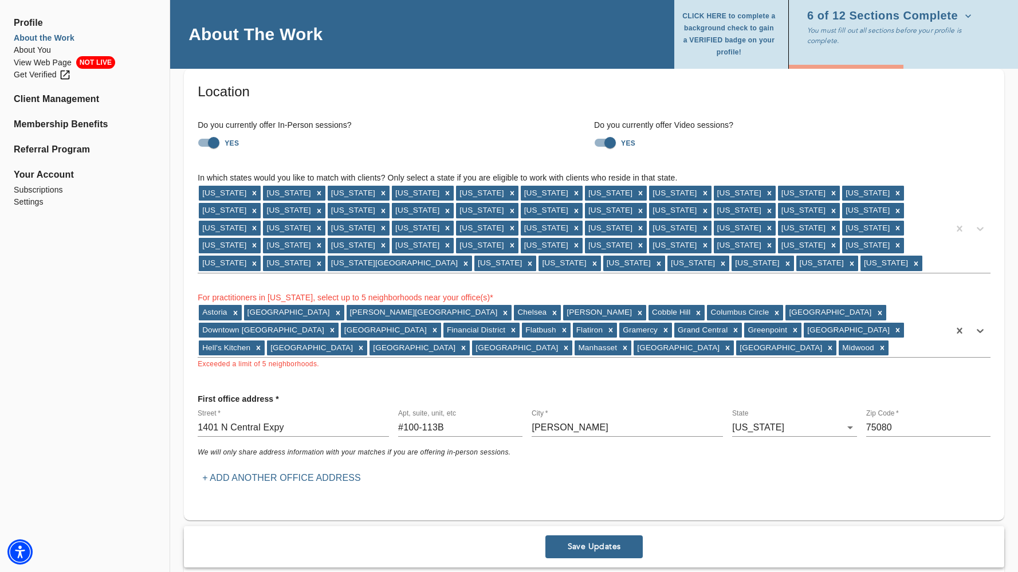
click at [473, 355] on div "Astoria [GEOGRAPHIC_DATA] [PERSON_NAME][GEOGRAPHIC_DATA] [GEOGRAPHIC_DATA][PERS…" at bounding box center [574, 330] width 752 height 53
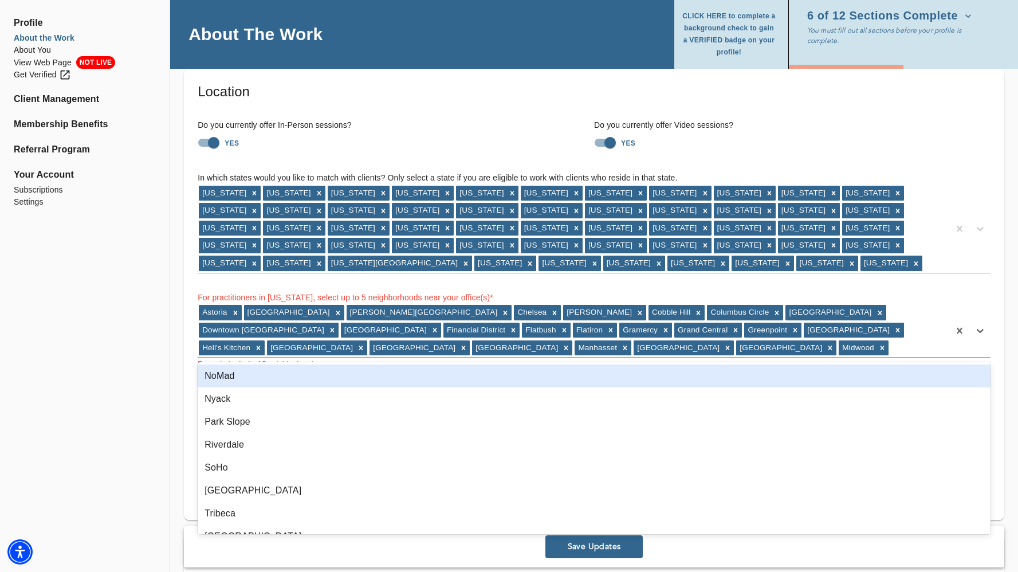
click at [466, 369] on div "NoMad" at bounding box center [594, 375] width 793 height 23
click at [466, 369] on div "Nyack" at bounding box center [594, 375] width 793 height 23
click at [466, 369] on div "Park Slope" at bounding box center [594, 375] width 793 height 23
click at [466, 369] on div "Riverdale" at bounding box center [594, 375] width 793 height 23
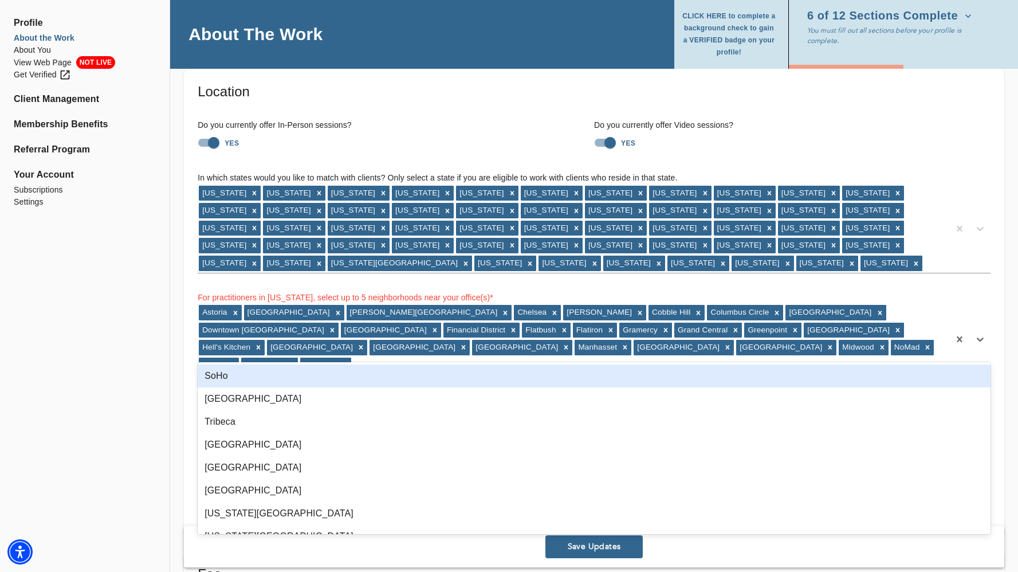
click at [466, 369] on div "SoHo" at bounding box center [594, 375] width 793 height 23
click at [466, 369] on div "[GEOGRAPHIC_DATA]" at bounding box center [594, 375] width 793 height 23
click at [466, 387] on div "Tribeca" at bounding box center [594, 398] width 793 height 23
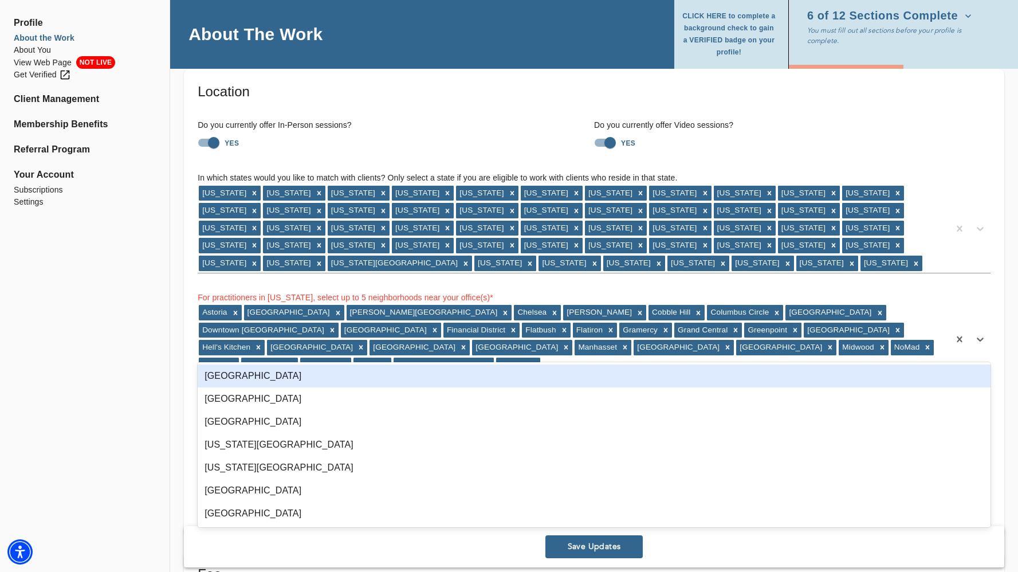
click at [466, 369] on div "[GEOGRAPHIC_DATA]" at bounding box center [594, 375] width 793 height 23
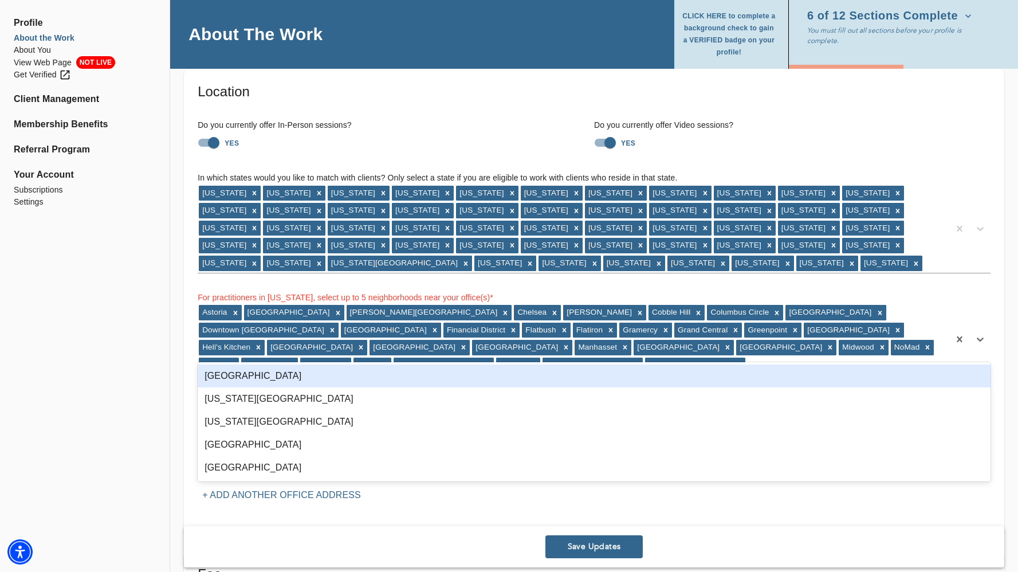
click at [466, 369] on div "[GEOGRAPHIC_DATA]" at bounding box center [594, 375] width 793 height 23
click at [466, 387] on div "[US_STATE][GEOGRAPHIC_DATA]" at bounding box center [594, 398] width 793 height 23
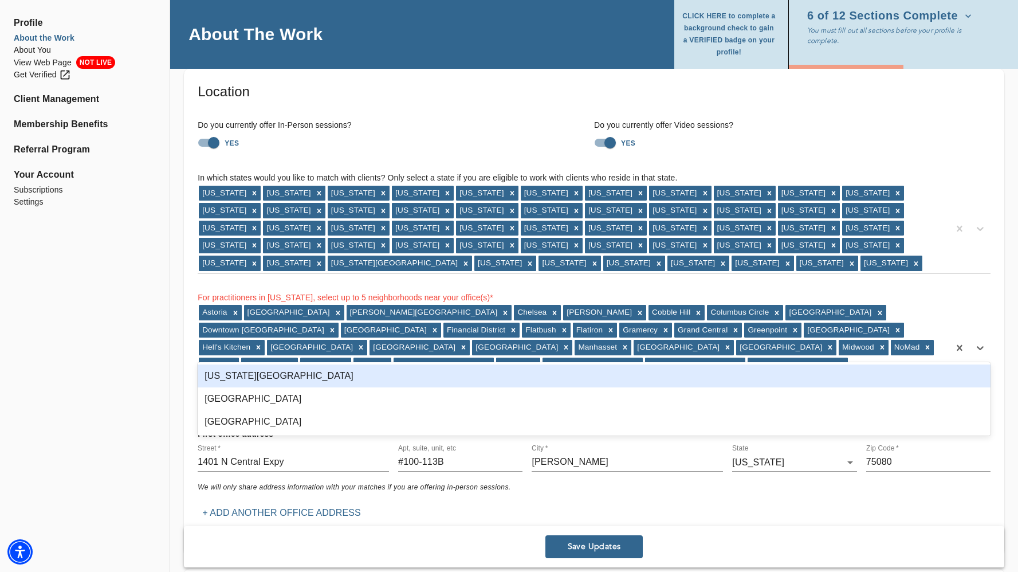
click at [466, 369] on div "[US_STATE][GEOGRAPHIC_DATA]" at bounding box center [594, 375] width 793 height 23
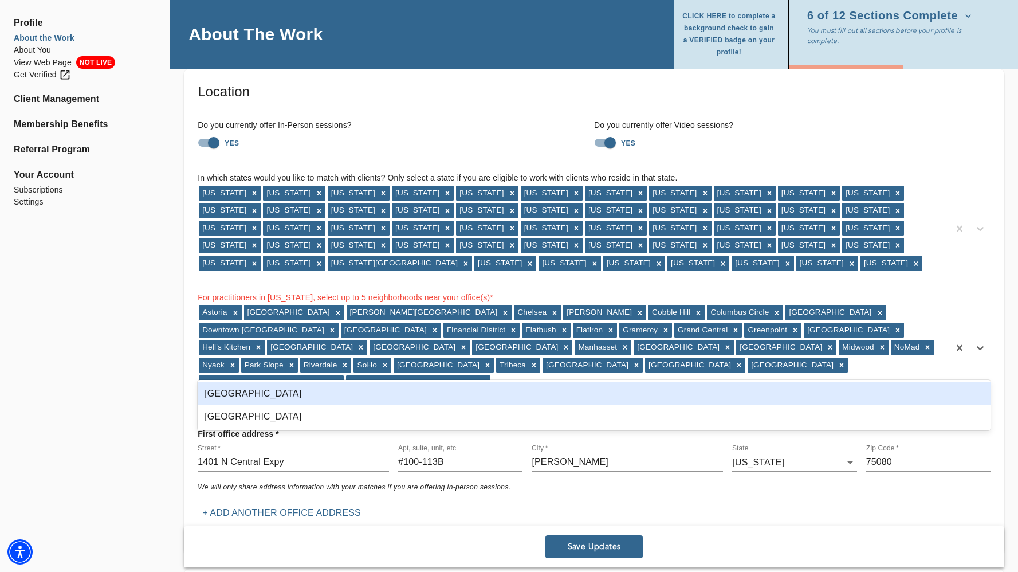
click at [466, 369] on div "[GEOGRAPHIC_DATA] [PERSON_NAME][GEOGRAPHIC_DATA] [GEOGRAPHIC_DATA][PERSON_NAME]…" at bounding box center [574, 348] width 752 height 88
click at [461, 392] on div "[GEOGRAPHIC_DATA]" at bounding box center [594, 393] width 793 height 23
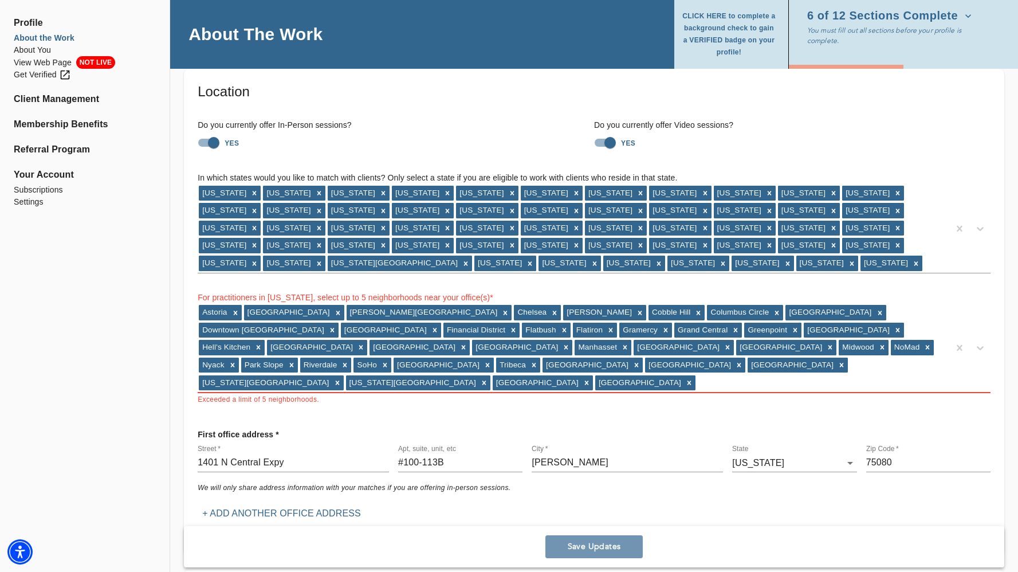
click at [622, 540] on button "Save Updates" at bounding box center [593, 546] width 97 height 23
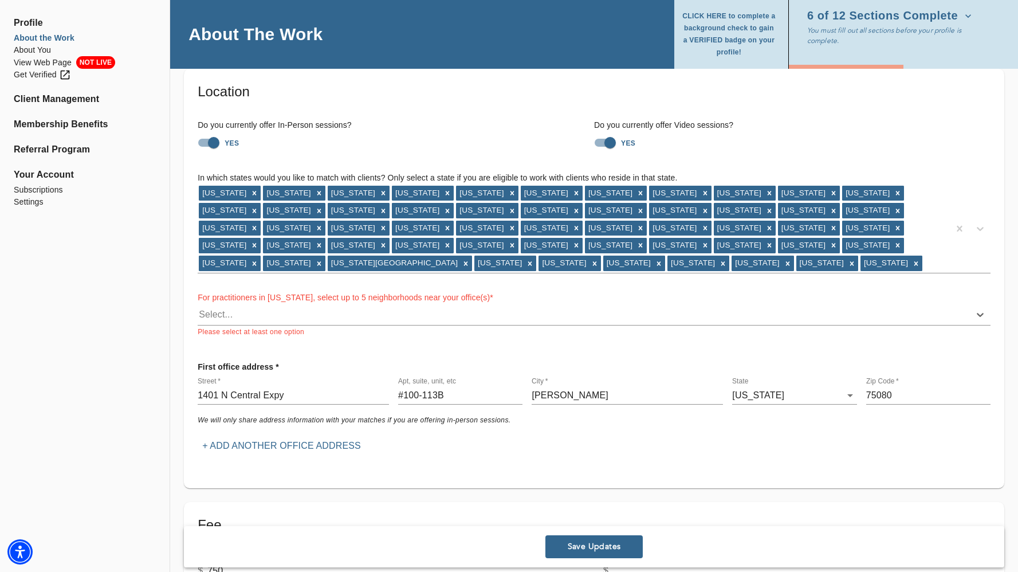
click at [475, 327] on div "For practitioners in [US_STATE], select up to 5 neighborhoods near your office(…" at bounding box center [594, 305] width 793 height 65
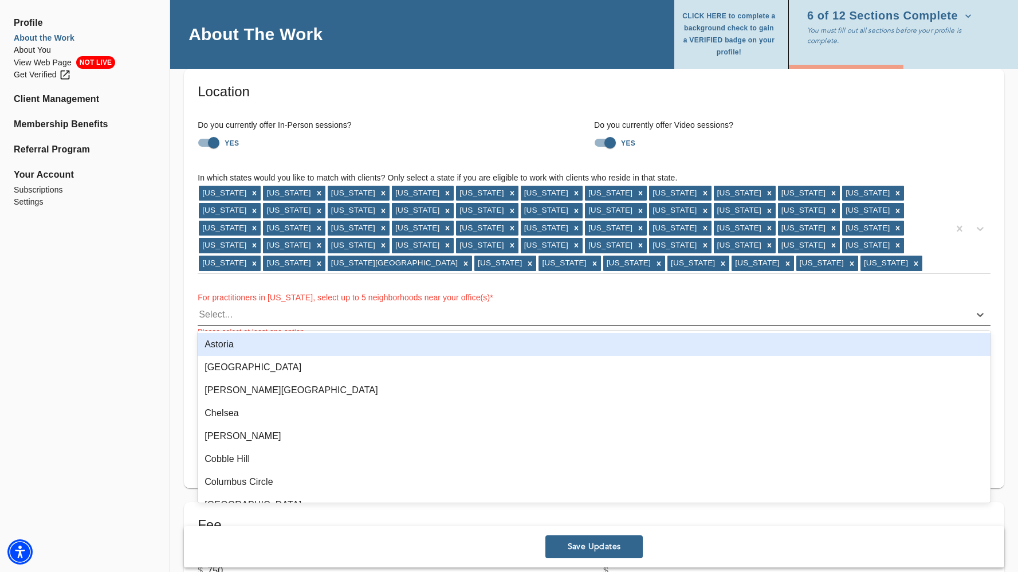
click at [475, 319] on div "Select..." at bounding box center [584, 314] width 772 height 18
click at [386, 342] on div "Astoria" at bounding box center [594, 344] width 793 height 23
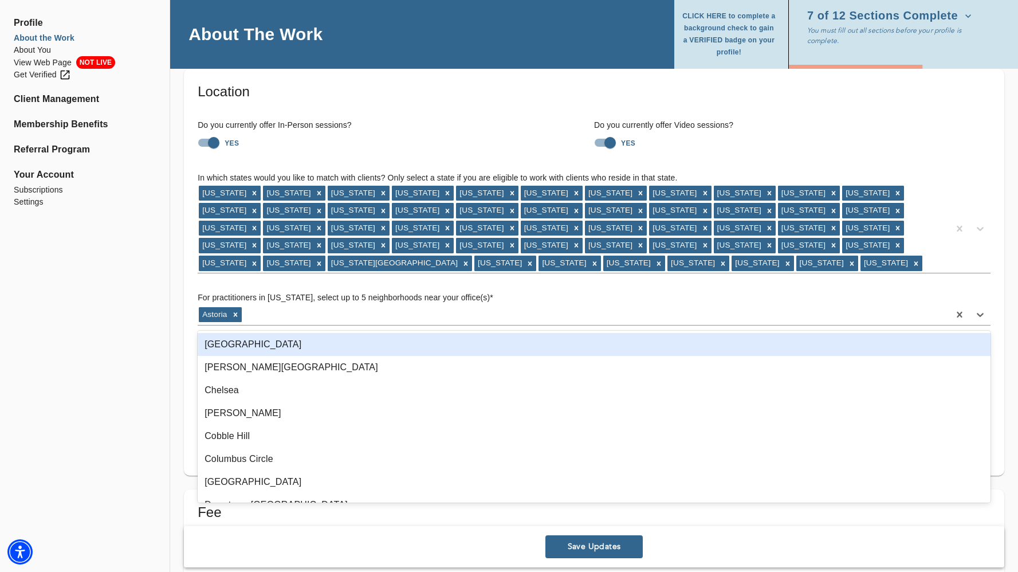
click at [386, 342] on div "[GEOGRAPHIC_DATA]" at bounding box center [594, 344] width 793 height 23
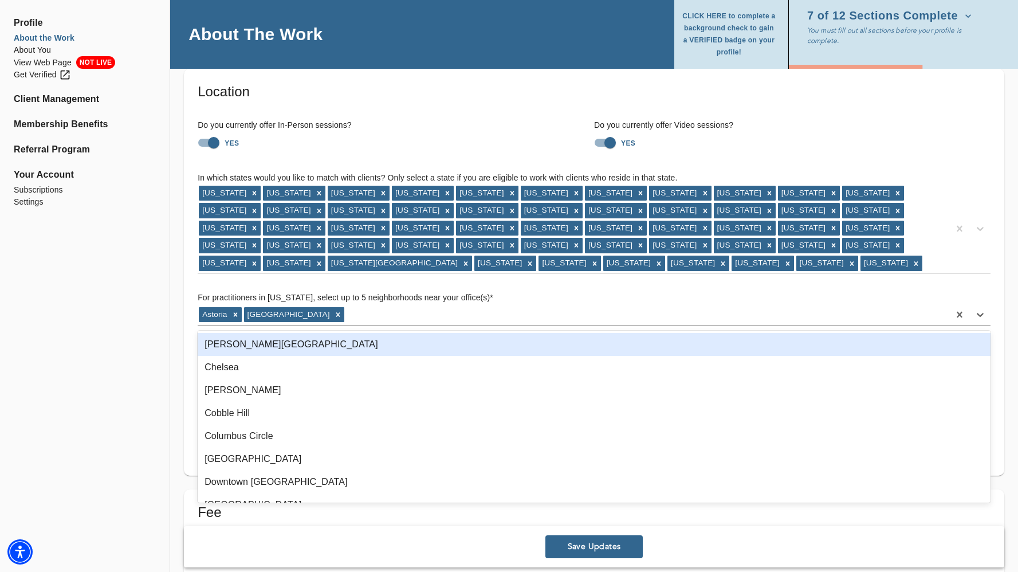
click at [386, 342] on div "[PERSON_NAME][GEOGRAPHIC_DATA]" at bounding box center [594, 344] width 793 height 23
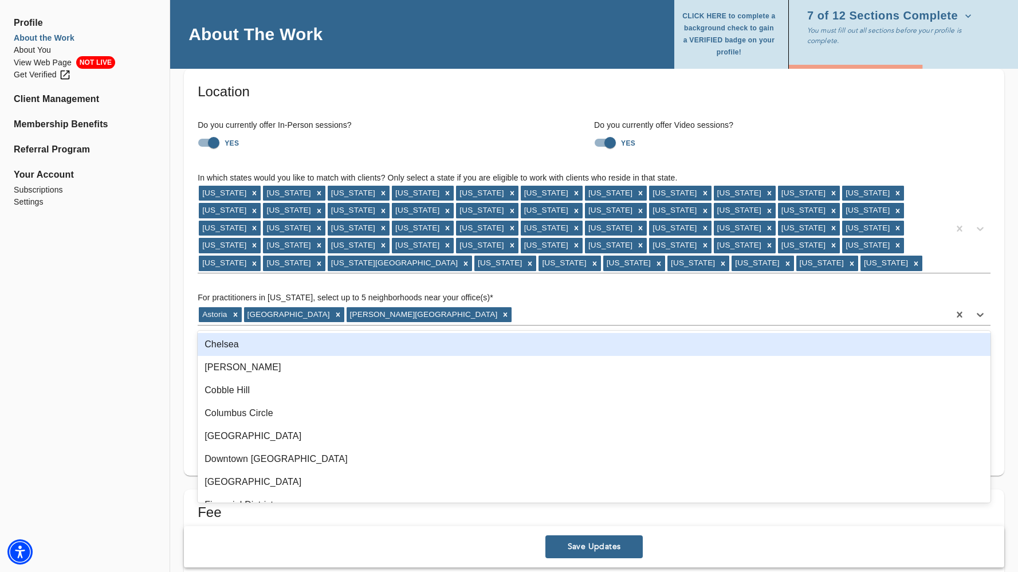
click at [386, 342] on div "Chelsea" at bounding box center [594, 344] width 793 height 23
click at [386, 342] on div "[PERSON_NAME]" at bounding box center [594, 344] width 793 height 23
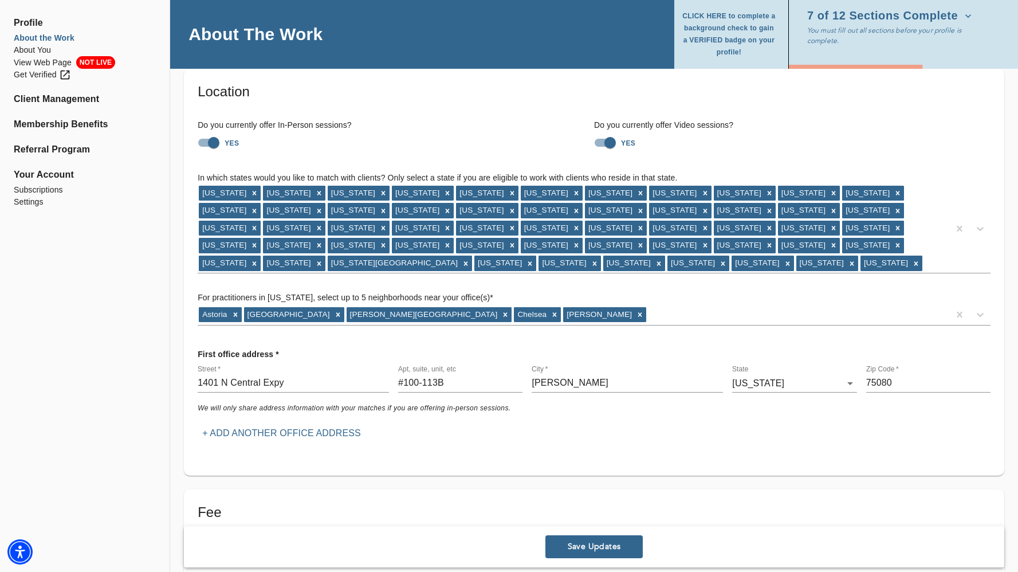
click at [526, 278] on div "For practitioners in [US_STATE], select up to 5 neighborhoods near your office(…" at bounding box center [594, 299] width 793 height 53
click at [587, 546] on span "Save Updates" at bounding box center [594, 546] width 88 height 11
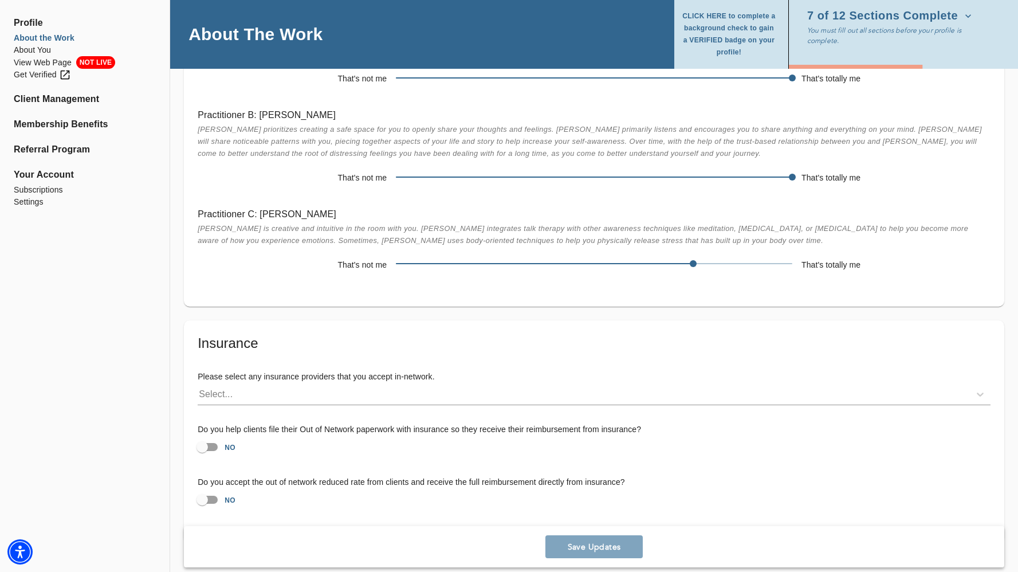
scroll to position [3063, 0]
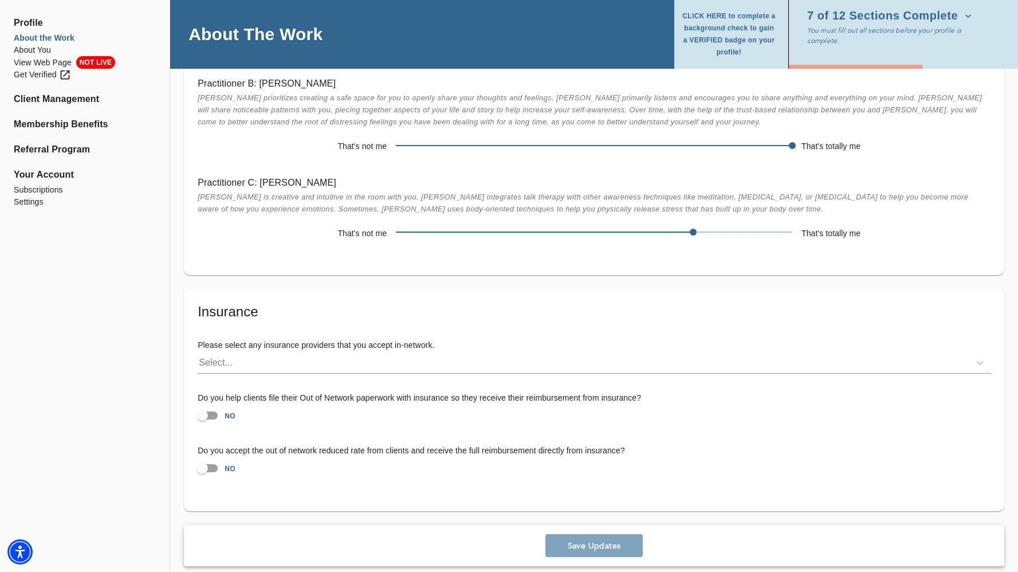
click at [609, 534] on div "Save Updates" at bounding box center [594, 545] width 820 height 41
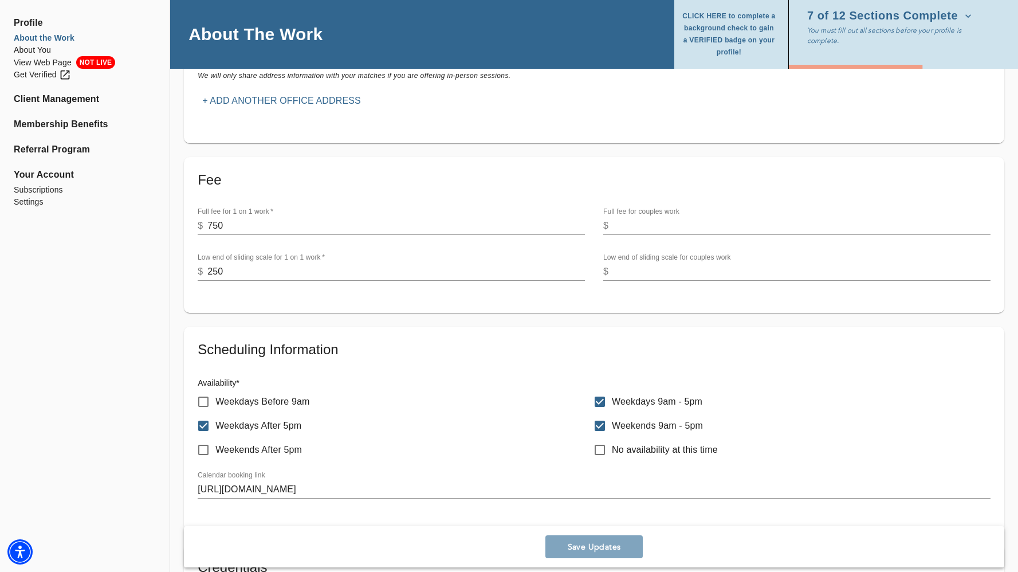
scroll to position [0, 0]
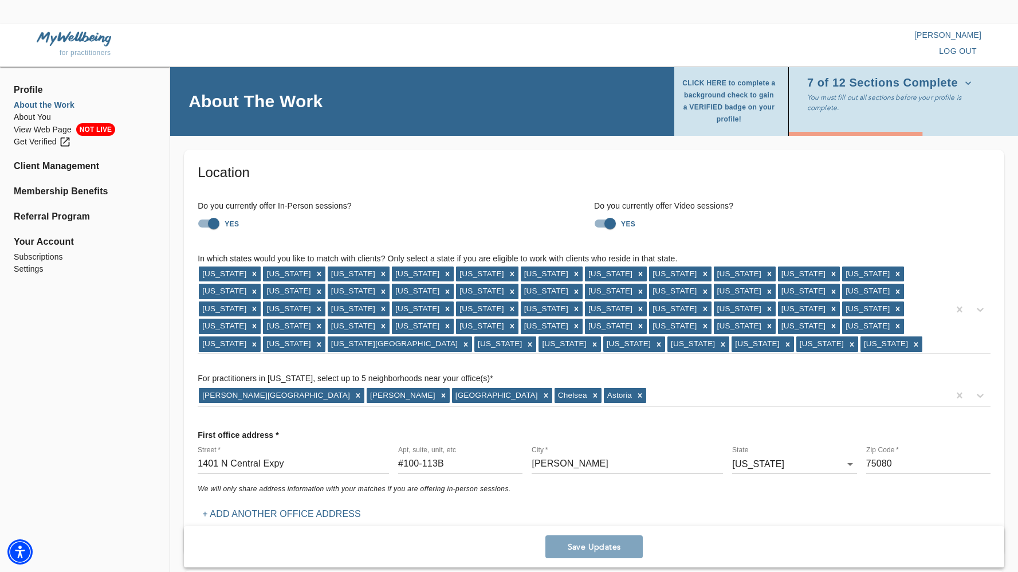
click at [571, 554] on div "Save Updates" at bounding box center [594, 546] width 820 height 41
click at [522, 350] on div "[US_STATE] [US_STATE] [US_STATE] [US_STATE] [US_STATE] [US_STATE] [US_STATE] [U…" at bounding box center [574, 309] width 752 height 88
click at [408, 171] on h5 "Location" at bounding box center [594, 172] width 793 height 18
click at [839, 108] on p "You must fill out all sections before your profile is complete." at bounding box center [896, 102] width 179 height 21
click at [720, 116] on span "CLICK HERE to complete a background check to gain a VERIFIED badge on your prof…" at bounding box center [729, 101] width 96 height 48
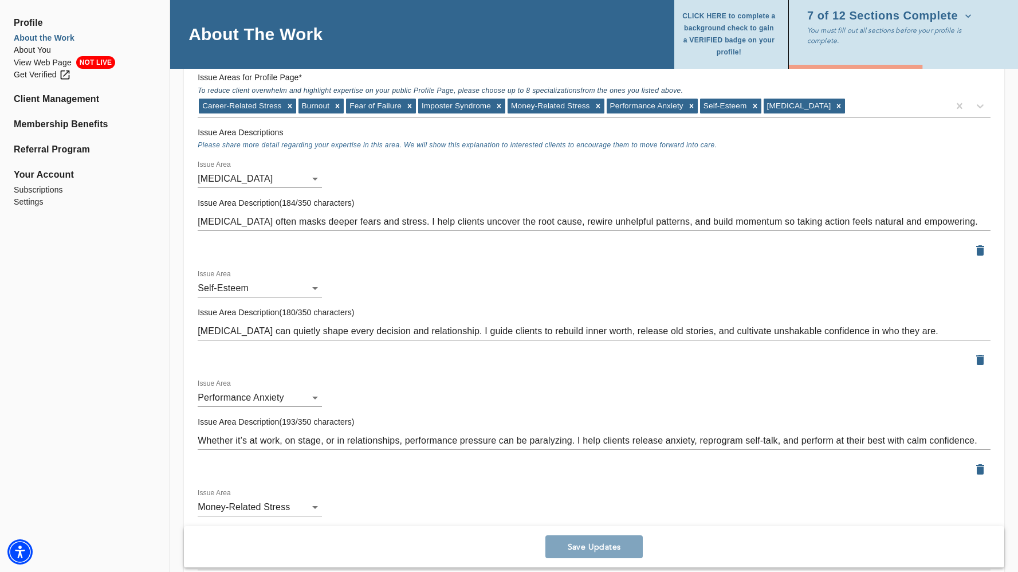
scroll to position [1371, 0]
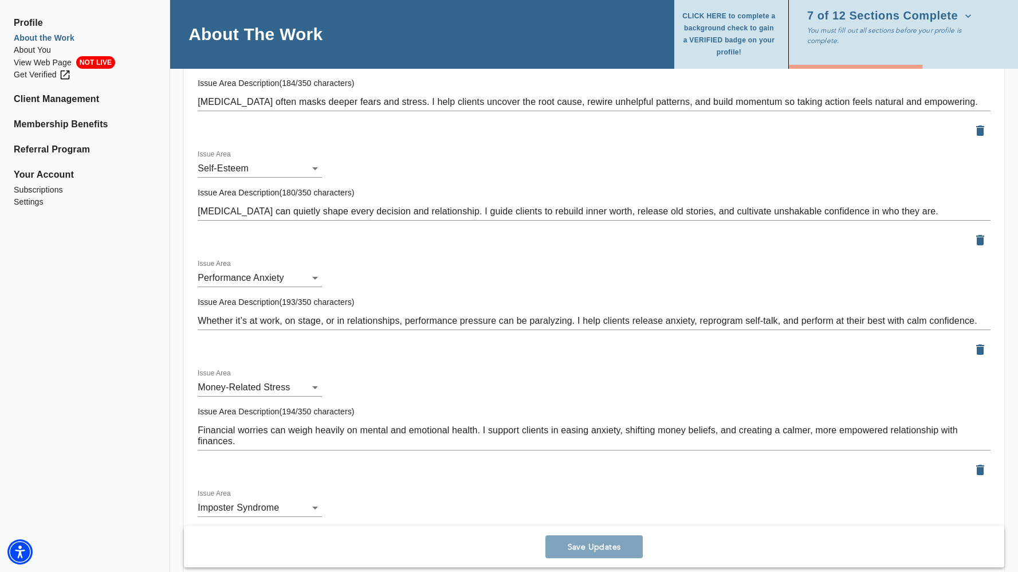
click at [580, 541] on div "Save Updates" at bounding box center [594, 546] width 820 height 41
click at [29, 46] on li "About You" at bounding box center [85, 50] width 142 height 12
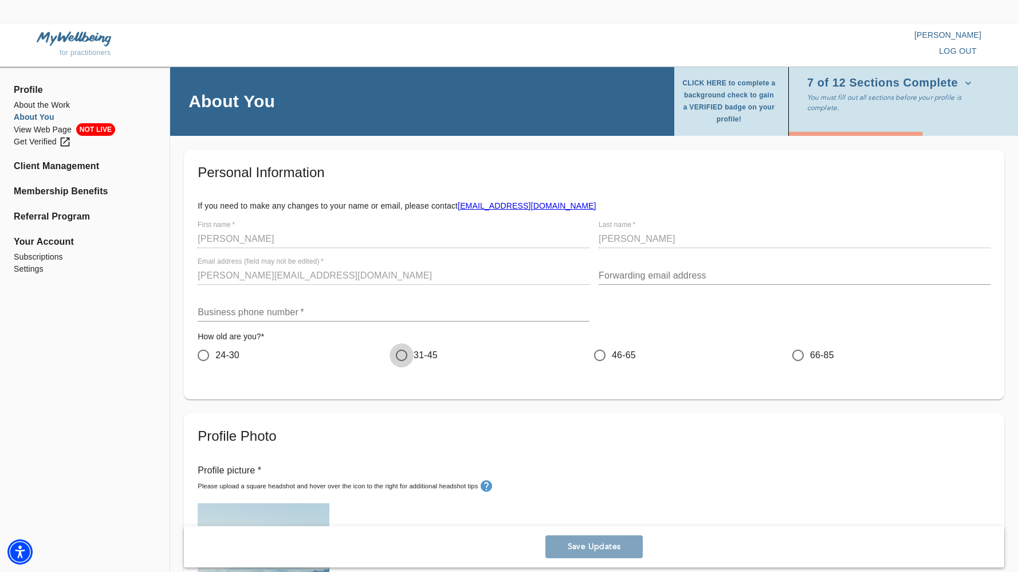
click at [402, 354] on input "31-45" at bounding box center [402, 355] width 24 height 24
radio input "true"
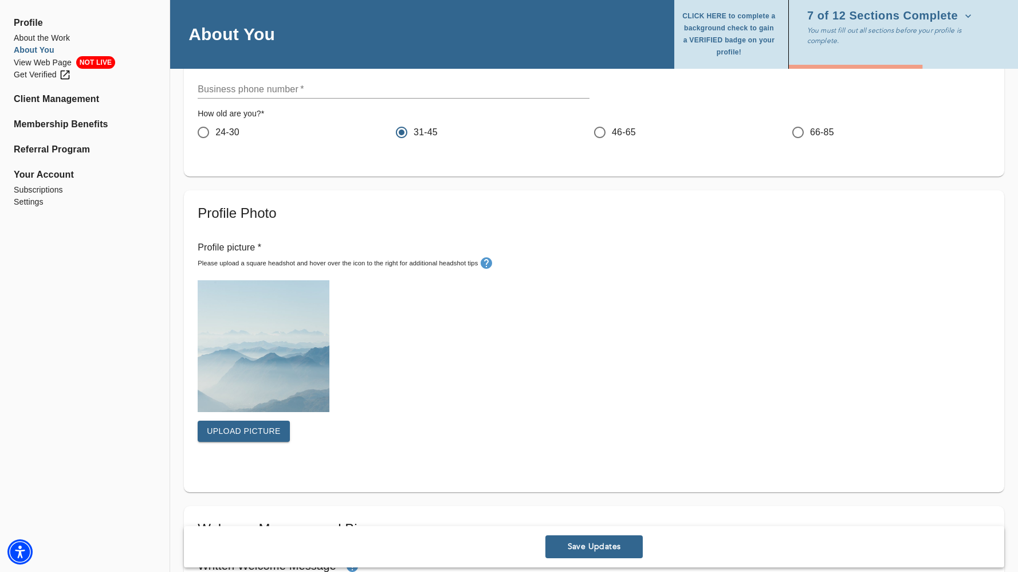
scroll to position [225, 0]
click at [259, 427] on span "Upload picture" at bounding box center [244, 429] width 74 height 14
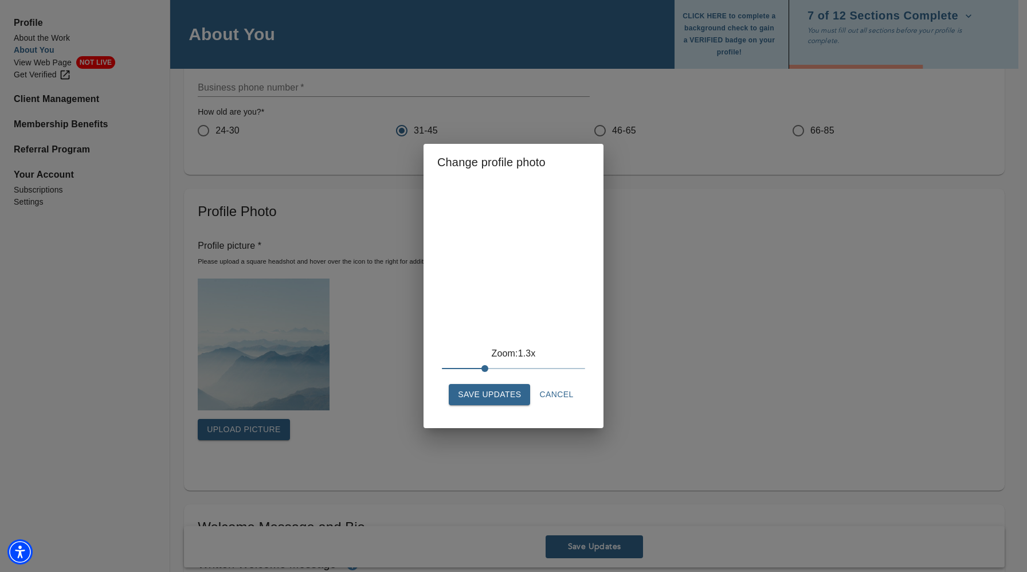
drag, startPoint x: 443, startPoint y: 367, endPoint x: 492, endPoint y: 365, distance: 48.2
click at [488, 365] on span at bounding box center [484, 368] width 7 height 7
drag, startPoint x: 516, startPoint y: 261, endPoint x: 515, endPoint y: 304, distance: 43.5
click at [515, 304] on div at bounding box center [513, 261] width 143 height 143
drag, startPoint x: 487, startPoint y: 367, endPoint x: 525, endPoint y: 367, distance: 37.8
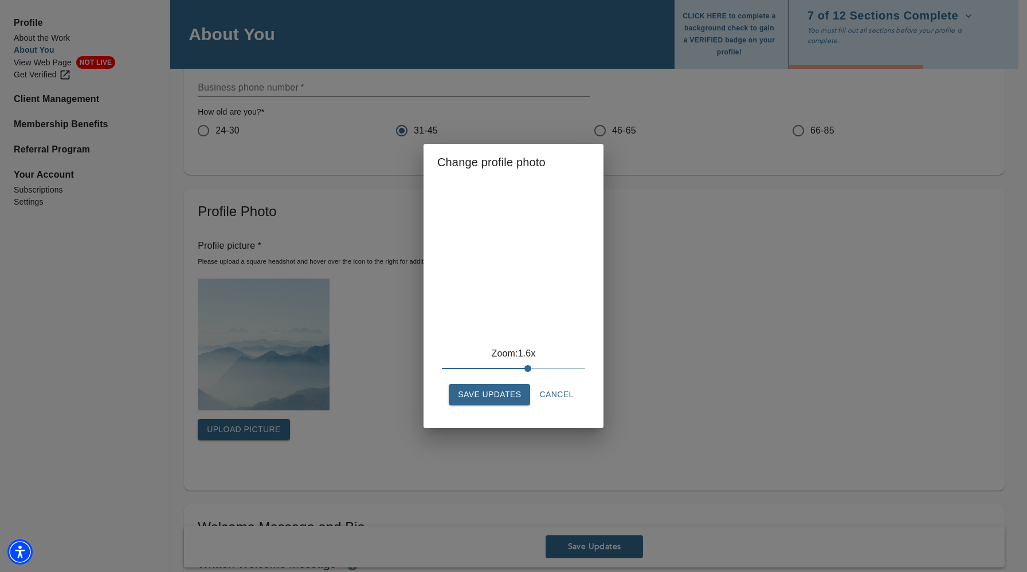
click at [525, 367] on span at bounding box center [527, 368] width 7 height 7
drag, startPoint x: 525, startPoint y: 278, endPoint x: 525, endPoint y: 329, distance: 51.0
click at [525, 329] on div at bounding box center [513, 261] width 143 height 143
click at [512, 400] on span "Save Updates" at bounding box center [489, 394] width 63 height 14
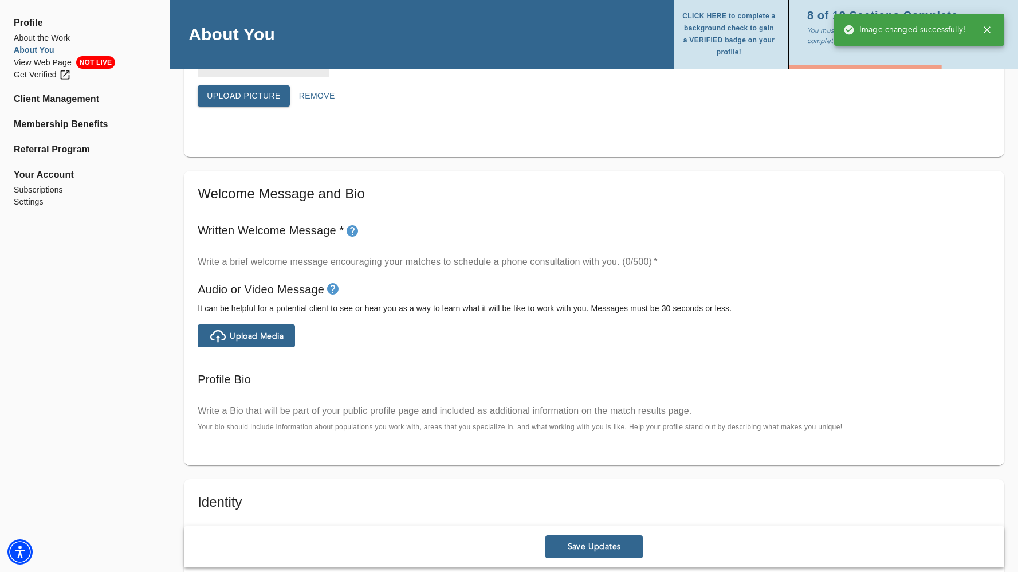
scroll to position [575, 0]
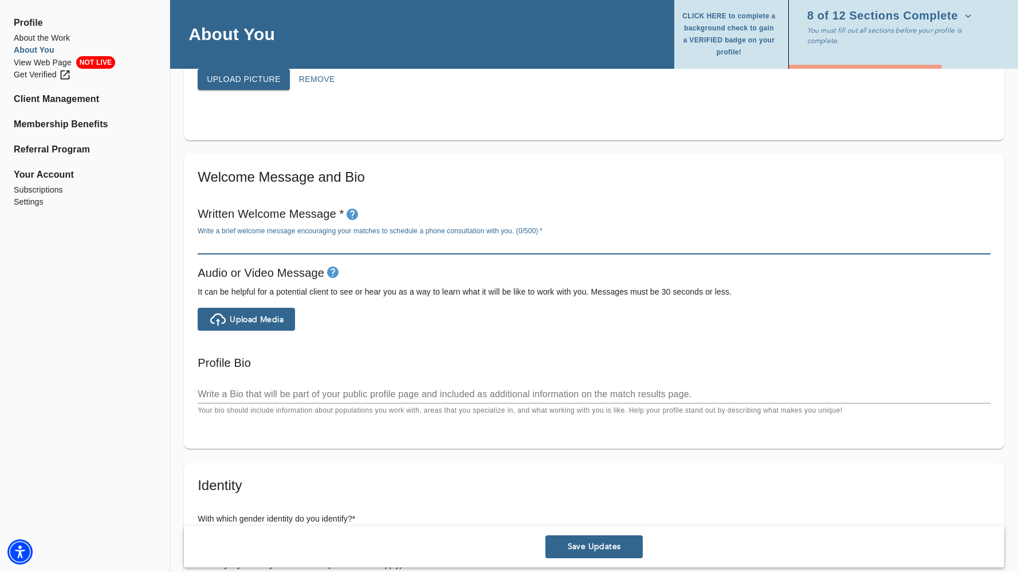
click at [333, 247] on textarea at bounding box center [594, 244] width 793 height 11
paste textarea "Welcome! I help professionals, entrepreneurs, and creatives break free from str…"
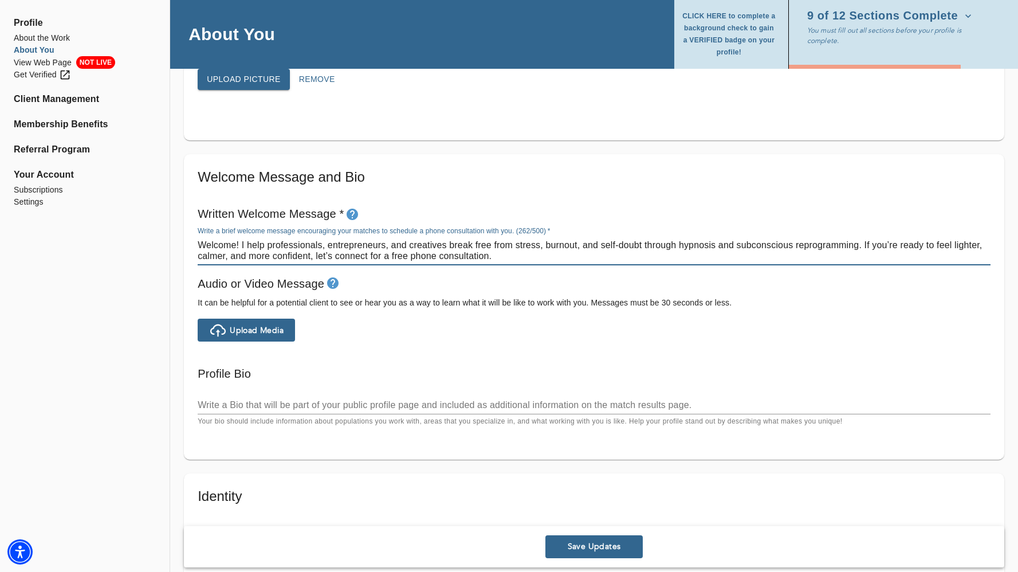
type textarea "Welcome! I help professionals, entrepreneurs, and creatives break free from str…"
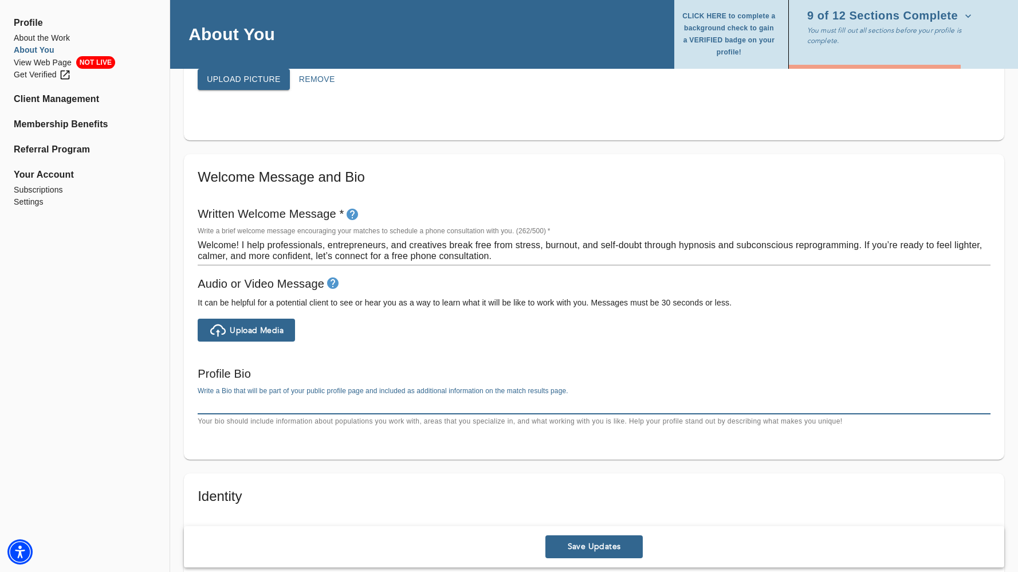
click at [287, 403] on textarea at bounding box center [594, 404] width 793 height 11
paste textarea "Hi, I’m [PERSON_NAME]. I know how overwhelming stress, burnout, or self-doubt c…"
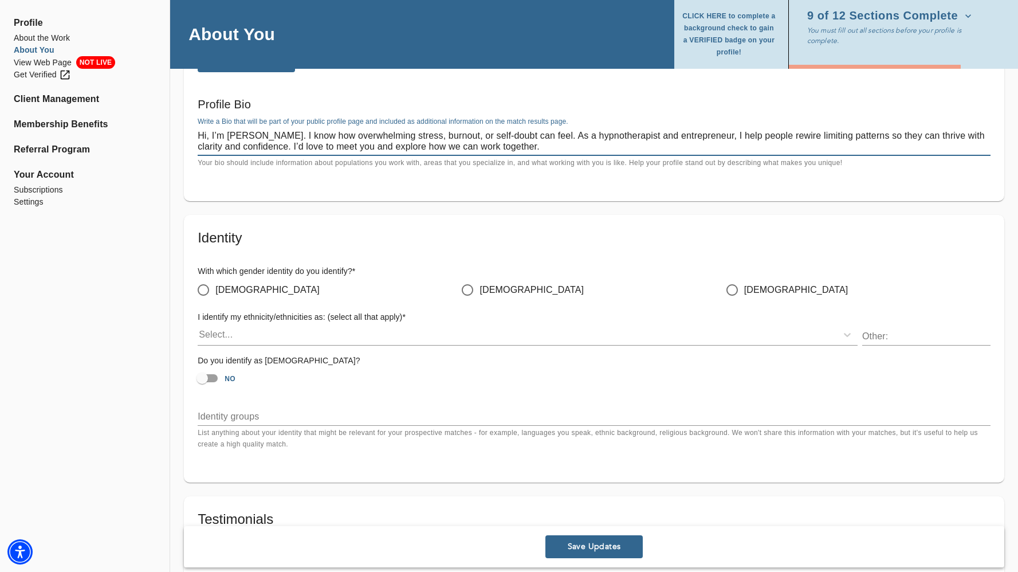
scroll to position [844, 0]
type textarea "Hi, I’m [PERSON_NAME]. I know how overwhelming stress, burnout, or self-doubt c…"
click at [467, 286] on input "[DEMOGRAPHIC_DATA]" at bounding box center [467, 289] width 24 height 24
radio input "true"
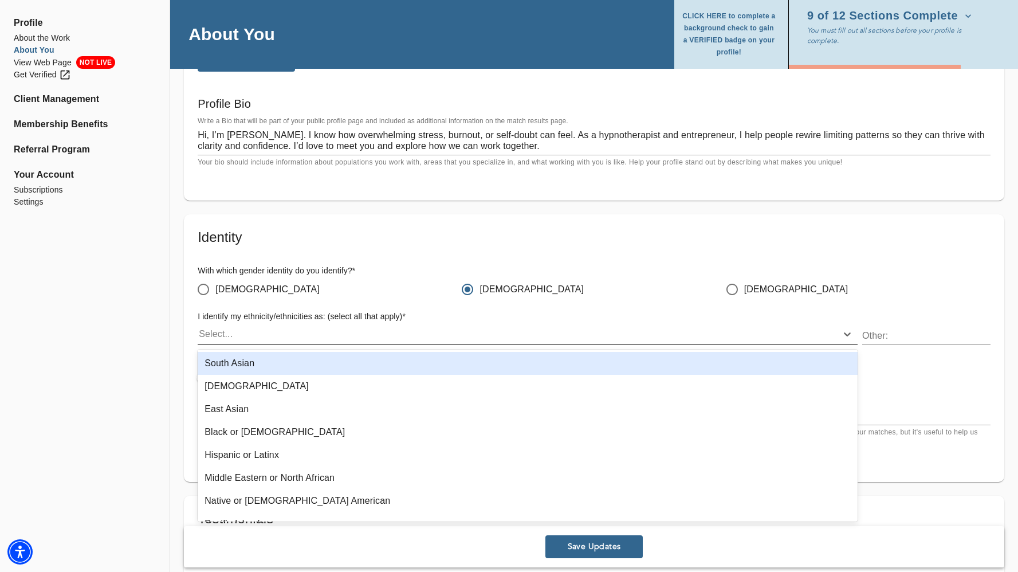
click at [386, 336] on div "Select..." at bounding box center [517, 334] width 639 height 18
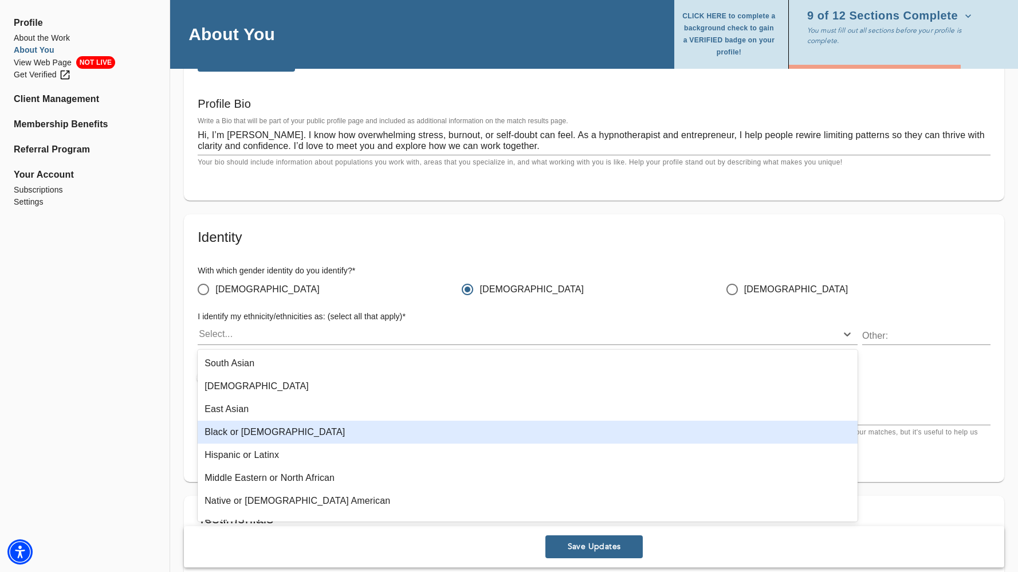
click at [355, 428] on div "Black or [DEMOGRAPHIC_DATA]" at bounding box center [528, 431] width 660 height 23
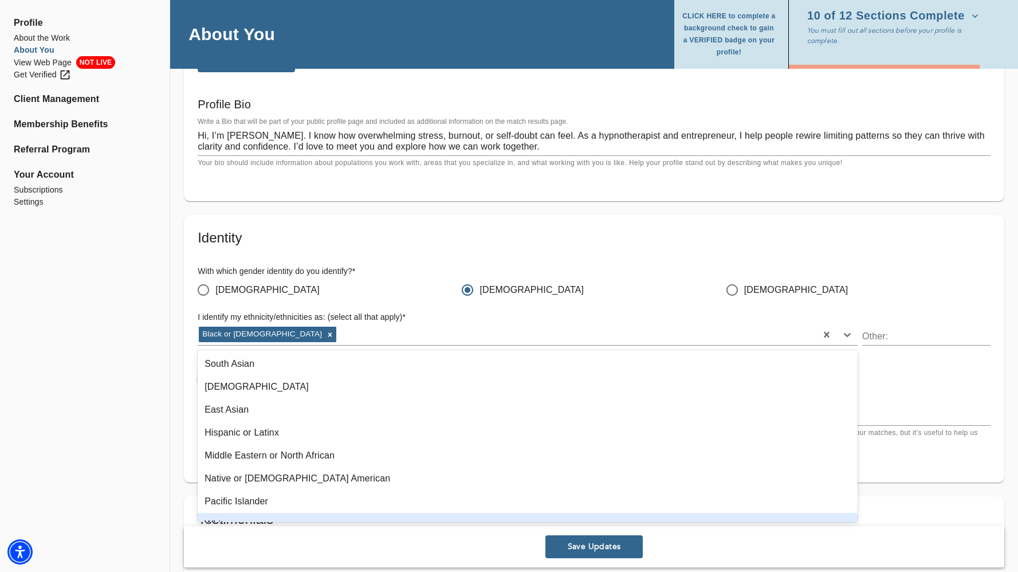
scroll to position [85, 0]
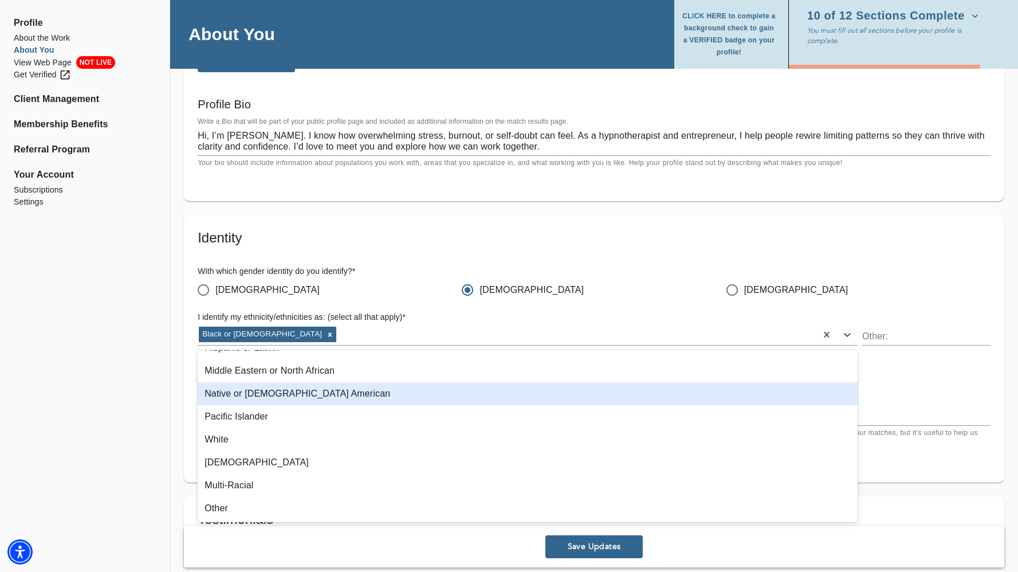
click at [145, 393] on div "Profile About the Work About You View Web Page NOT LIVE Get Verified Client Man…" at bounding box center [85, 42] width 170 height 1621
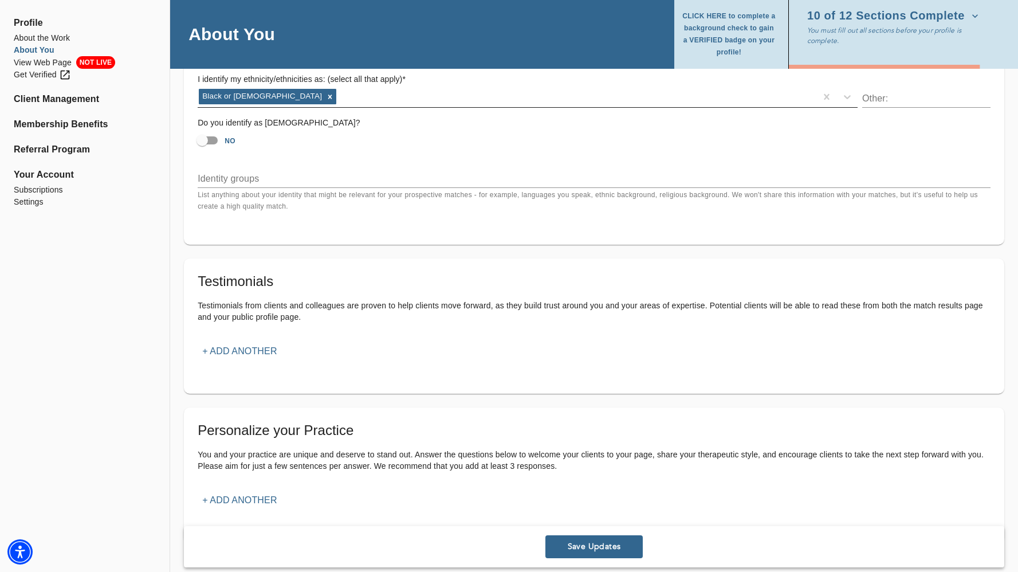
scroll to position [1083, 0]
click at [269, 353] on p "+ Add another" at bounding box center [239, 350] width 74 height 14
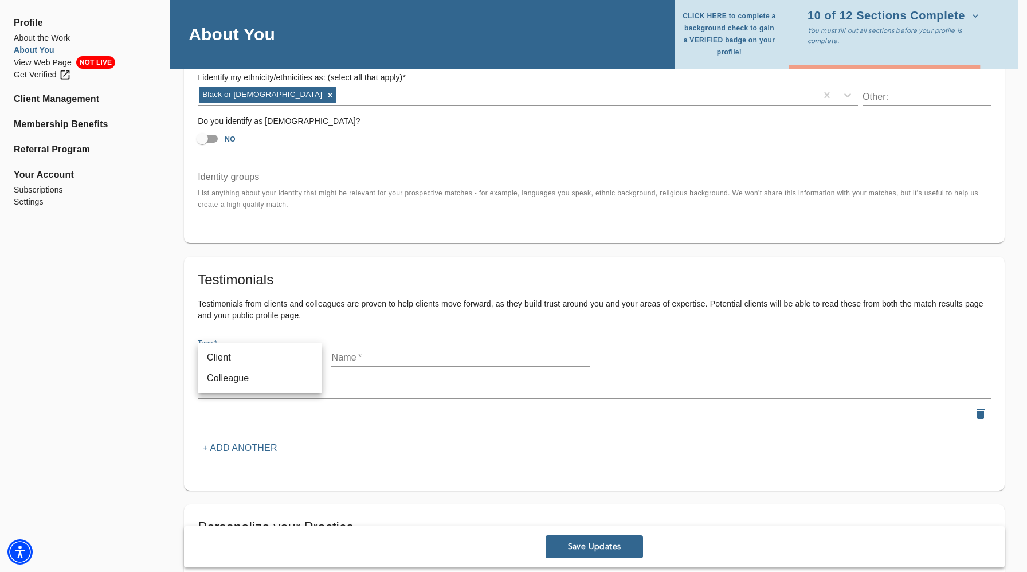
click at [269, 353] on li "Client" at bounding box center [260, 357] width 124 height 21
type input "client"
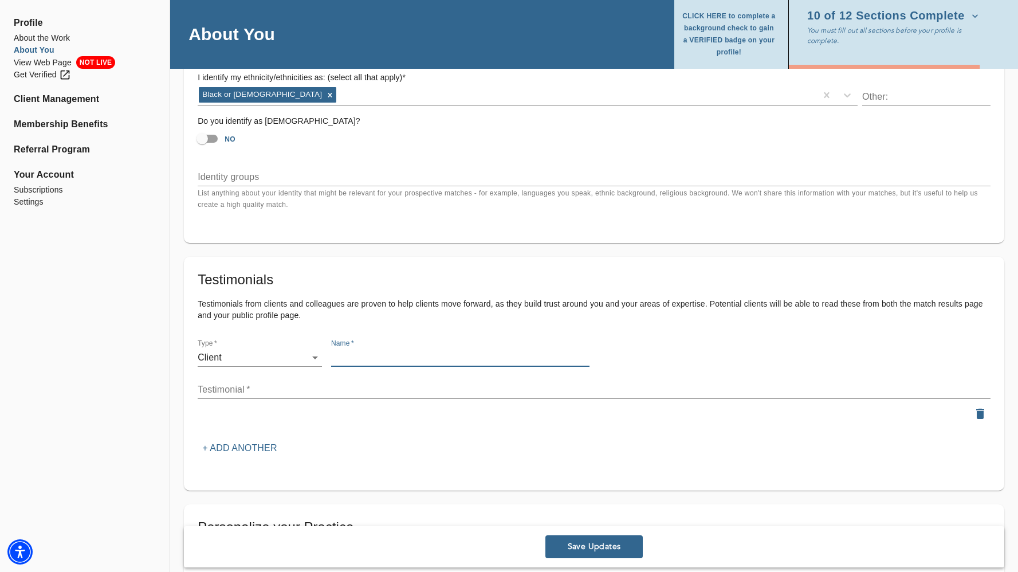
click at [361, 361] on input "text" at bounding box center [460, 357] width 258 height 18
paste input "[PERSON_NAME]"
type input "[PERSON_NAME]"
click at [300, 396] on div "x" at bounding box center [594, 389] width 793 height 18
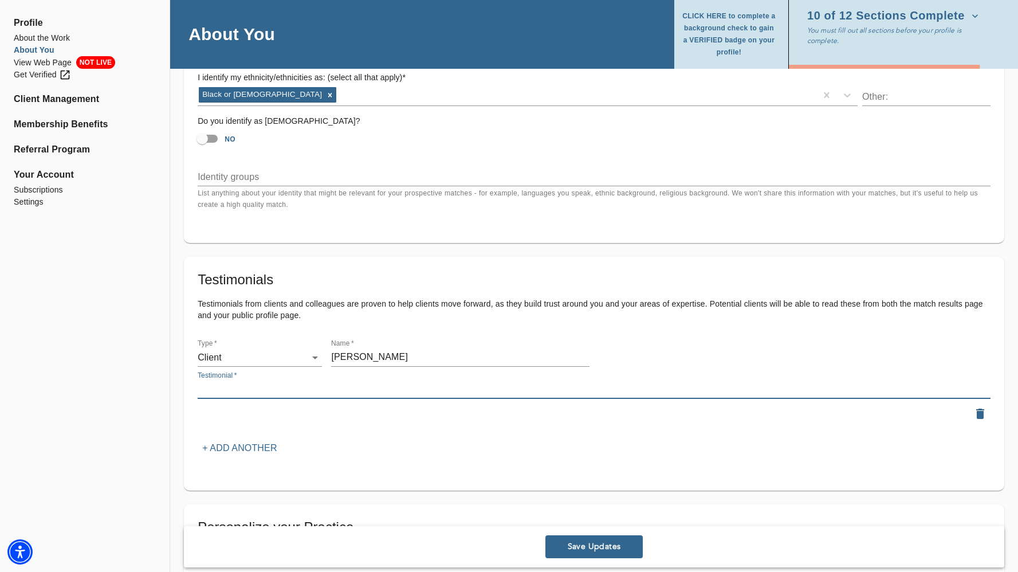
paste textarea "[PERSON_NAME] is the truth. While I have met with several coaches in [GEOGRAPHI…"
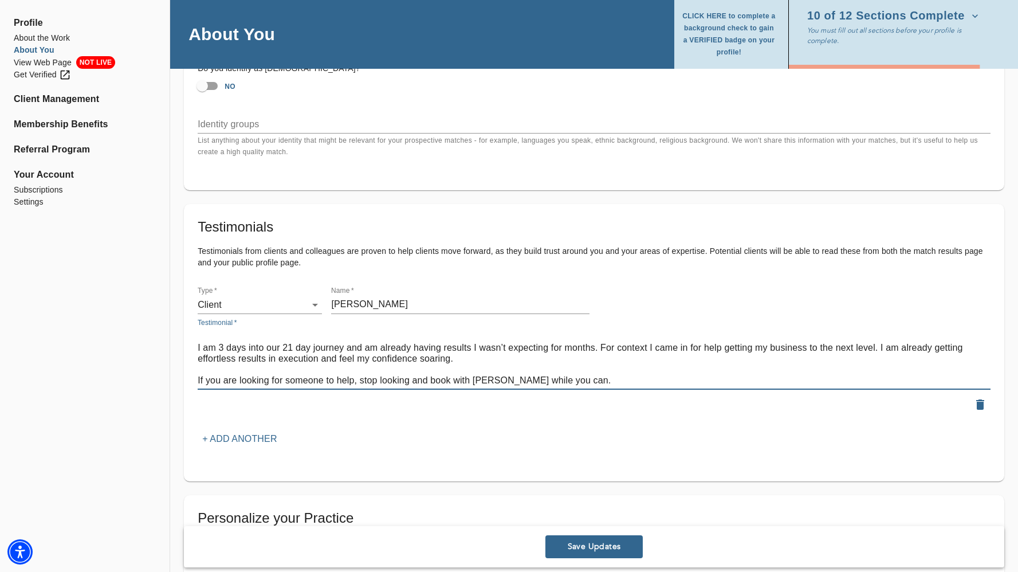
scroll to position [0, 0]
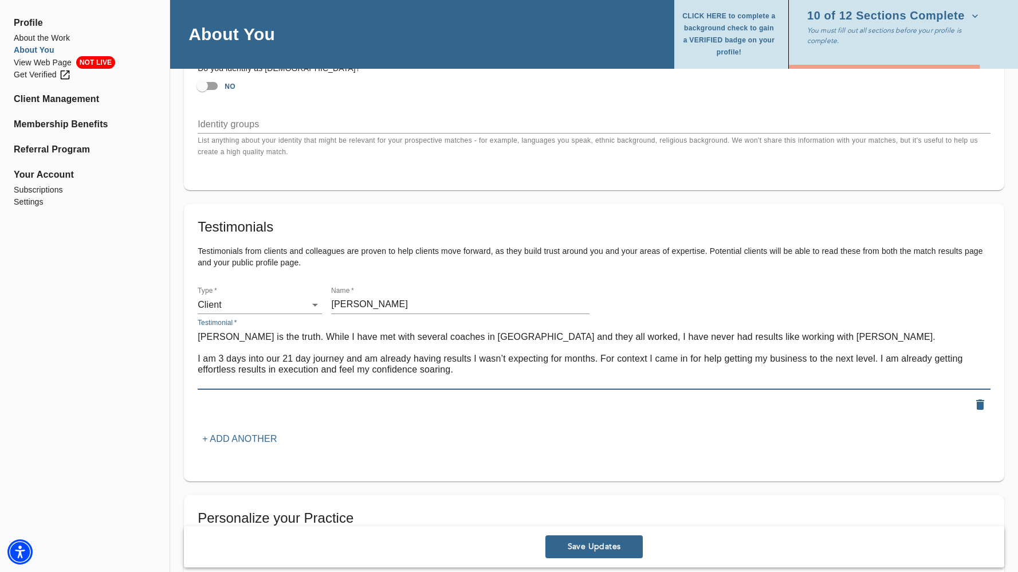
type textarea "[PERSON_NAME] is the truth. While I have met with several coaches in [GEOGRAPHI…"
click at [262, 439] on p "+ Add another" at bounding box center [239, 439] width 74 height 14
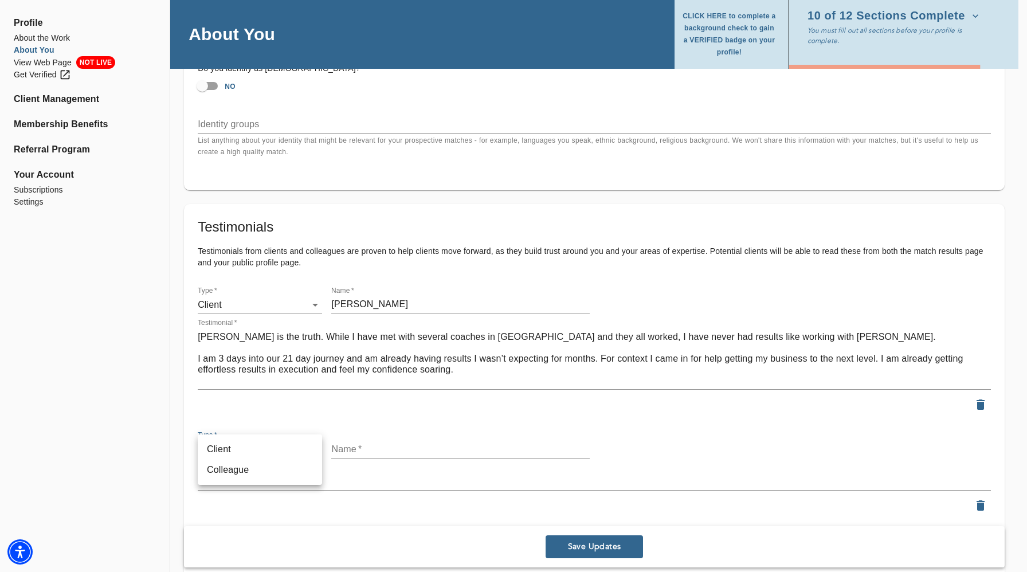
click at [253, 454] on li "Client" at bounding box center [260, 449] width 124 height 21
type input "client"
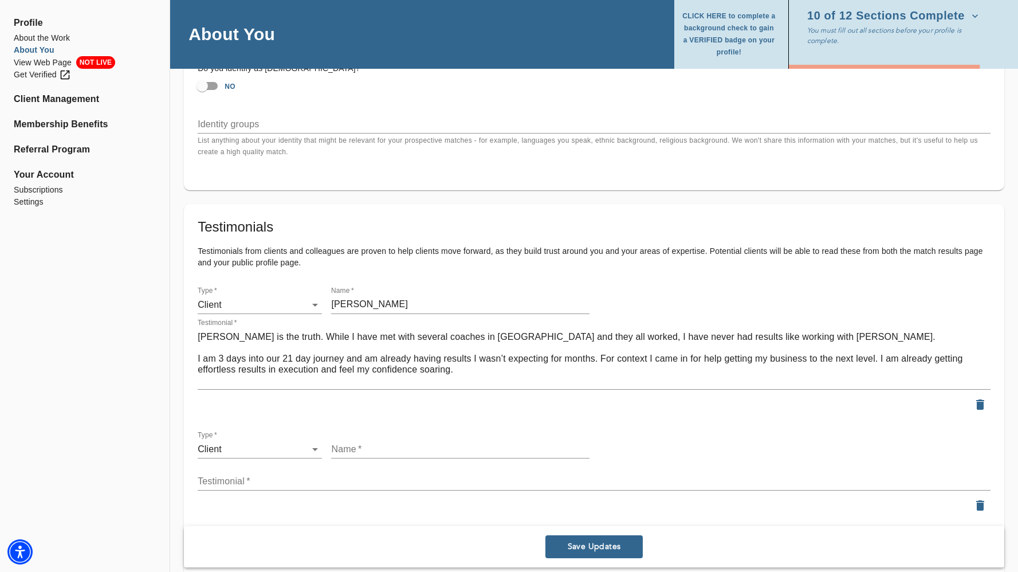
click at [402, 424] on div "Testimonials Testimonials from clients and colleagues are proven to help client…" at bounding box center [594, 384] width 793 height 332
click at [387, 446] on input "text" at bounding box center [460, 449] width 258 height 18
paste input "[PERSON_NAME] [PERSON_NAME]"
type input "[PERSON_NAME] [PERSON_NAME]"
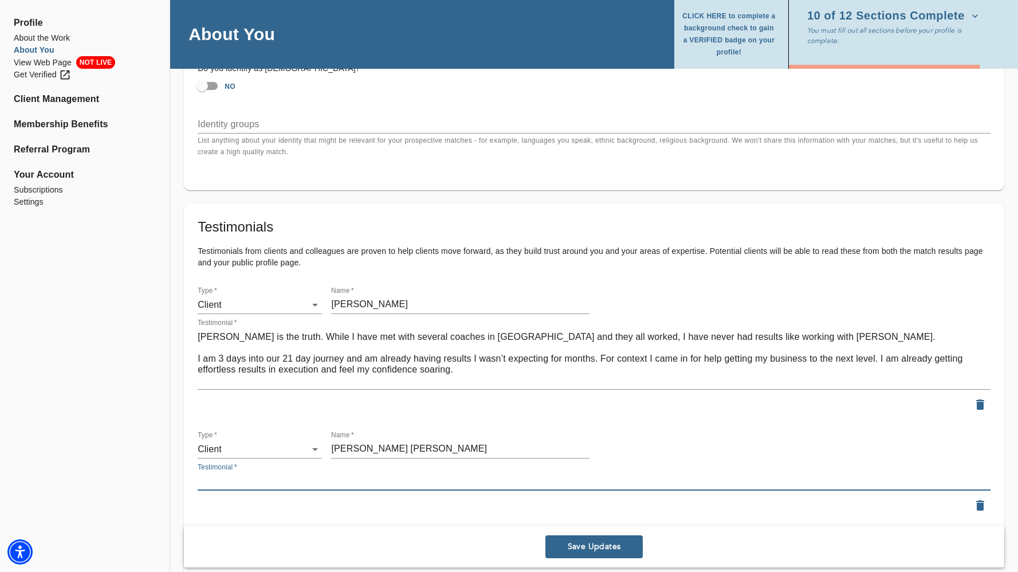
click at [277, 478] on textarea at bounding box center [594, 480] width 793 height 11
paste textarea "L ipsu dolo, sitamet conse adi elits doe, tempor in utla e dolorema. A eni’a mi…"
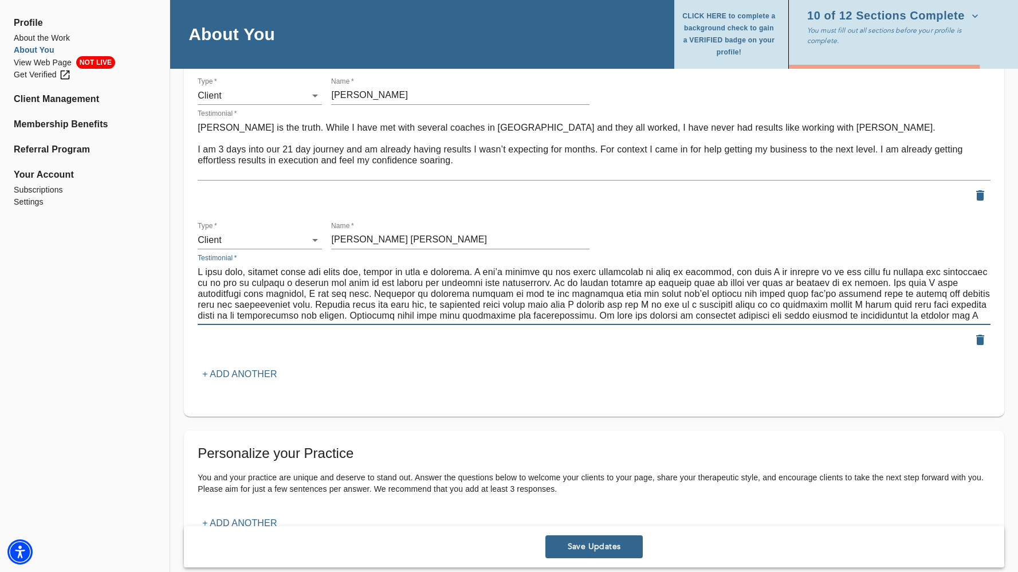
type textarea "L ipsu dolo, sitamet conse adi elits doe, tempor in utla e dolorema. A eni’a mi…"
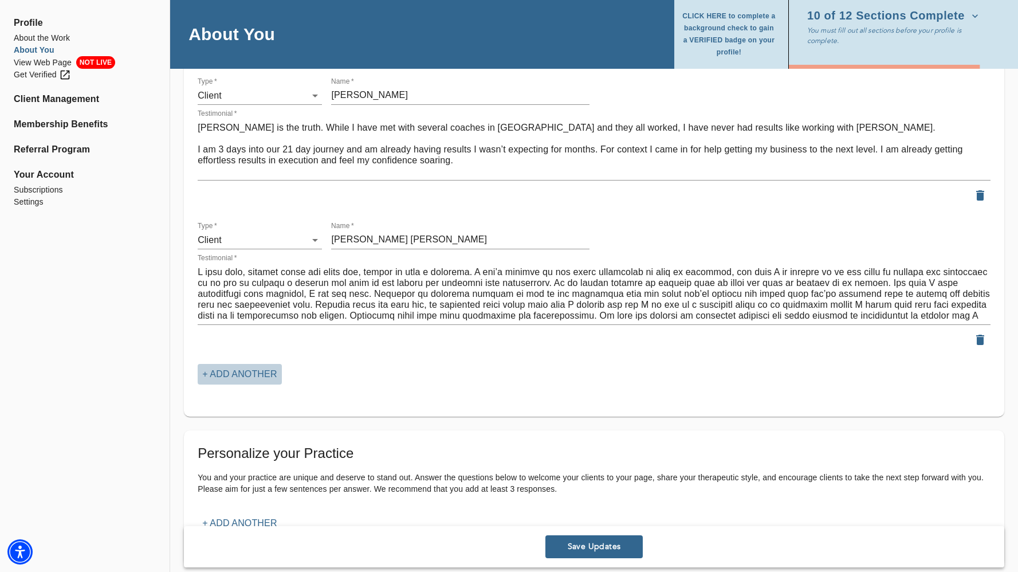
click at [250, 369] on p "+ Add another" at bounding box center [239, 374] width 74 height 14
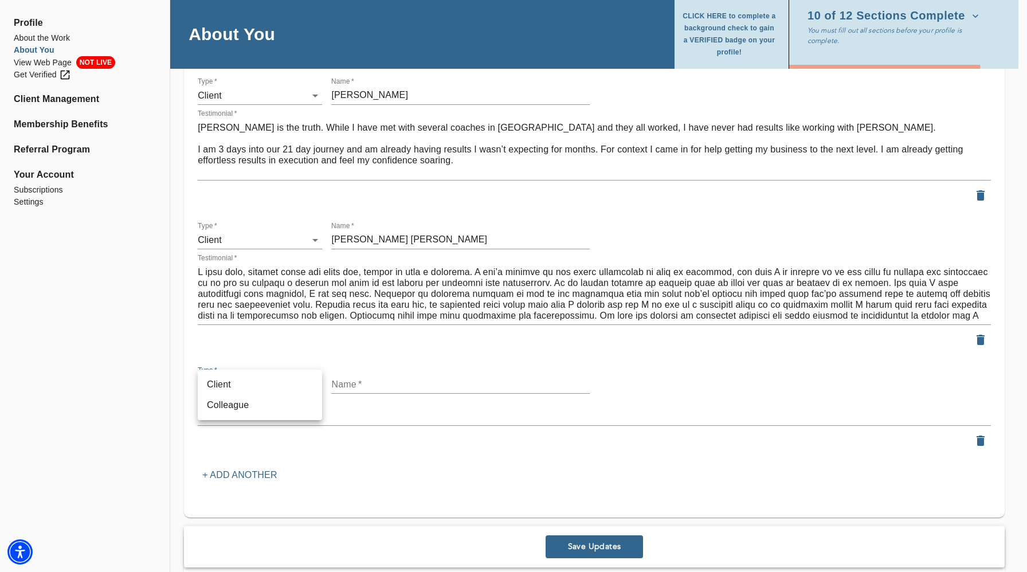
drag, startPoint x: 272, startPoint y: 396, endPoint x: 272, endPoint y: 379, distance: 17.2
click at [272, 379] on ul "Client Colleague" at bounding box center [260, 394] width 124 height 50
click at [272, 379] on li "Client" at bounding box center [260, 384] width 124 height 21
type input "client"
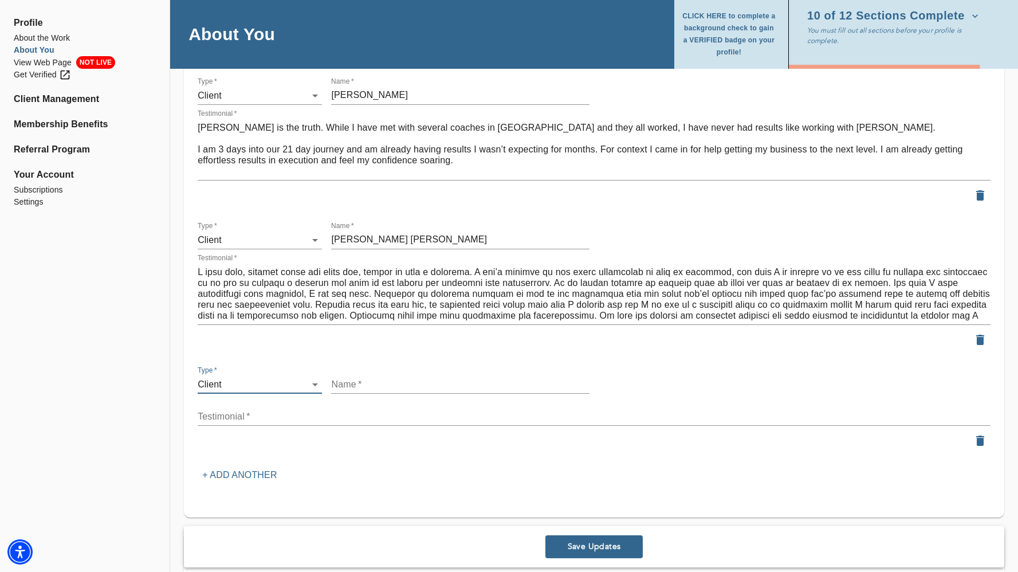
click at [361, 383] on input "text" at bounding box center [460, 384] width 258 height 18
paste input "[PERSON_NAME]"
type input "[PERSON_NAME]"
click at [272, 422] on div "x" at bounding box center [594, 416] width 793 height 18
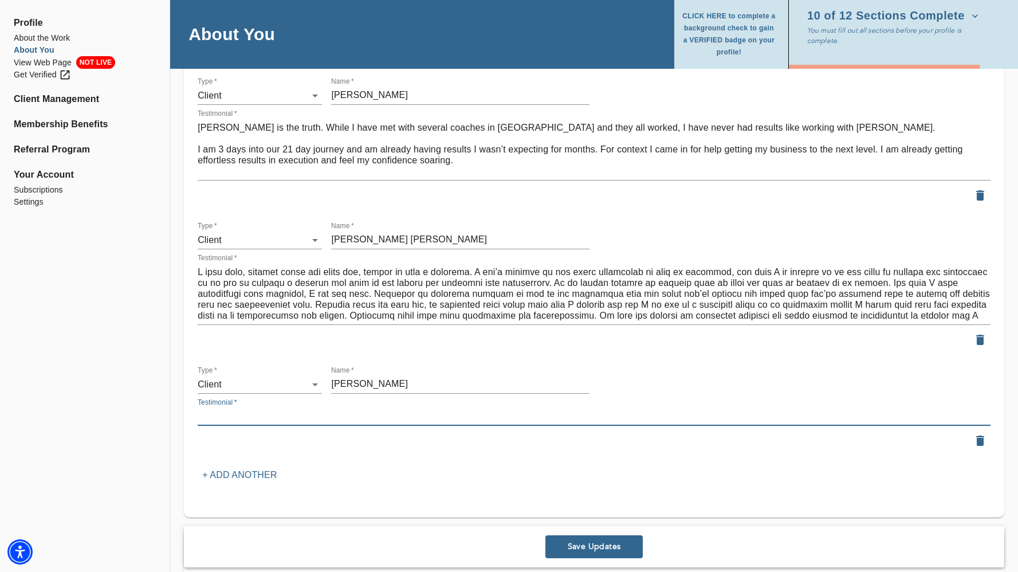
paste textarea "Awesome! Awesome! Awesome! This experience was better than I imagined it would …"
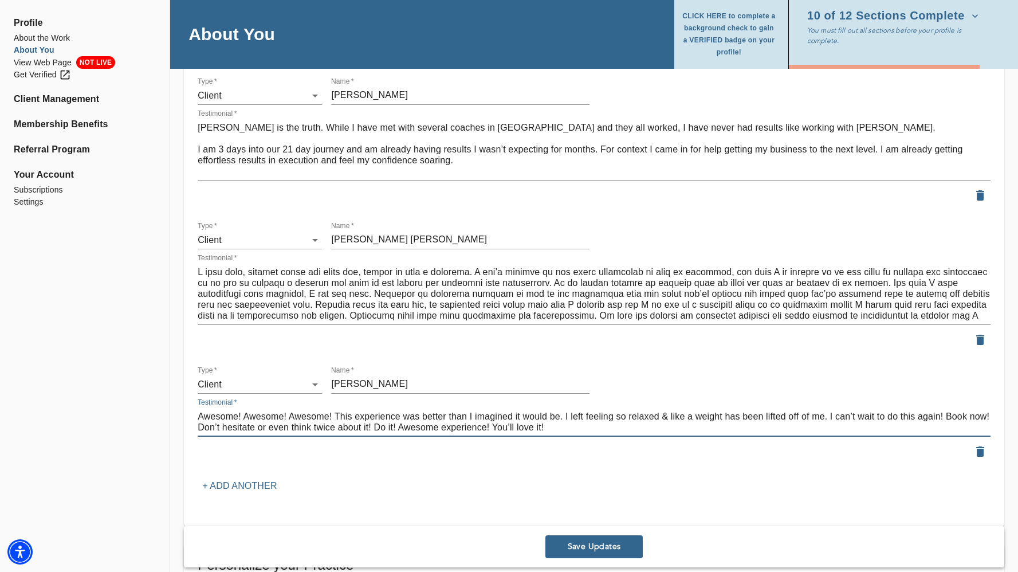
type textarea "Awesome! Awesome! Awesome! This experience was better than I imagined it would …"
click at [253, 473] on div "Testimonials Testimonials from clients and colleagues are proven to help client…" at bounding box center [594, 252] width 793 height 487
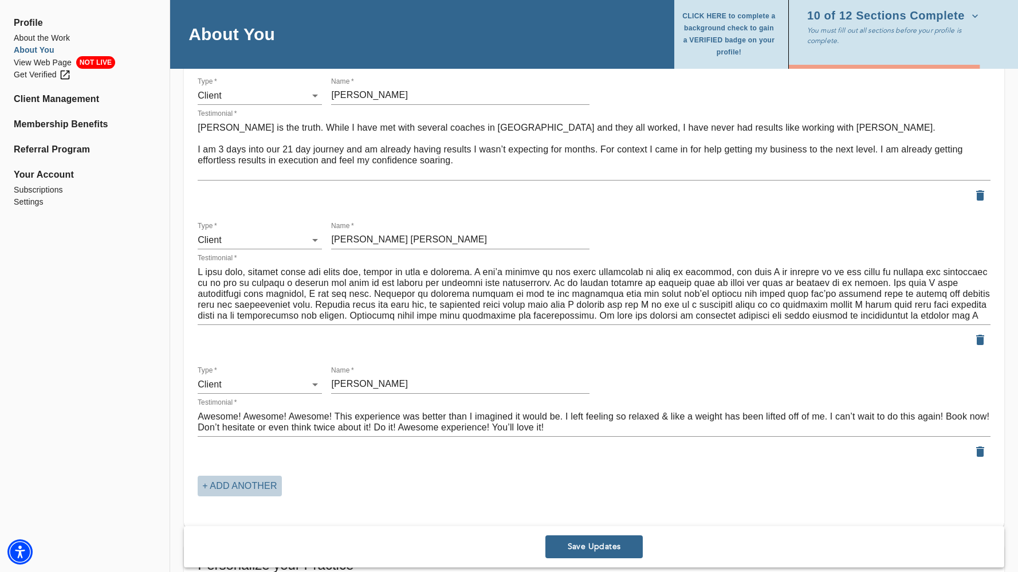
click at [249, 482] on p "+ Add another" at bounding box center [239, 486] width 74 height 14
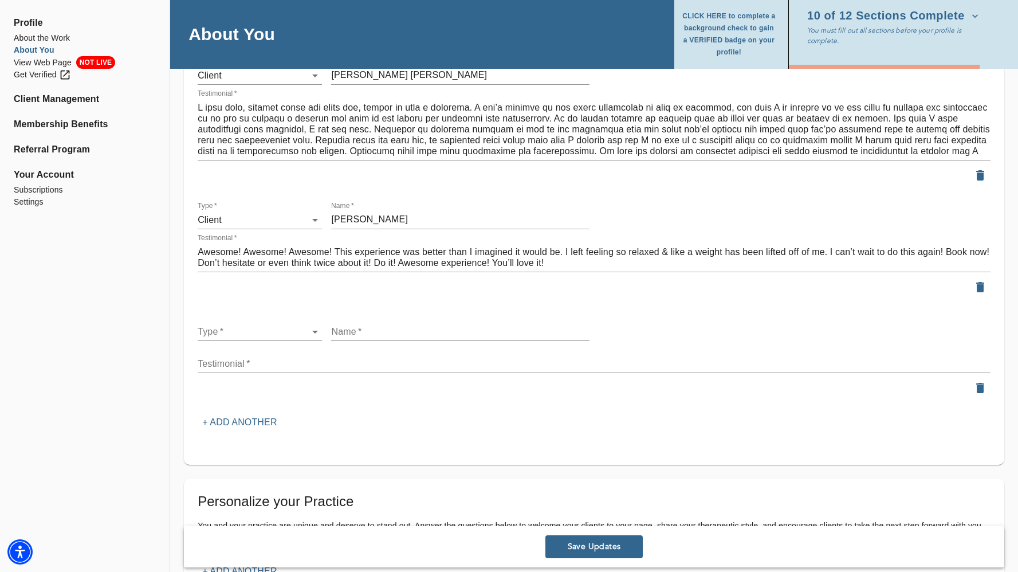
scroll to position [1509, 0]
click at [305, 363] on textarea at bounding box center [594, 364] width 793 height 11
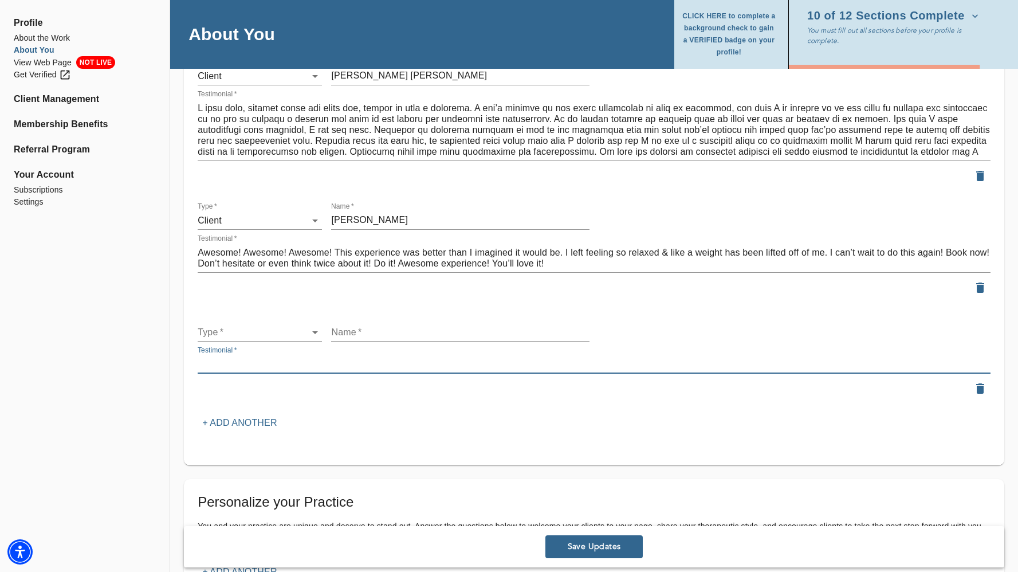
paste textarea "Abundant Living Coaching & Hypnosis has truly been life-changing! The level of …"
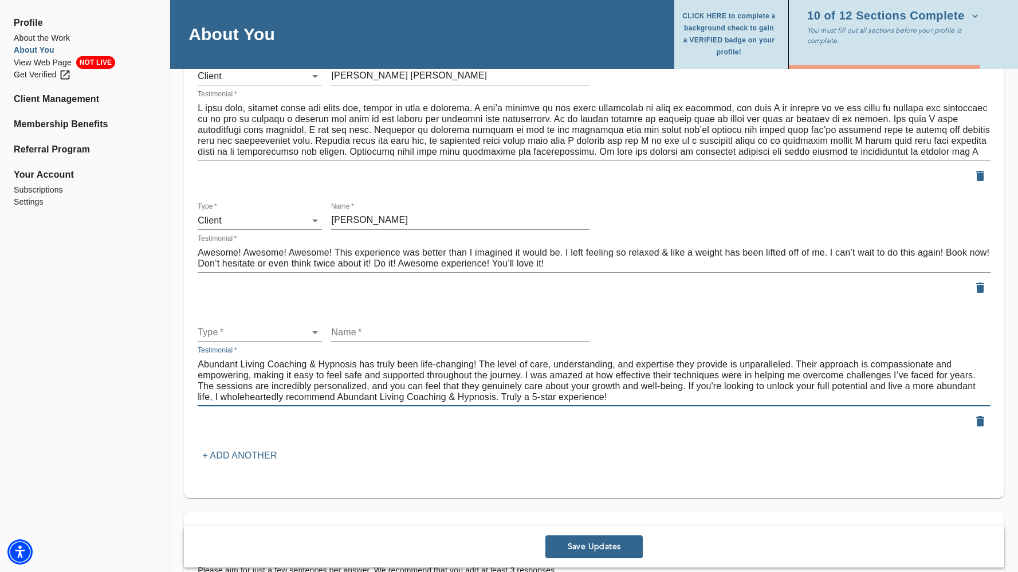
type textarea "Abundant Living Coaching & Hypnosis has truly been life-changing! The level of …"
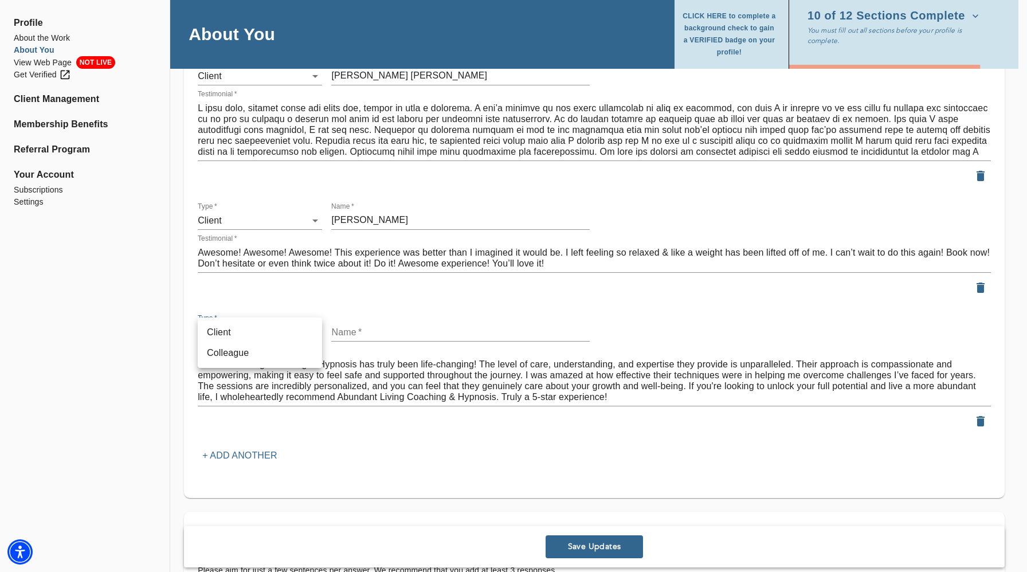
click at [253, 335] on li "Client" at bounding box center [260, 332] width 124 height 21
type input "client"
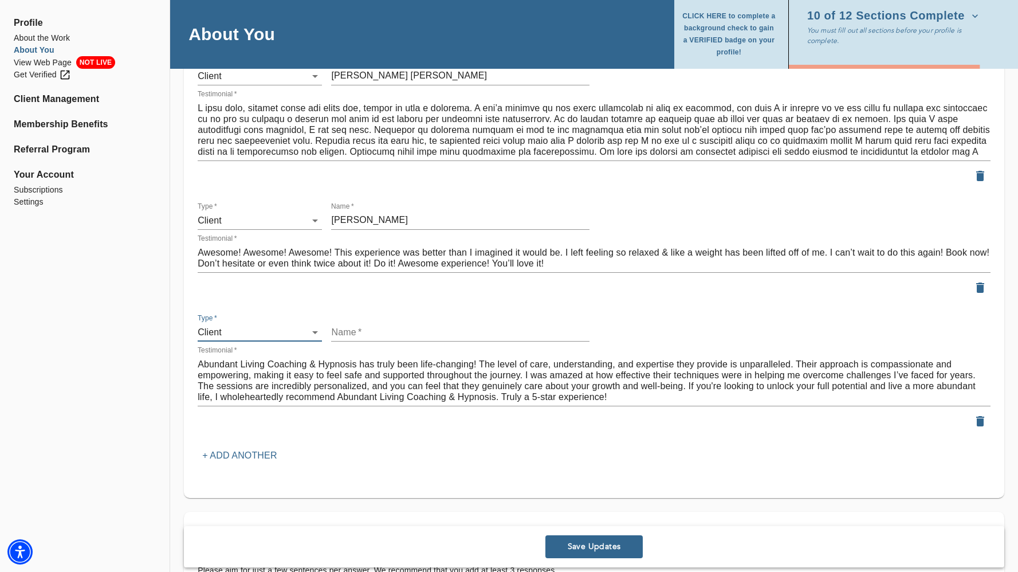
click at [339, 321] on div "Name   *" at bounding box center [460, 327] width 258 height 27
click at [339, 331] on input "text" at bounding box center [460, 332] width 258 height 18
paste input "[PERSON_NAME]"
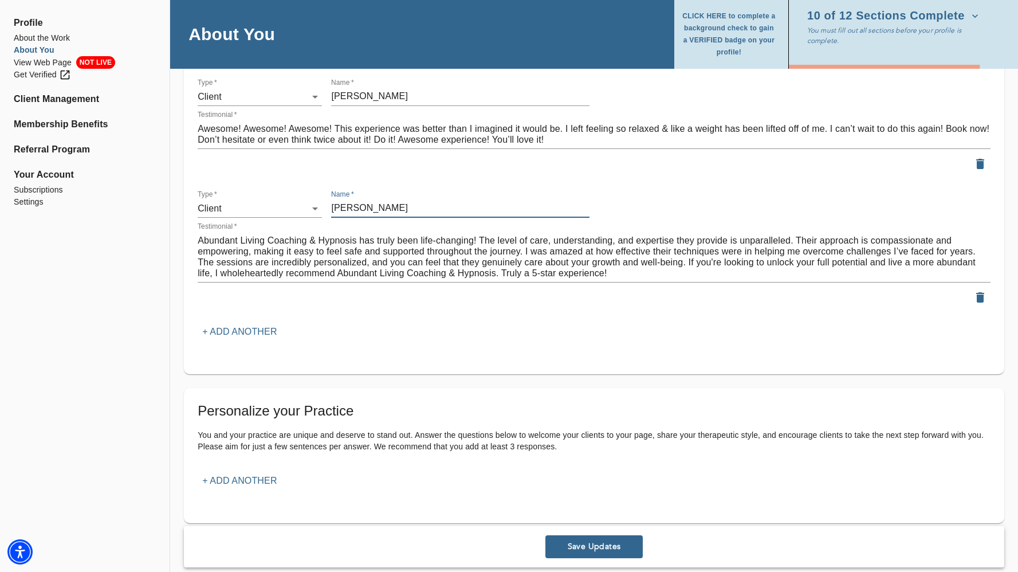
scroll to position [1657, 0]
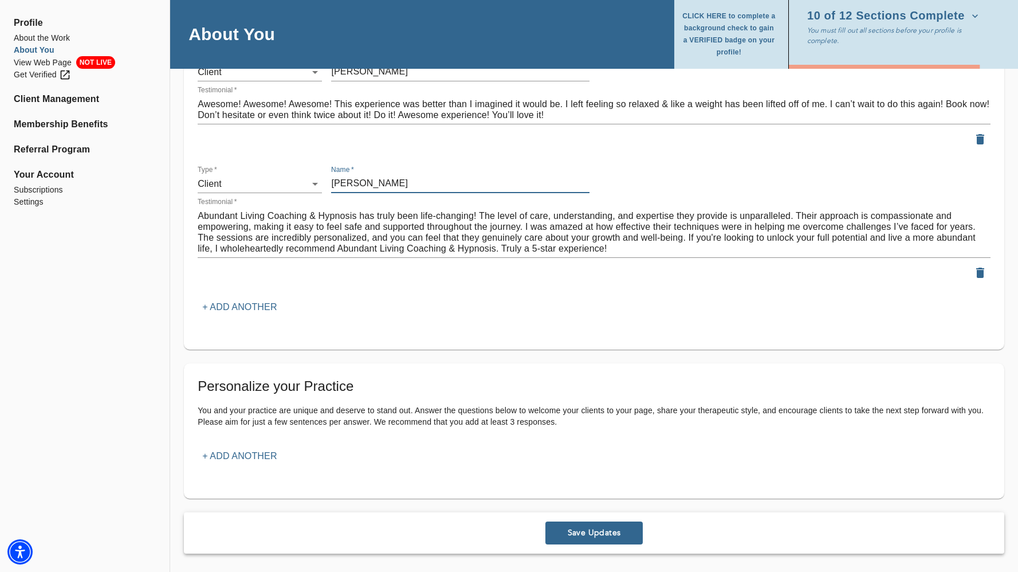
type input "[PERSON_NAME]"
click at [270, 459] on p "+ Add another" at bounding box center [239, 456] width 74 height 14
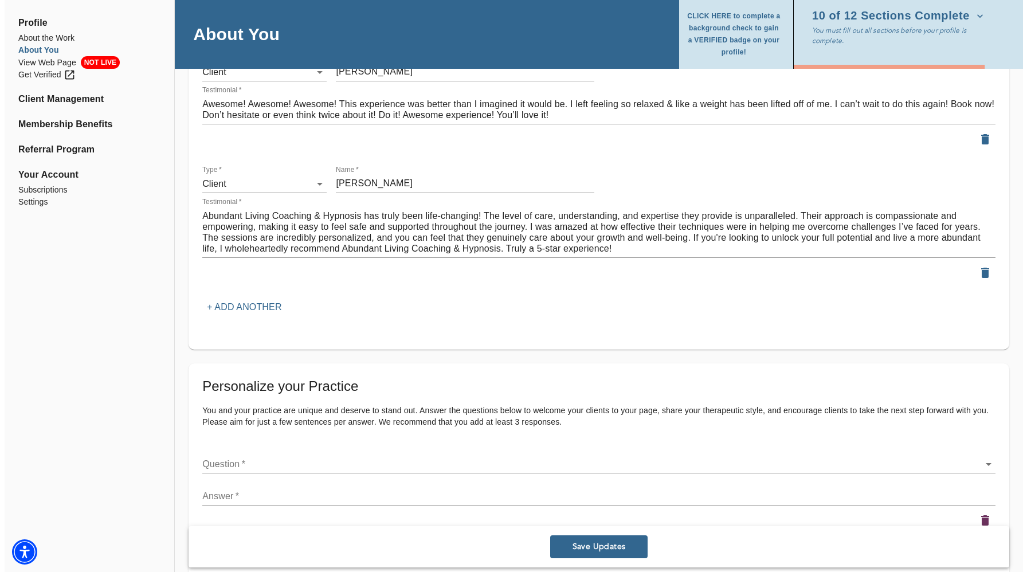
scroll to position [1756, 0]
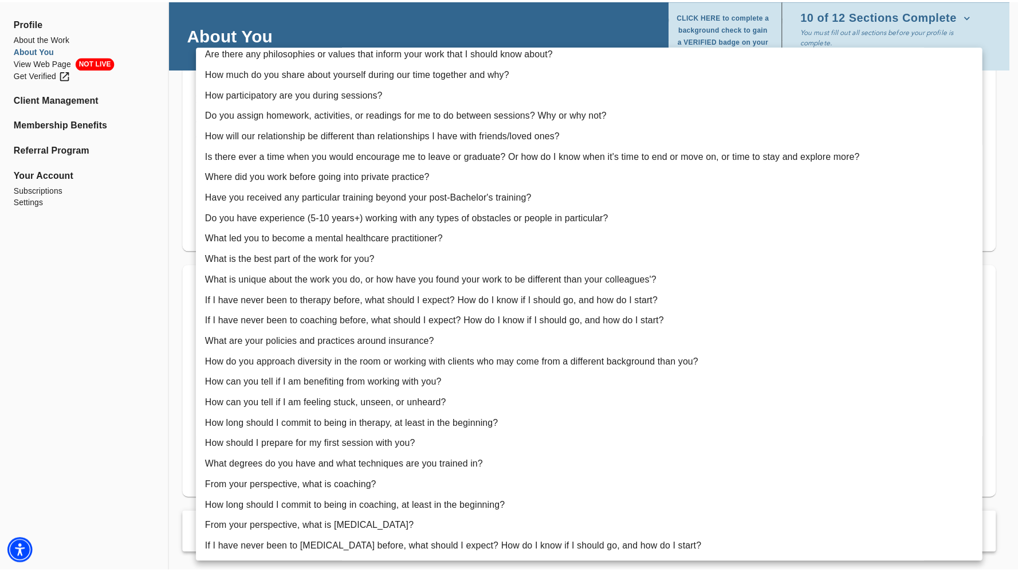
scroll to position [0, 0]
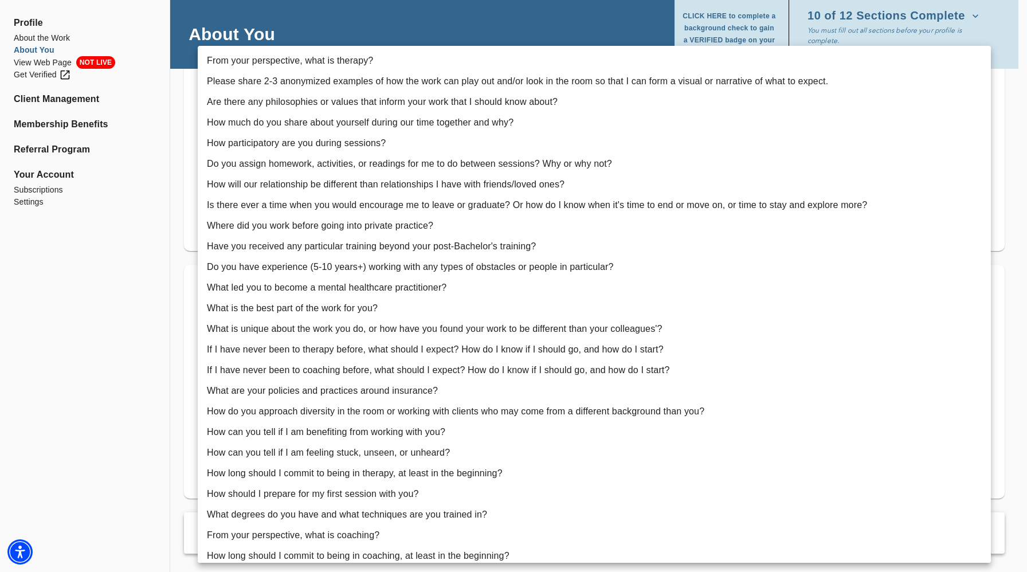
click at [114, 272] on div at bounding box center [513, 286] width 1027 height 572
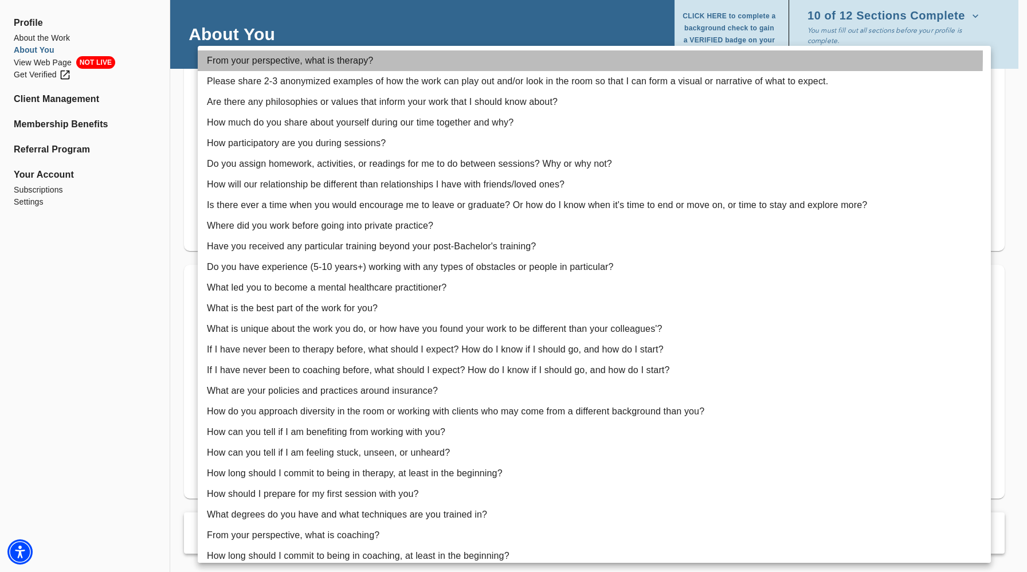
click at [277, 54] on li "From your perspective, what is therapy?" at bounding box center [594, 60] width 793 height 21
type input "1"
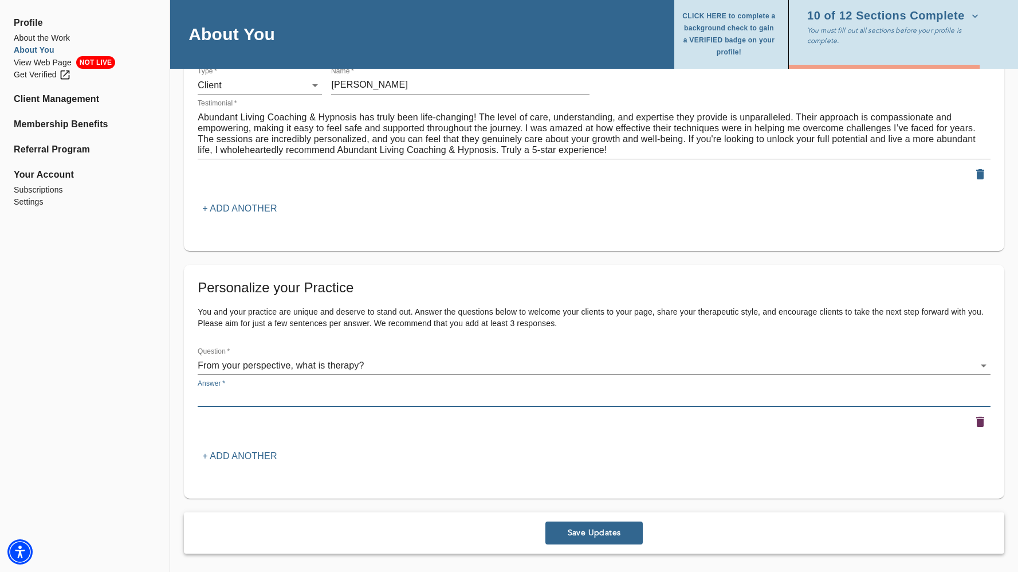
click at [239, 394] on textarea at bounding box center [594, 397] width 793 height 11
paste textarea "Therapy — and hypnosis in particular — is a safe space to rewire the subconscio…"
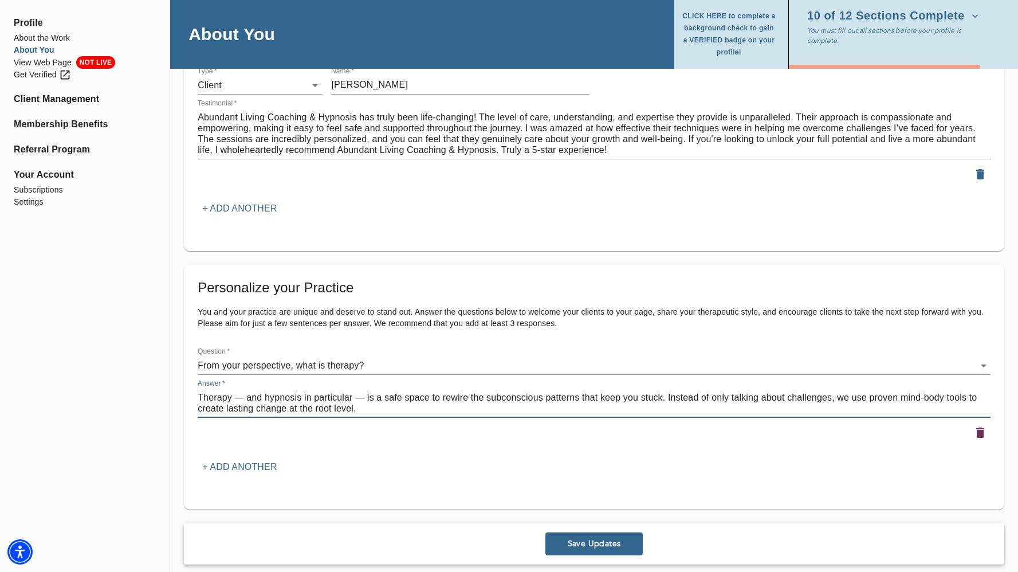
click at [245, 397] on textarea "Therapy — and hypnosis in particular — is a safe space to rewire the subconscio…" at bounding box center [594, 403] width 793 height 22
click at [354, 402] on textarea "Therapy and hypnosis in particular — is a safe space to rewire the subconscious…" at bounding box center [594, 403] width 793 height 22
type textarea "Therapy and hypnosis in particular is a safe space to rewire the subconscious p…"
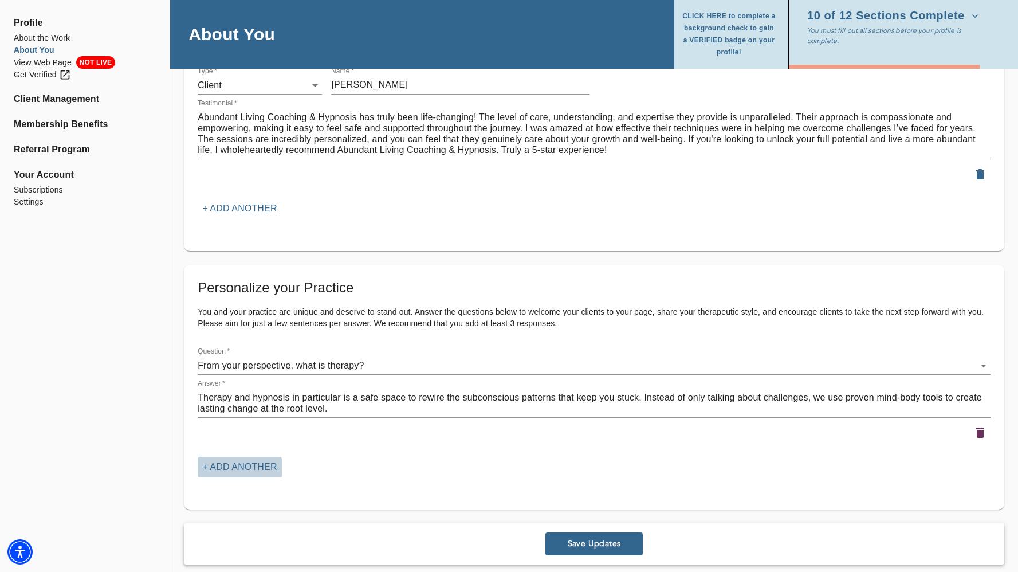
click at [246, 462] on p "+ Add another" at bounding box center [239, 467] width 74 height 14
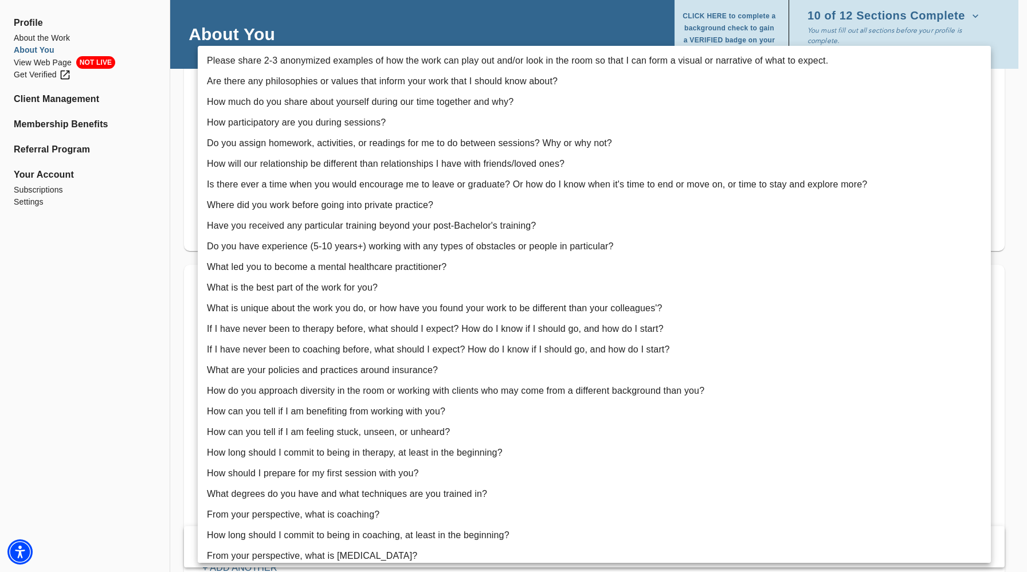
click at [325, 103] on li "How much do you share about yourself during our time together and why?" at bounding box center [594, 102] width 793 height 21
type input "4"
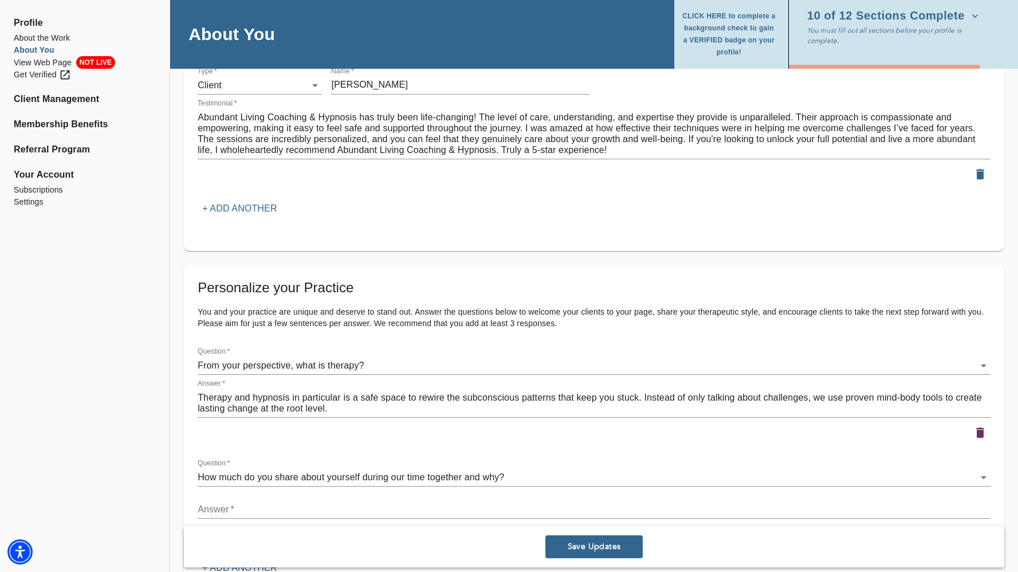
click at [325, 498] on div "Answer   * x" at bounding box center [594, 504] width 793 height 27
click at [321, 504] on textarea at bounding box center [594, 509] width 793 height 11
paste textarea "I share selectively when it’s helpful. As a seasoned entrepreneur, I sometimes …"
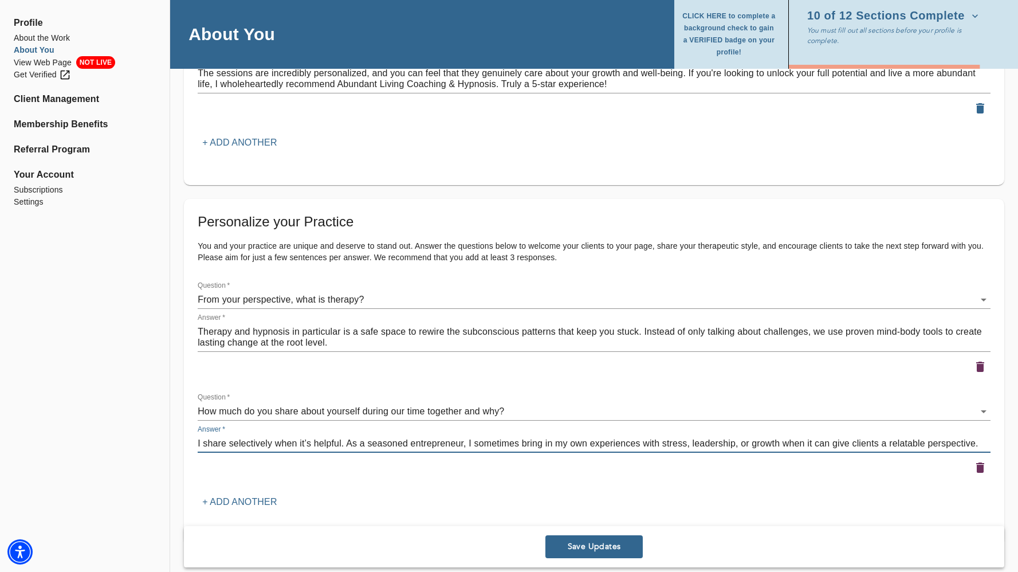
scroll to position [1867, 0]
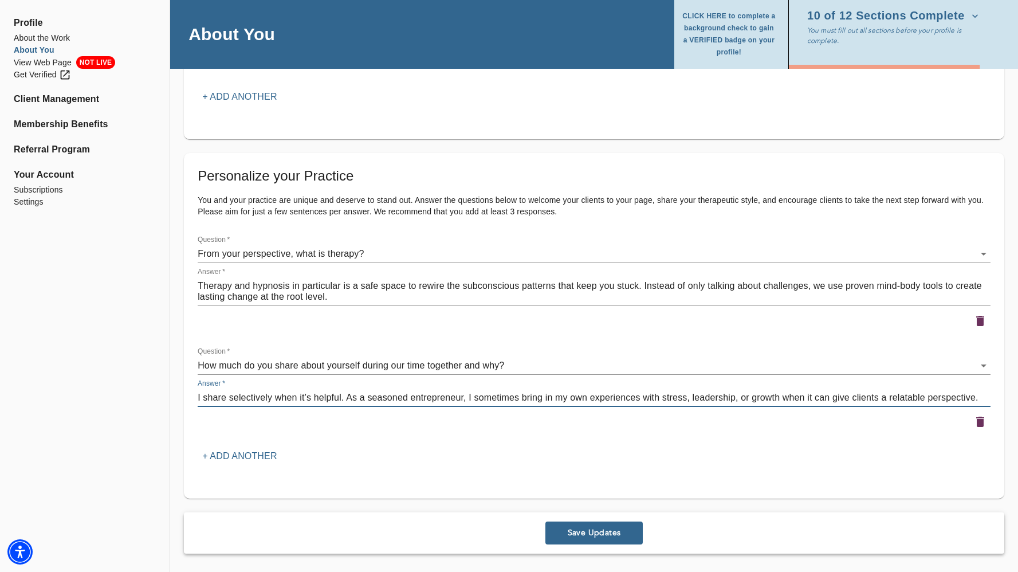
type textarea "I share selectively when it’s helpful. As a seasoned entrepreneur, I sometimes …"
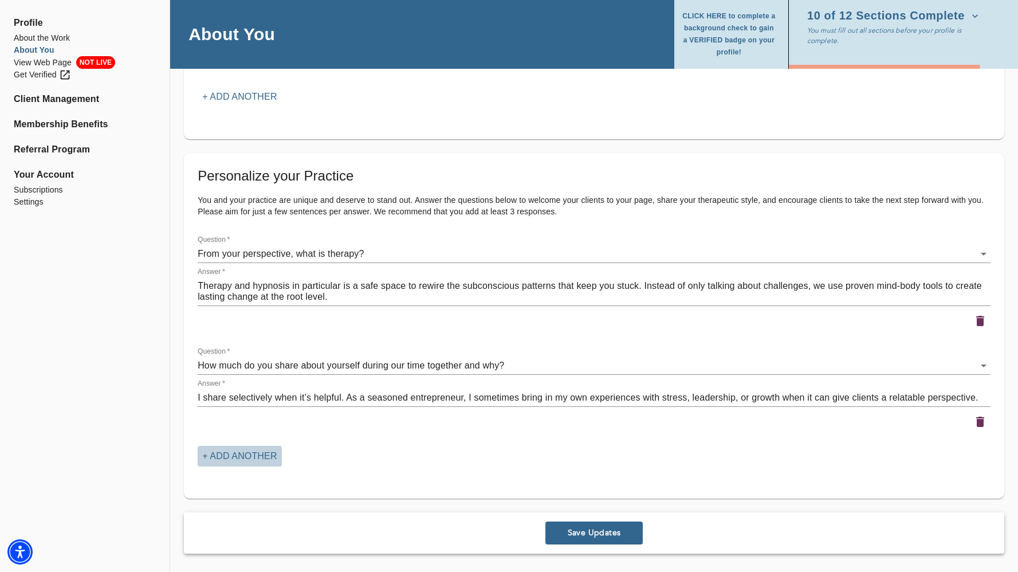
click at [266, 447] on button "+ Add another" at bounding box center [240, 456] width 84 height 21
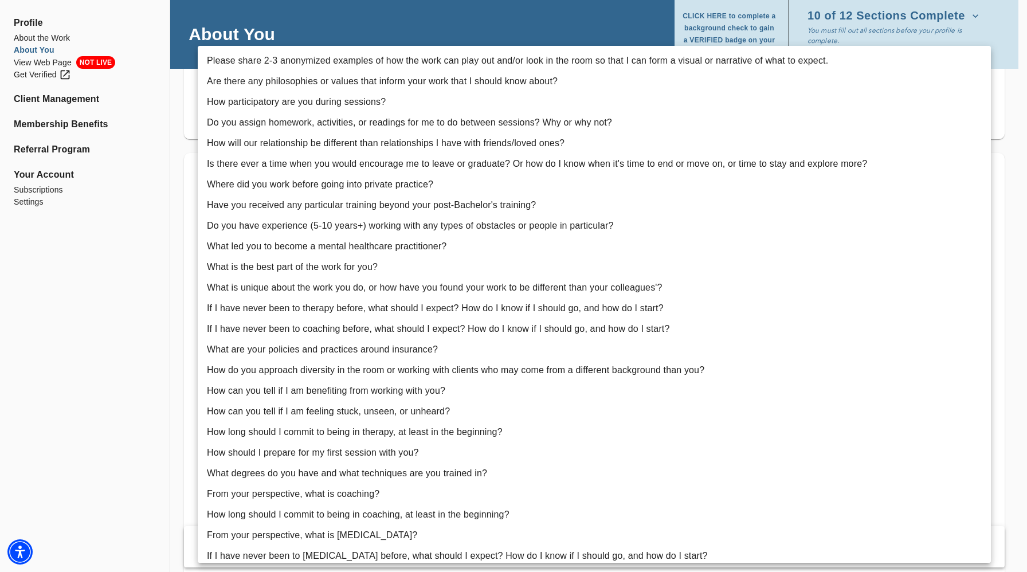
click at [262, 141] on li "How will our relationship be different than relationships I have with friends/l…" at bounding box center [594, 143] width 793 height 21
type input "7"
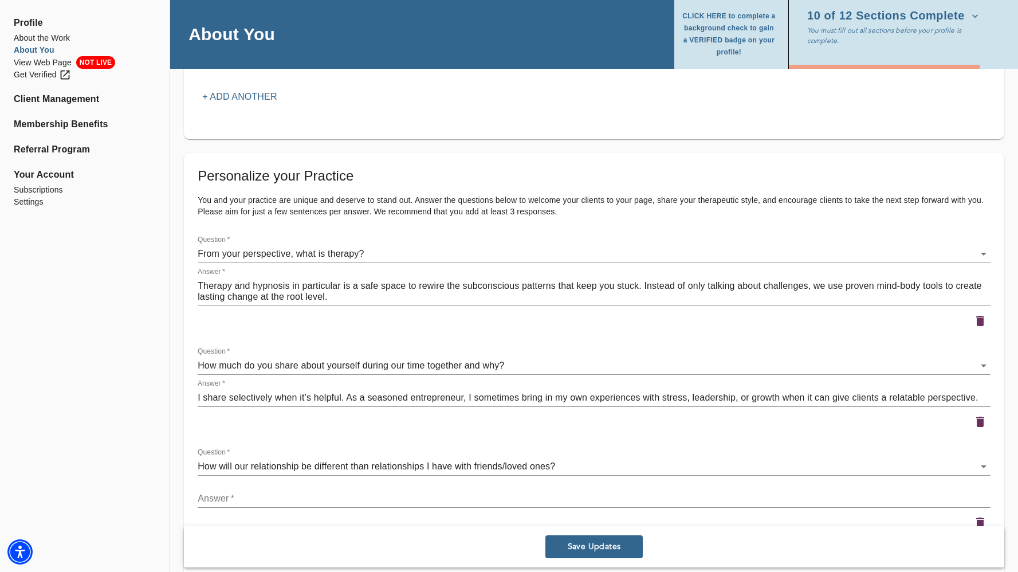
click at [296, 490] on div "x" at bounding box center [594, 498] width 793 height 18
paste textarea "With me, you get a confidential, nonjudgmental space to explore your inner worl…"
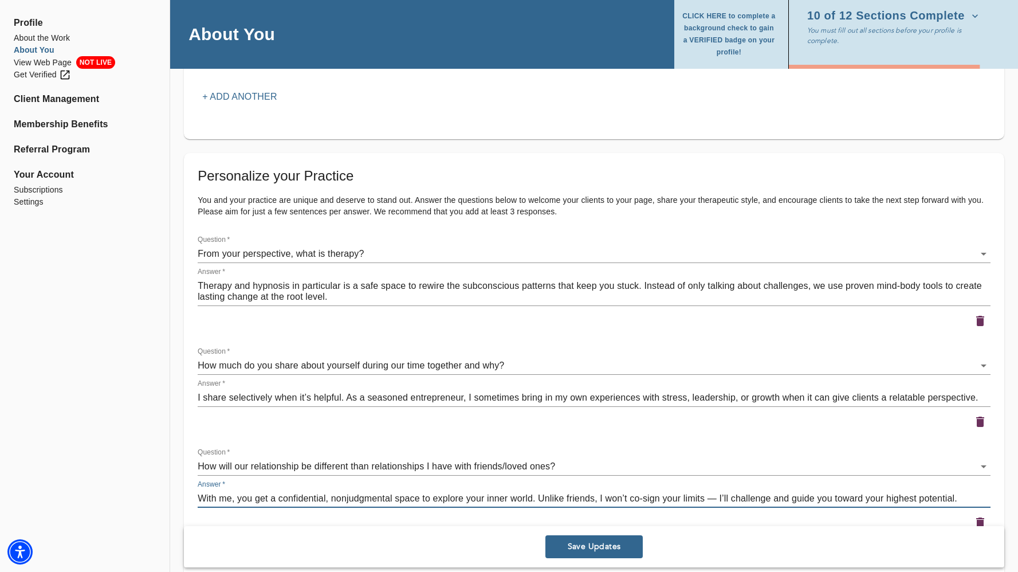
scroll to position [1968, 0]
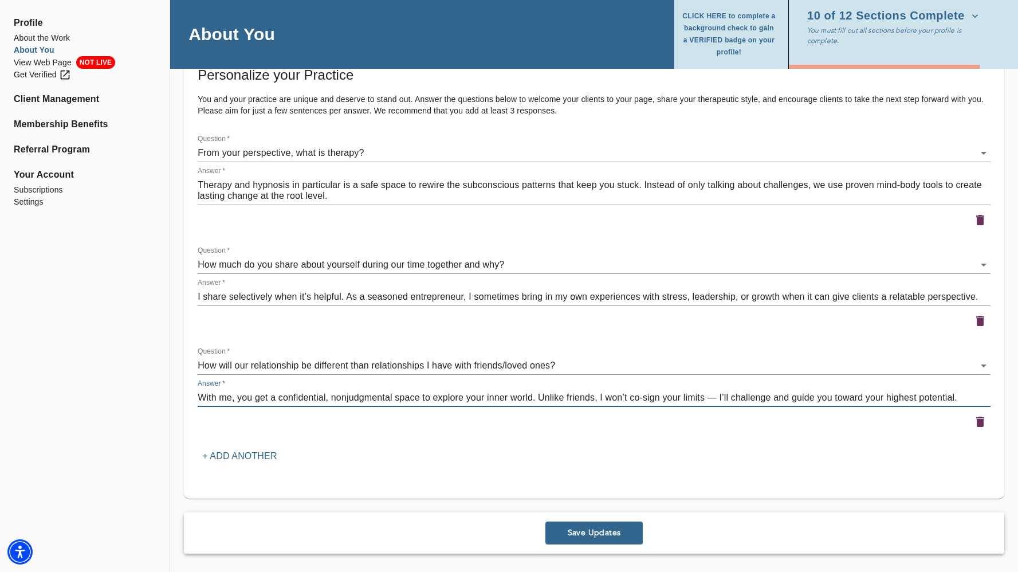
type textarea "With me, you get a confidential, nonjudgmental space to explore your inner worl…"
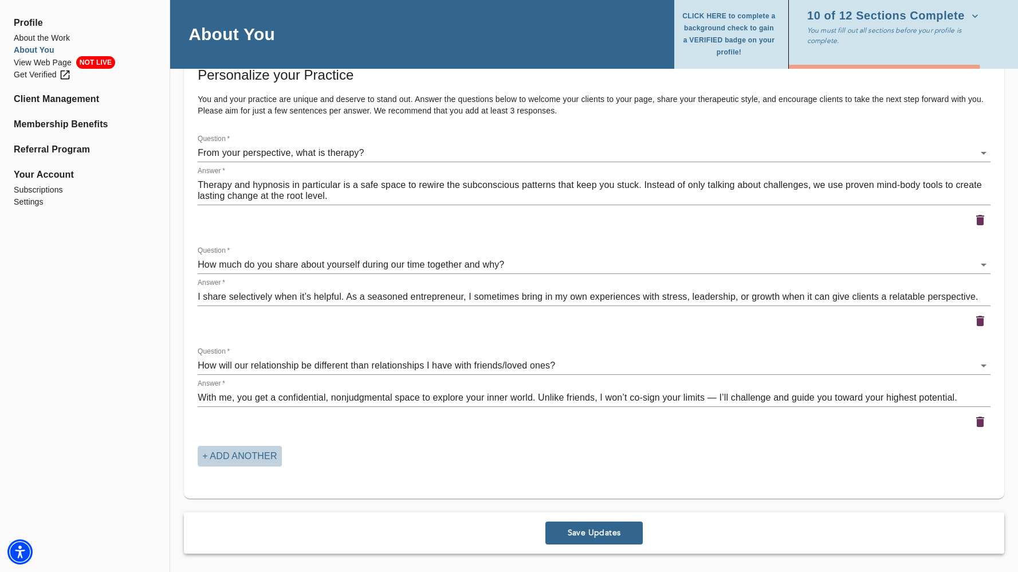
click at [278, 450] on button "+ Add another" at bounding box center [240, 456] width 84 height 21
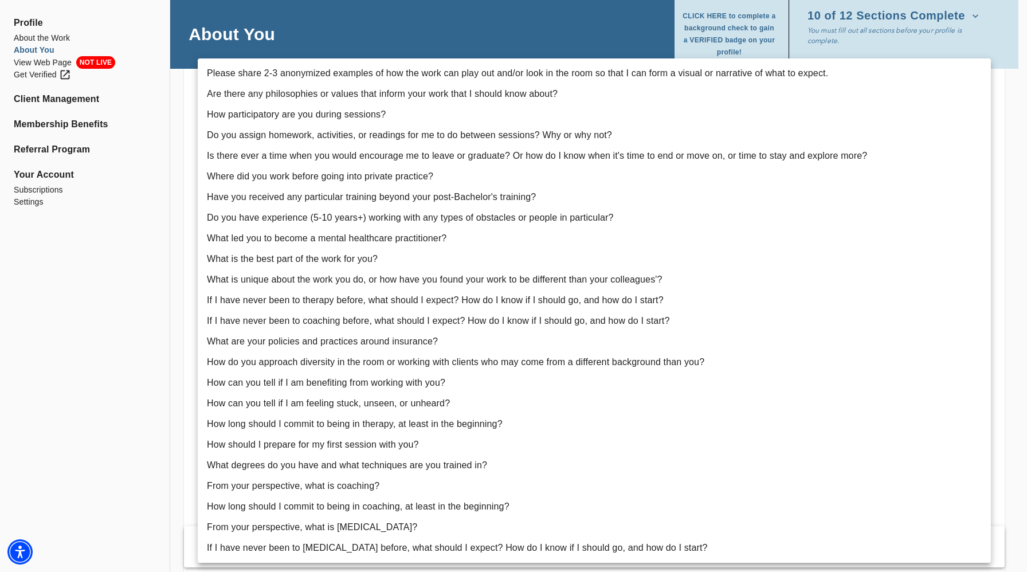
click at [314, 259] on li "What is the best part of the work for you?" at bounding box center [594, 259] width 793 height 21
type input "13"
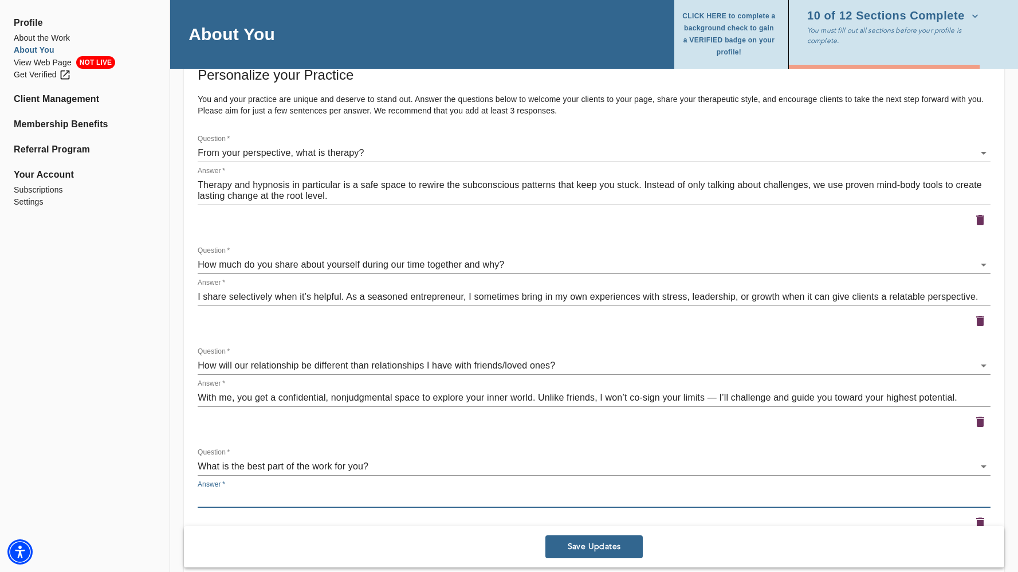
click at [288, 500] on textarea at bounding box center [594, 498] width 793 height 11
paste textarea "Watching the light come back into someone’s eyes when they realize they’re no l…"
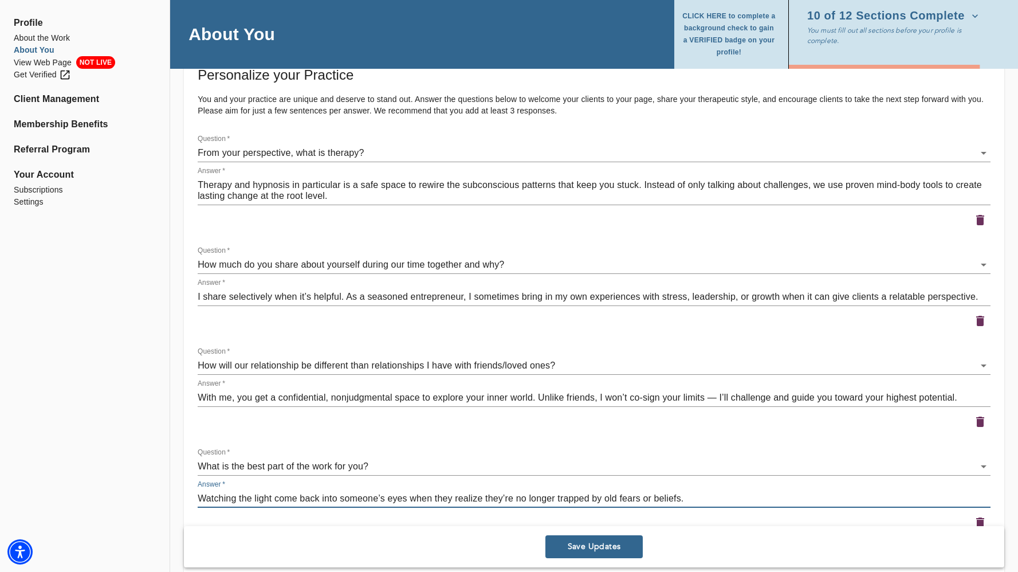
scroll to position [2069, 0]
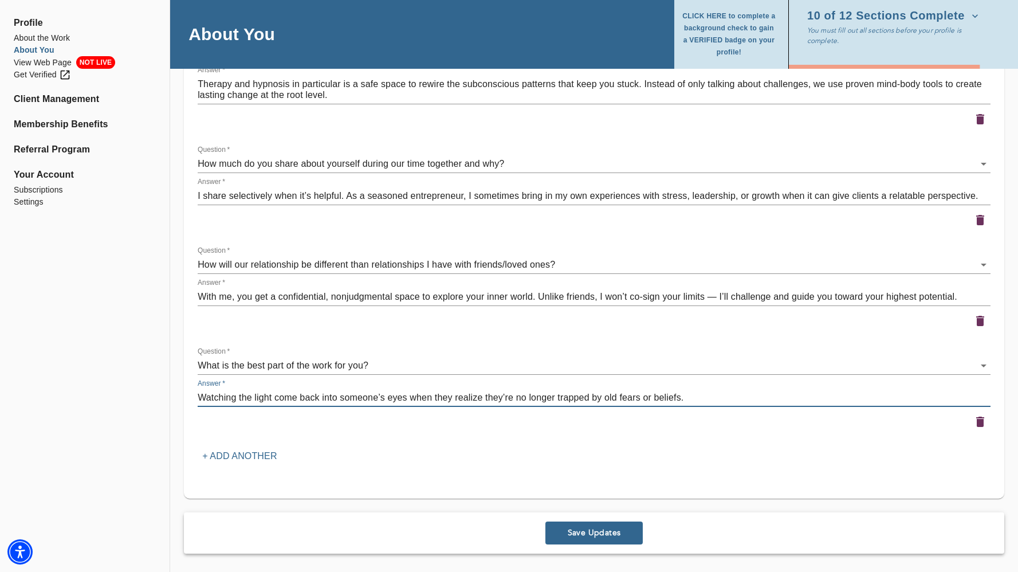
type textarea "Watching the light come back into someone’s eyes when they realize they’re no l…"
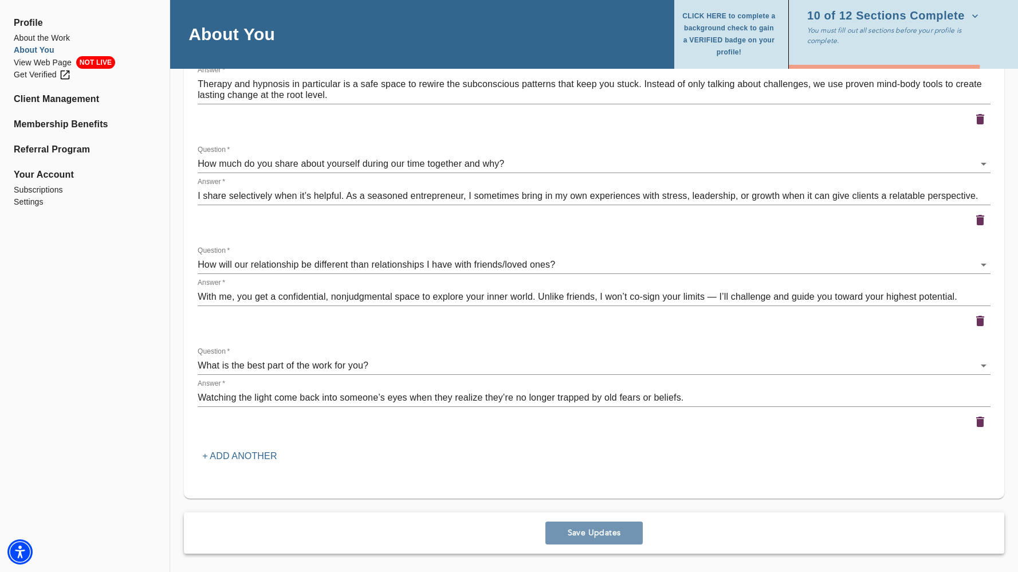
click at [574, 543] on button "Save Updates" at bounding box center [593, 532] width 97 height 23
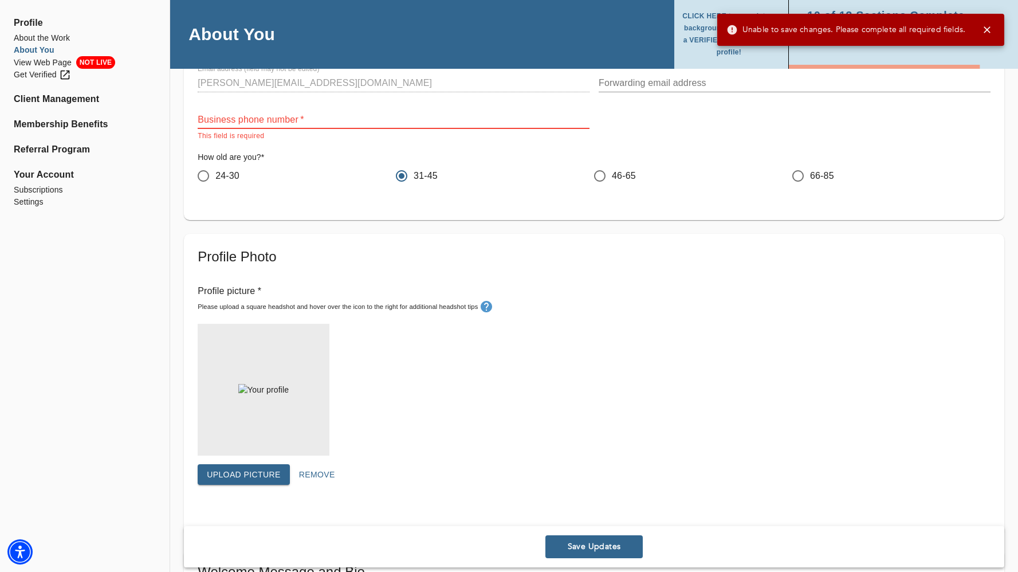
scroll to position [81, 0]
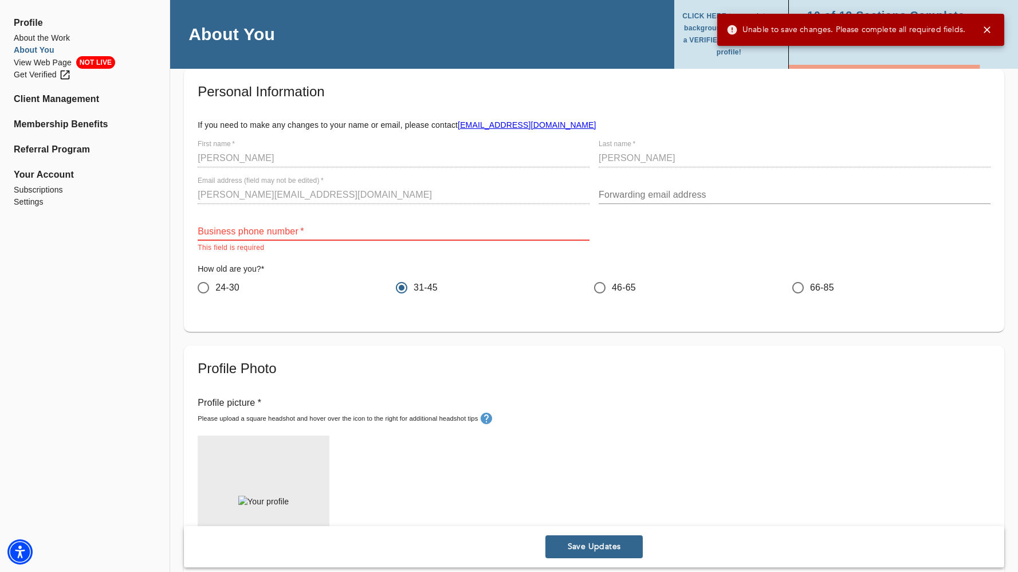
click at [479, 236] on input "text" at bounding box center [394, 231] width 392 height 18
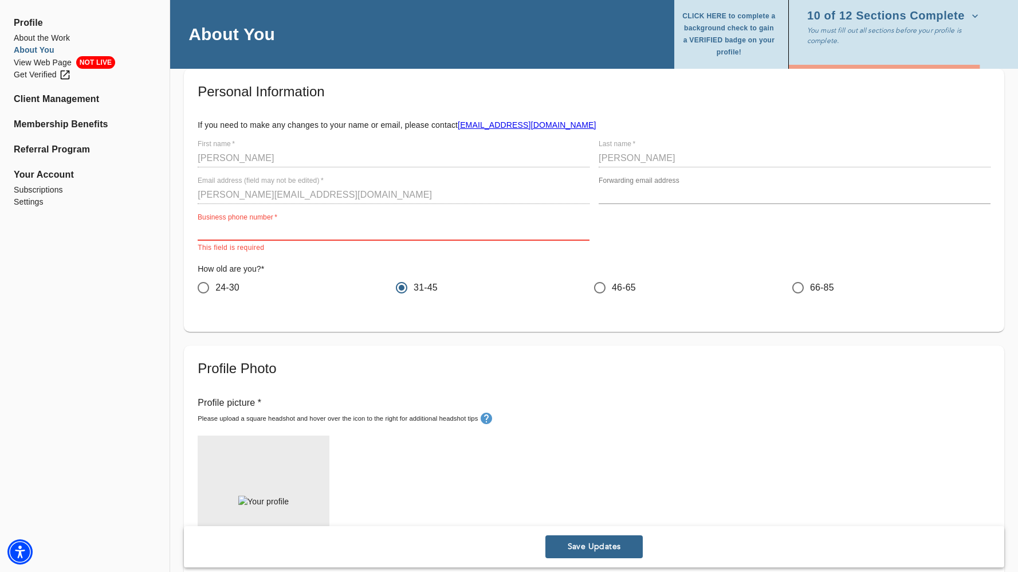
type input "9725254988"
type input "[PERSON_NAME][EMAIL_ADDRESS][DOMAIN_NAME]"
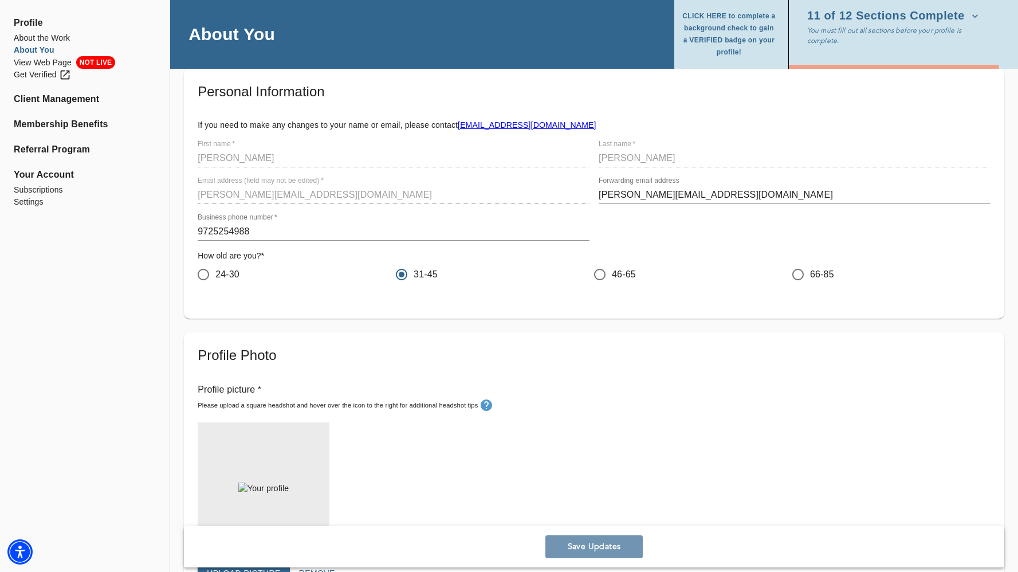
click at [602, 547] on span "Save Updates" at bounding box center [594, 546] width 88 height 11
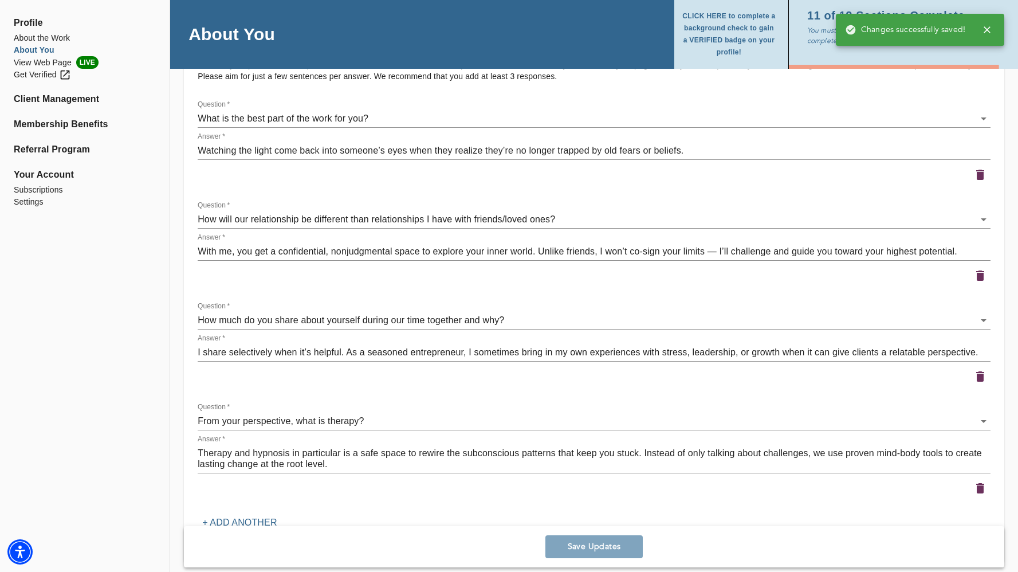
scroll to position [2069, 0]
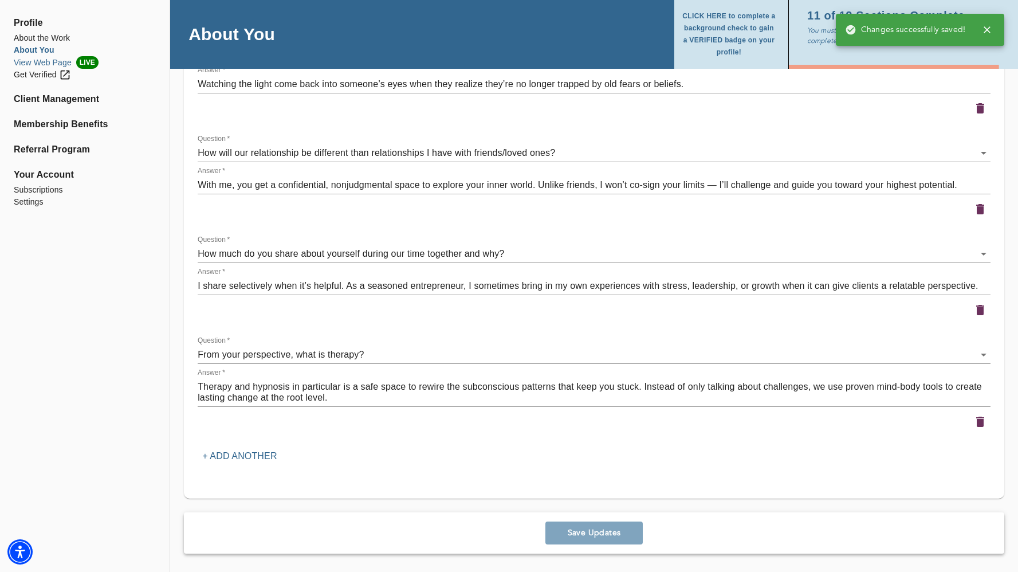
click at [53, 61] on li "View Web Page LIVE" at bounding box center [85, 62] width 142 height 13
